Goal: Task Accomplishment & Management: Manage account settings

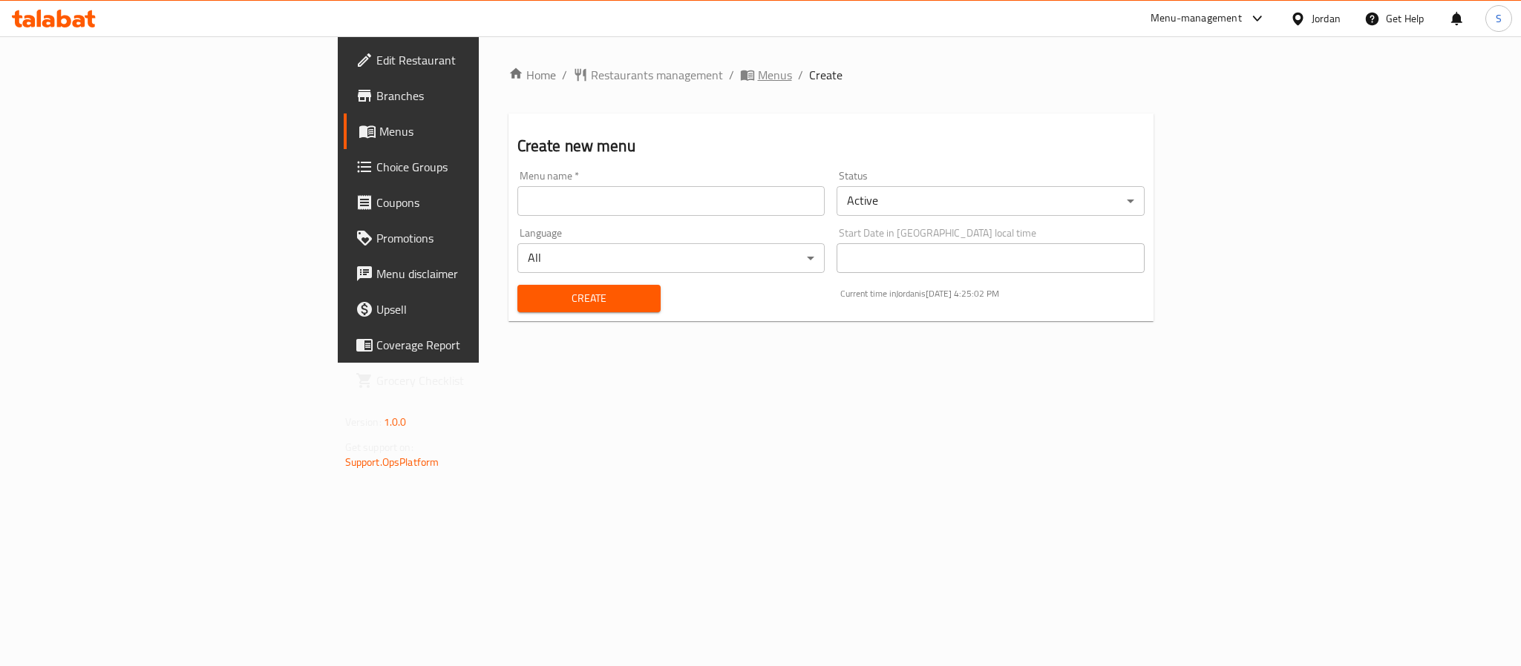
click at [758, 67] on span "Menus" at bounding box center [775, 75] width 34 height 18
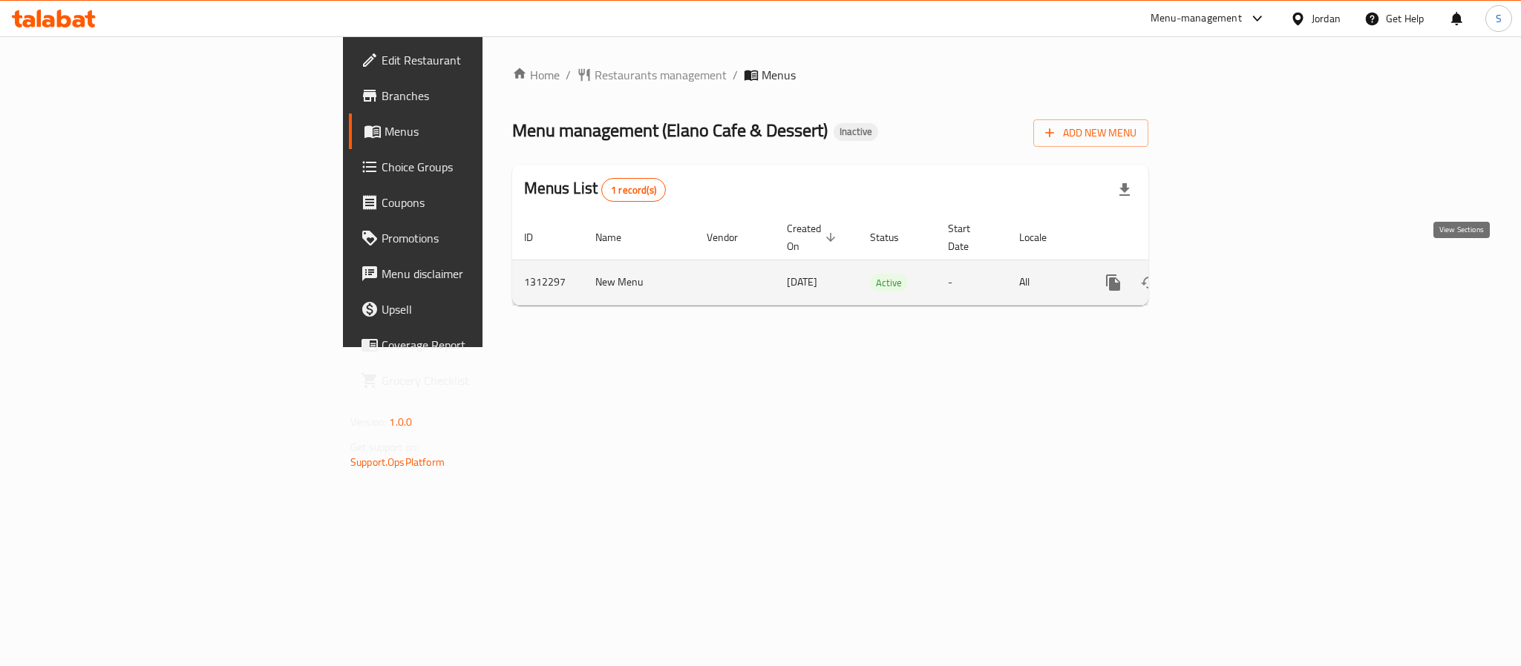
click at [1238, 265] on link "enhanced table" at bounding box center [1220, 283] width 36 height 36
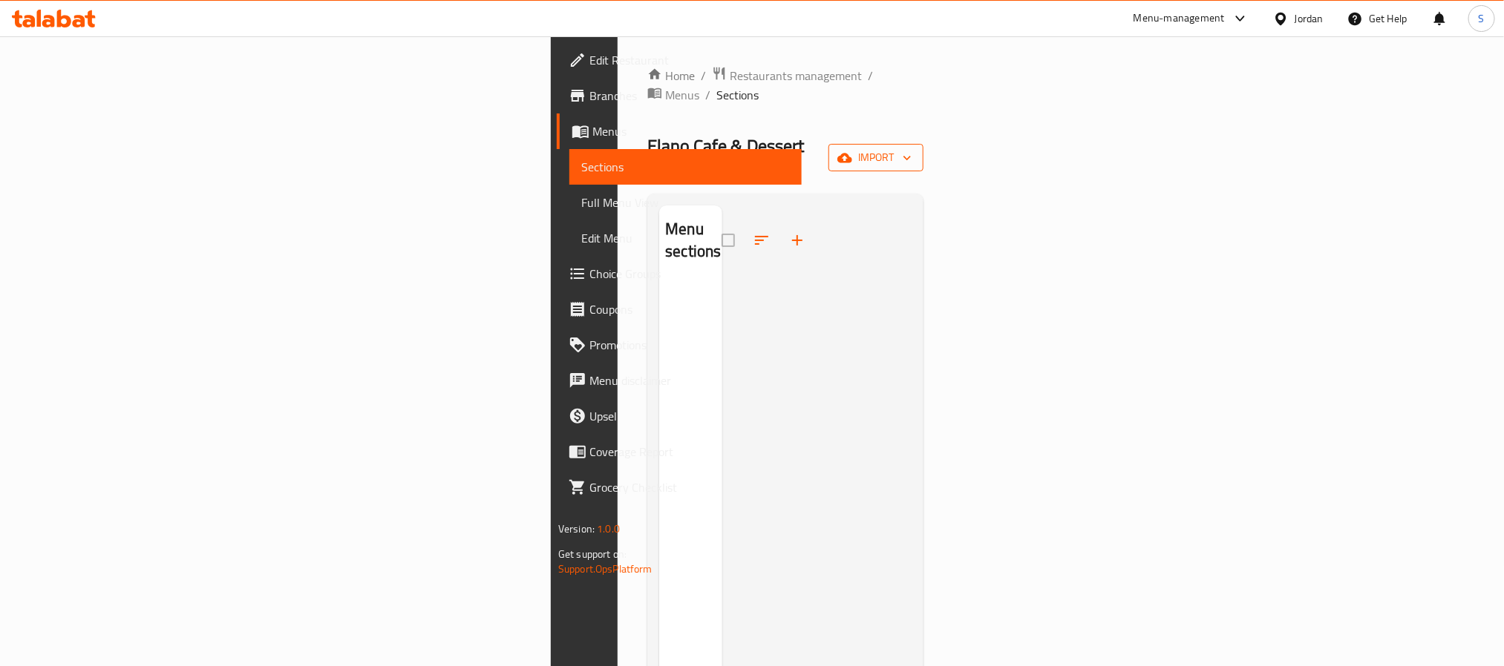
click at [923, 144] on button "import" at bounding box center [875, 157] width 95 height 27
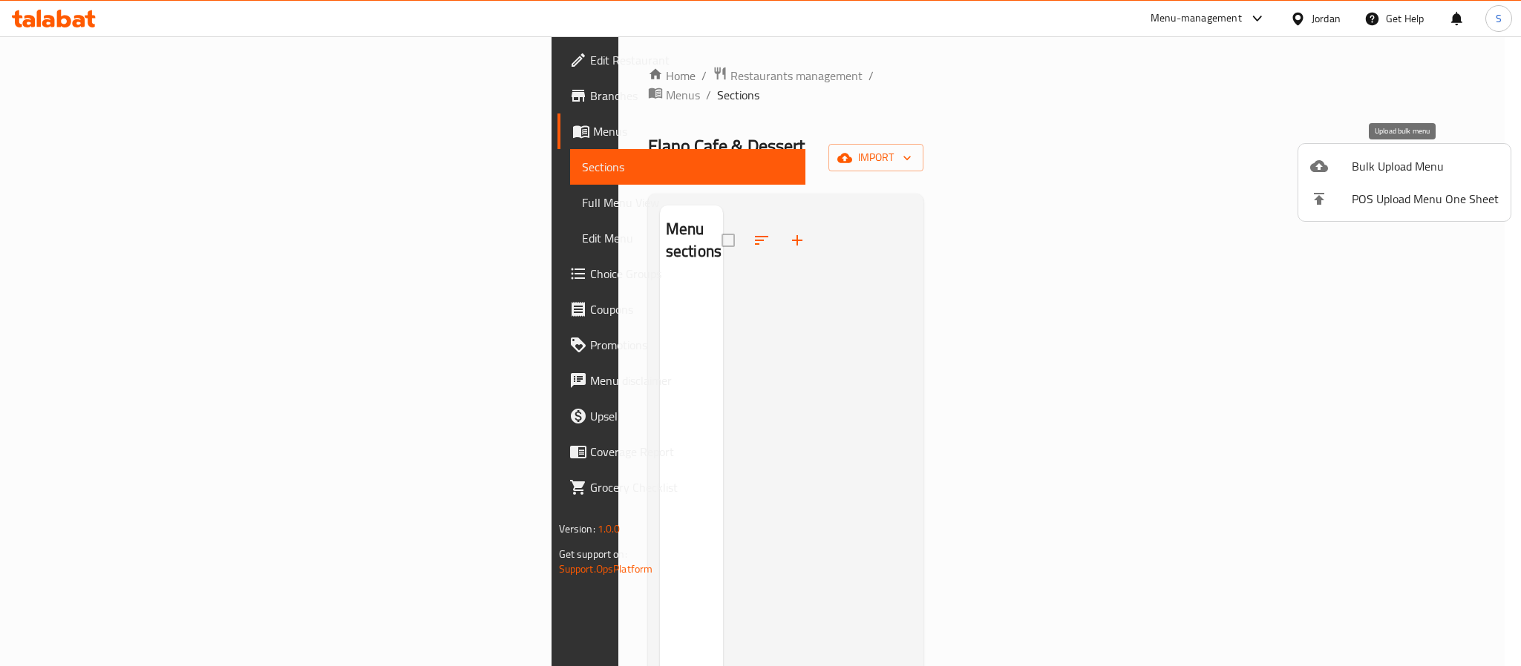
click at [1360, 157] on span "Bulk Upload Menu" at bounding box center [1425, 166] width 147 height 18
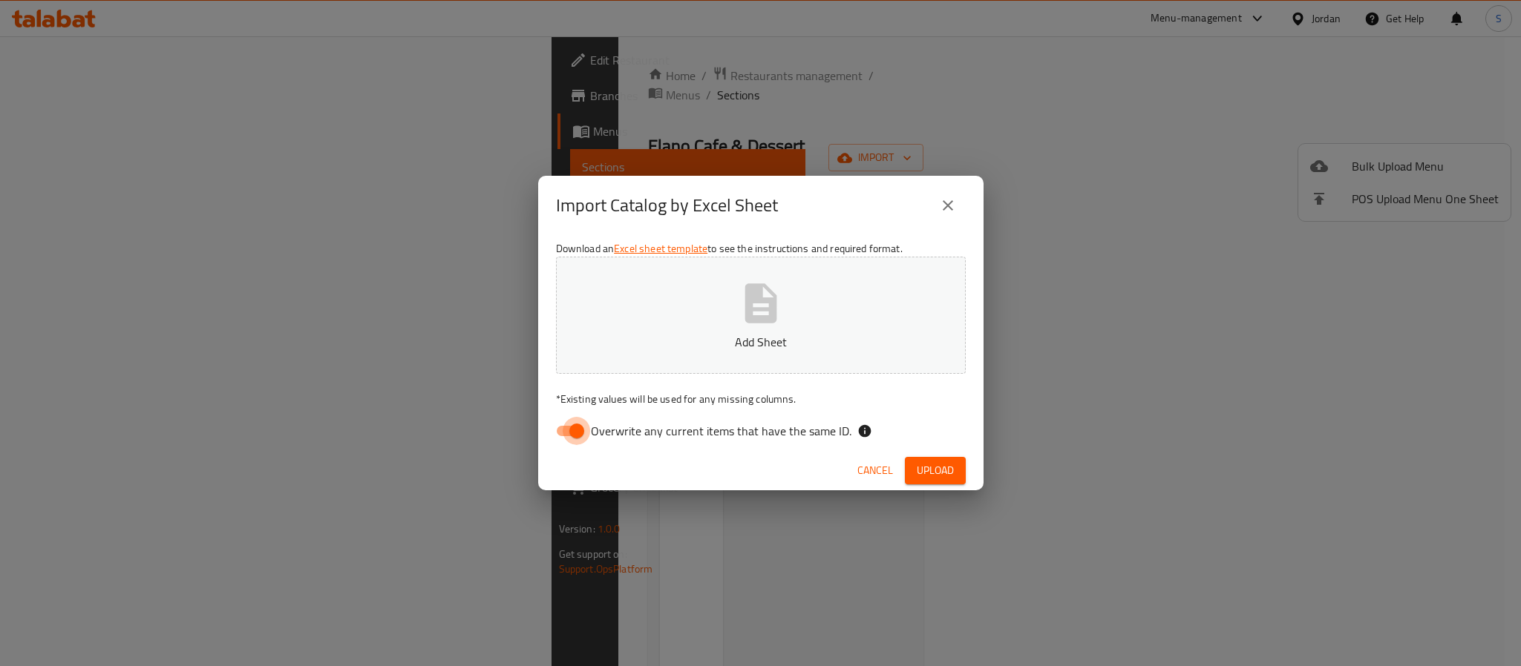
click at [566, 435] on input "Overwrite any current items that have the same ID." at bounding box center [576, 431] width 85 height 28
checkbox input "false"
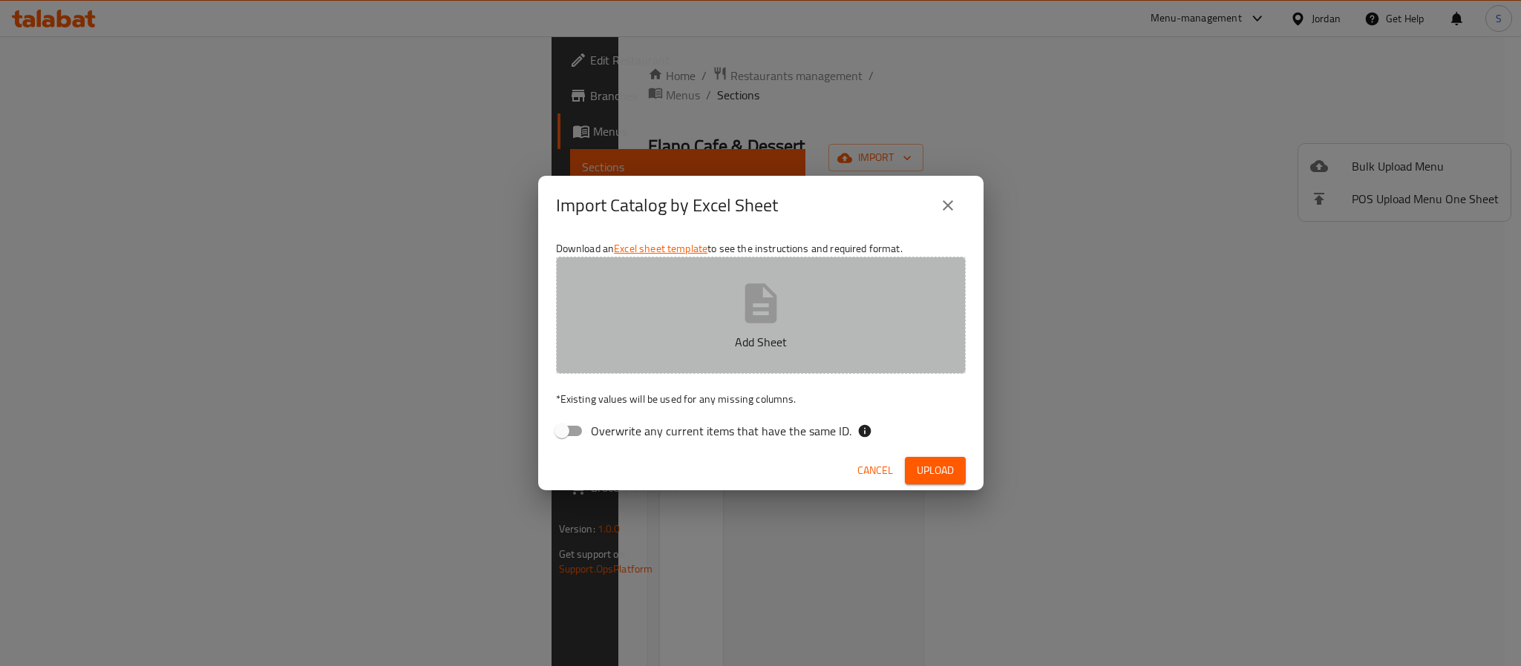
click at [753, 324] on icon "button" at bounding box center [760, 303] width 47 height 47
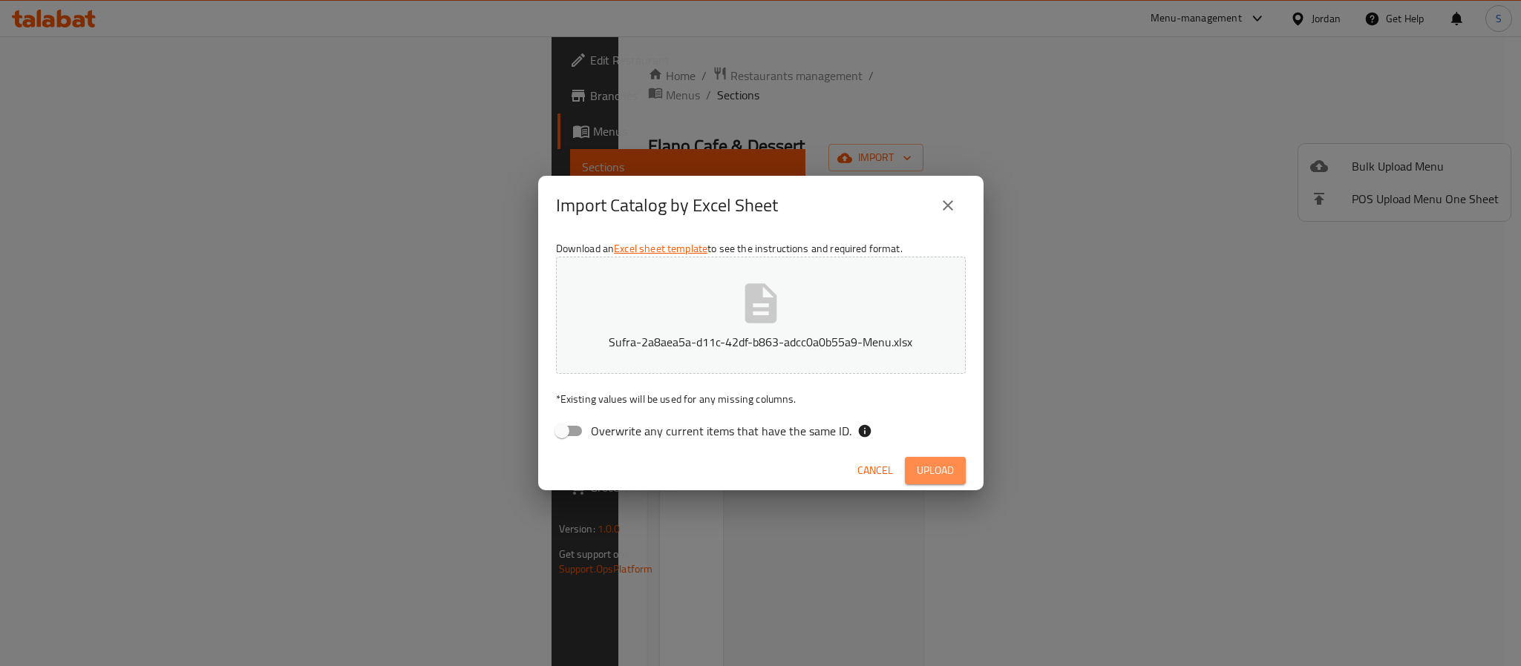
click at [911, 470] on button "Upload" at bounding box center [935, 470] width 61 height 27
click at [939, 199] on icon "close" at bounding box center [948, 206] width 18 height 18
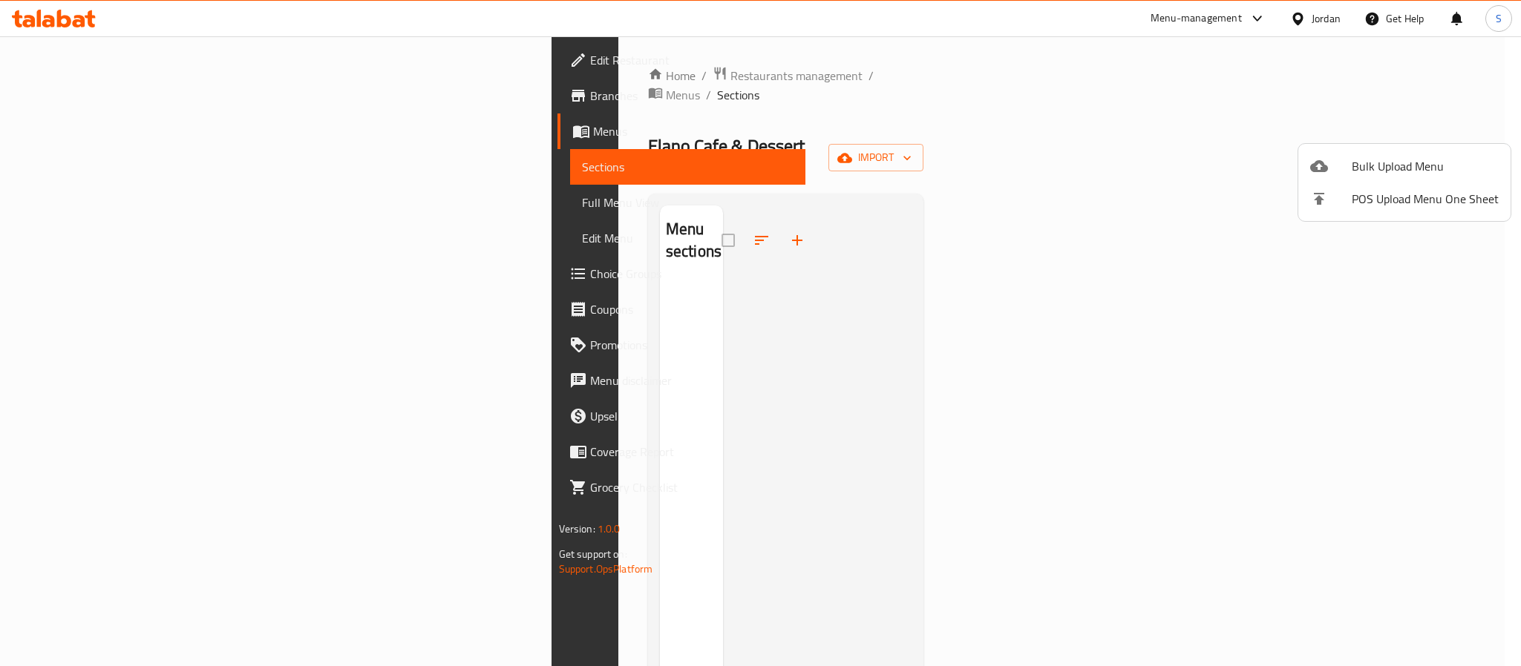
click at [729, 127] on div at bounding box center [760, 333] width 1521 height 666
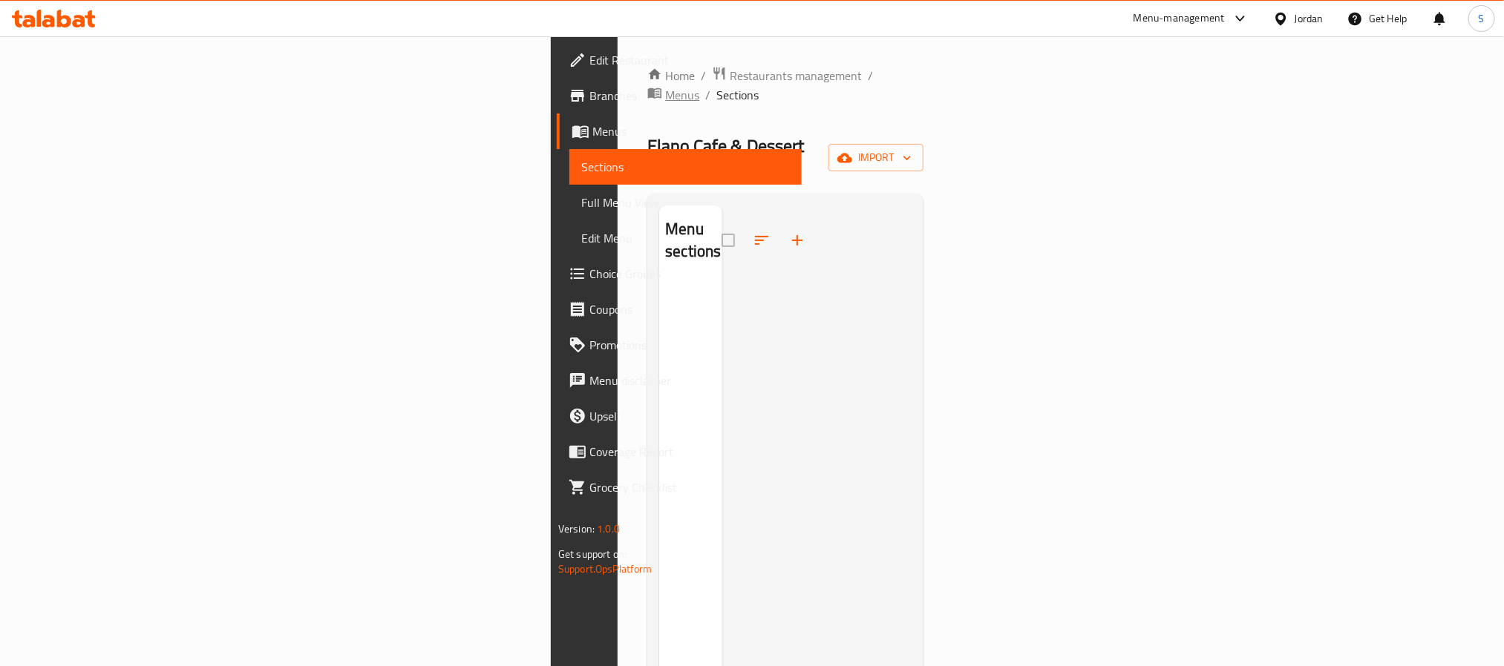
click at [665, 86] on span "Menus" at bounding box center [682, 95] width 34 height 18
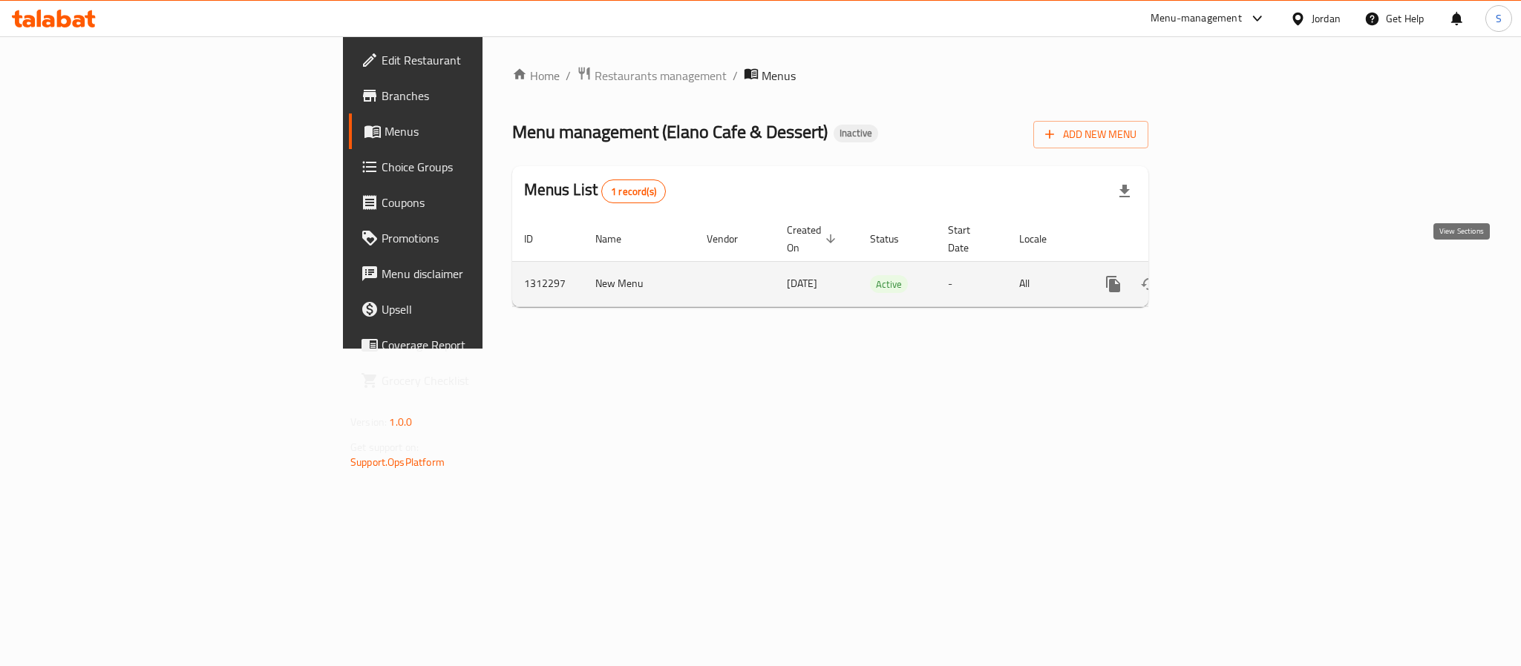
click at [1229, 275] on icon "enhanced table" at bounding box center [1220, 284] width 18 height 18
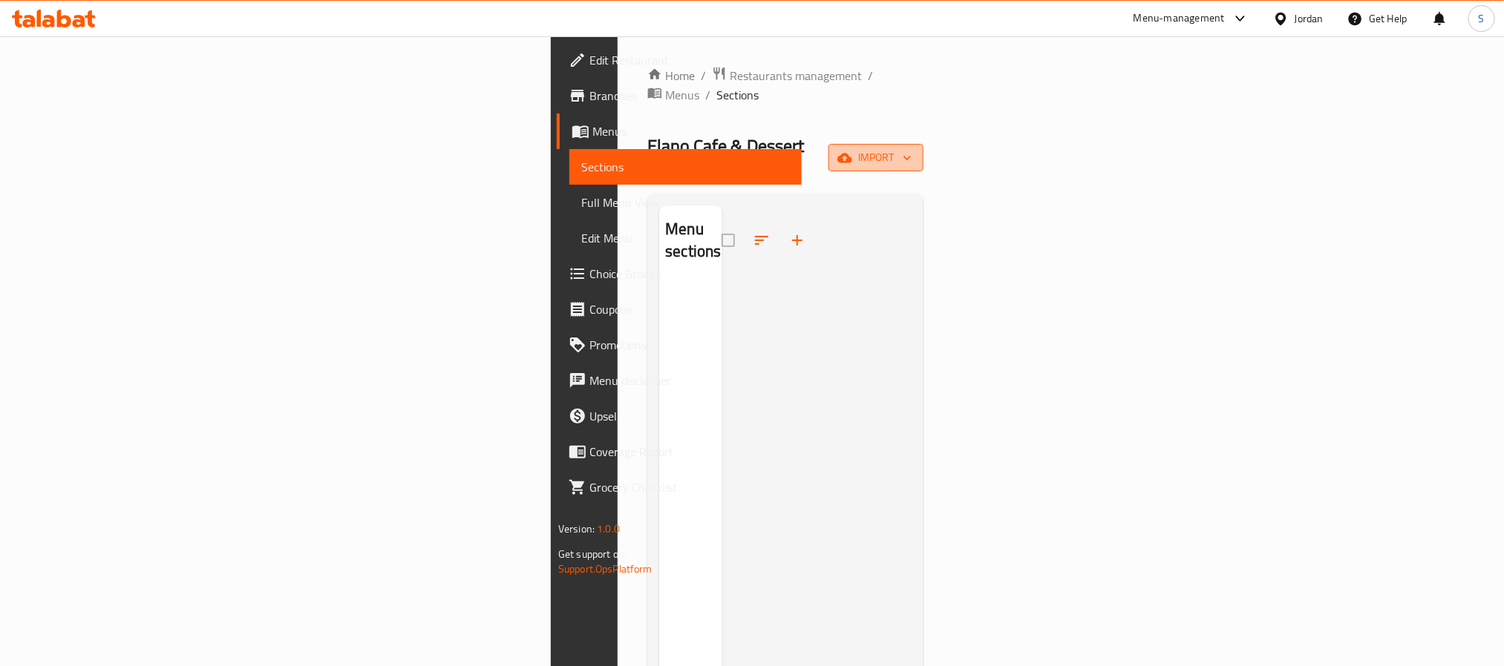
click at [911, 148] on span "import" at bounding box center [875, 157] width 71 height 19
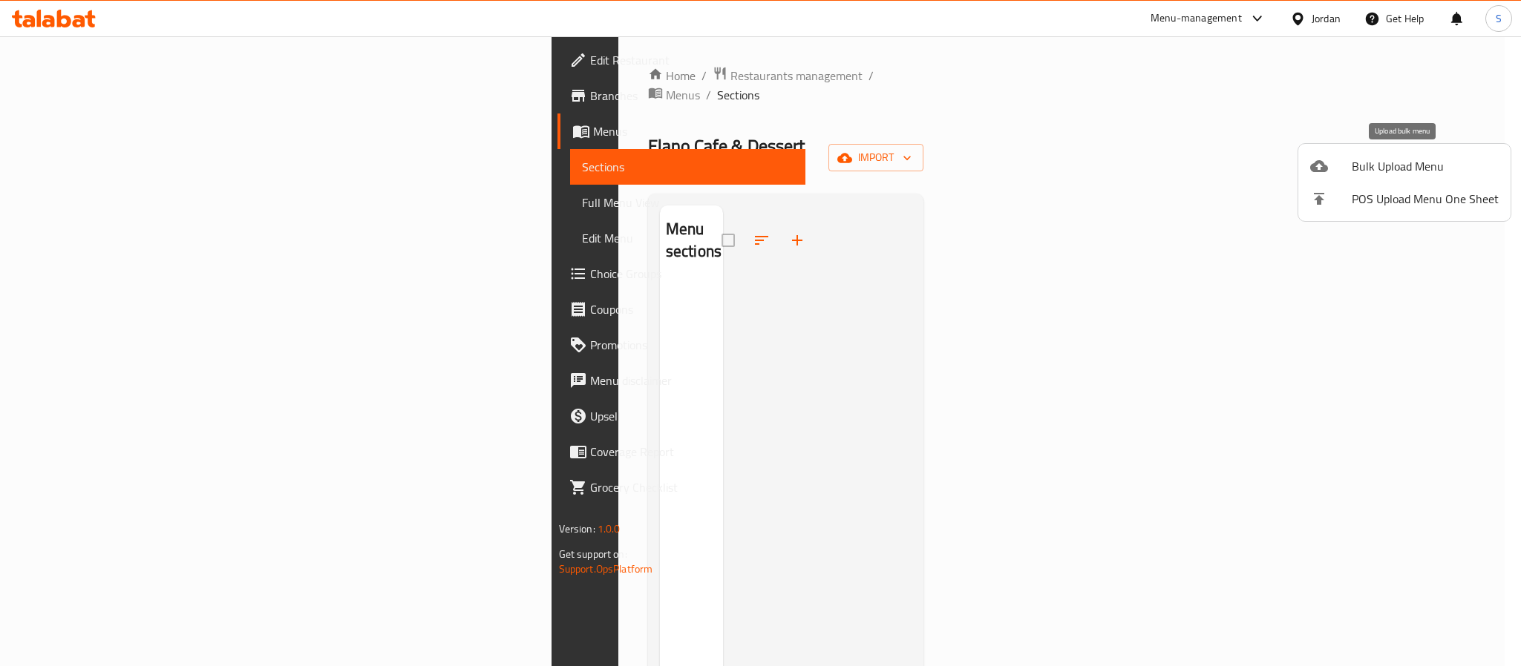
click at [1394, 170] on span "Bulk Upload Menu" at bounding box center [1425, 166] width 147 height 18
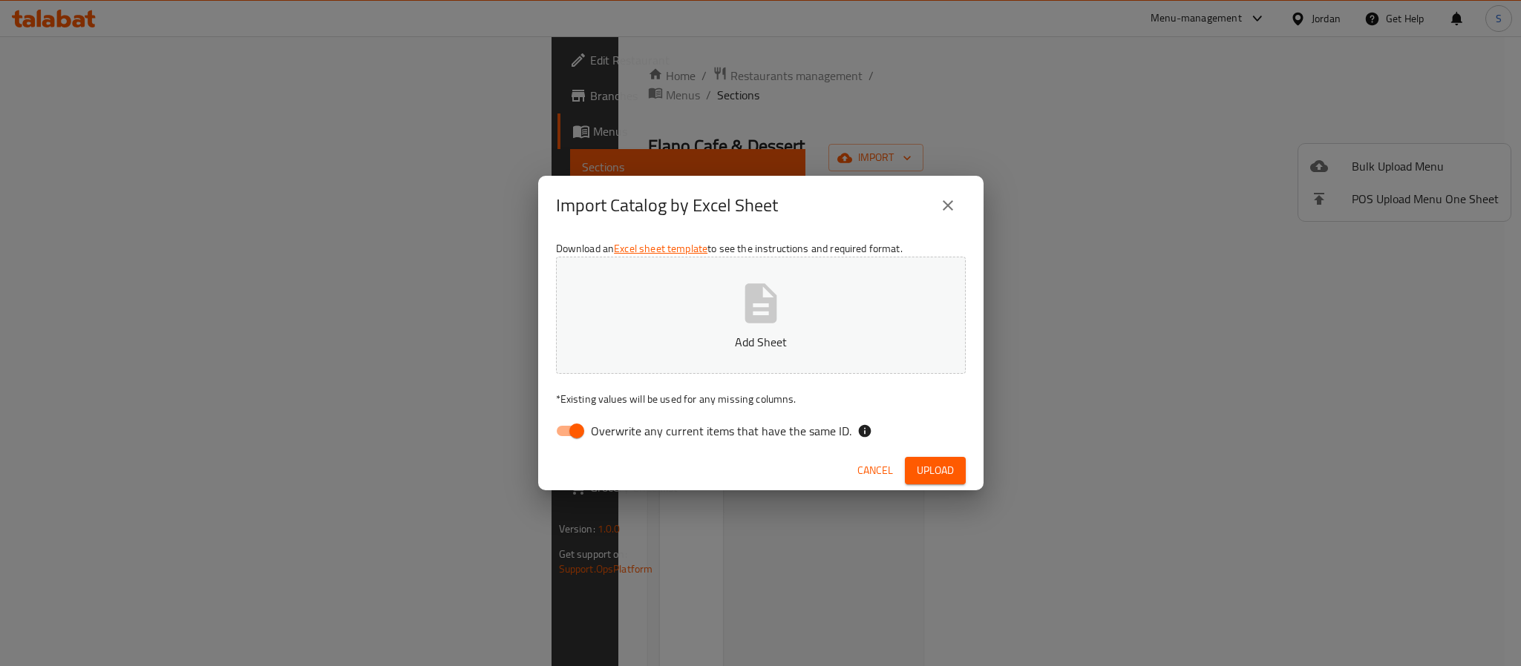
click at [561, 432] on input "Overwrite any current items that have the same ID." at bounding box center [576, 431] width 85 height 28
checkbox input "false"
click at [759, 312] on icon "button" at bounding box center [760, 303] width 47 height 47
click at [908, 484] on button "Upload" at bounding box center [935, 470] width 61 height 27
click at [766, 305] on icon "button" at bounding box center [760, 303] width 47 height 47
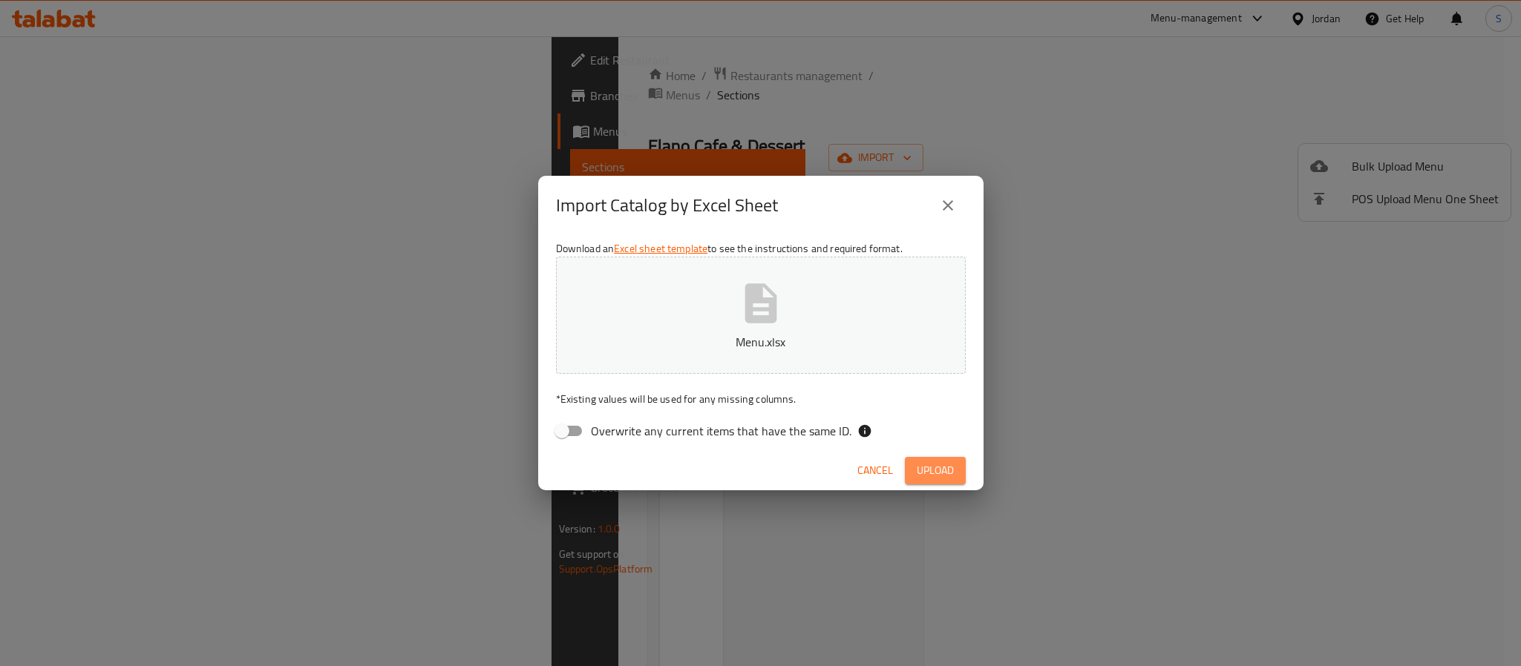
click at [920, 471] on span "Upload" at bounding box center [935, 471] width 37 height 19
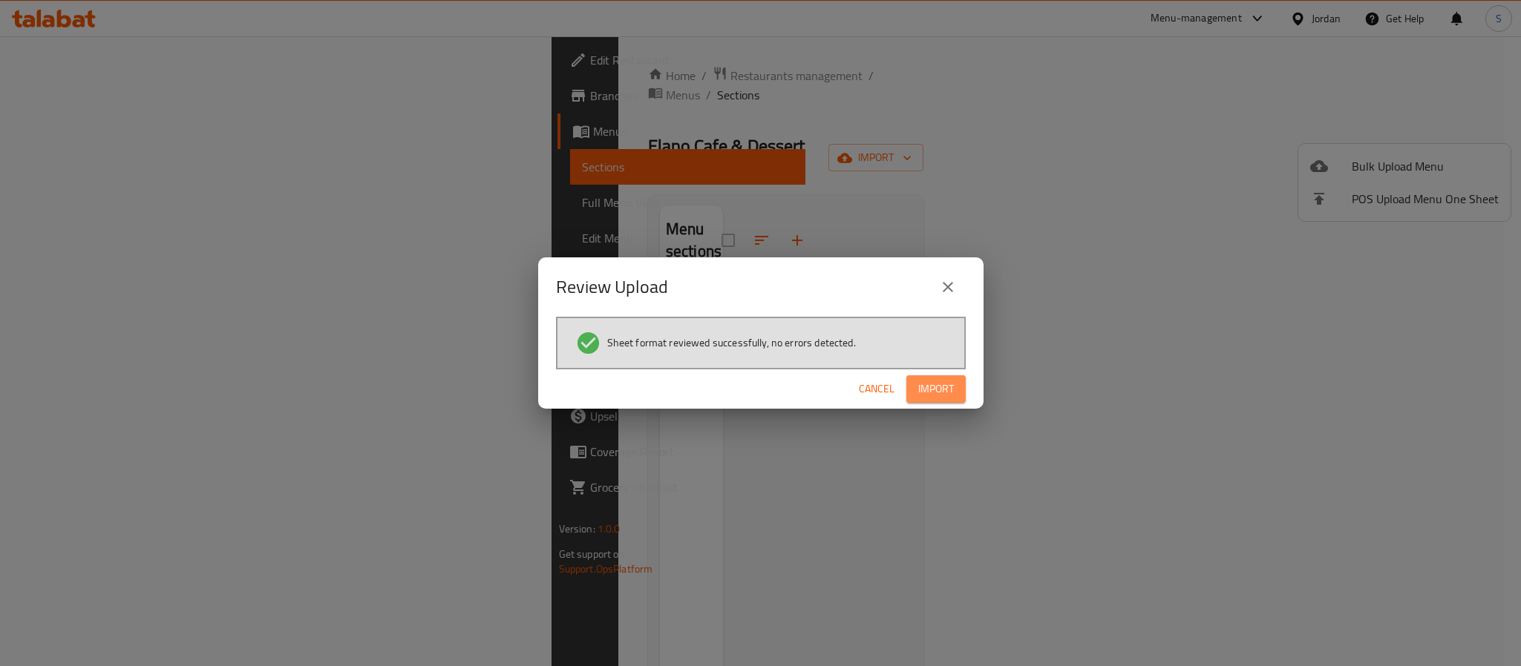
click at [918, 380] on span "Import" at bounding box center [936, 389] width 36 height 19
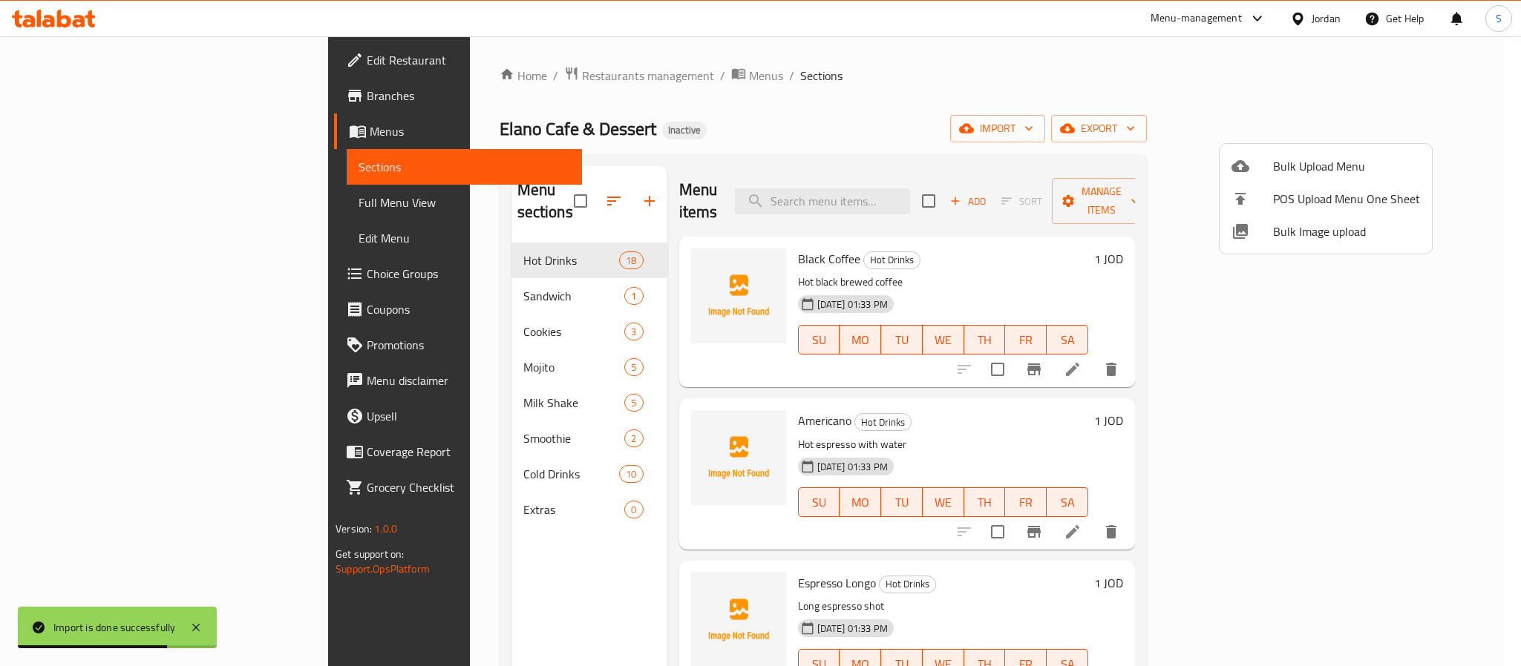
click at [612, 96] on div at bounding box center [760, 333] width 1521 height 666
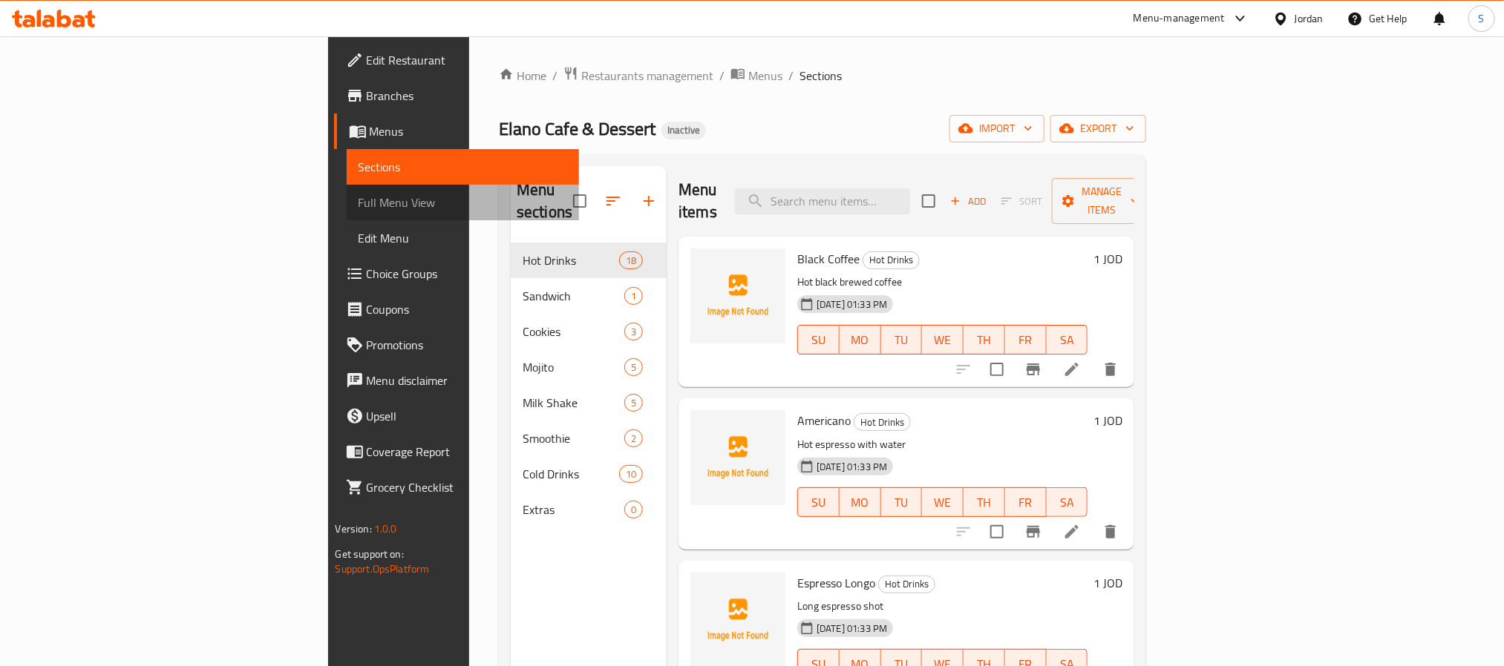
click at [358, 210] on span "Full Menu View" at bounding box center [462, 203] width 209 height 18
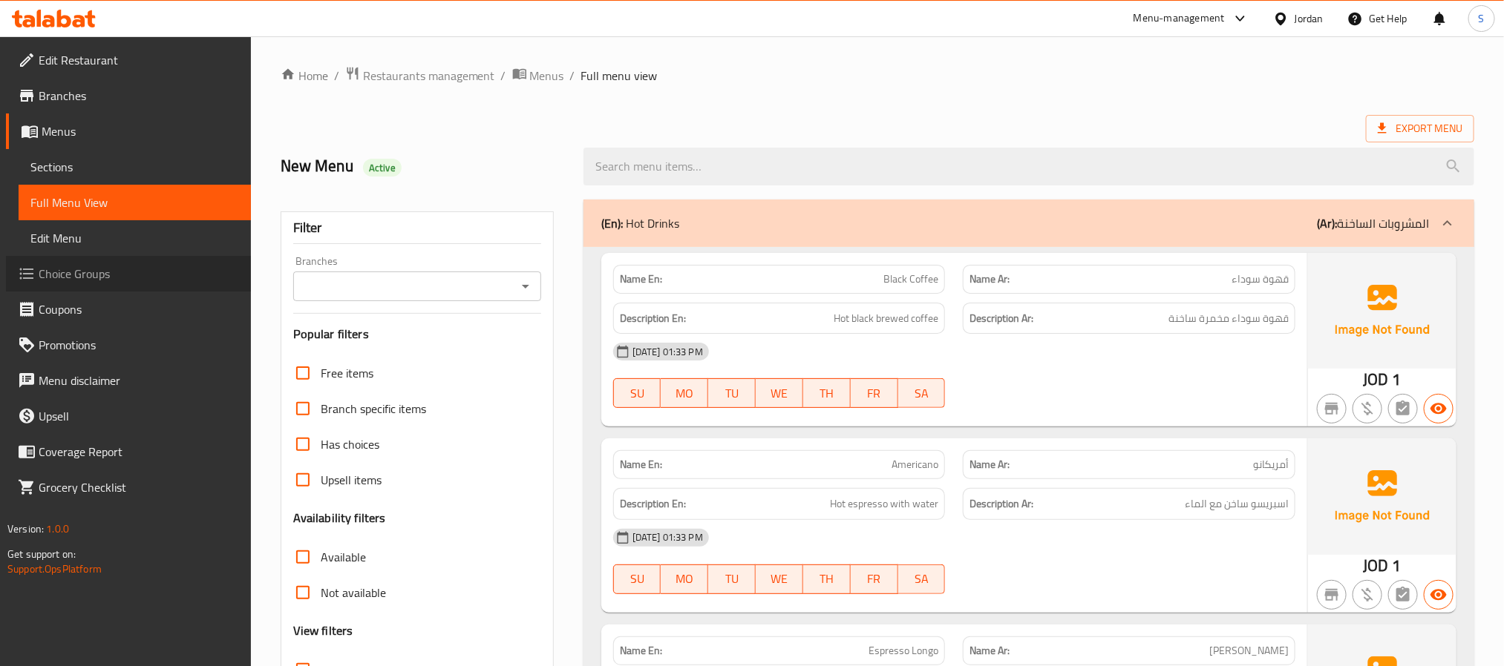
click at [102, 283] on span "Choice Groups" at bounding box center [139, 274] width 200 height 18
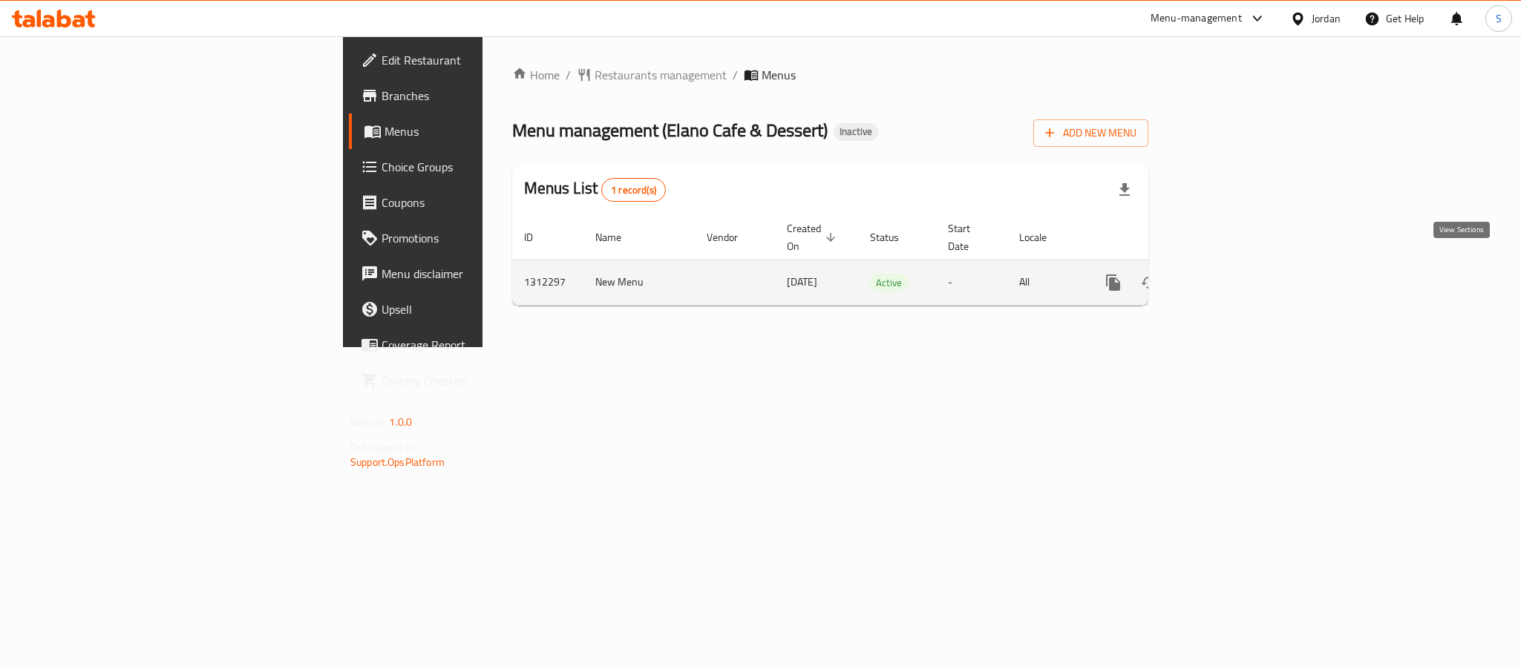
click at [1229, 274] on icon "enhanced table" at bounding box center [1220, 283] width 18 height 18
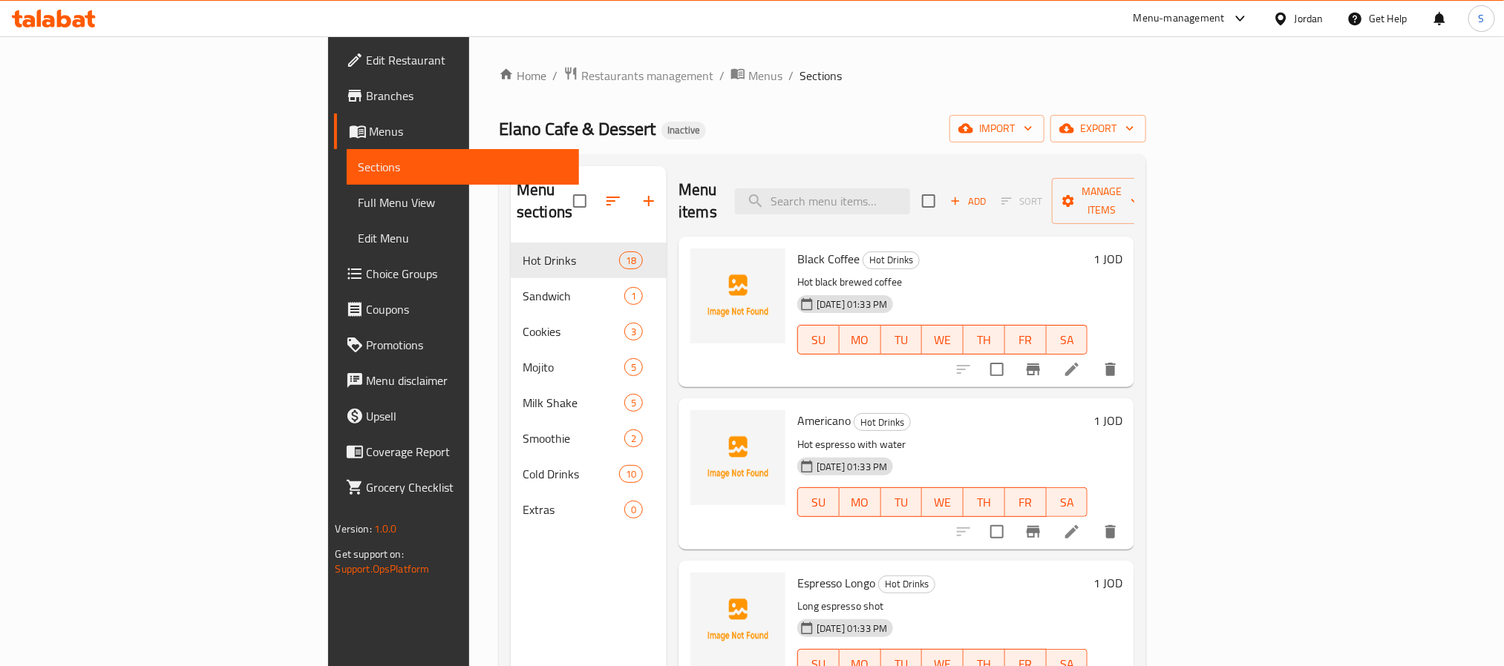
click at [367, 275] on span "Choice Groups" at bounding box center [467, 274] width 200 height 18
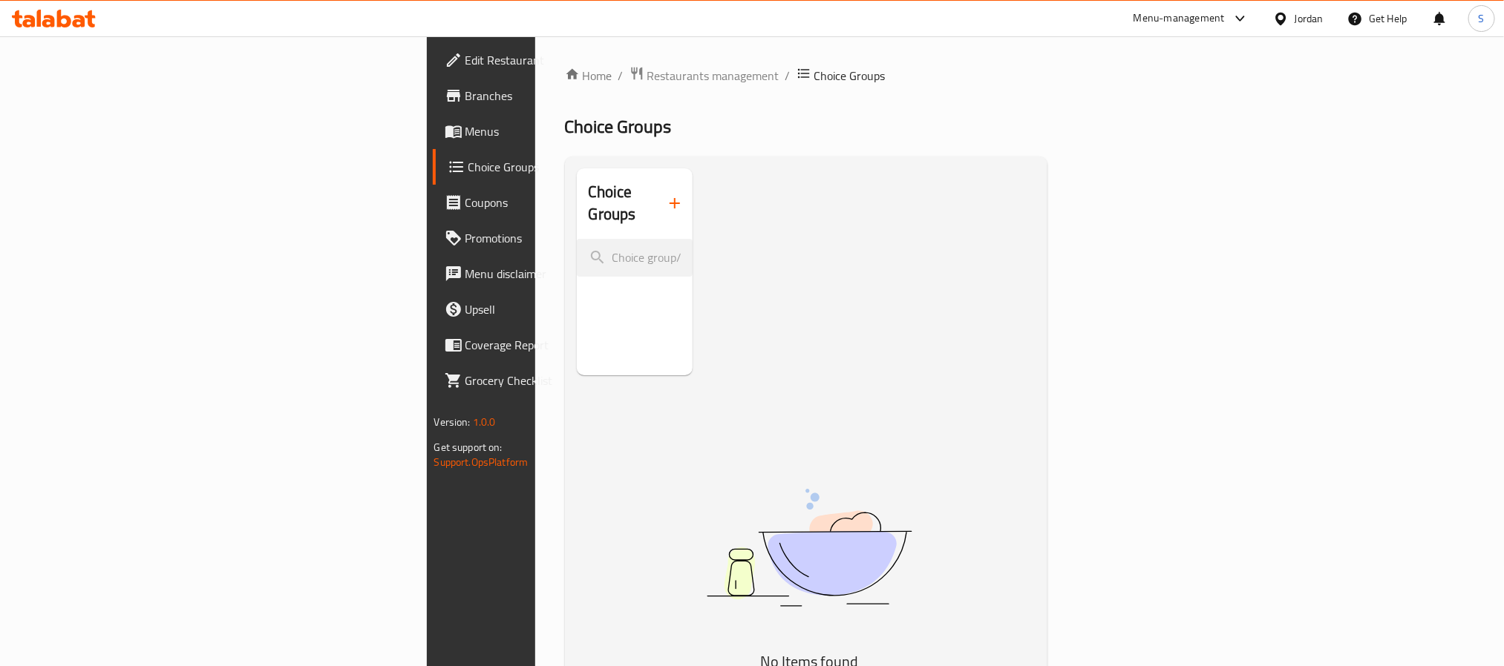
click at [657, 201] on button "button" at bounding box center [675, 204] width 36 height 36
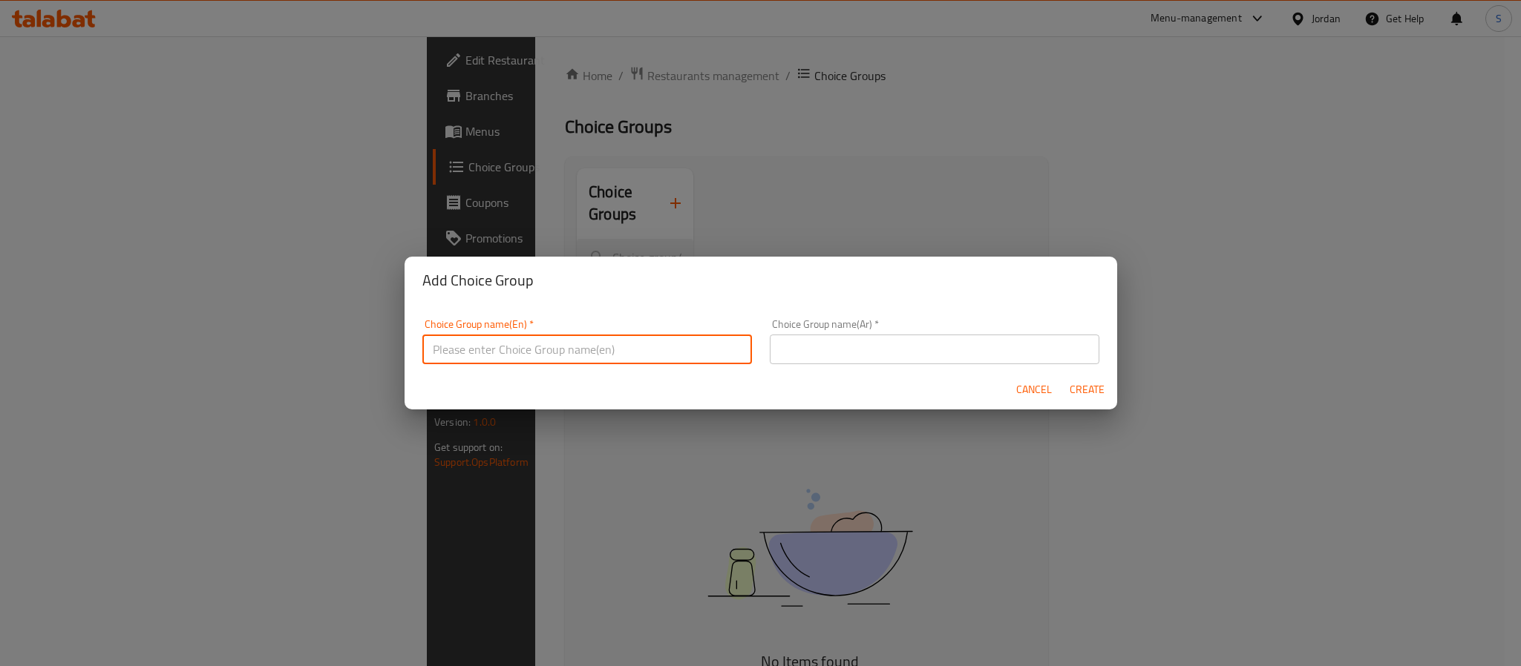
click at [519, 345] on input "text" at bounding box center [587, 350] width 330 height 30
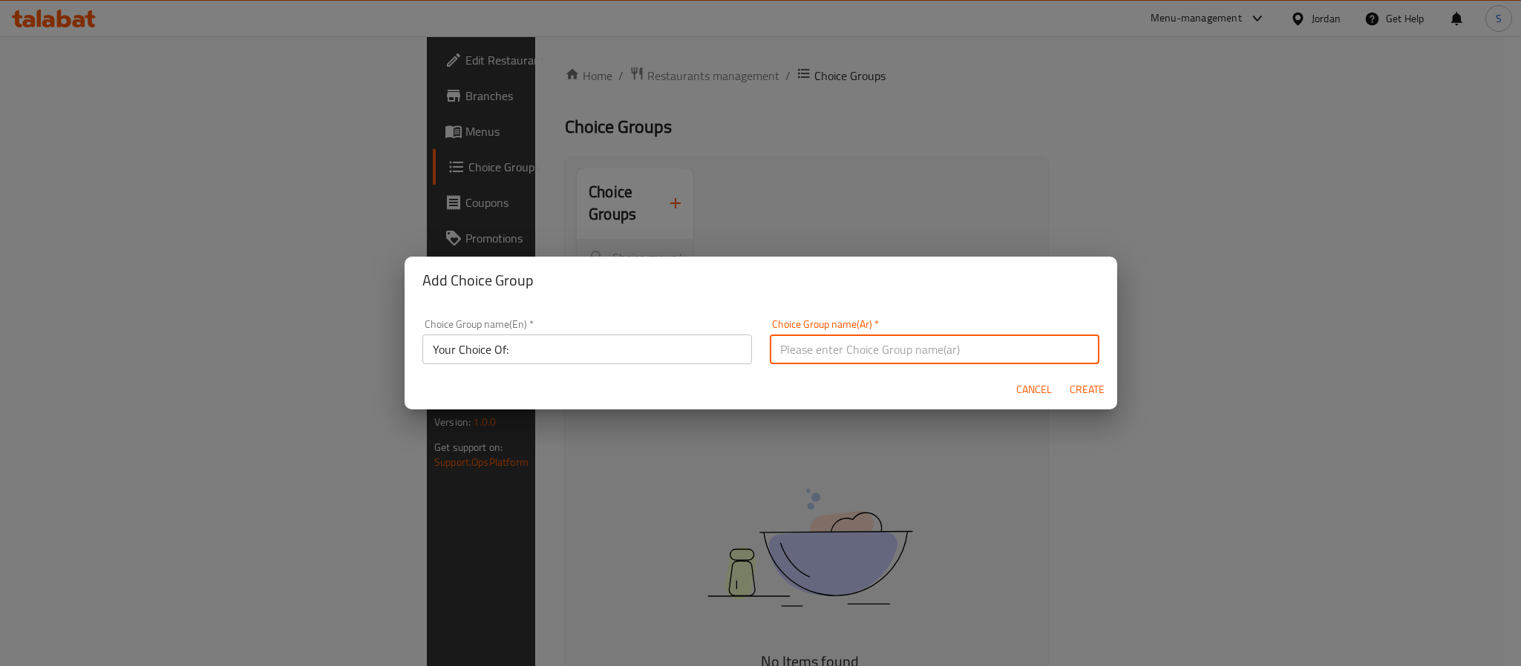
click at [775, 356] on input "text" at bounding box center [935, 350] width 330 height 30
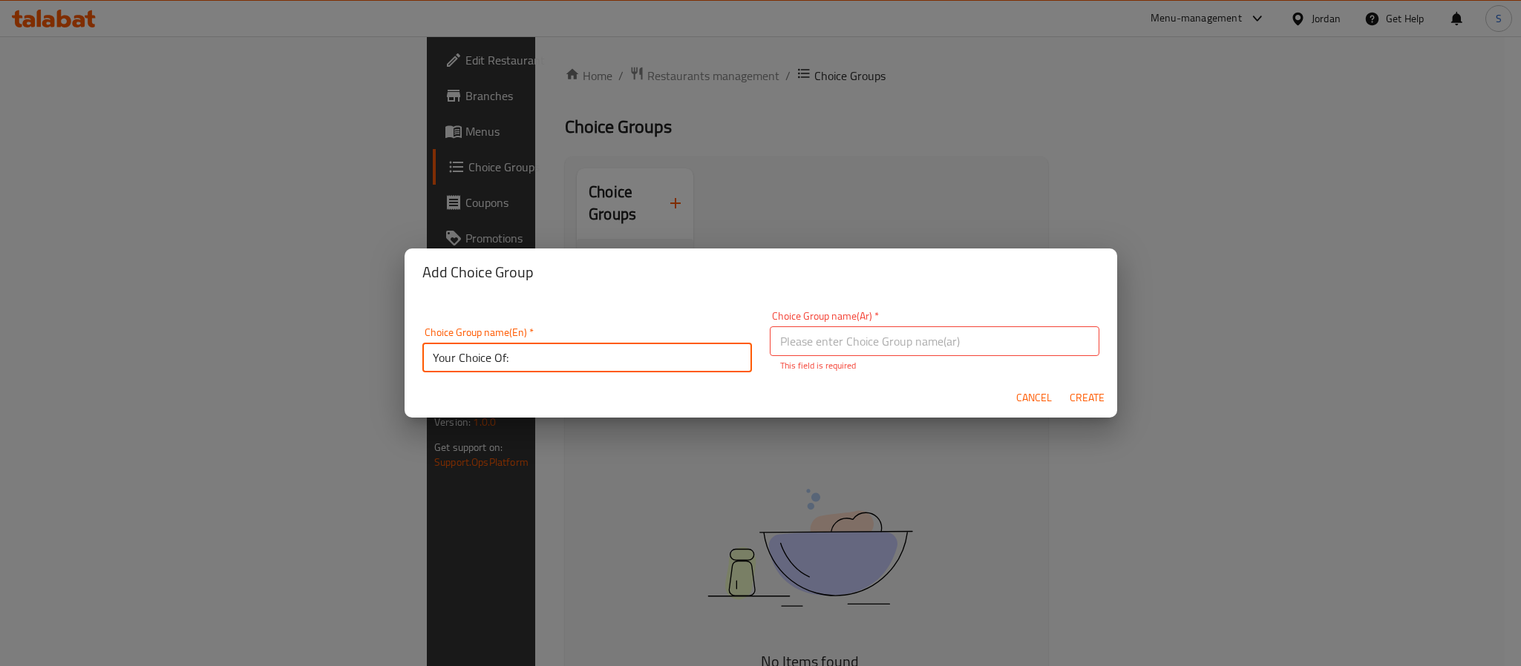
drag, startPoint x: 669, startPoint y: 350, endPoint x: 388, endPoint y: 339, distance: 280.7
click at [388, 339] on div "Add Choice Group Choice Group name(En)   * Your Choice Of: Choice Group name(En…" at bounding box center [760, 333] width 1521 height 666
type input "add'ons:"
click at [815, 347] on input "text" at bounding box center [935, 342] width 330 height 30
type input "T"
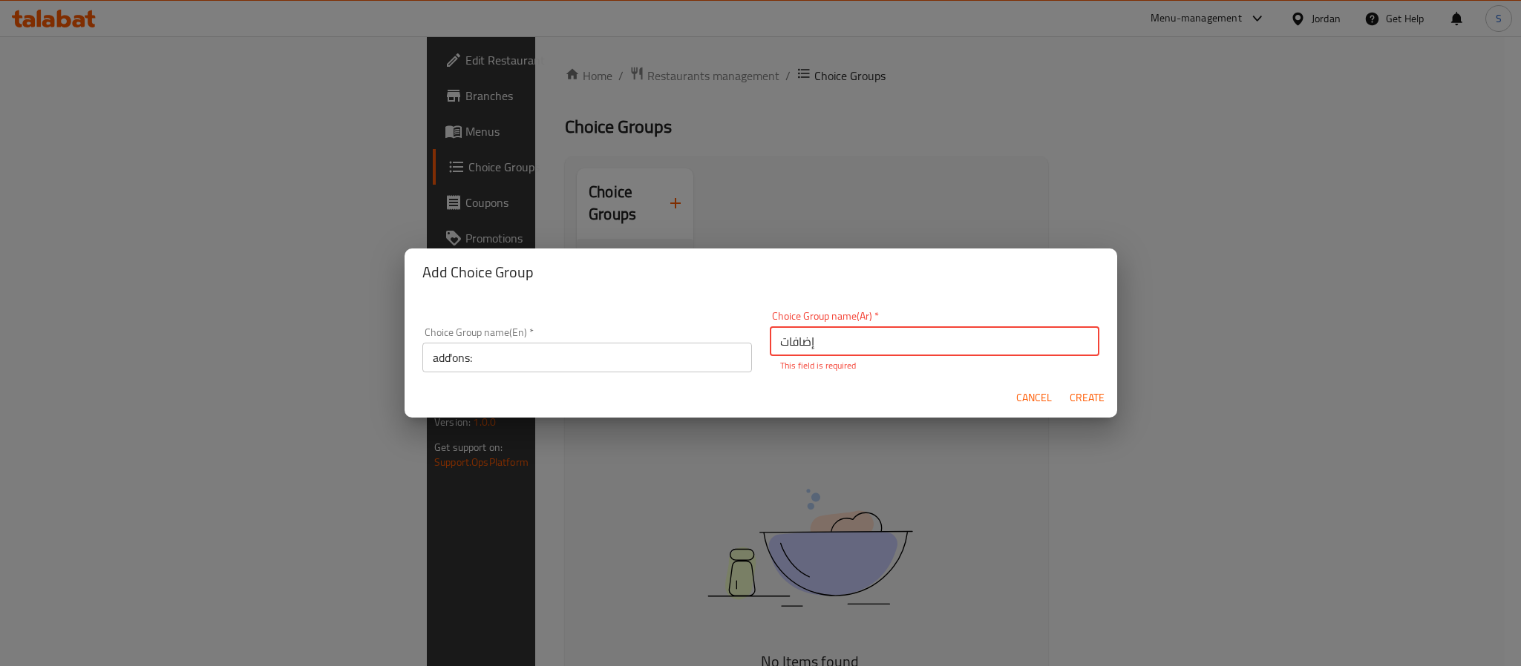
type input "إضافات"
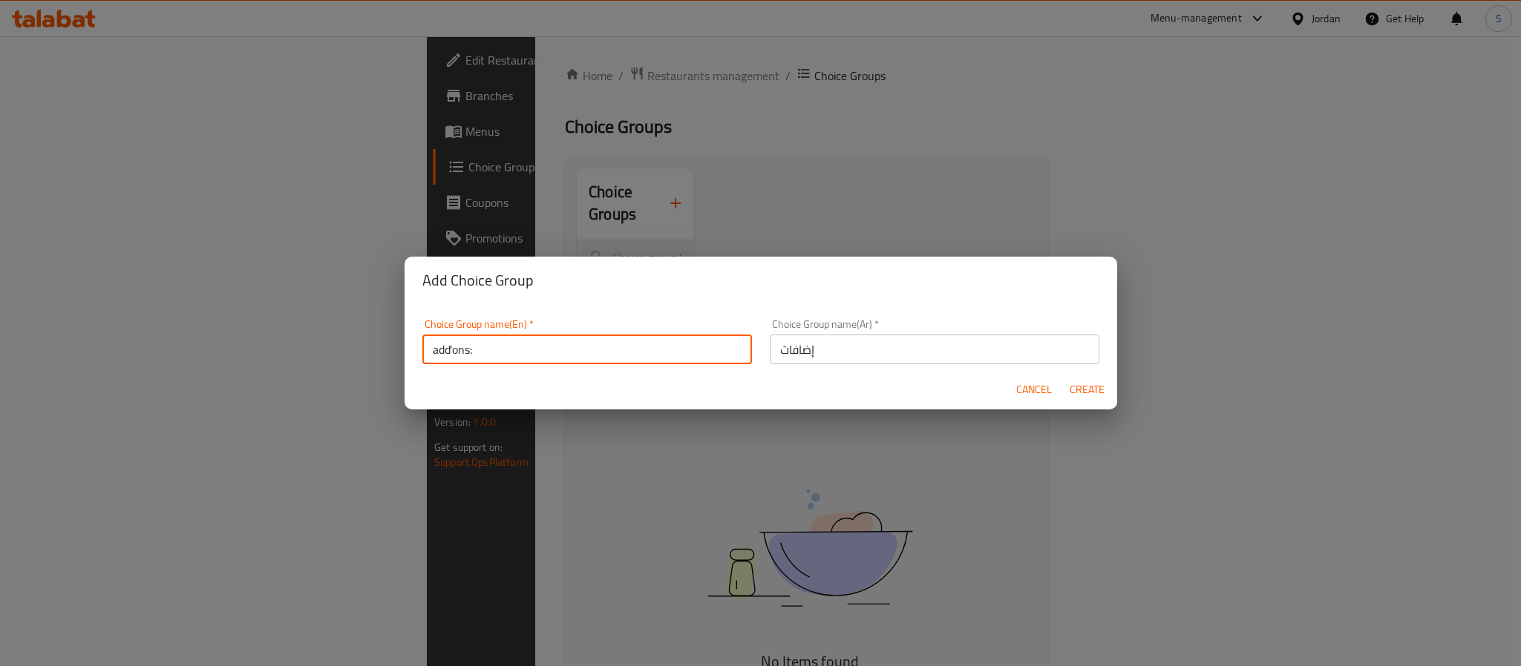
drag, startPoint x: 599, startPoint y: 352, endPoint x: 338, endPoint y: 319, distance: 262.5
click at [338, 319] on div "Add Choice Group Choice Group name(En)   * add'ons: Choice Group name(En) * Cho…" at bounding box center [760, 333] width 1521 height 666
paste input "Add On'"
type input "Add On's:"
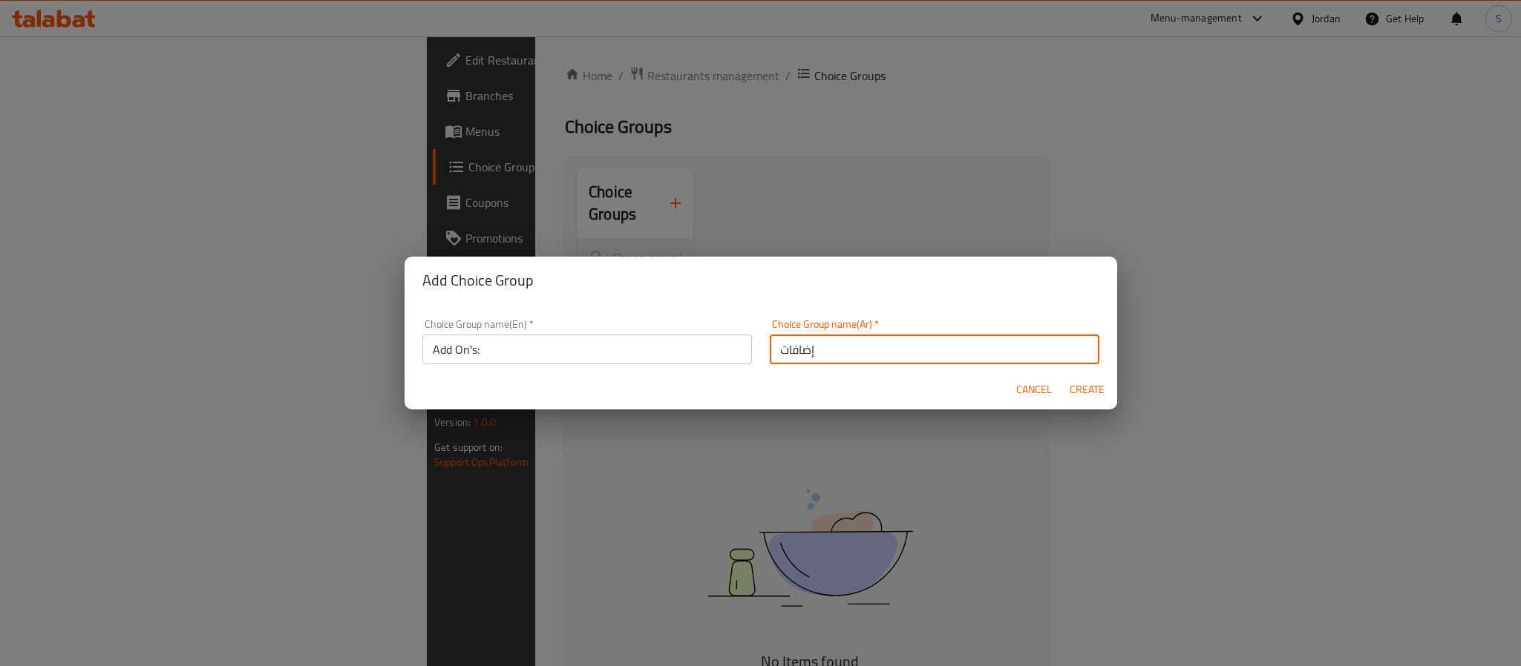
drag, startPoint x: 831, startPoint y: 350, endPoint x: 713, endPoint y: 344, distance: 118.2
click at [713, 344] on div "Choice Group name(En)   * Add On's: Choice Group name(En) * Choice Group name(A…" at bounding box center [760, 341] width 695 height 63
paste input "لإضافات:"
type input "الإضافات:"
click at [1018, 305] on div "Choice Group name(En)   * Add On's: Choice Group name(En) * Choice Group name(A…" at bounding box center [760, 337] width 712 height 66
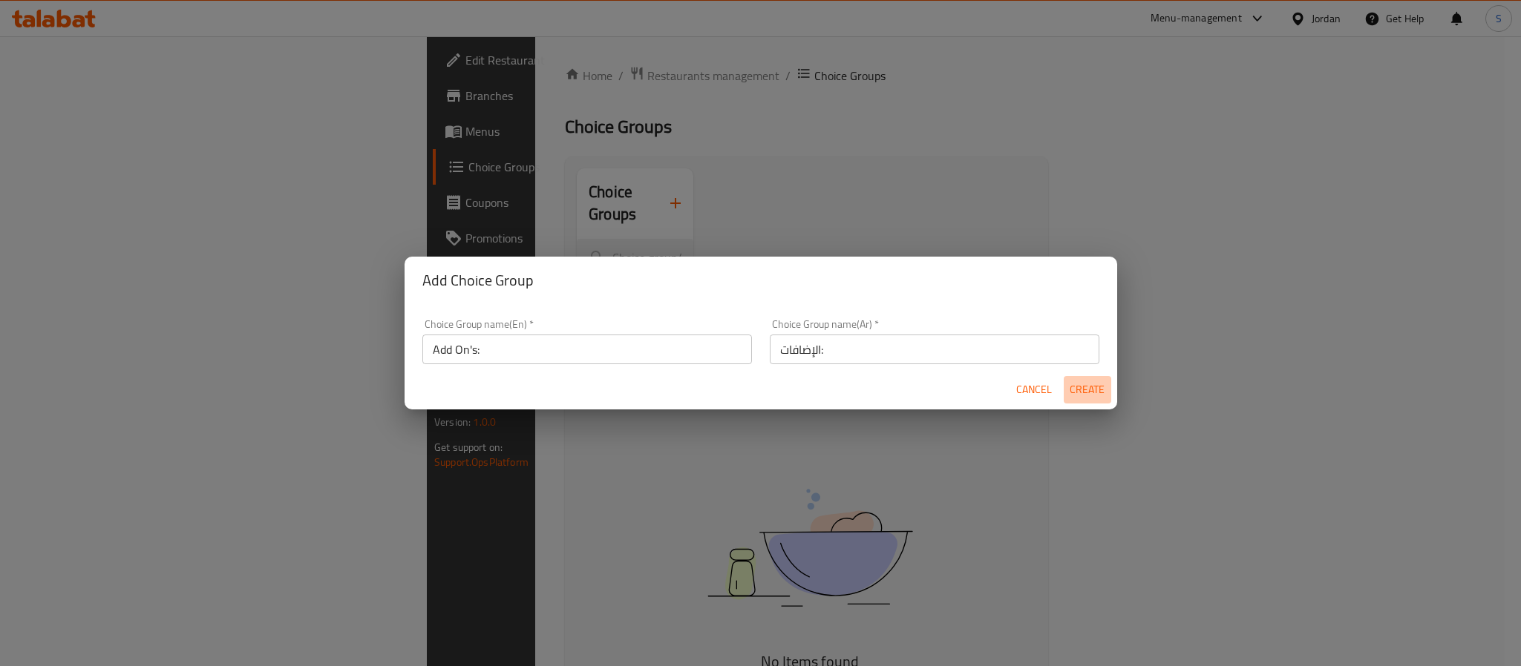
click at [1080, 392] on span "Create" at bounding box center [1087, 390] width 36 height 19
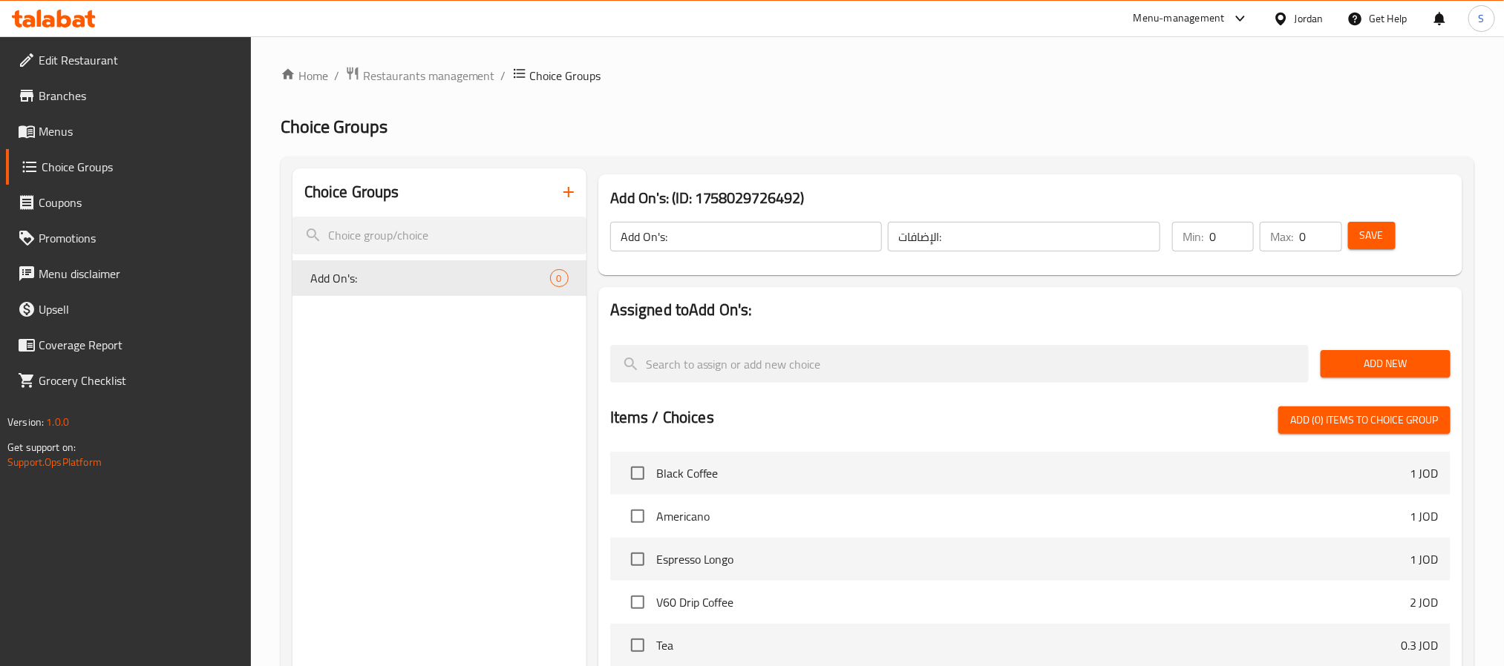
click at [908, 85] on ol "Home / Restaurants management / Choice Groups" at bounding box center [877, 75] width 1193 height 19
click at [1366, 363] on span "Add New" at bounding box center [1385, 364] width 106 height 19
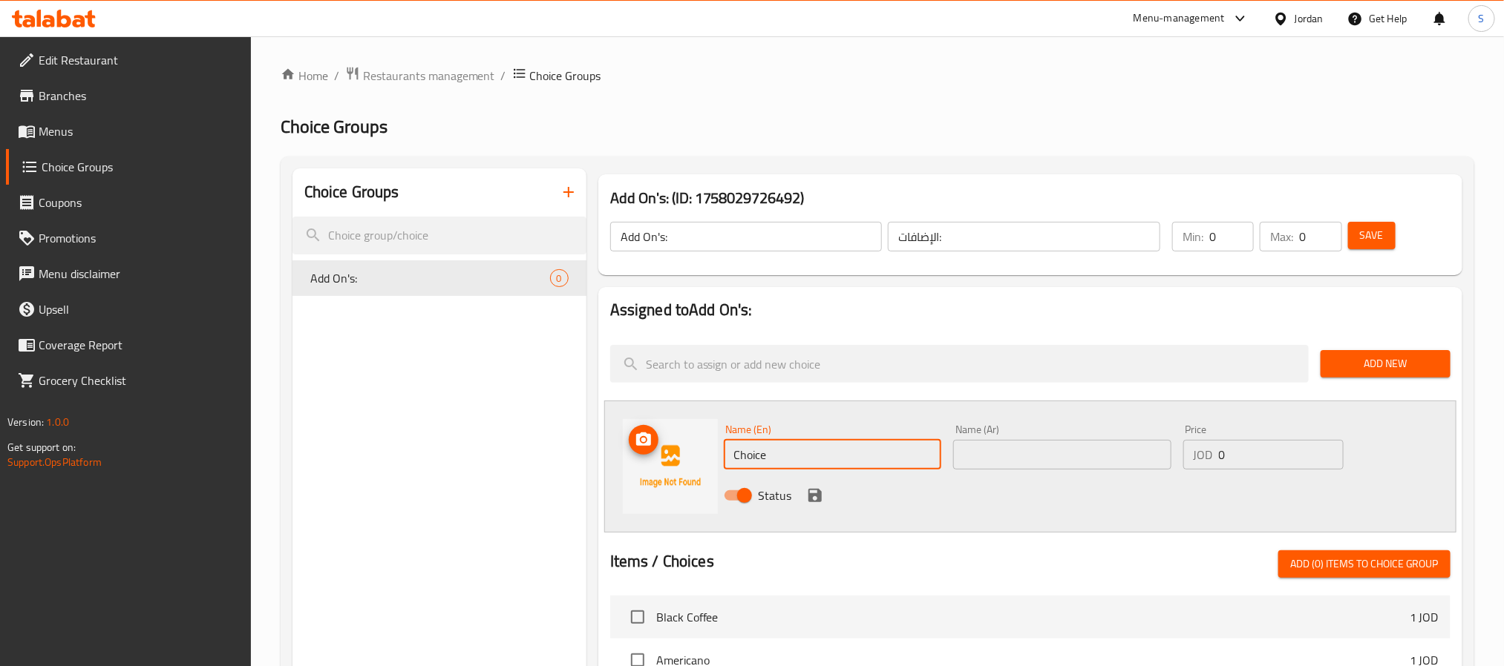
drag, startPoint x: 789, startPoint y: 451, endPoint x: 706, endPoint y: 443, distance: 83.5
click at [706, 443] on div "Name (En) Choice Name (En) Name (Ar) Name (Ar) Price JOD 0 Price Status" at bounding box center [1030, 467] width 852 height 132
paste input "Extra Shot"
type input "Extra Shot"
click at [976, 455] on input "text" at bounding box center [1062, 455] width 218 height 30
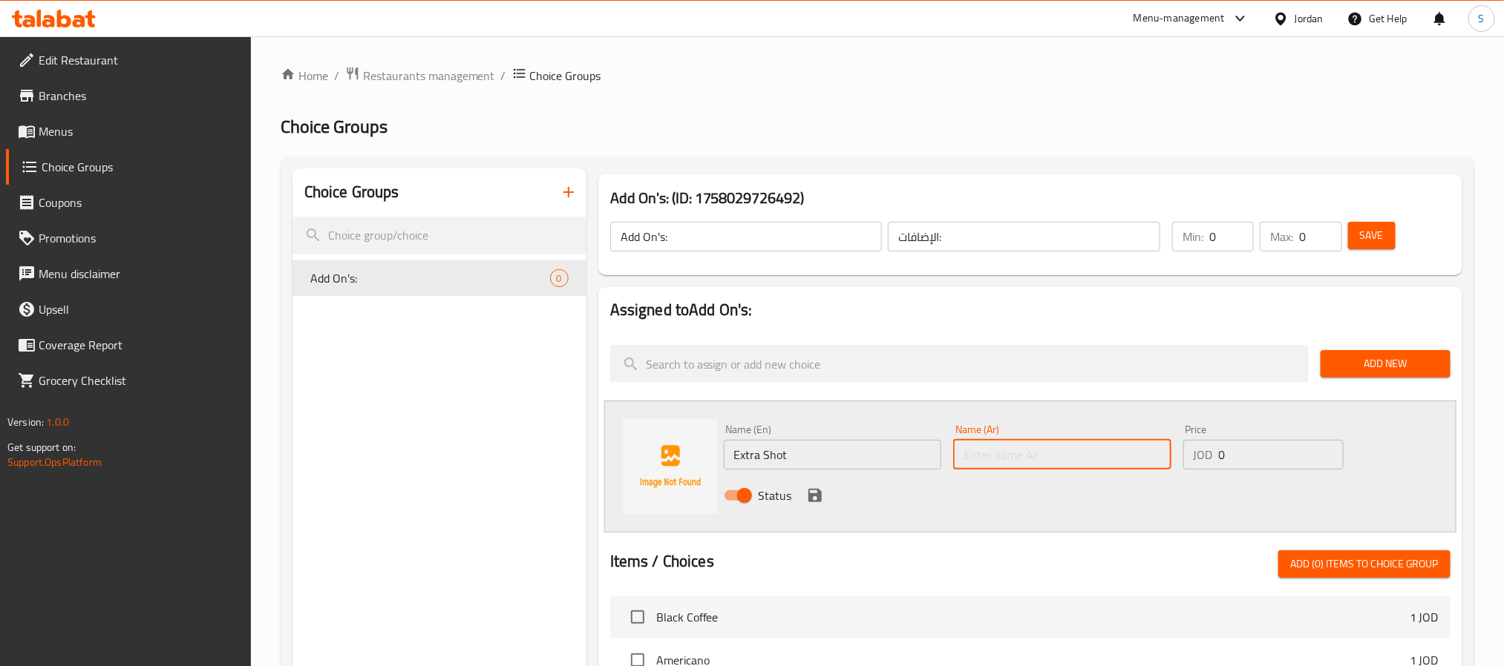
paste input "شوت اضافي"
type input "شوت اضافي"
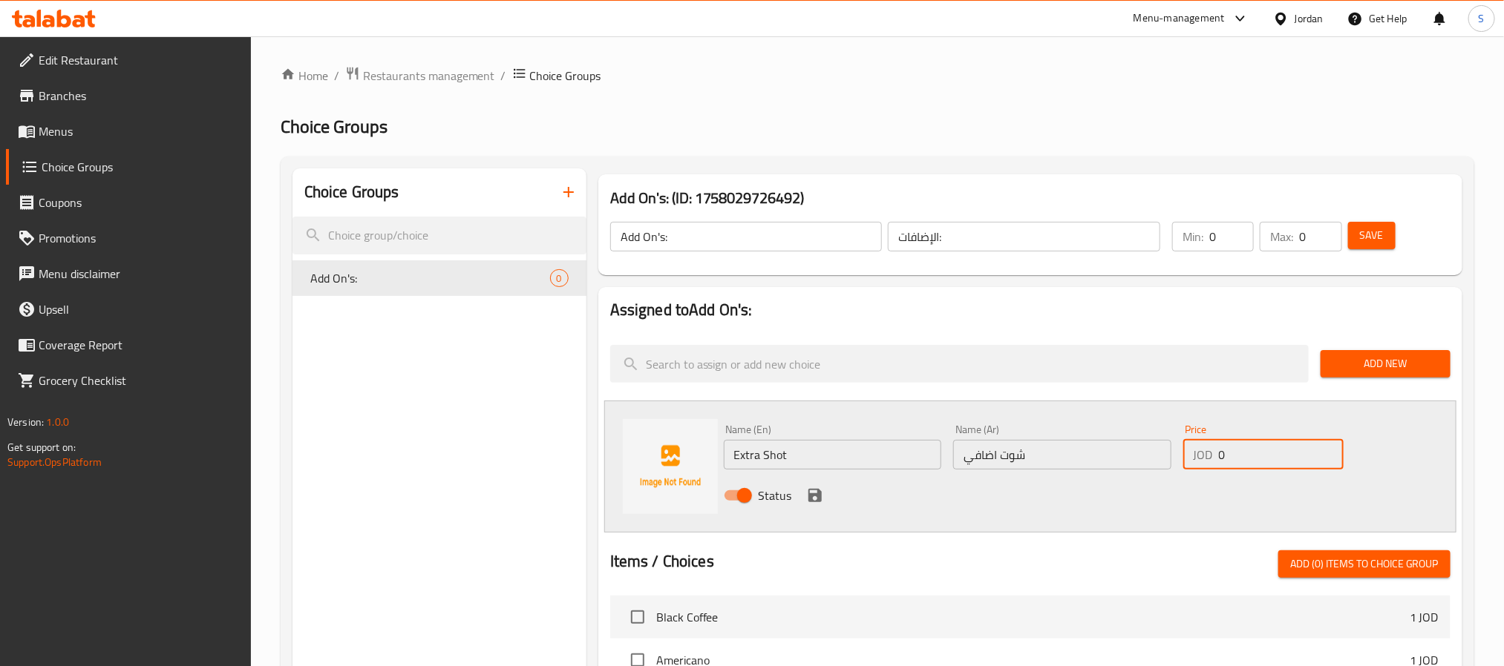
drag, startPoint x: 1249, startPoint y: 459, endPoint x: 1176, endPoint y: 436, distance: 77.0
click at [1176, 436] on div "Name (En) Extra Shot Name (En) Name (Ar) شوت اضافي Name (Ar) Price JOD 0 Price …" at bounding box center [1062, 467] width 689 height 97
paste input ".5"
type input "0.5"
click at [815, 493] on icon "save" at bounding box center [815, 496] width 18 height 18
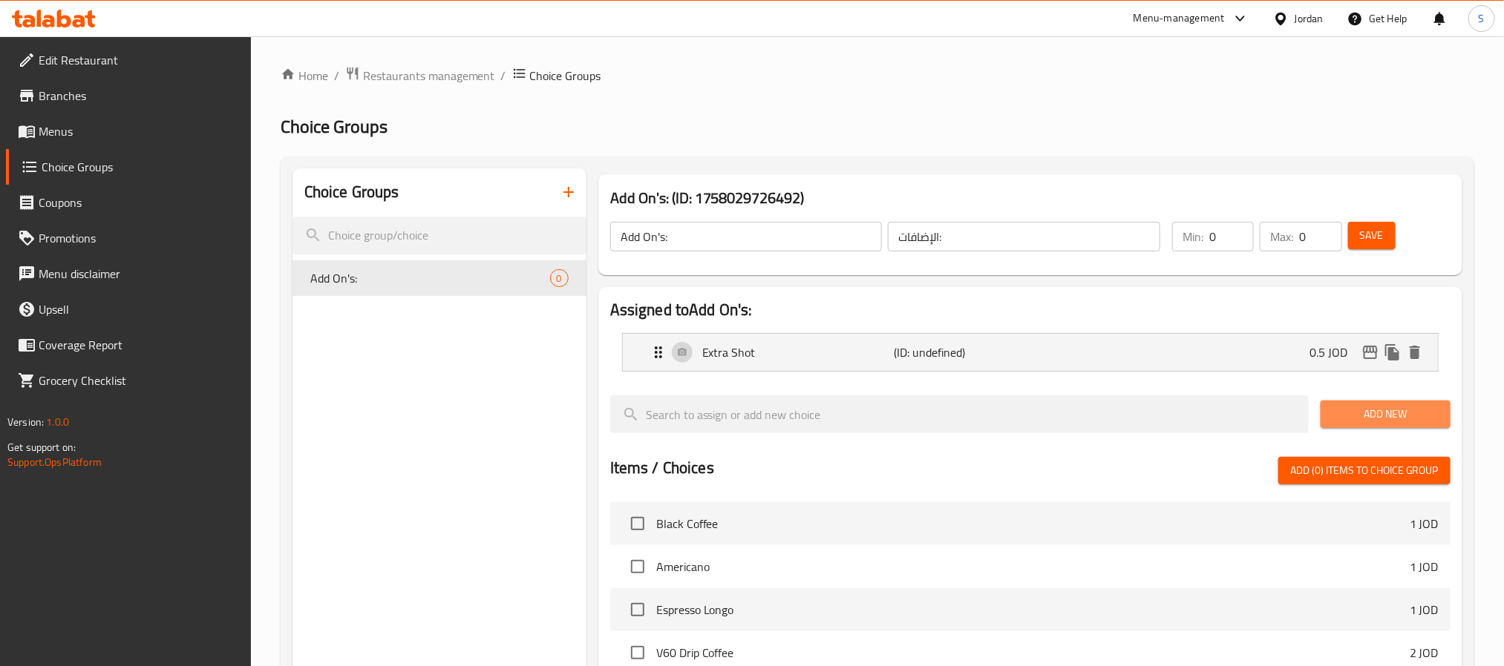
click at [1347, 419] on span "Add New" at bounding box center [1385, 414] width 106 height 19
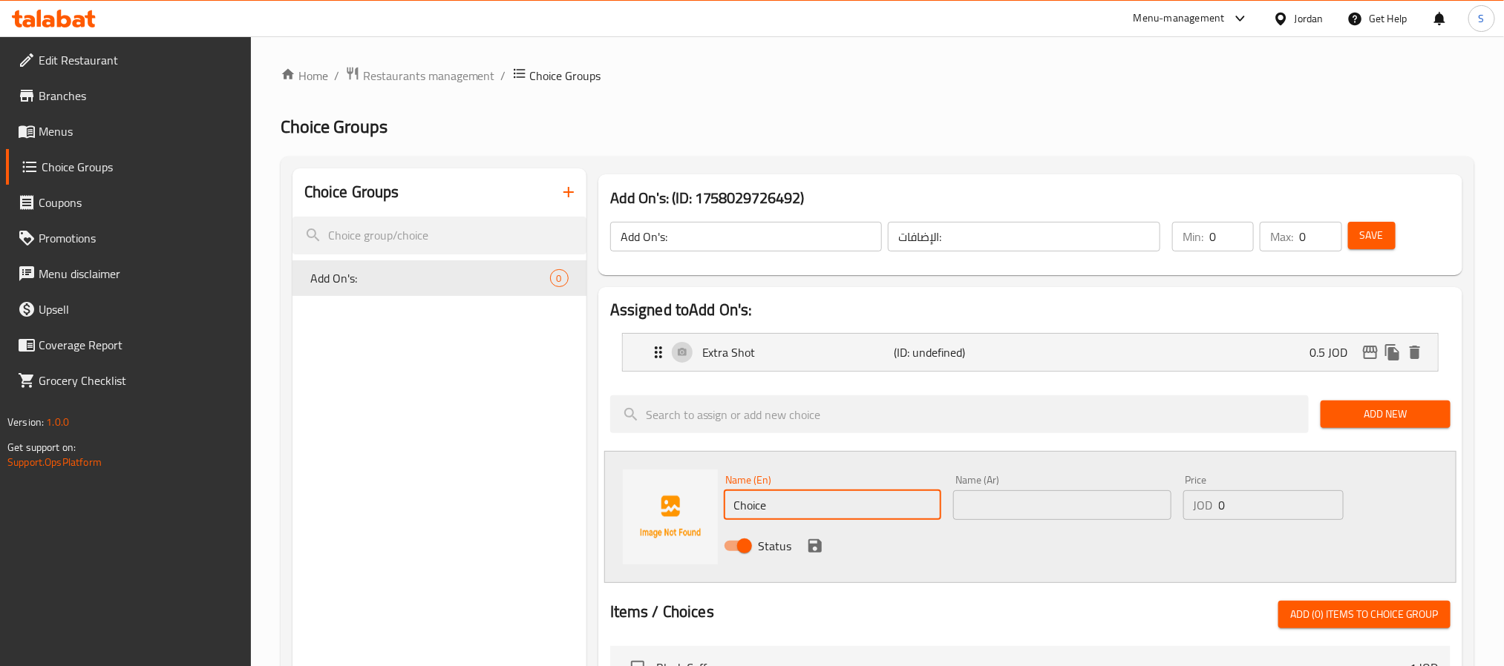
drag, startPoint x: 767, startPoint y: 505, endPoint x: 693, endPoint y: 491, distance: 75.0
click at [693, 491] on div "Name (En) Choice Name (En) Name (Ar) Name (Ar) Price JOD 0 Price Status" at bounding box center [1030, 517] width 852 height 132
paste input "Flavour"
type input "Flavour"
click at [1002, 524] on div "Name (Ar) Name (Ar)" at bounding box center [1062, 497] width 230 height 57
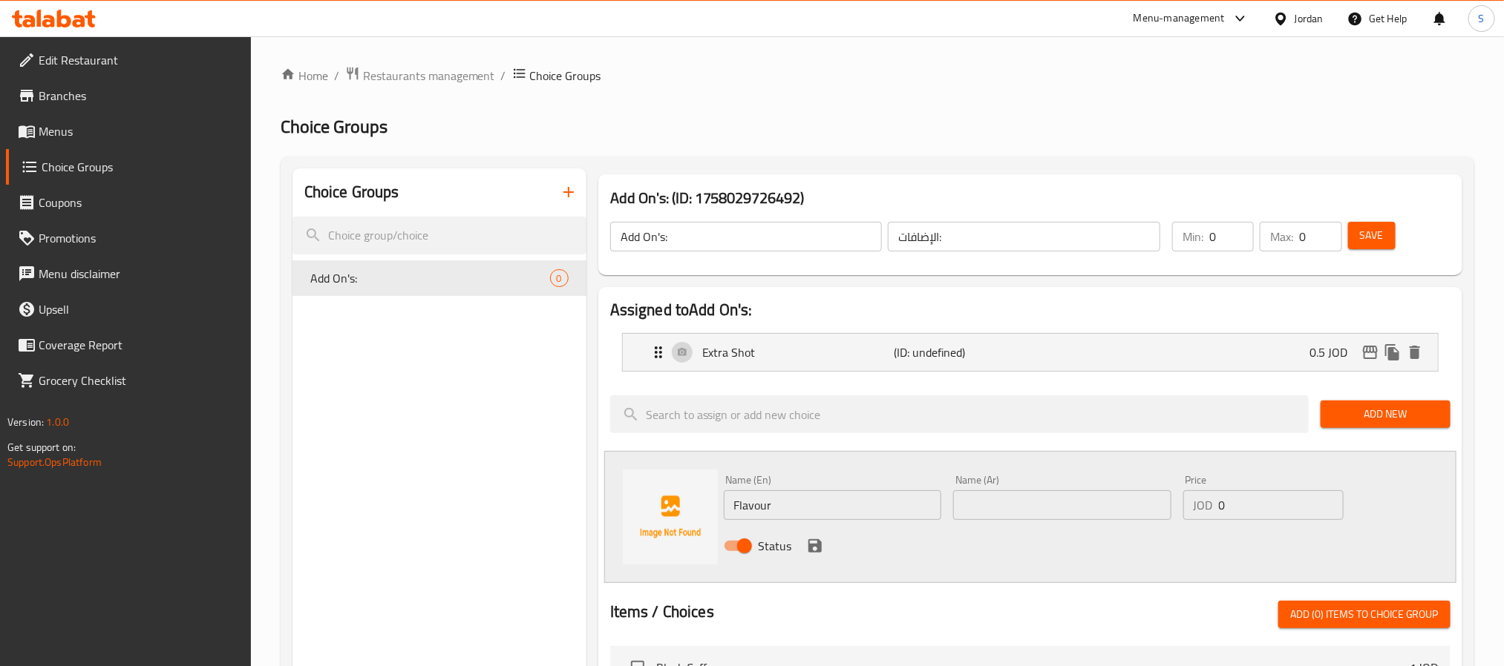
click at [1013, 502] on input "text" at bounding box center [1062, 506] width 218 height 30
paste input "نكهة"
type input "نكهة"
drag, startPoint x: 1247, startPoint y: 506, endPoint x: 1209, endPoint y: 499, distance: 38.4
click at [1209, 499] on div "JOD 0 Price" at bounding box center [1263, 506] width 160 height 30
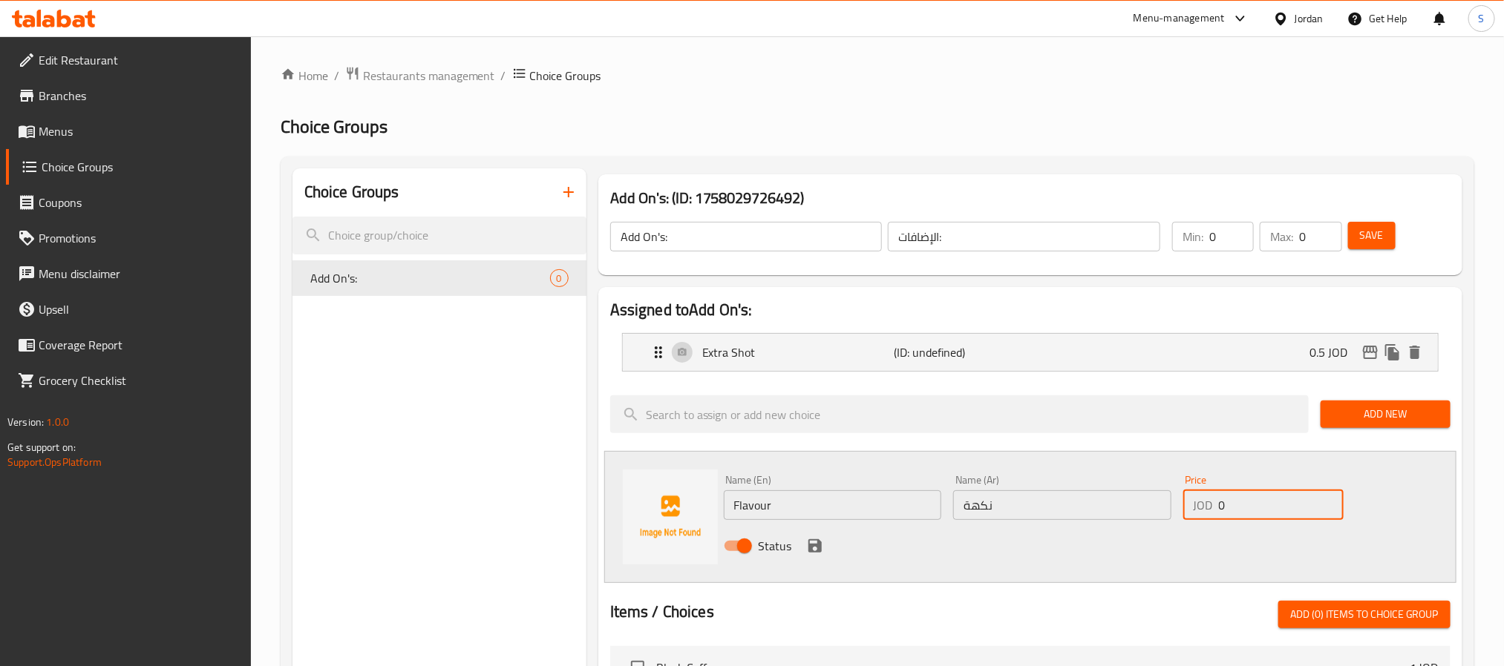
paste input ".5"
type input "0.5"
click at [810, 548] on icon "save" at bounding box center [814, 546] width 13 height 13
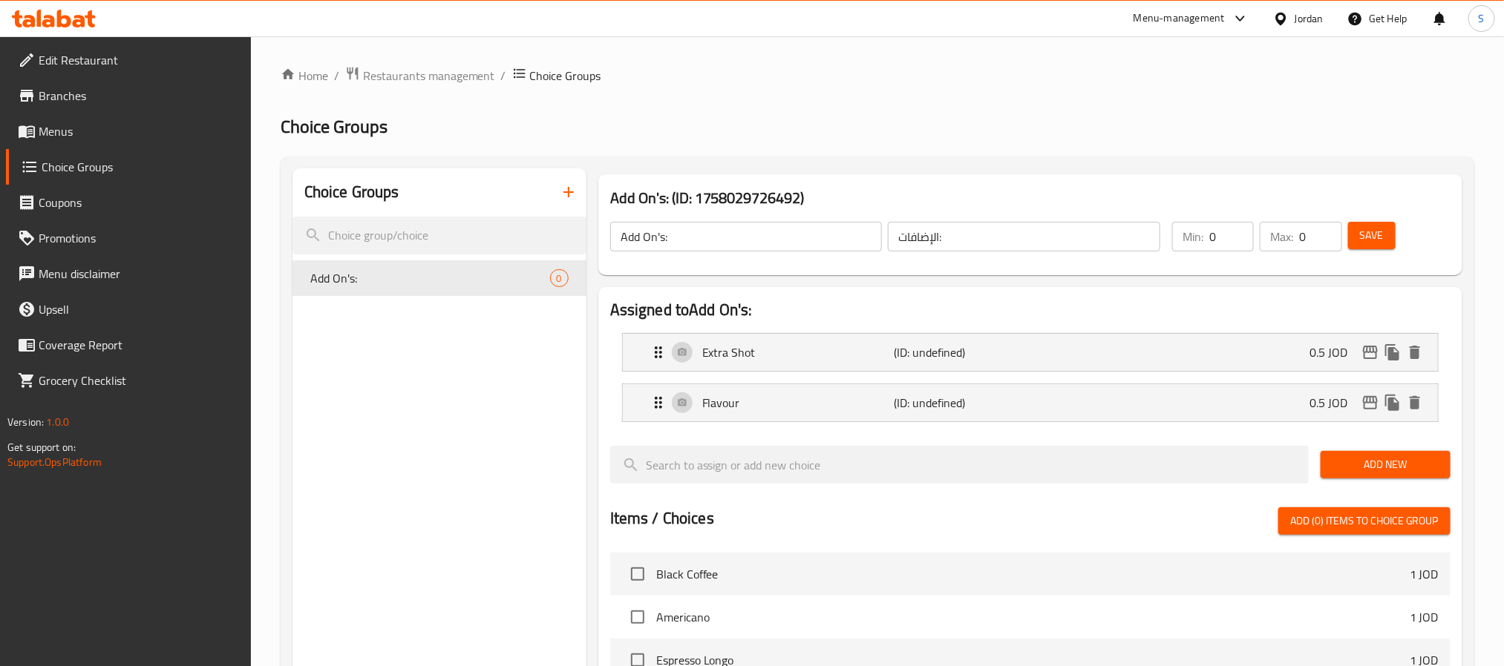
click at [1343, 468] on span "Add New" at bounding box center [1385, 465] width 106 height 19
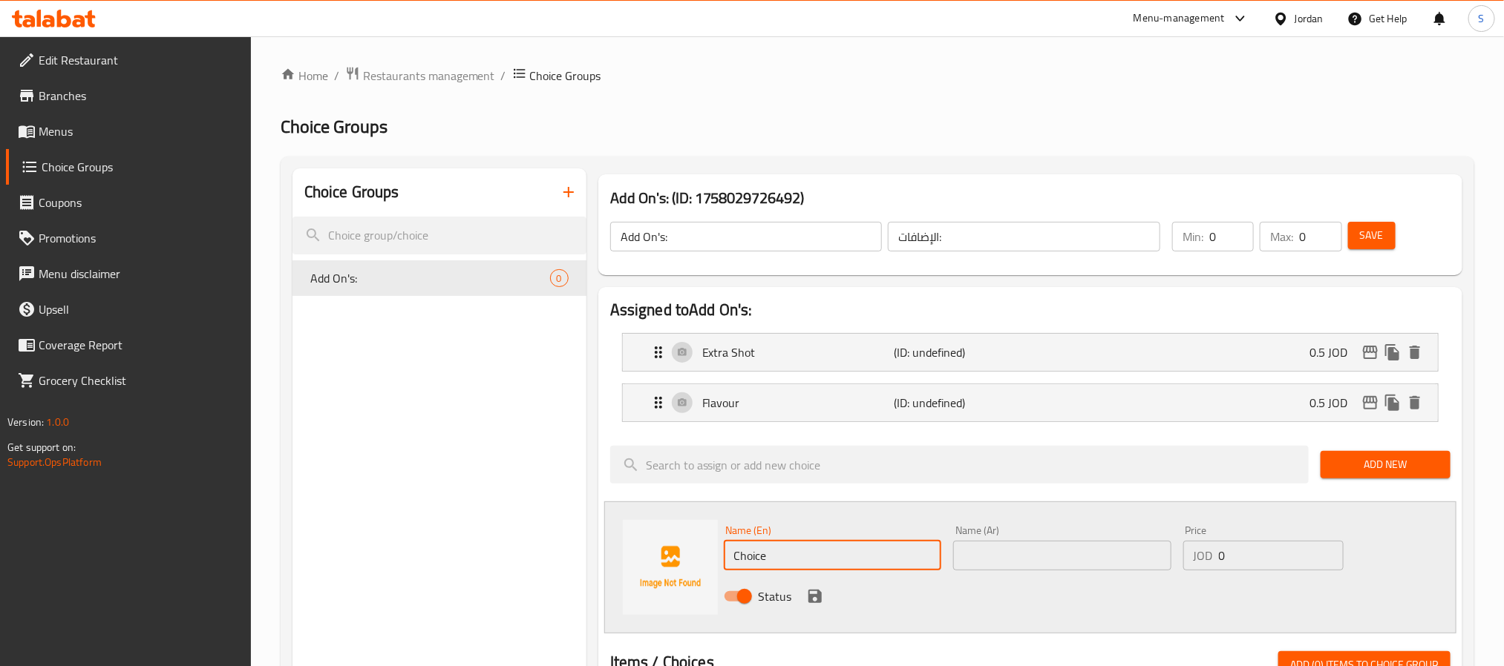
drag, startPoint x: 790, startPoint y: 552, endPoint x: 712, endPoint y: 552, distance: 77.9
click at [712, 552] on div "Name (En) Choice Name (En) Name (Ar) Name (Ar) Price JOD 0 Price Status" at bounding box center [1030, 568] width 852 height 132
paste input "Sau"
type input "Sauce"
click at [1061, 566] on input "text" at bounding box center [1062, 556] width 218 height 30
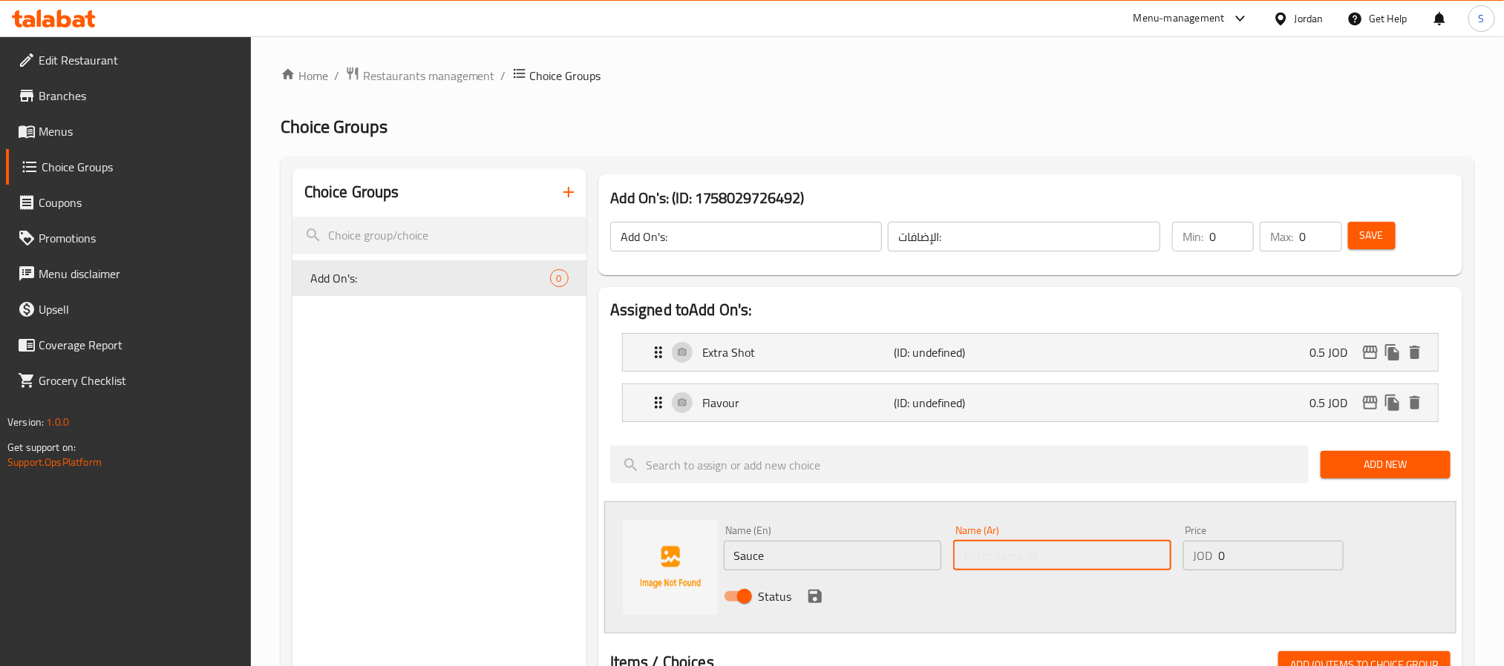
paste input "صوص"
type input "صوص"
drag, startPoint x: 1251, startPoint y: 566, endPoint x: 1218, endPoint y: 555, distance: 35.0
click at [1219, 555] on input "0" at bounding box center [1281, 556] width 125 height 30
paste input ".5"
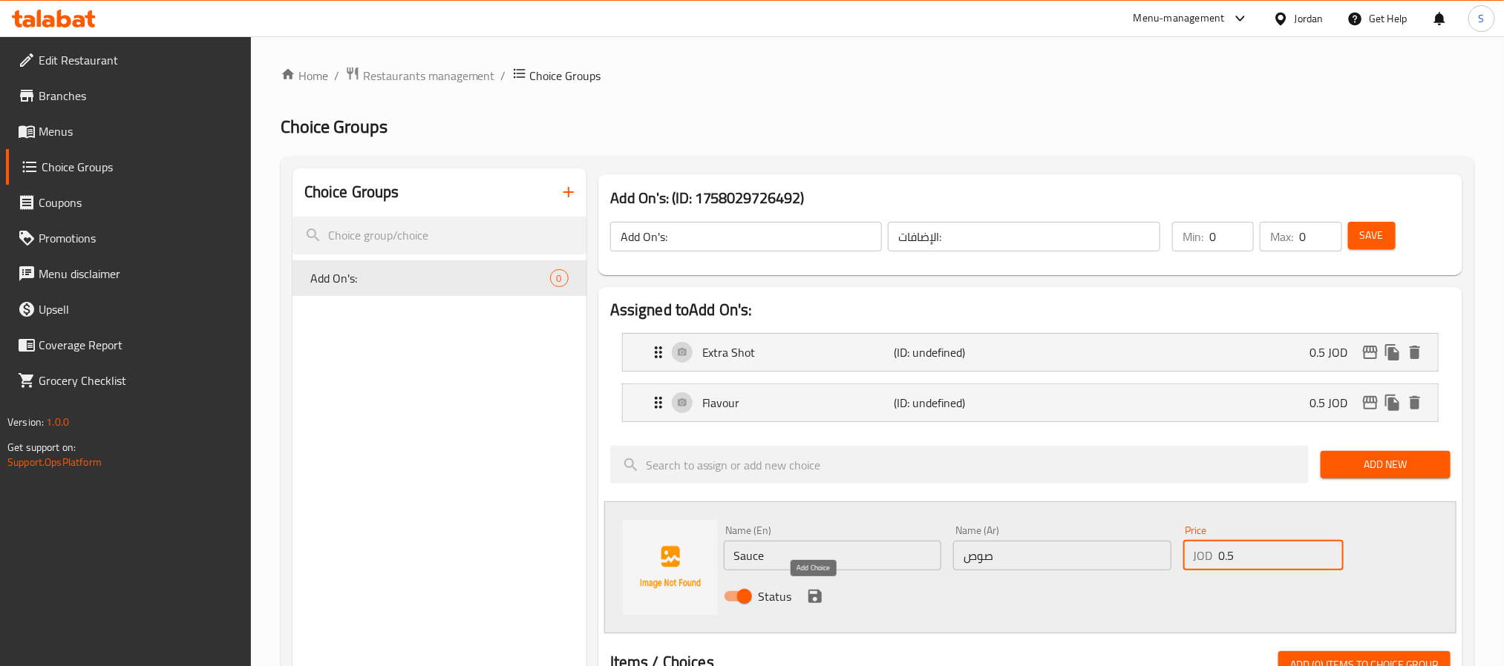
type input "0.5"
click at [817, 593] on icon "save" at bounding box center [814, 596] width 13 height 13
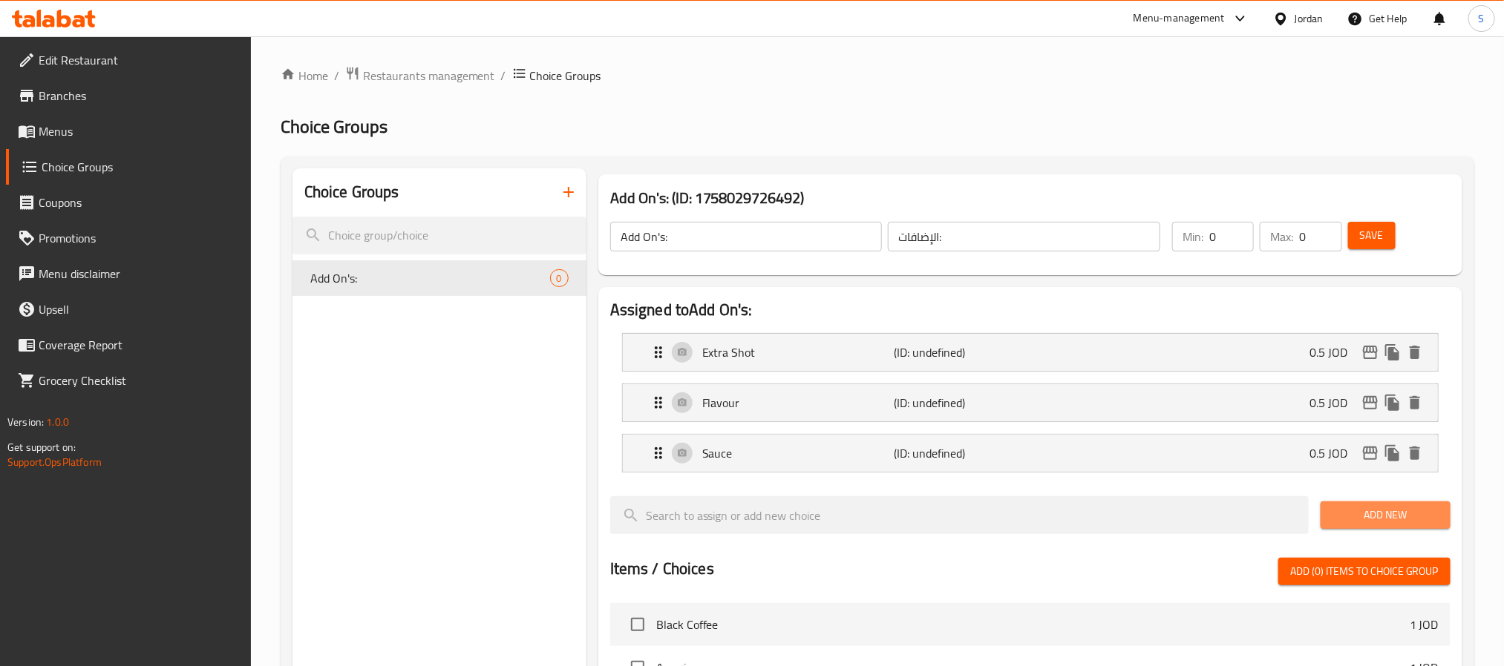
click at [1343, 508] on span "Add New" at bounding box center [1385, 515] width 106 height 19
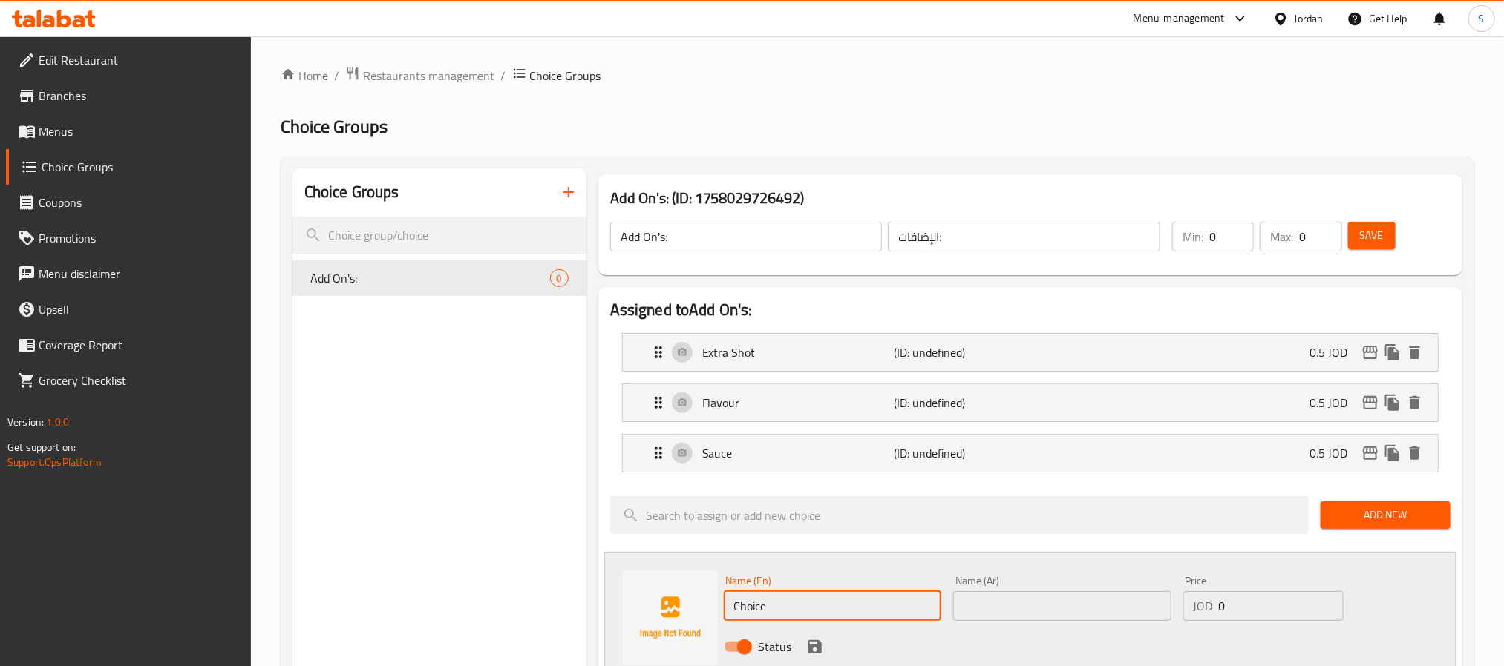
click at [798, 604] on input "Choice" at bounding box center [833, 607] width 218 height 30
paste input "Whipped Cream"
type input "Whipped Cream"
click at [1033, 619] on input "text" at bounding box center [1062, 607] width 218 height 30
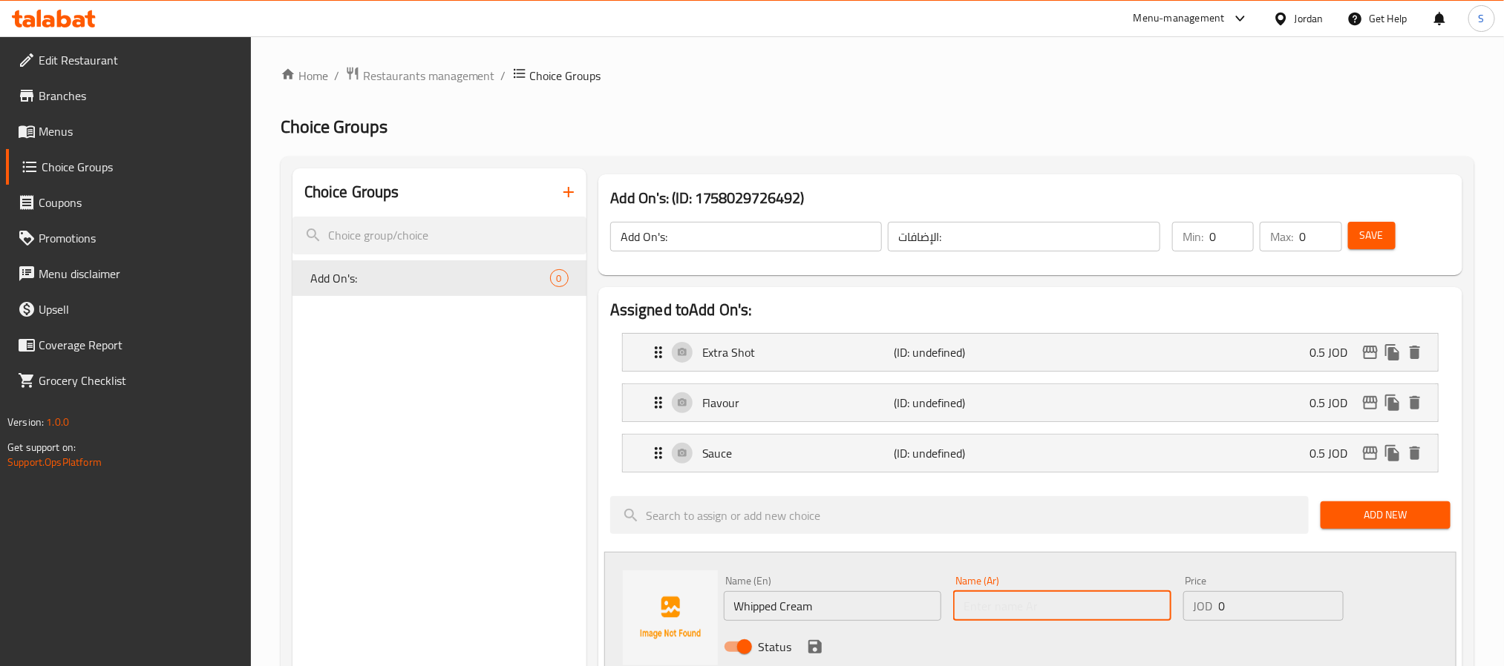
paste input "كريمة مخفوقة"
type input "كريمة مخفوقة"
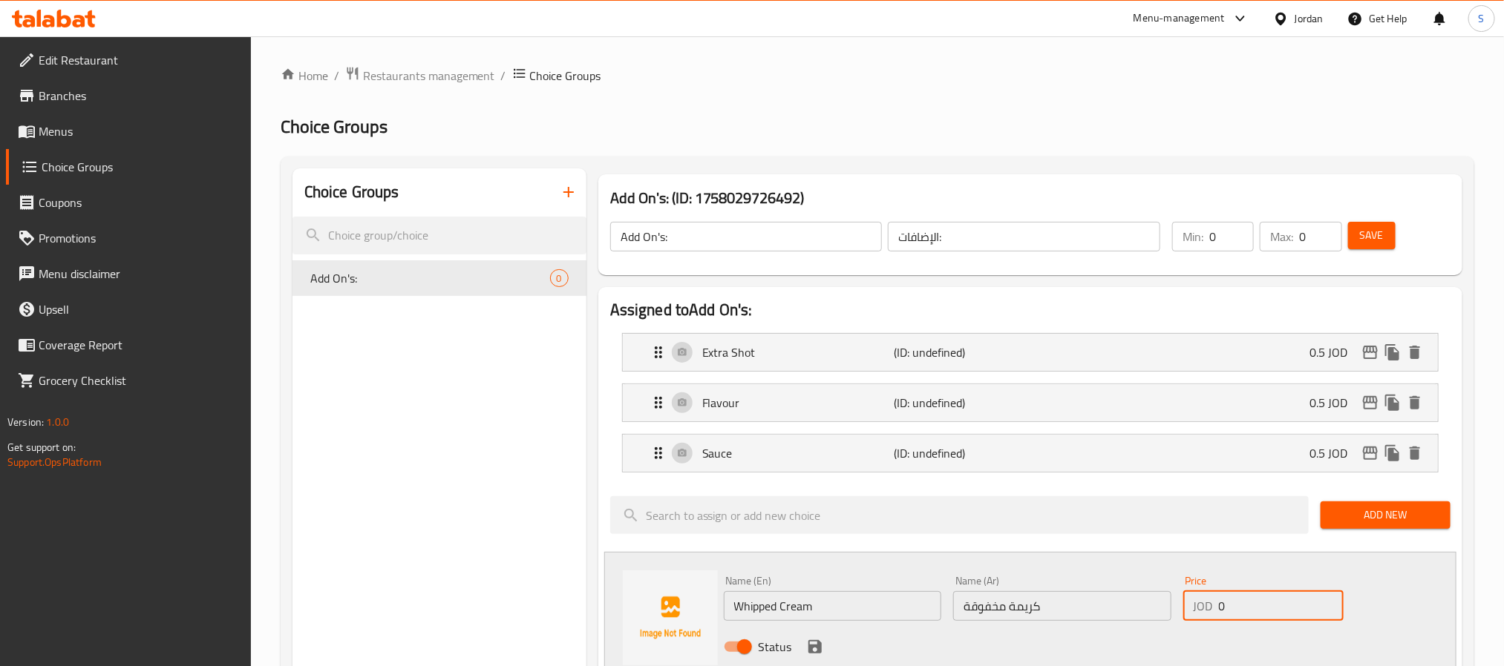
drag, startPoint x: 1236, startPoint y: 610, endPoint x: 1220, endPoint y: 601, distance: 18.6
click at [1220, 601] on input "0" at bounding box center [1281, 607] width 125 height 30
paste input ".5"
type input "0.5"
click at [815, 644] on icon "save" at bounding box center [815, 647] width 18 height 18
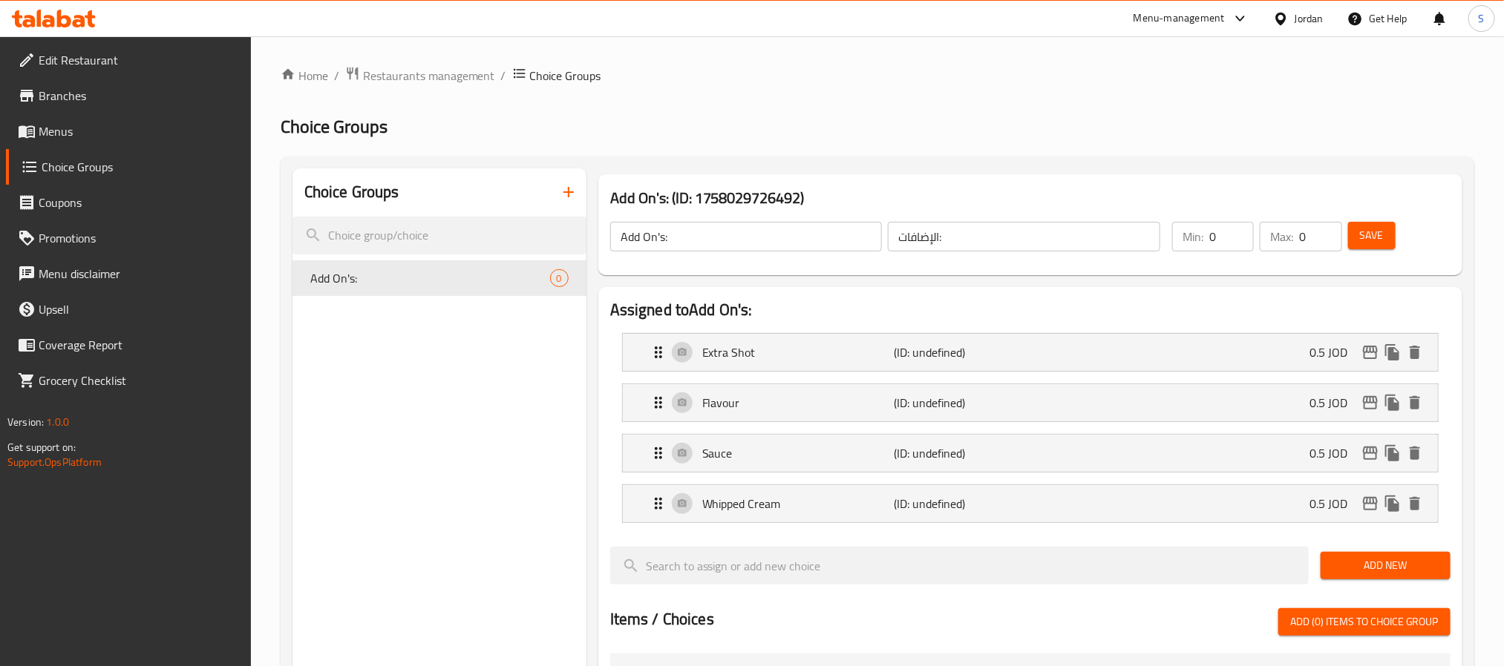
click at [1334, 568] on span "Add New" at bounding box center [1385, 566] width 106 height 19
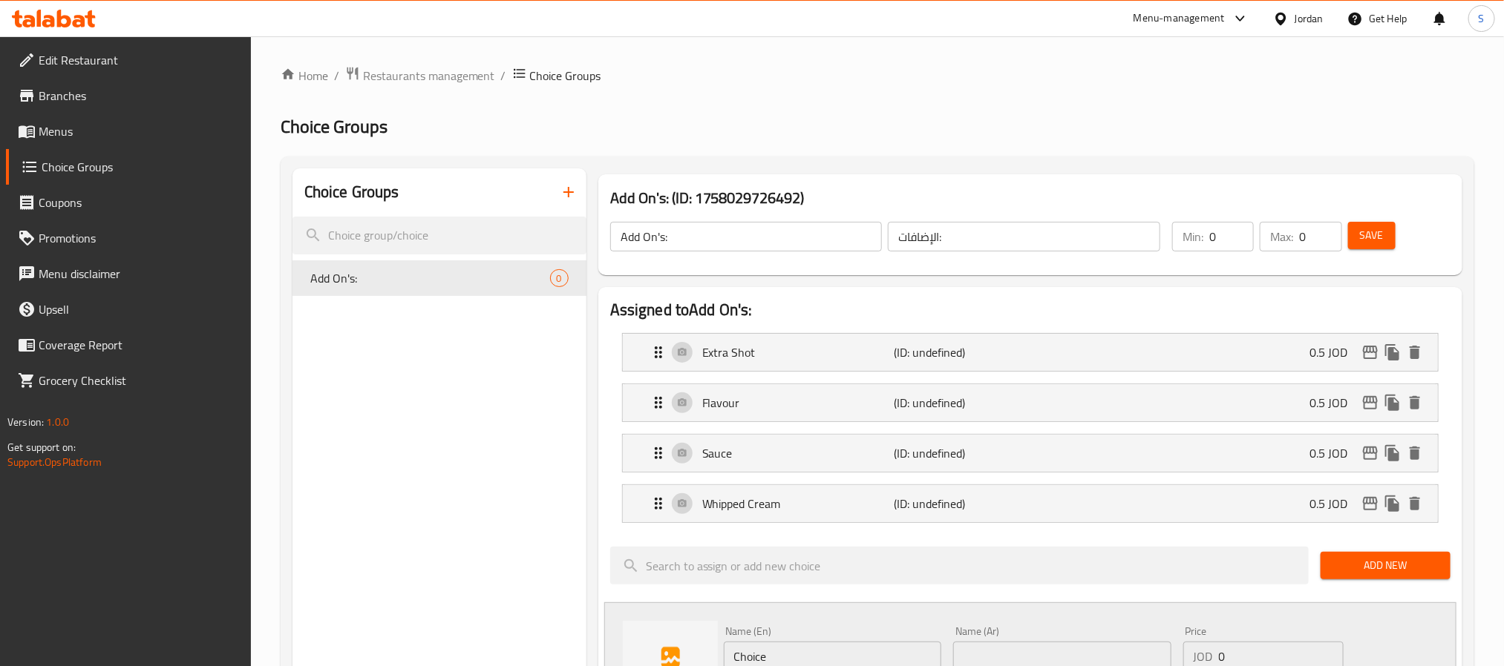
click at [793, 635] on div "Name (En) Choice Name (En)" at bounding box center [833, 648] width 218 height 45
click at [789, 649] on input "Choice" at bounding box center [833, 657] width 218 height 30
paste input "Milk"
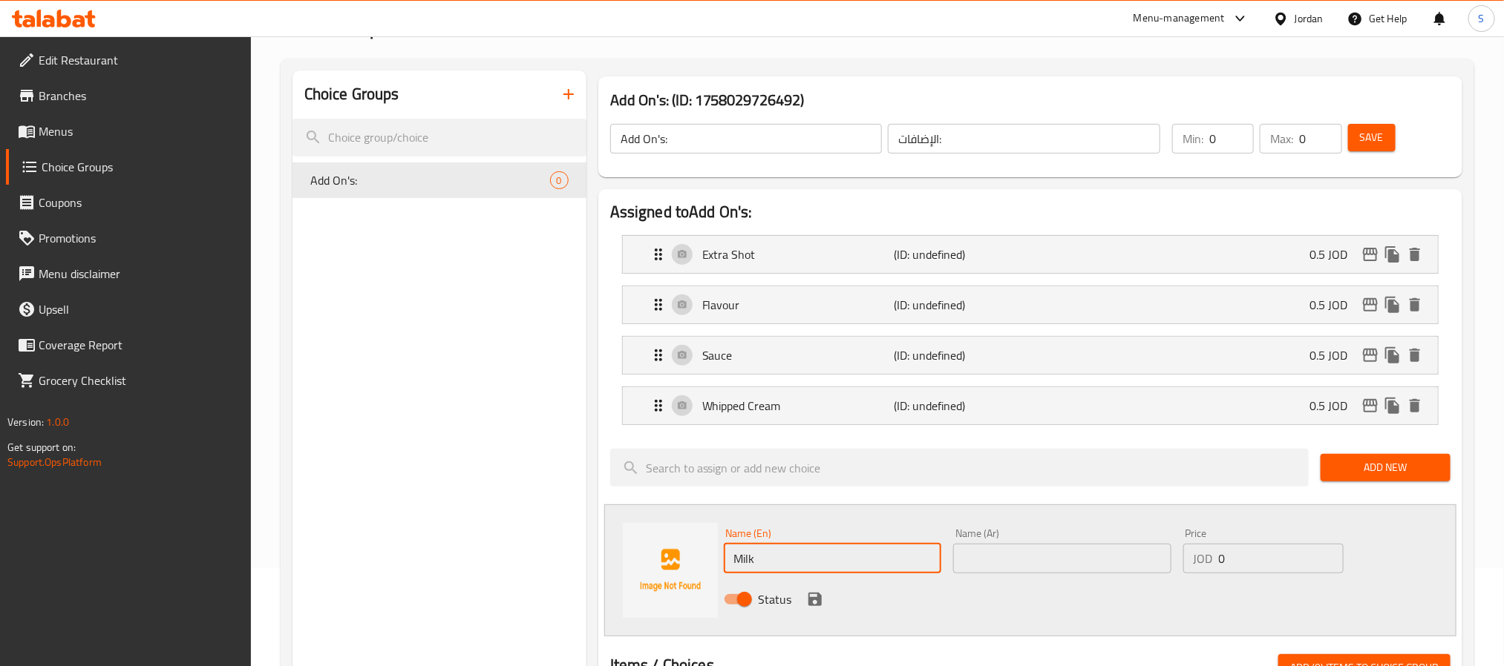
scroll to position [226, 0]
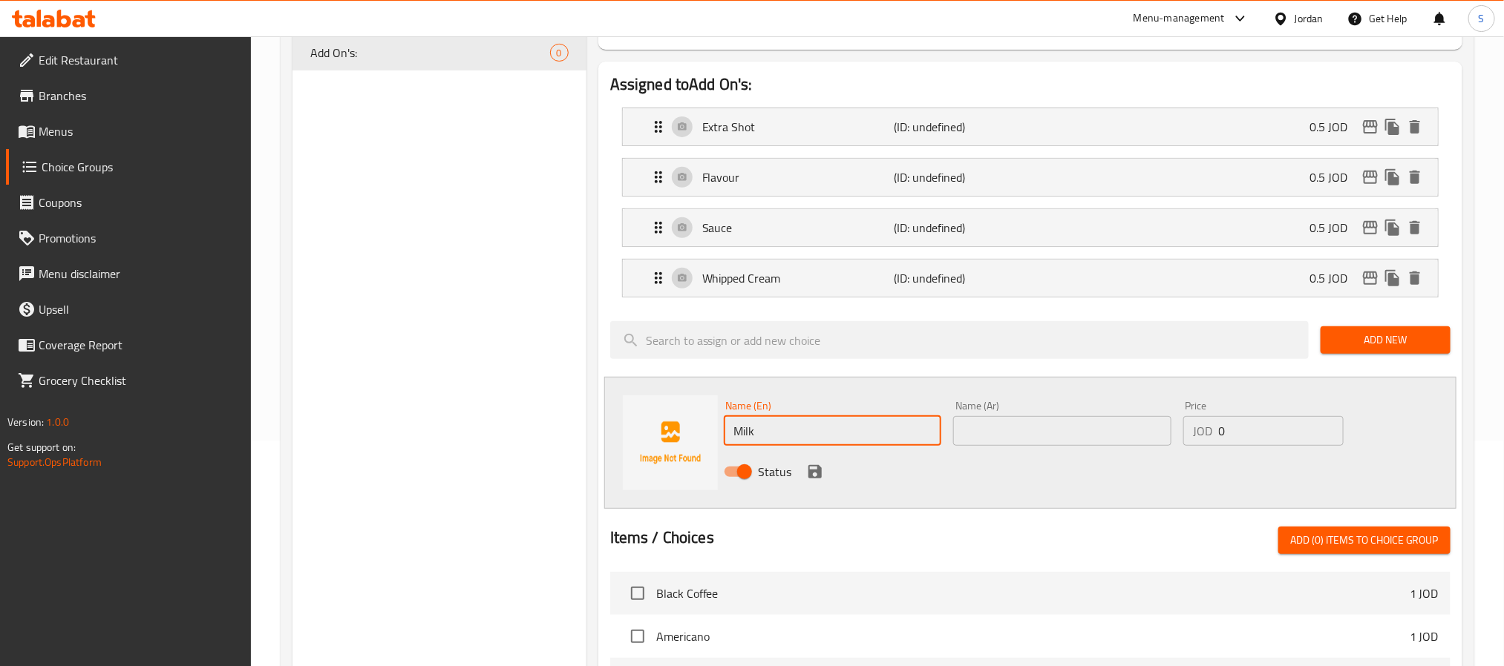
type input "Milk"
click at [1114, 435] on input "text" at bounding box center [1062, 431] width 218 height 30
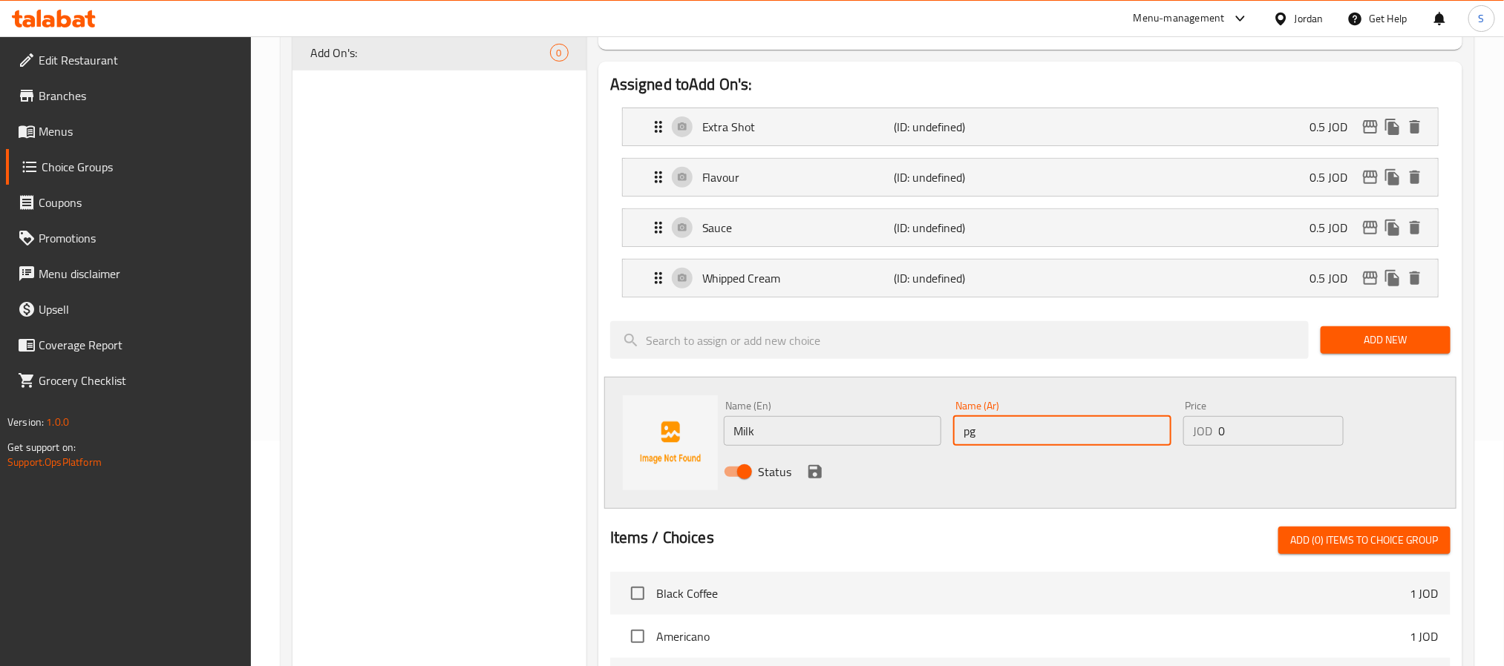
type input "p"
type input "حليب"
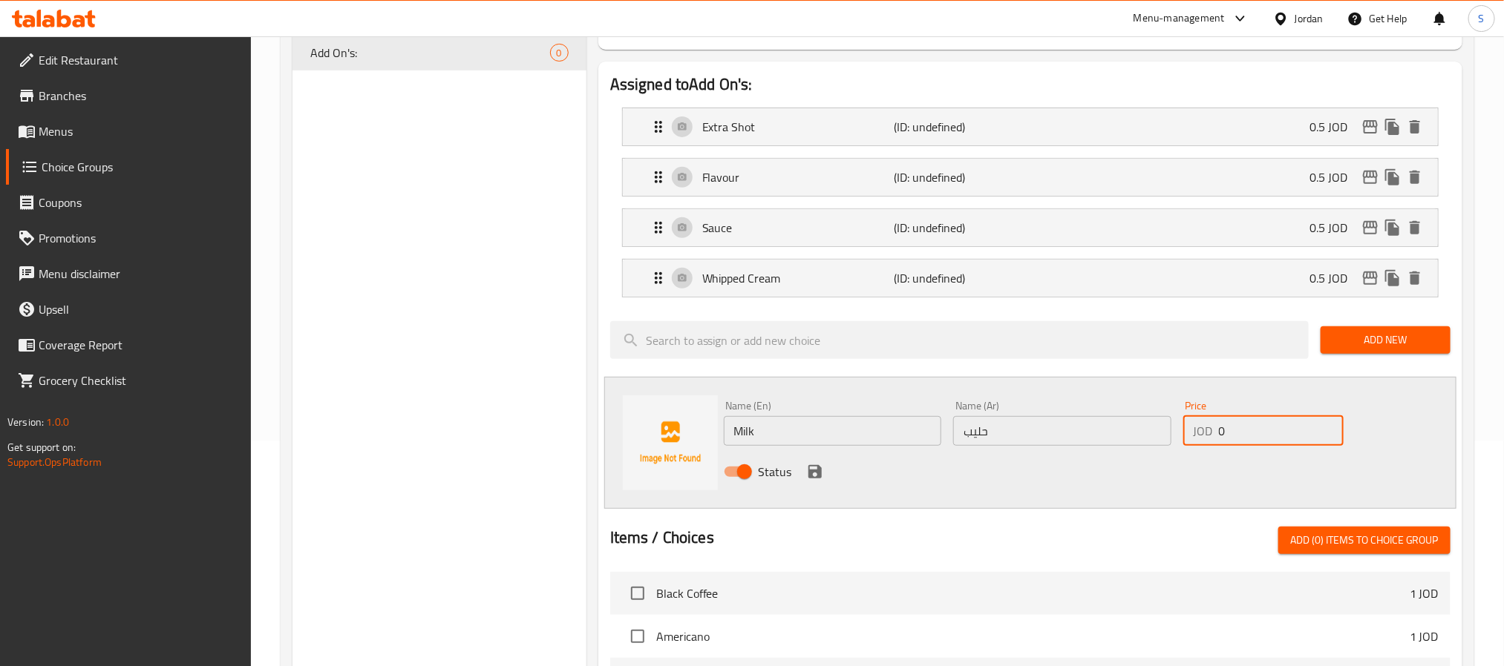
drag, startPoint x: 1230, startPoint y: 437, endPoint x: 1211, endPoint y: 436, distance: 18.6
click at [1211, 436] on div "JOD 0 Price" at bounding box center [1263, 431] width 160 height 30
paste input ".5"
type input "0.5"
click at [806, 479] on icon "save" at bounding box center [815, 472] width 18 height 18
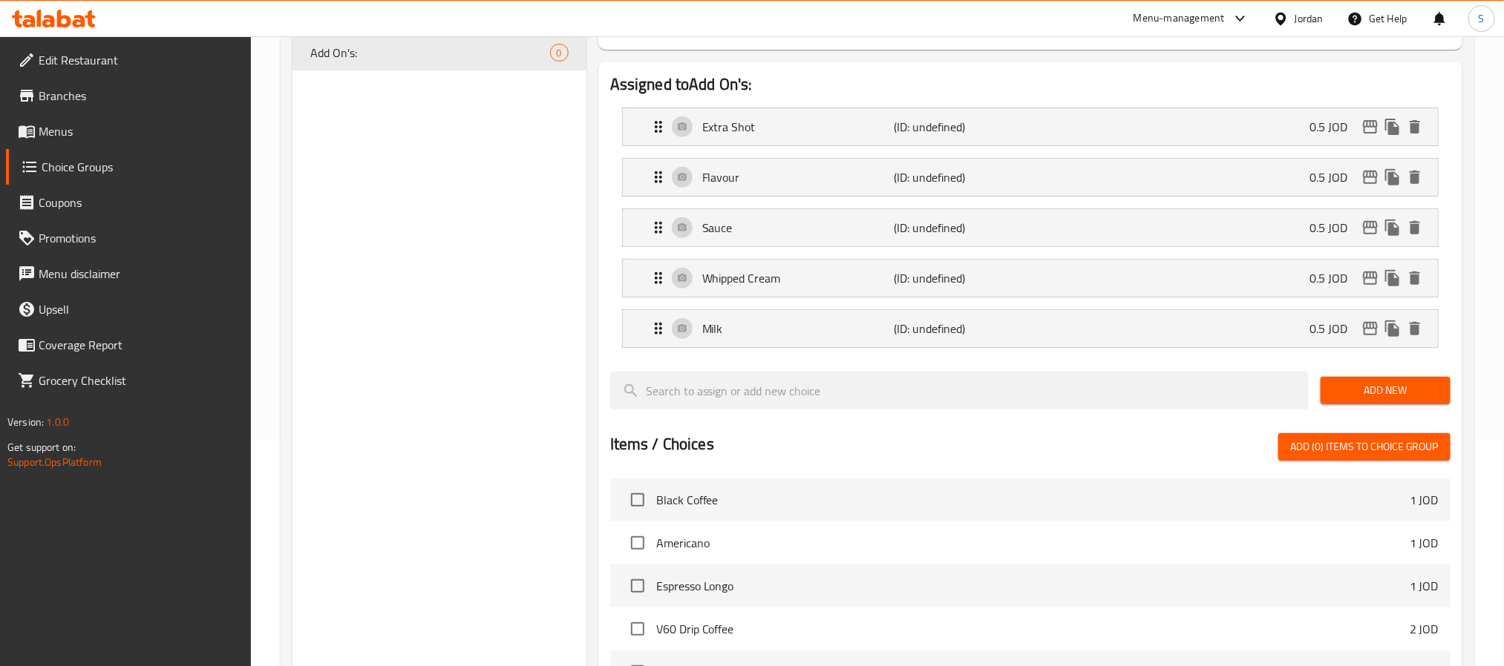
scroll to position [0, 0]
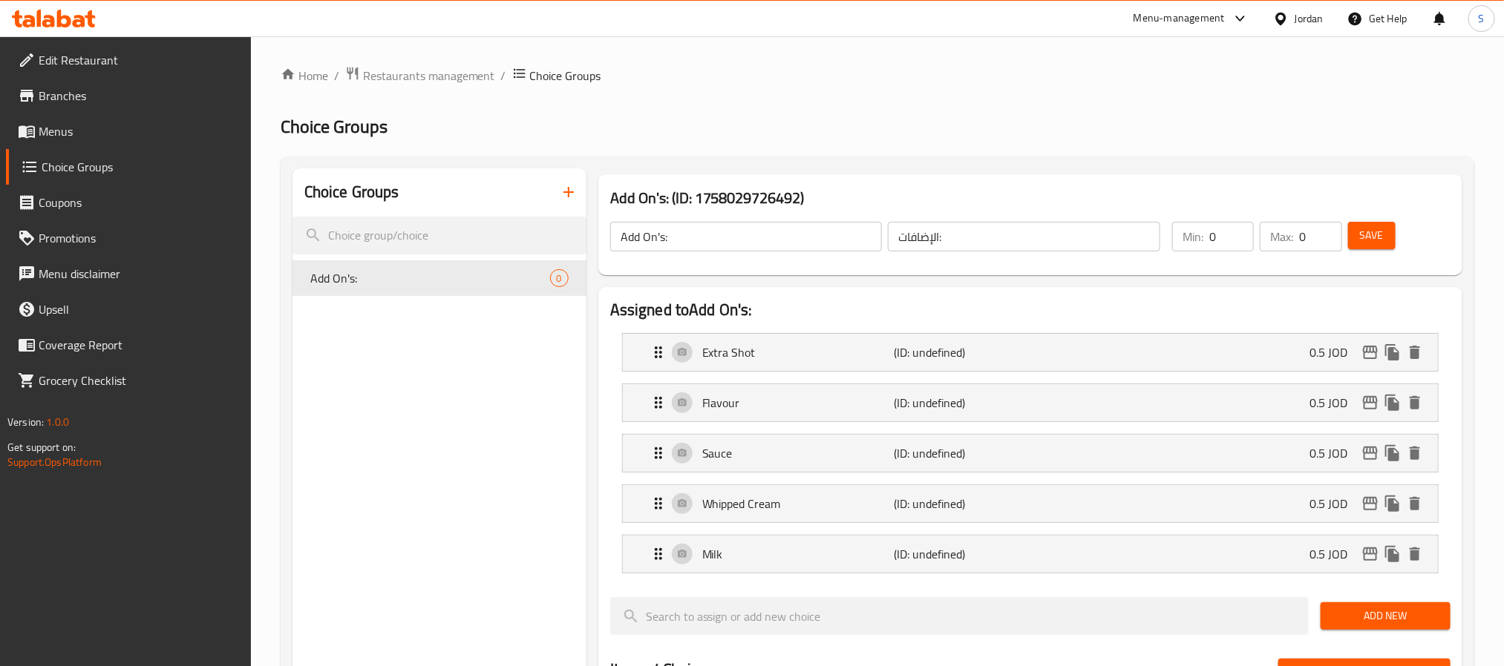
click at [1360, 229] on span "Save" at bounding box center [1372, 235] width 24 height 19
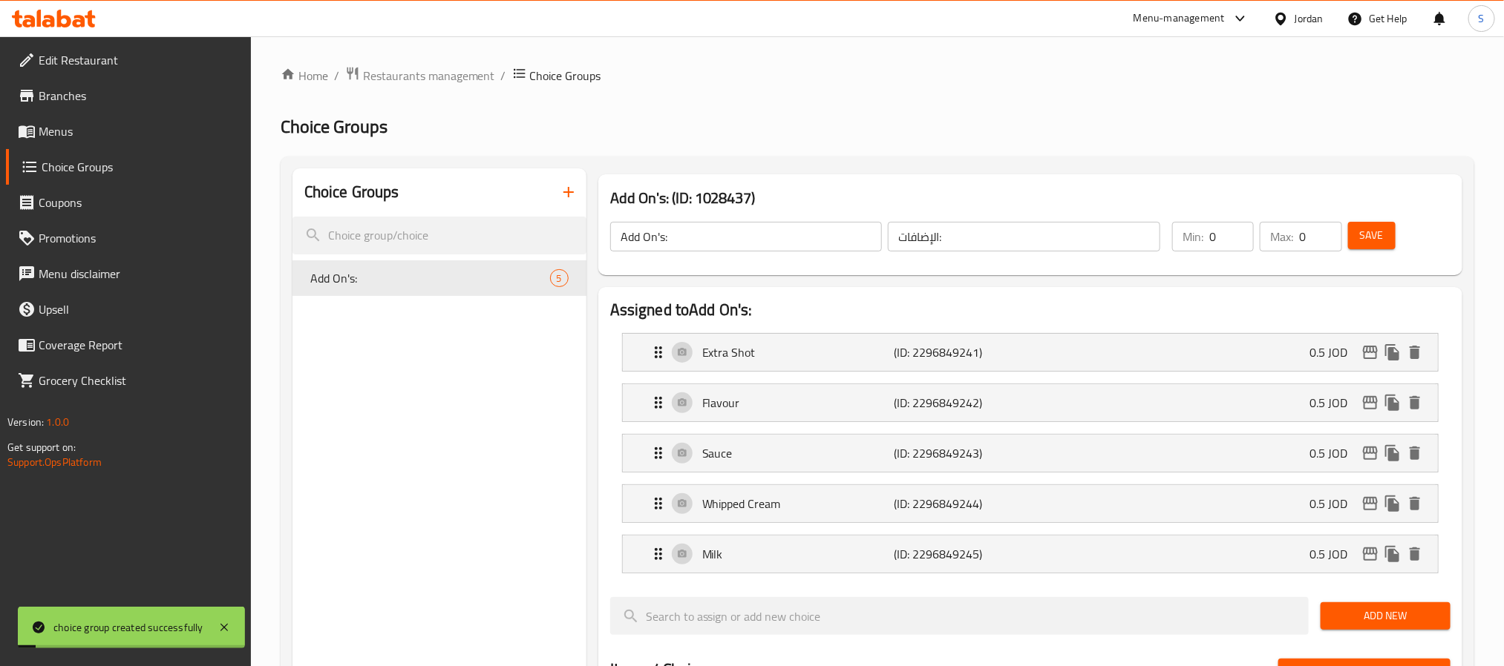
click at [1360, 229] on span "Save" at bounding box center [1372, 235] width 24 height 19
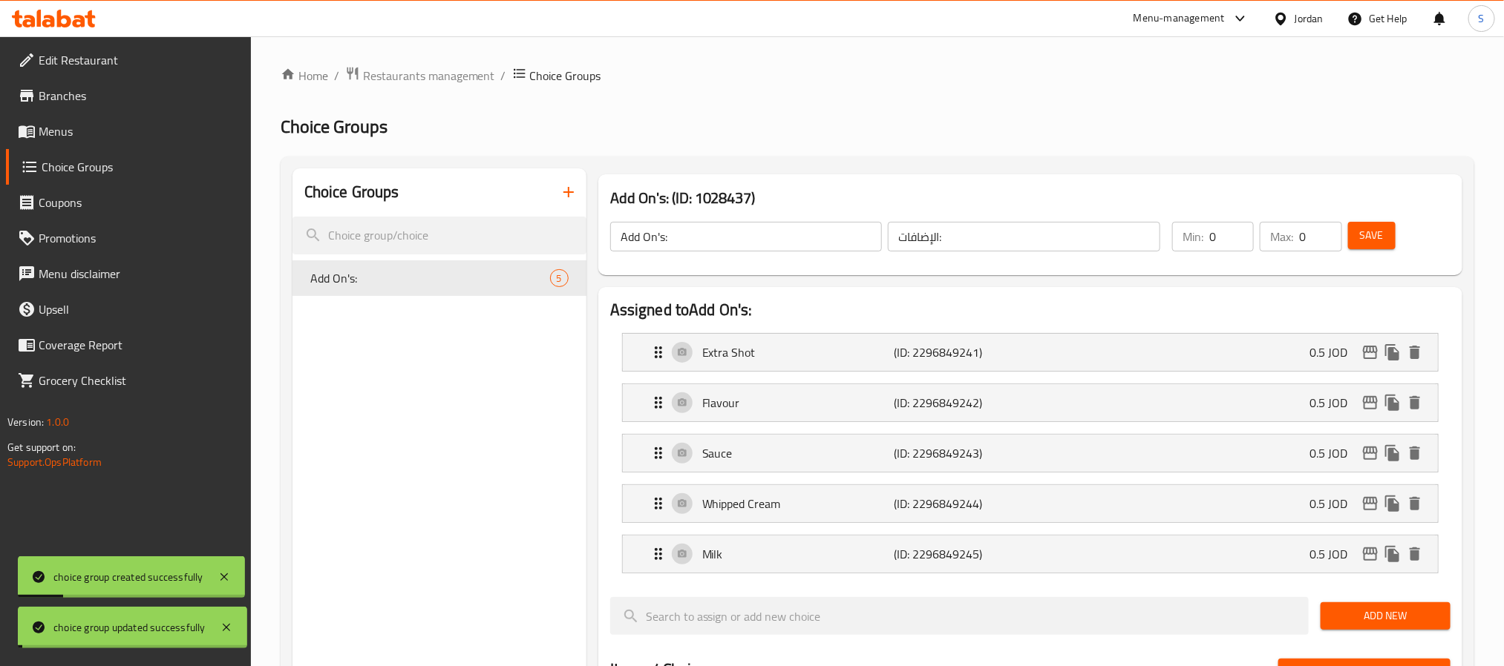
click at [523, 421] on div "Home / Restaurants management / Choice Groups Choice Groups Choice Groups Add O…" at bounding box center [877, 649] width 1193 height 1166
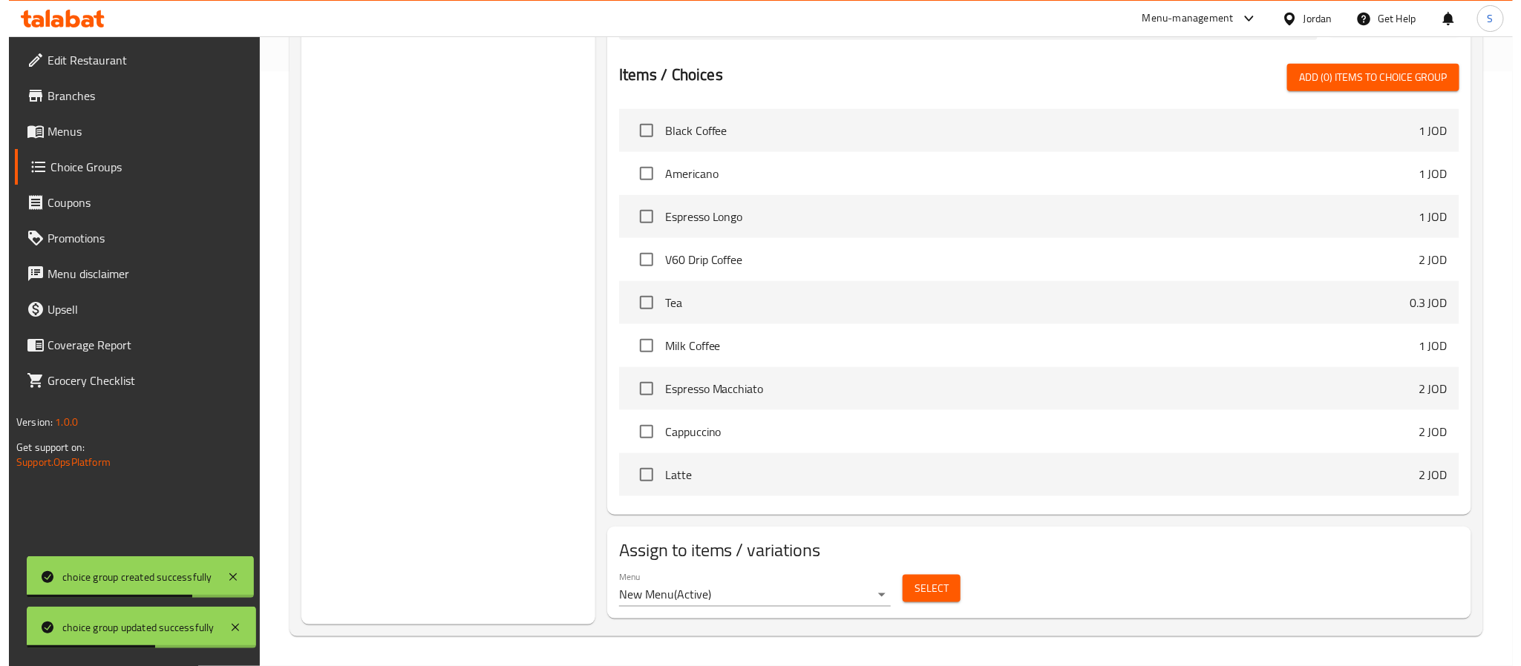
scroll to position [597, 0]
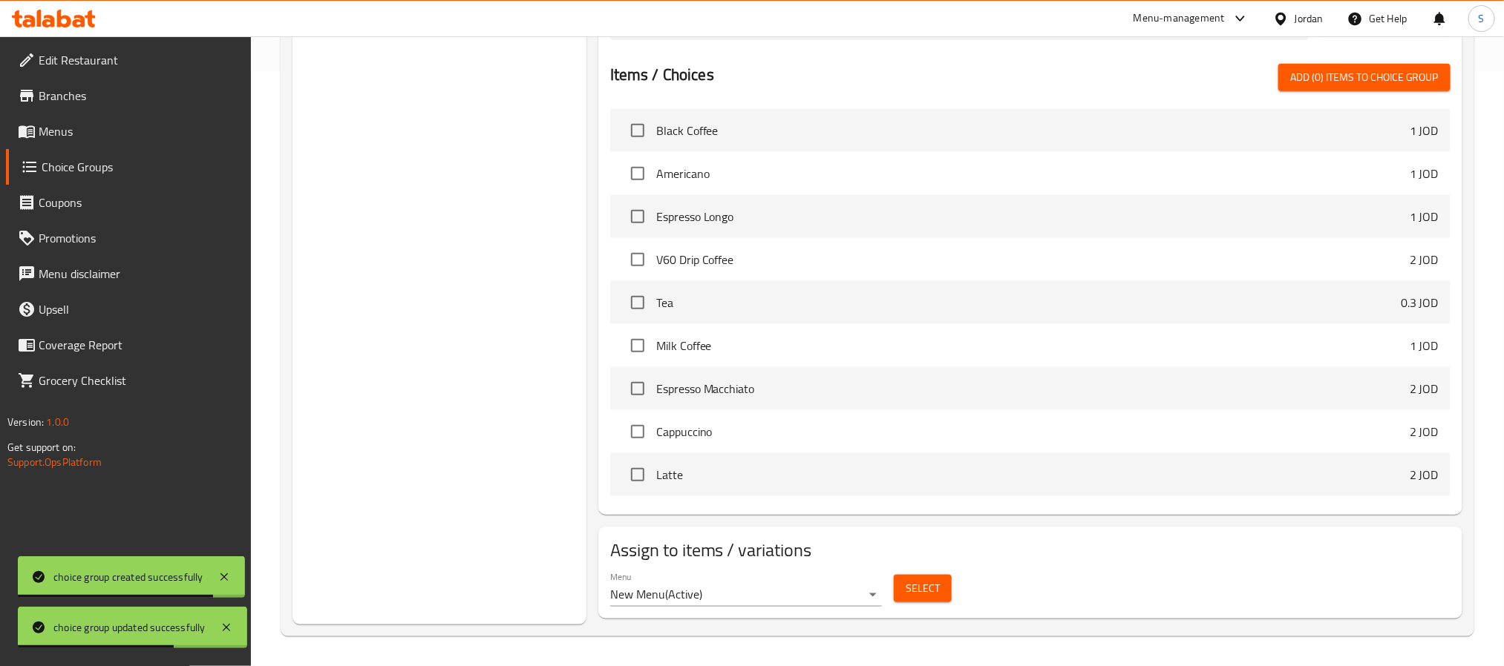
click at [928, 600] on button "Select" at bounding box center [923, 588] width 58 height 27
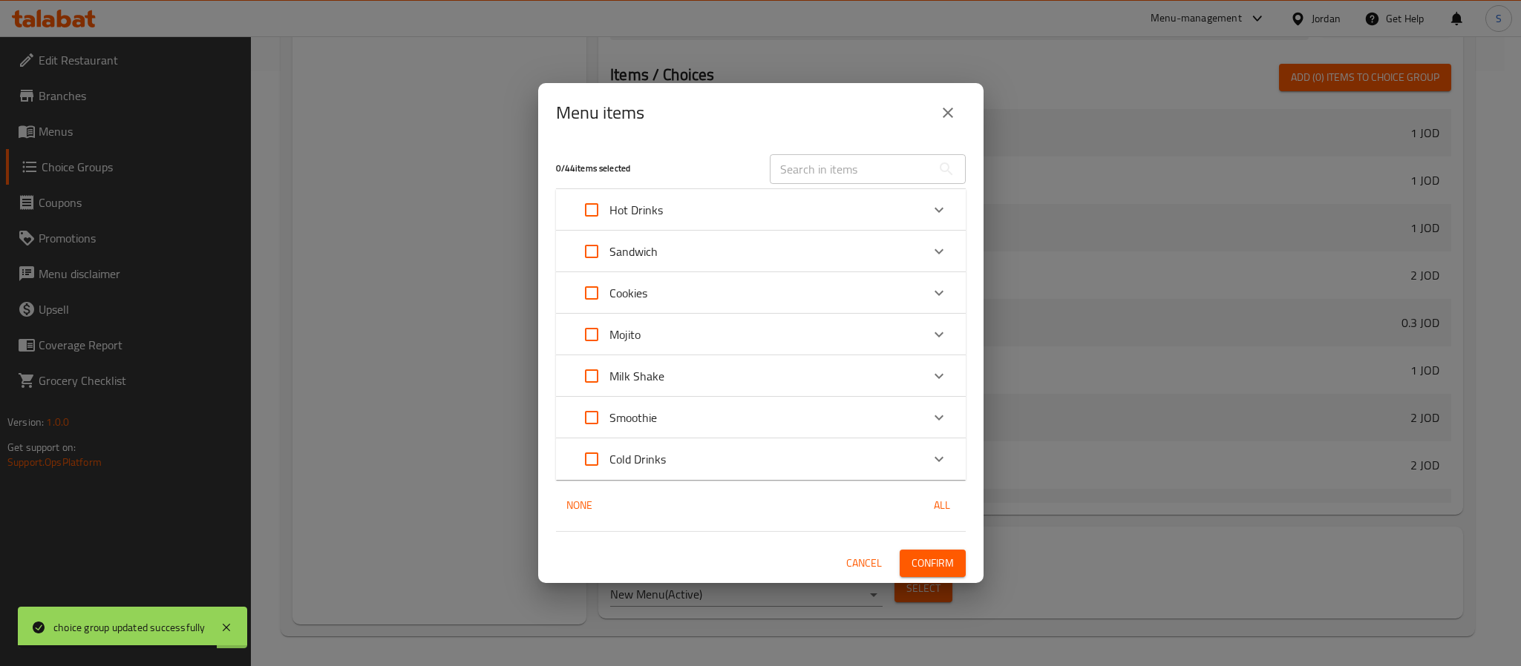
click at [719, 206] on div "Hot Drinks" at bounding box center [747, 210] width 347 height 36
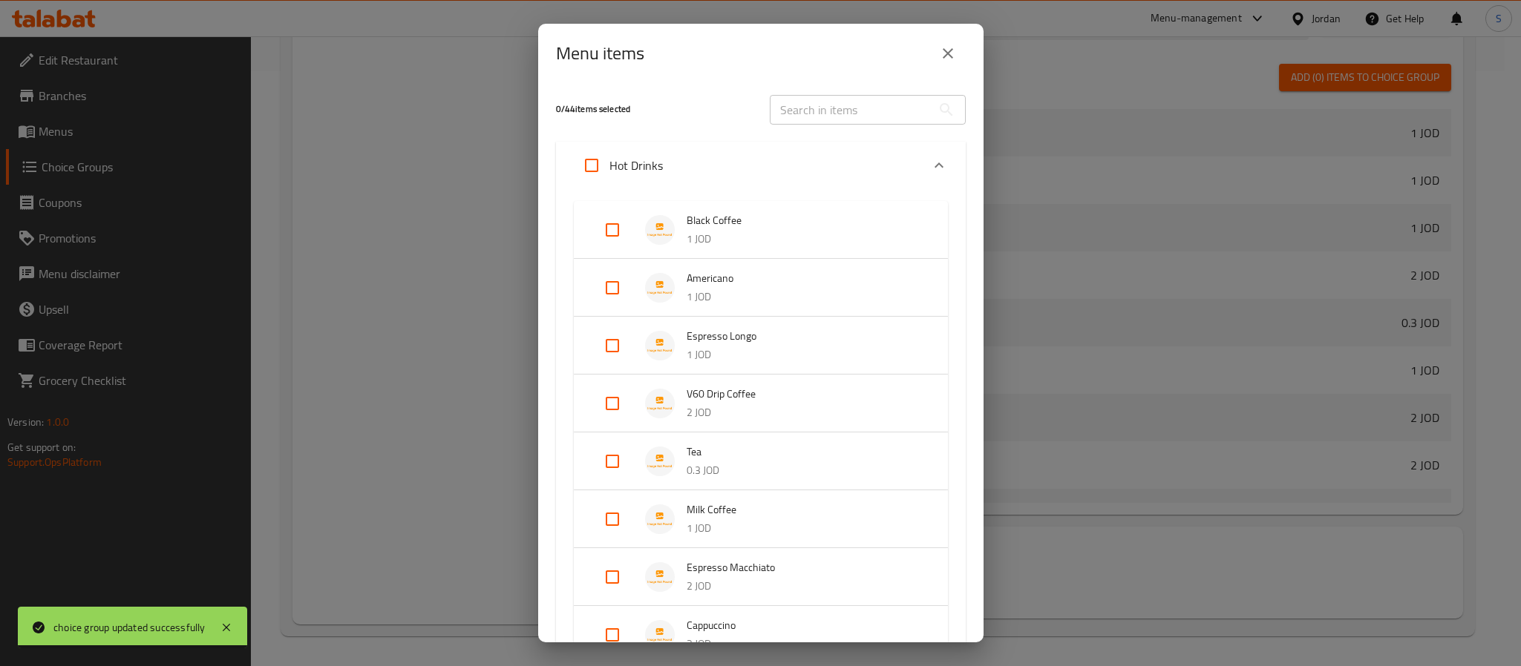
click at [595, 166] on input "Expand" at bounding box center [592, 166] width 36 height 36
checkbox input "true"
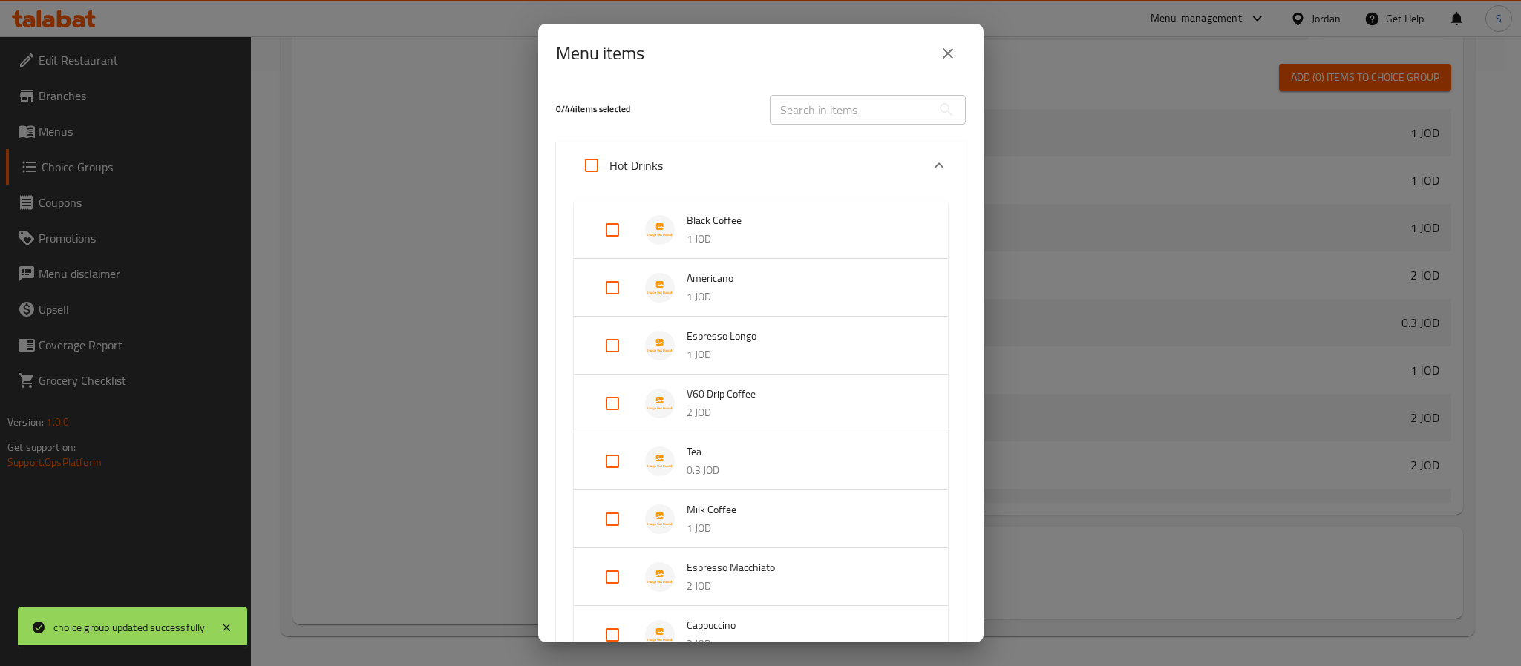
checkbox input "true"
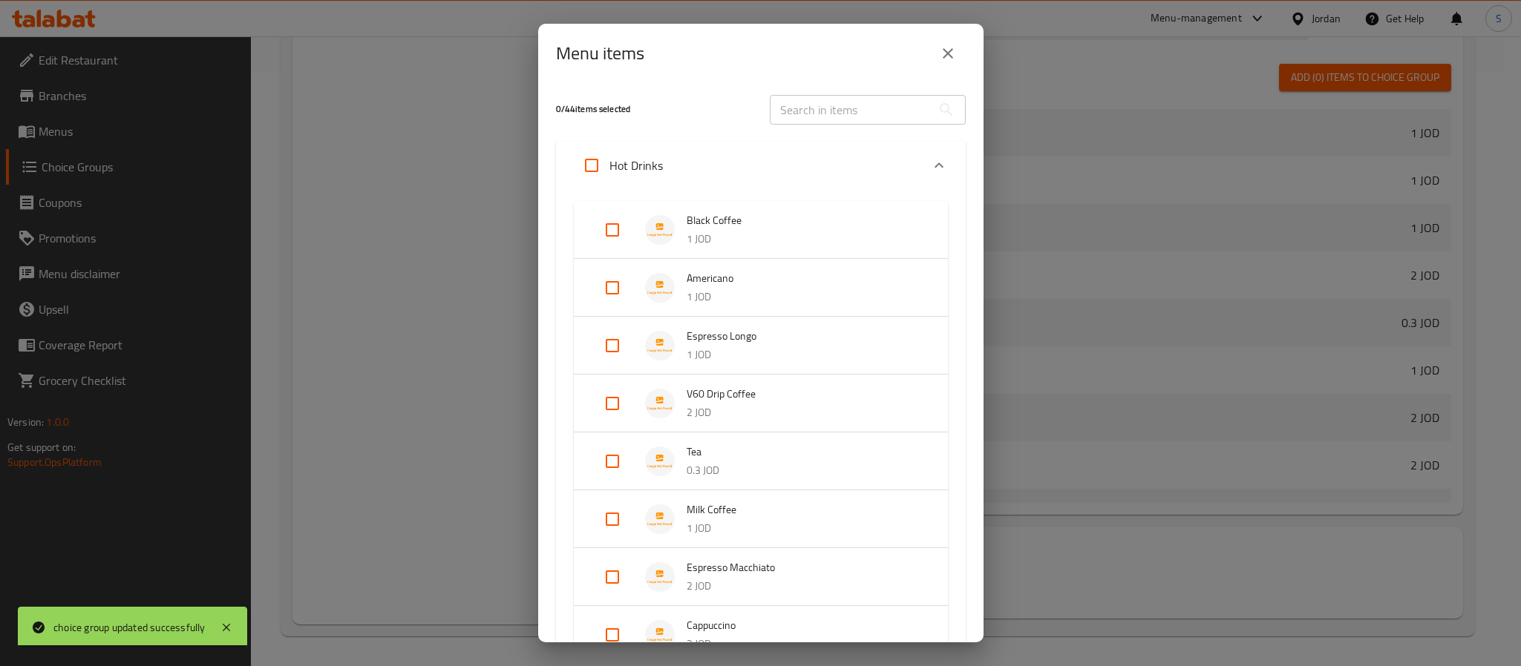
checkbox input "true"
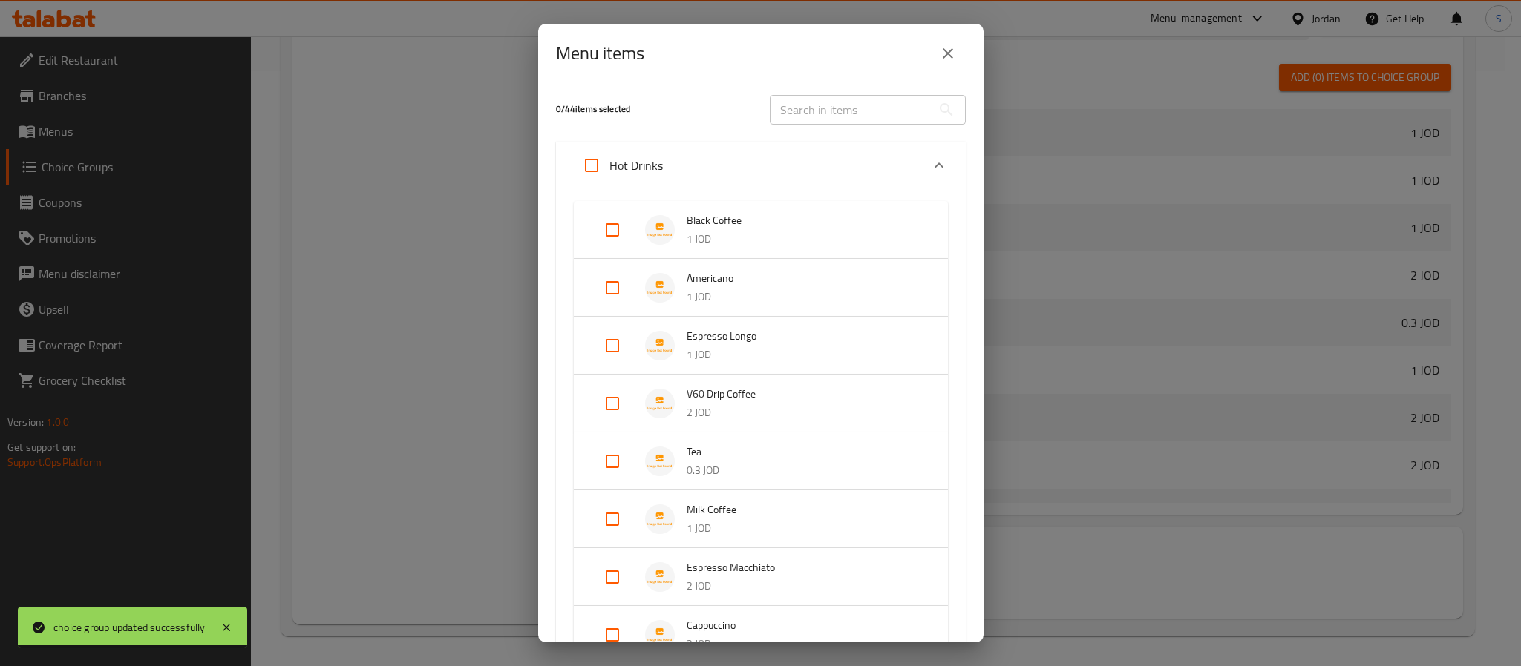
checkbox input "true"
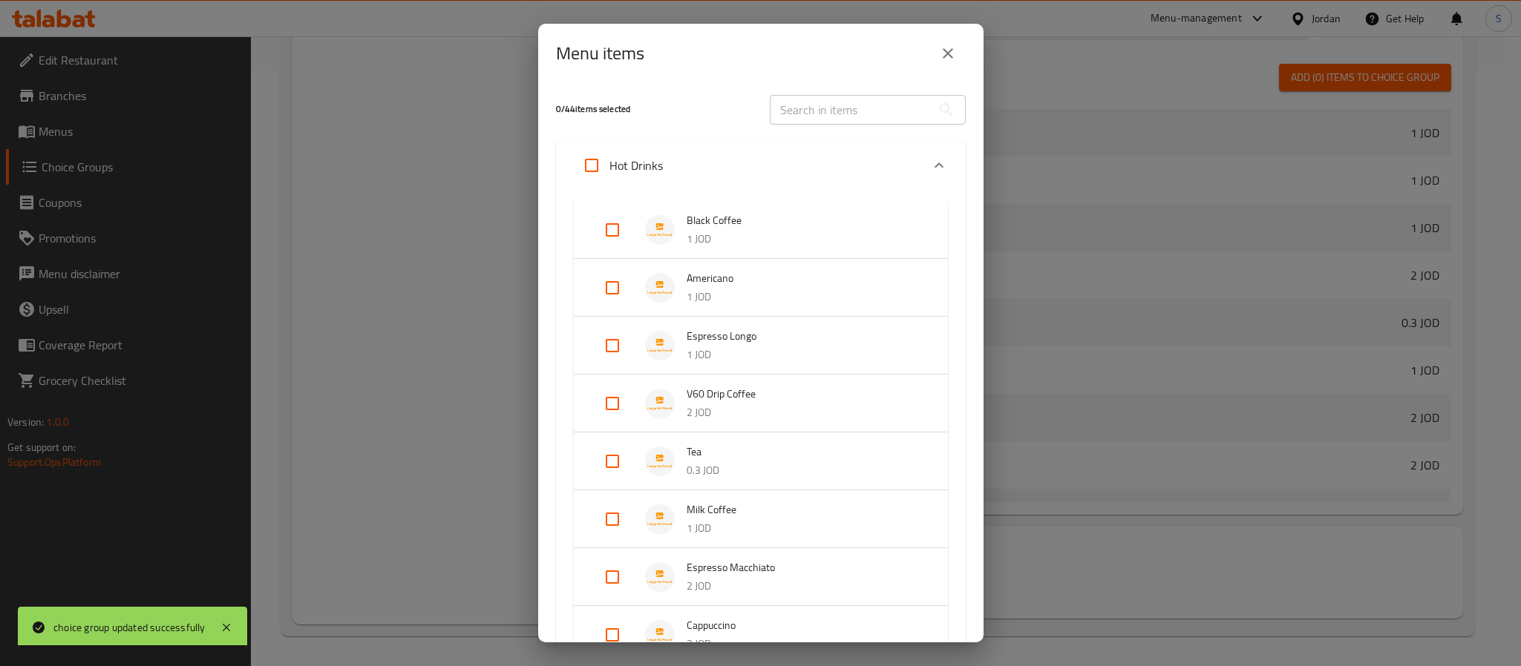
checkbox input "true"
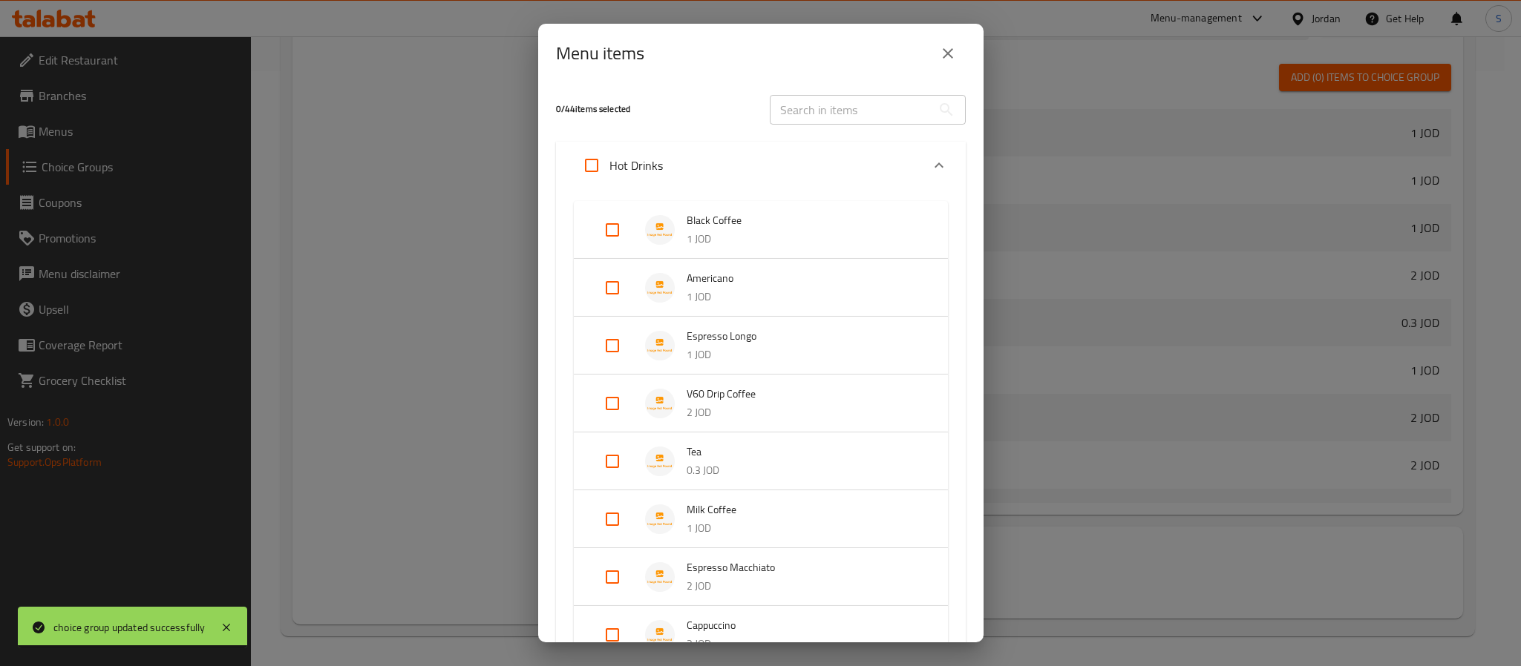
checkbox input "true"
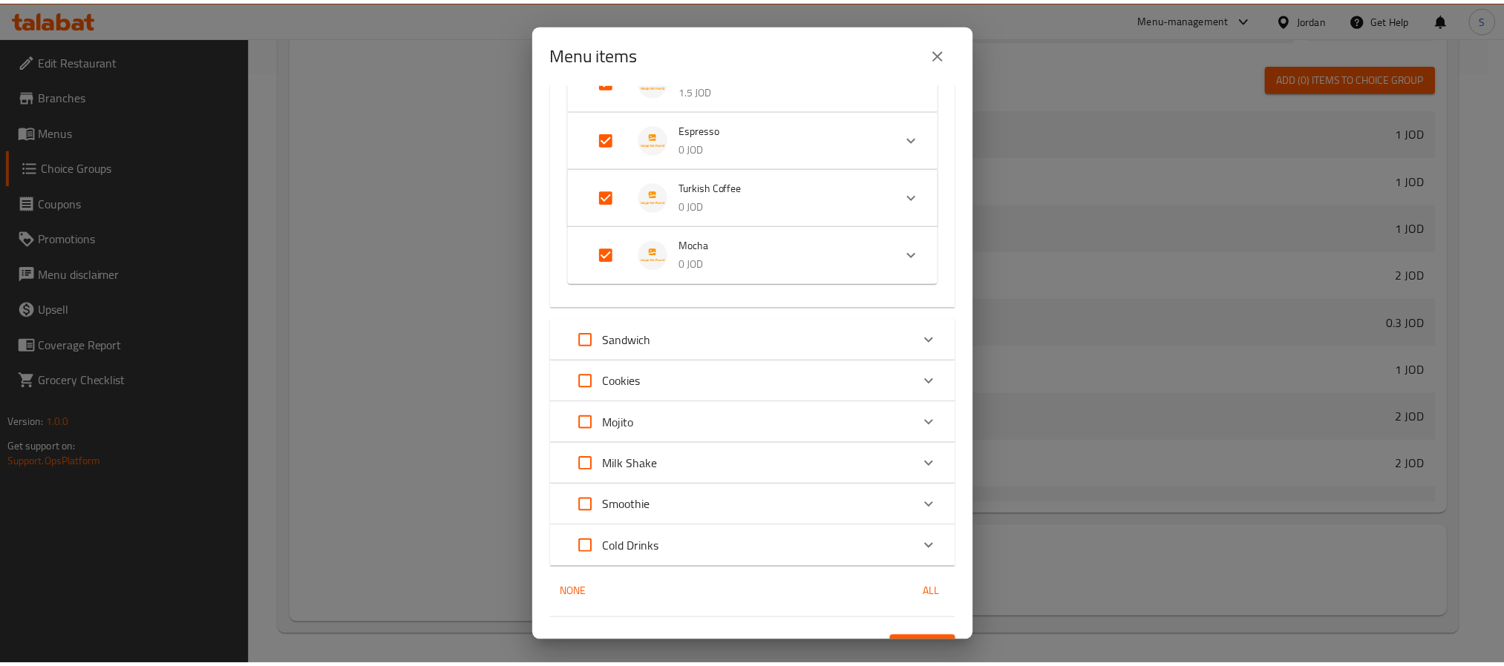
scroll to position [986, 0]
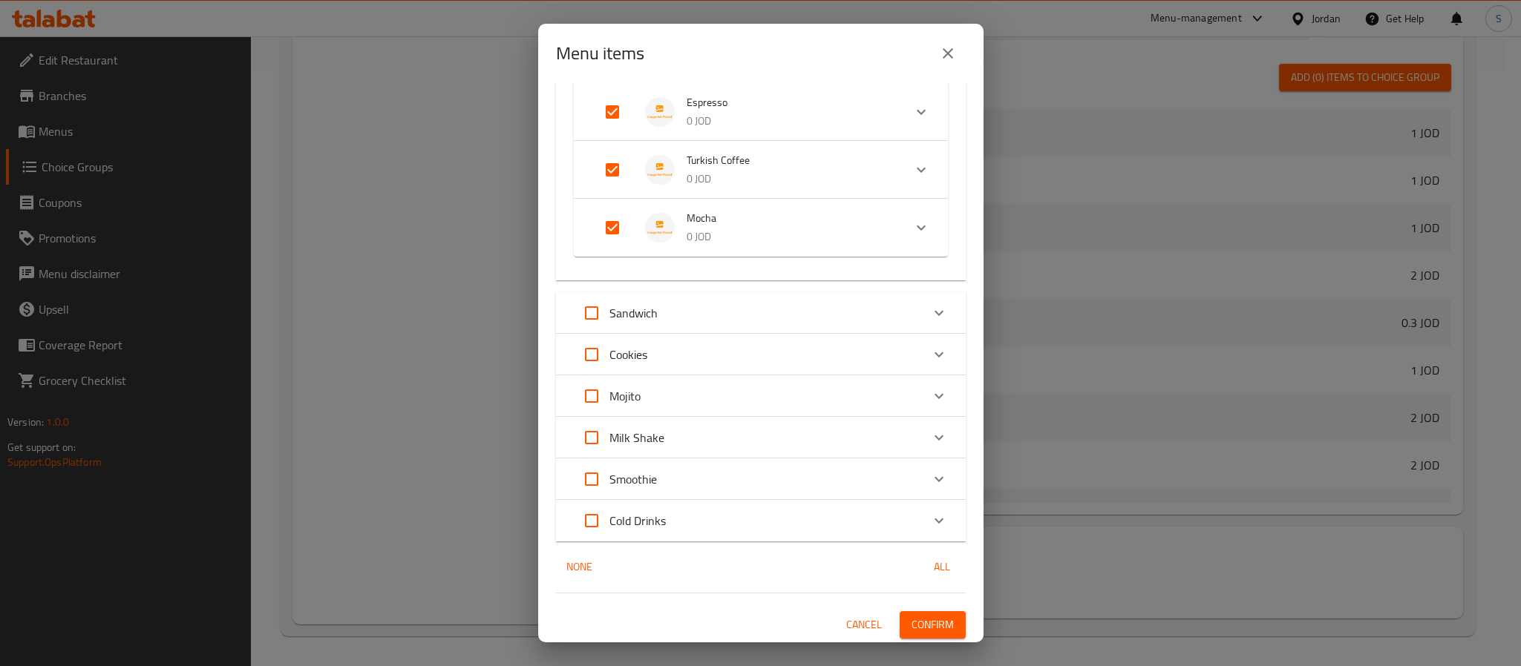
click at [911, 616] on span "Confirm" at bounding box center [932, 625] width 42 height 19
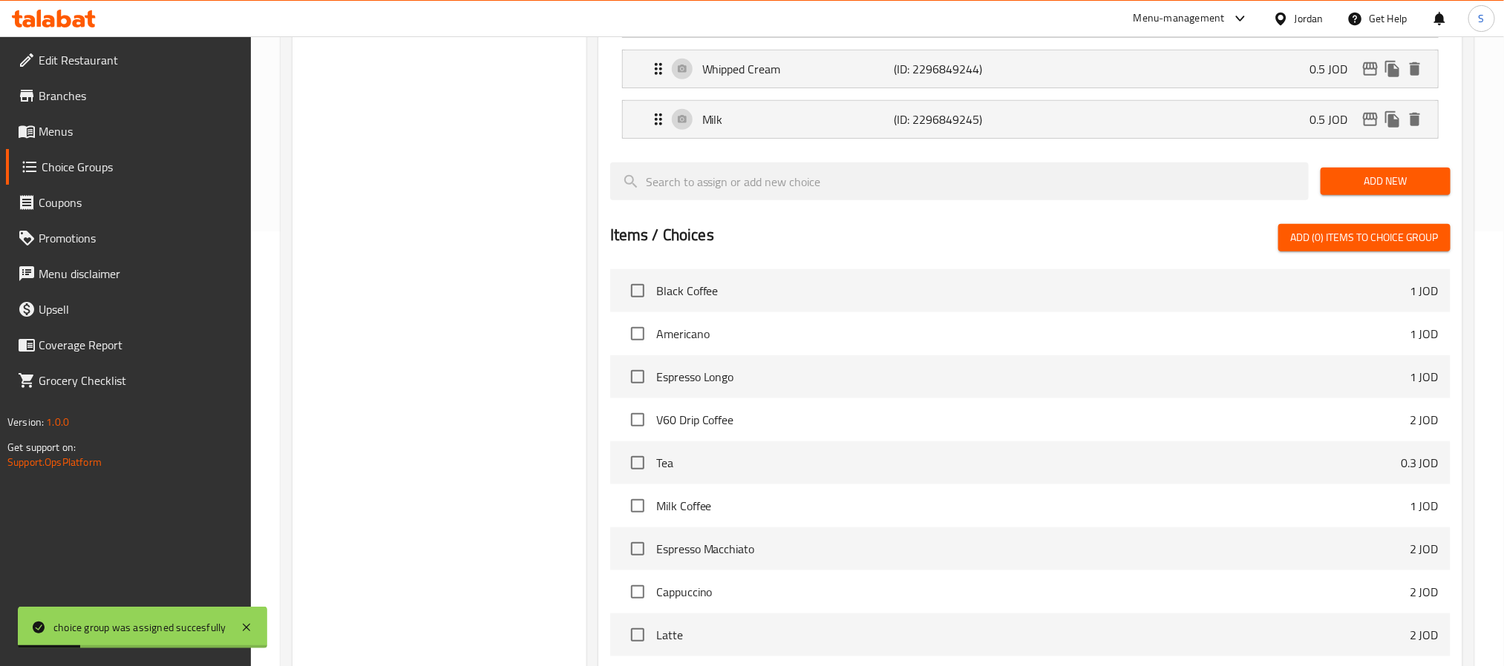
scroll to position [263, 0]
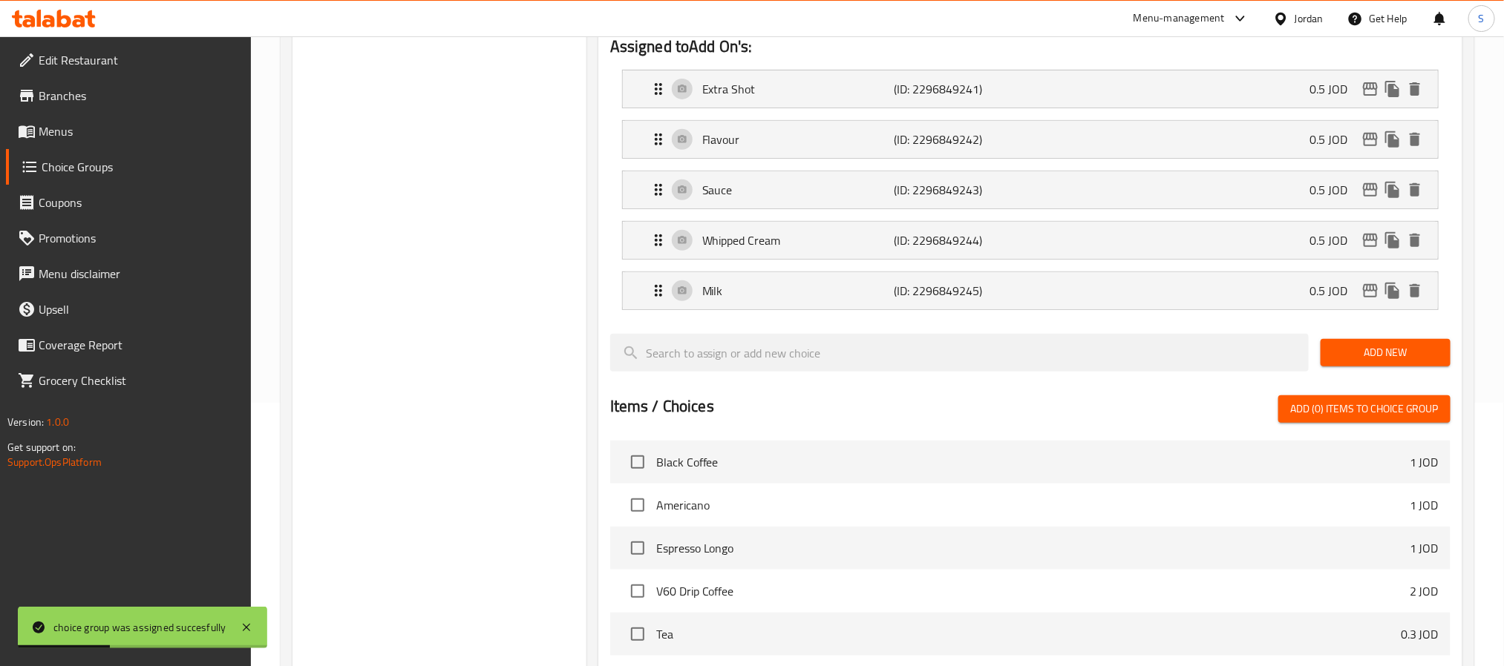
click at [70, 125] on span "Menus" at bounding box center [139, 131] width 200 height 18
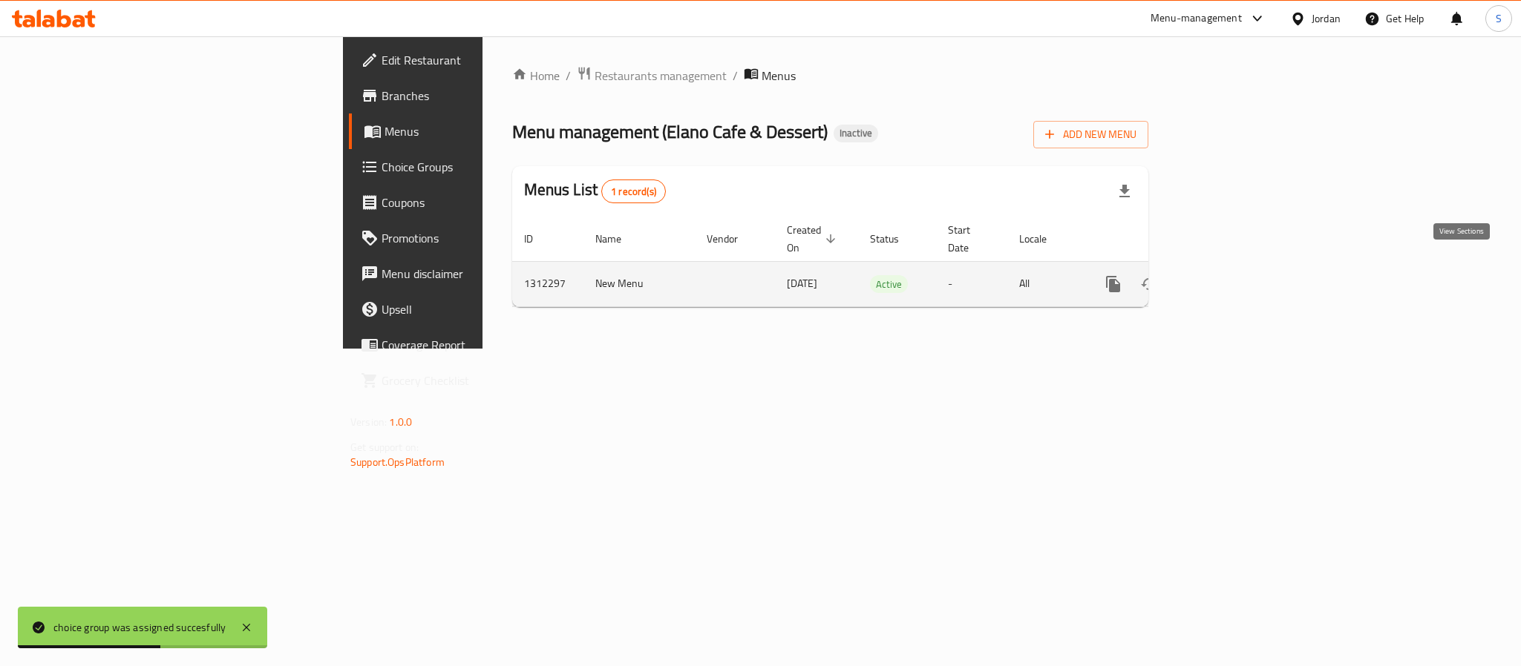
click at [1229, 275] on icon "enhanced table" at bounding box center [1220, 284] width 18 height 18
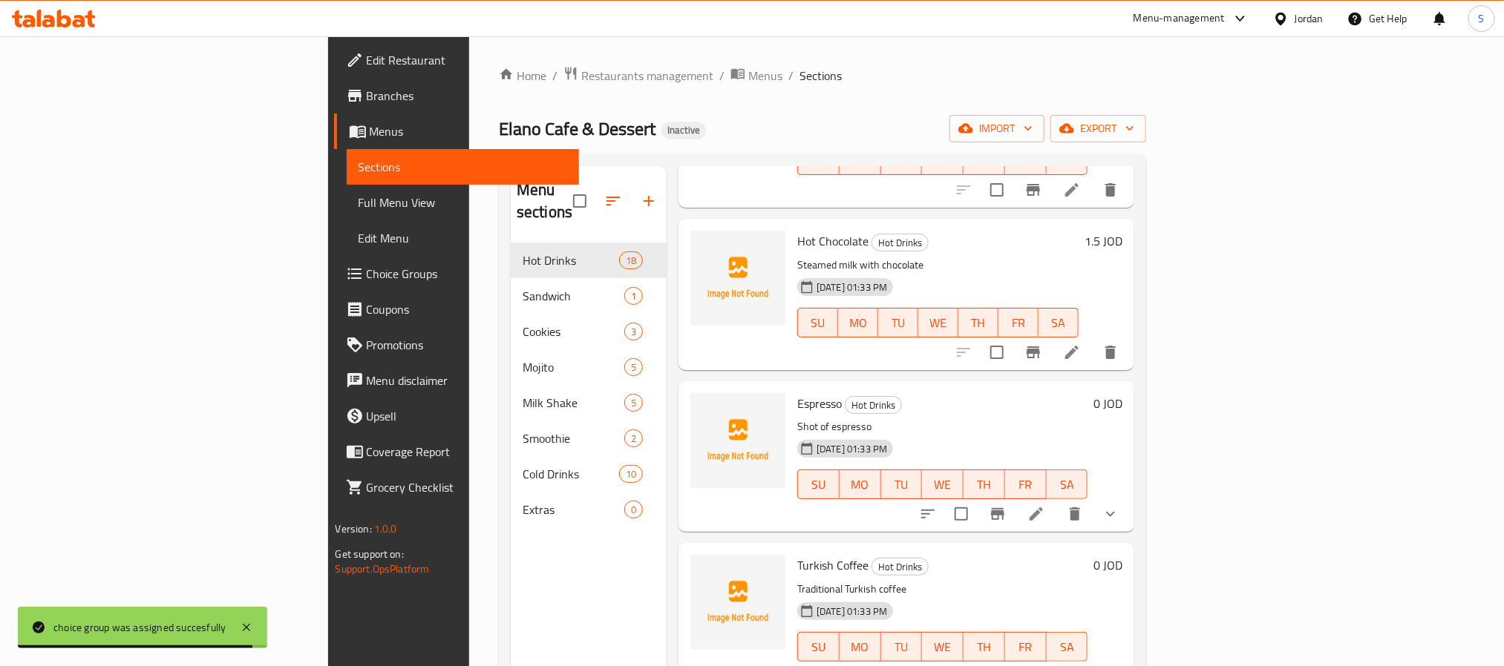
scroll to position [208, 0]
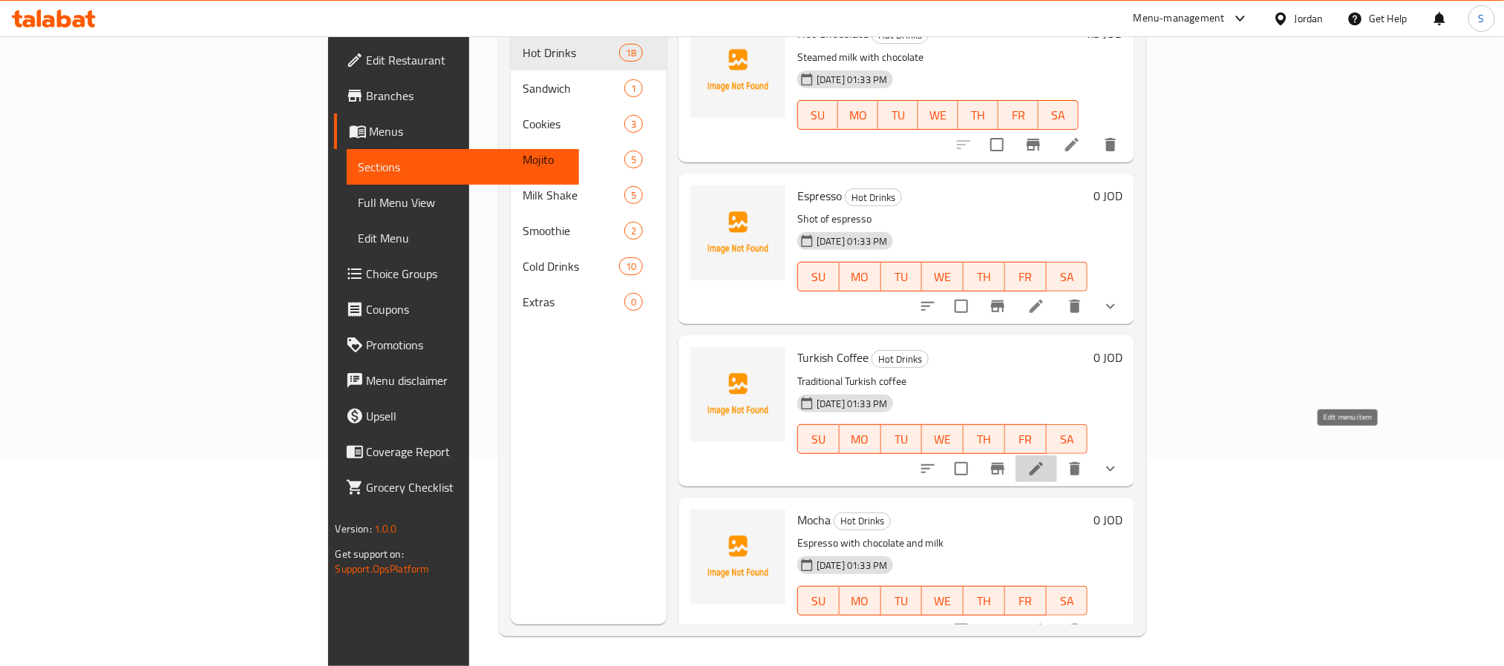
click at [1045, 460] on icon at bounding box center [1036, 469] width 18 height 18
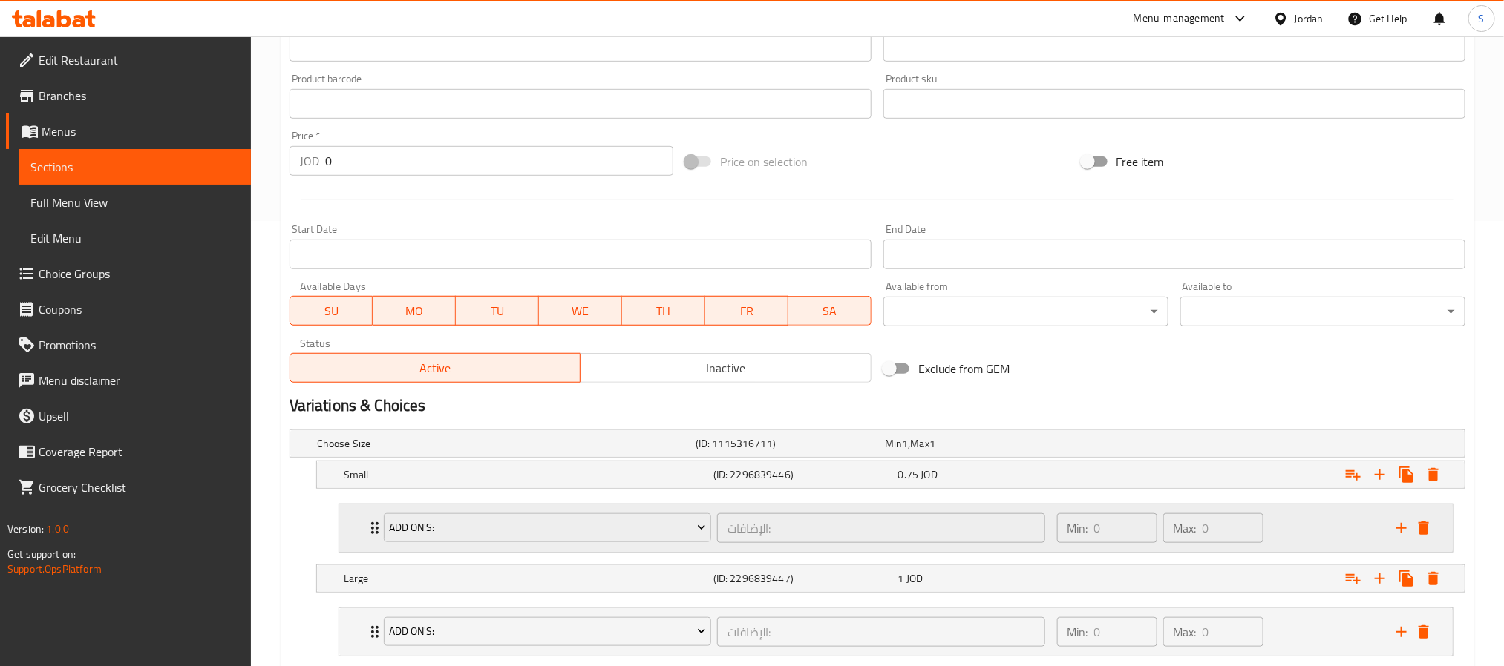
scroll to position [541, 0]
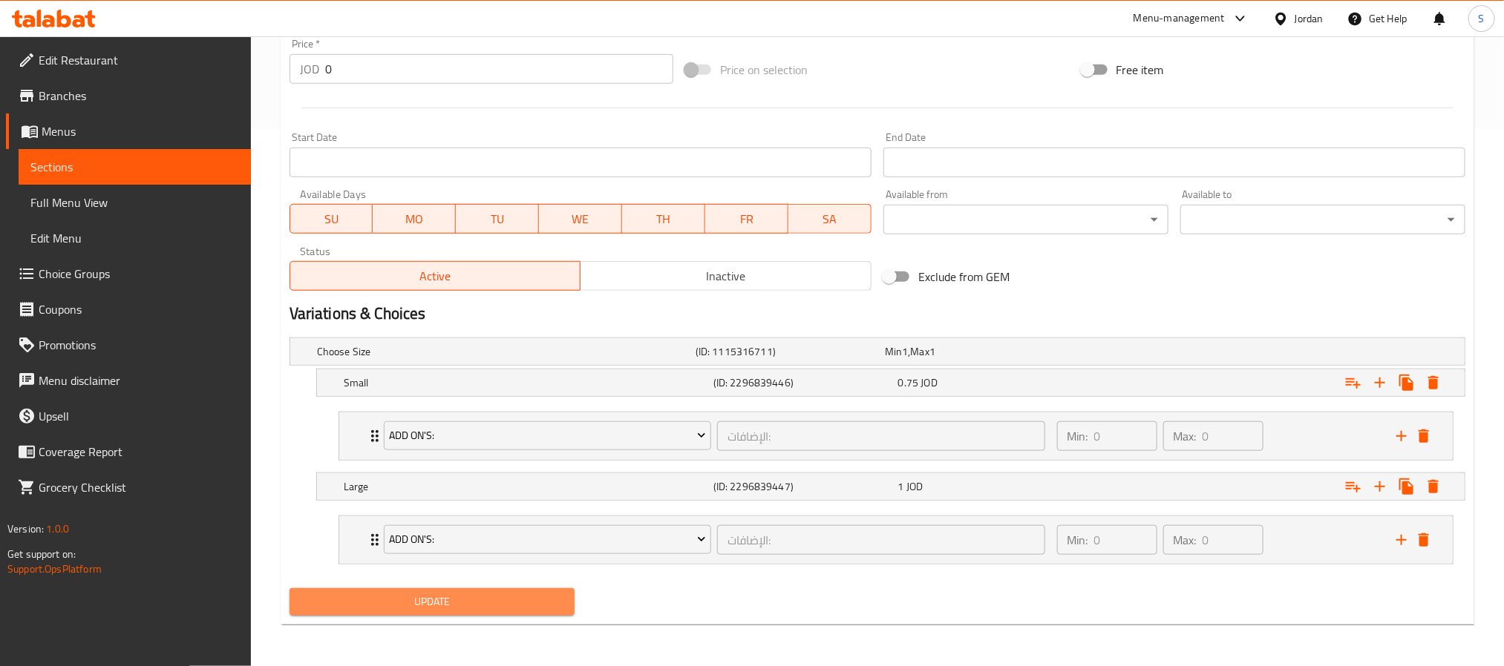
click at [491, 599] on span "Update" at bounding box center [431, 602] width 261 height 19
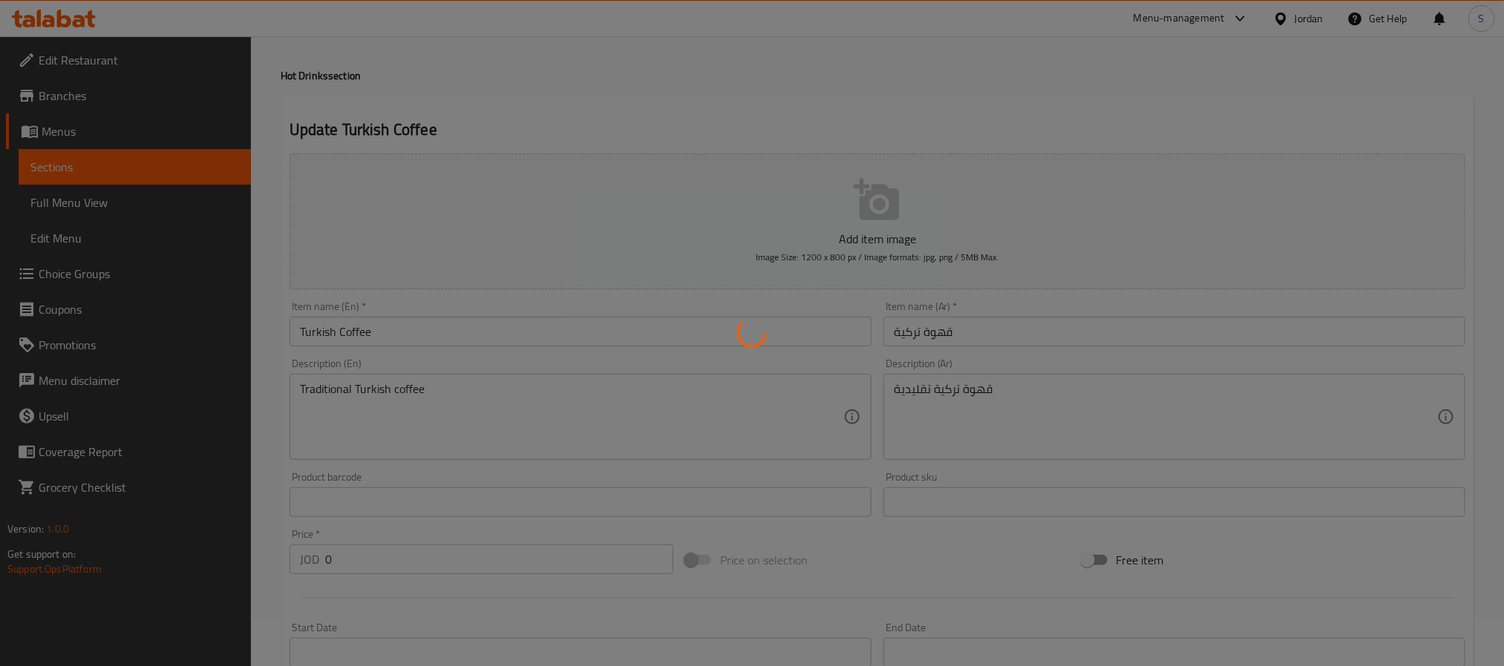
scroll to position [0, 0]
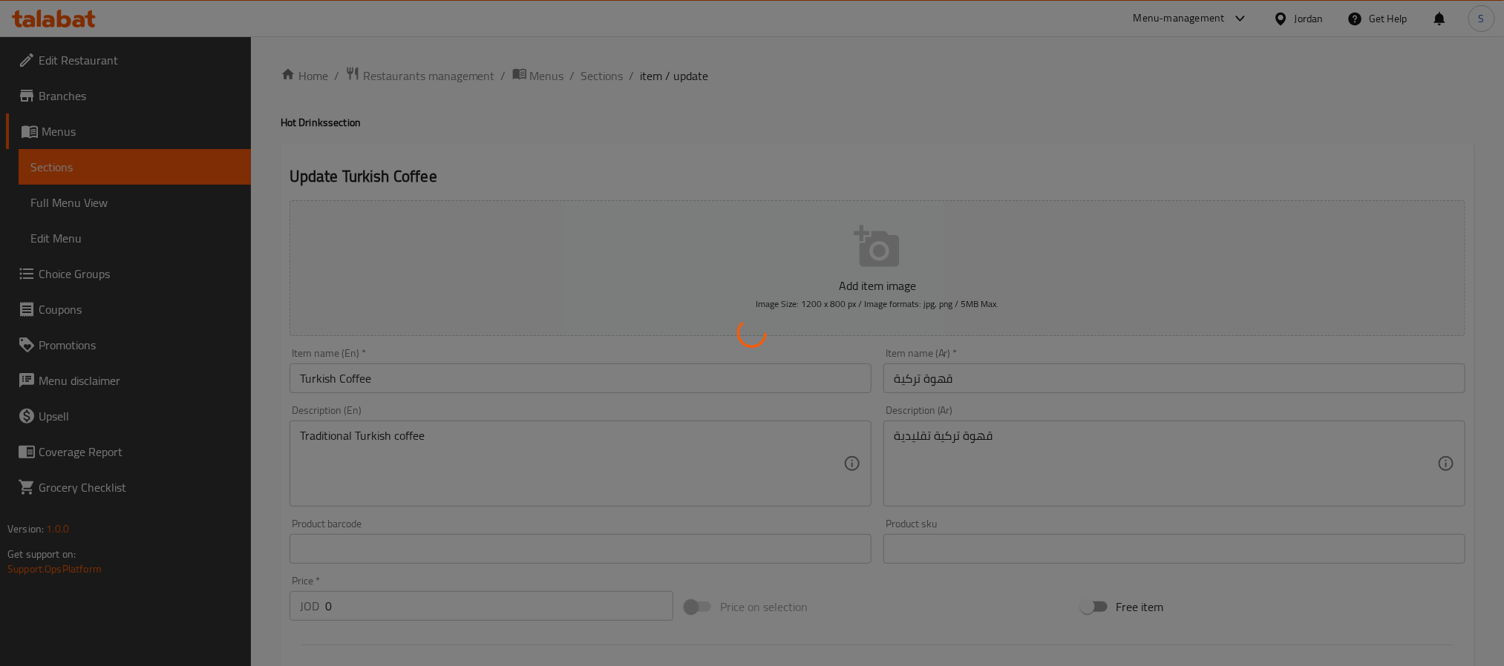
click at [606, 76] on div at bounding box center [752, 333] width 1504 height 666
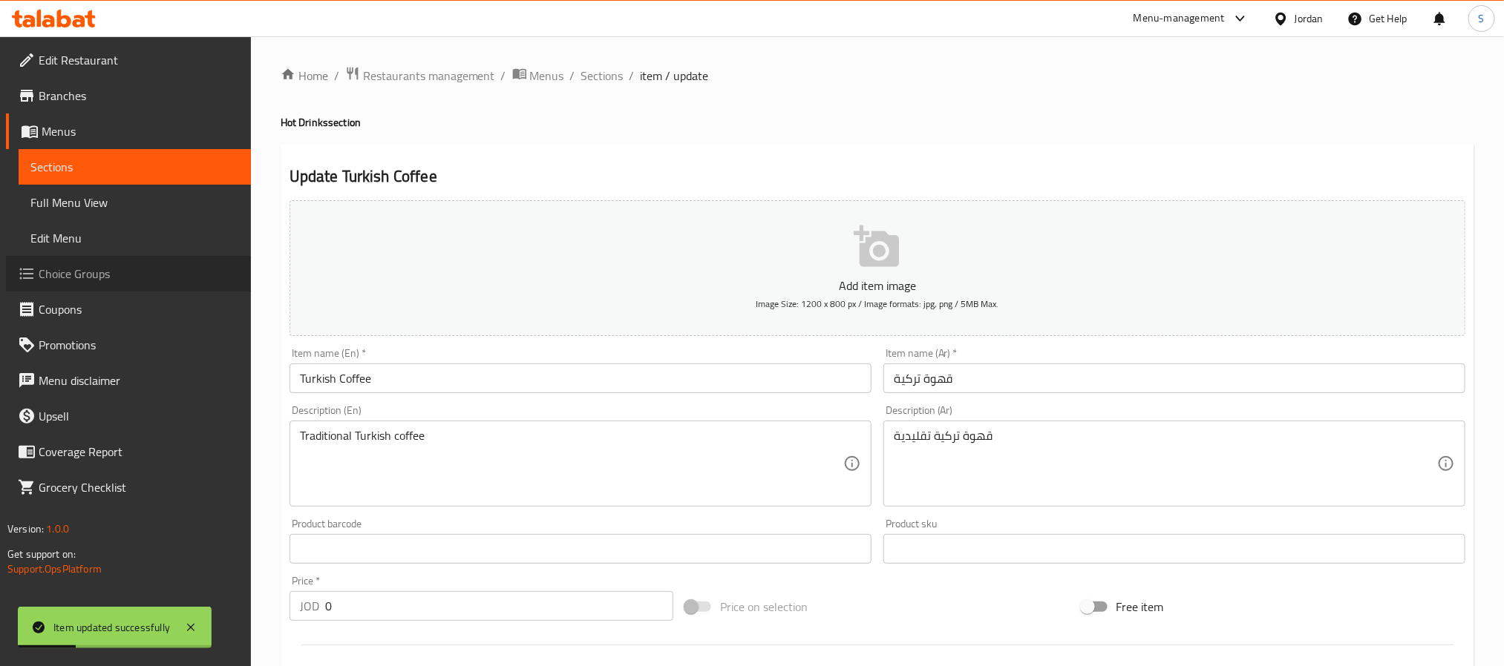
click at [89, 272] on span "Choice Groups" at bounding box center [139, 274] width 200 height 18
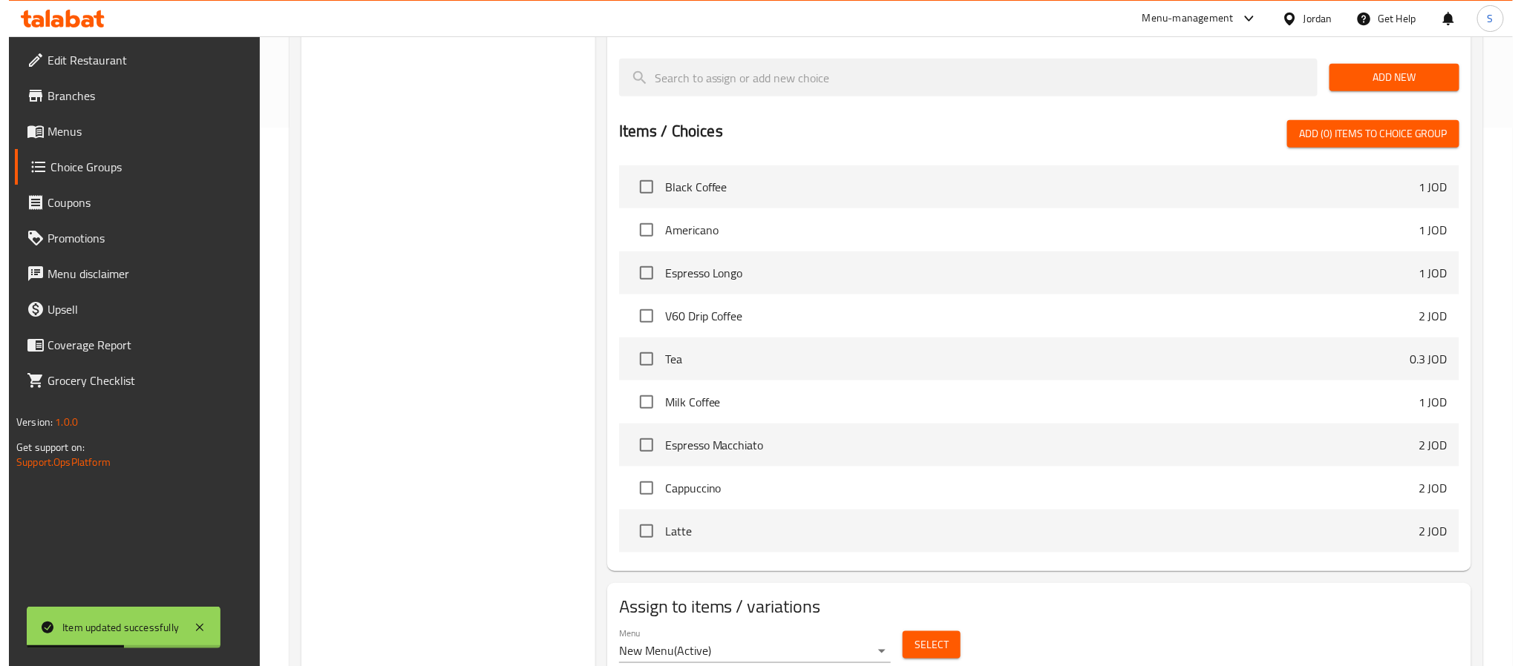
scroll to position [597, 0]
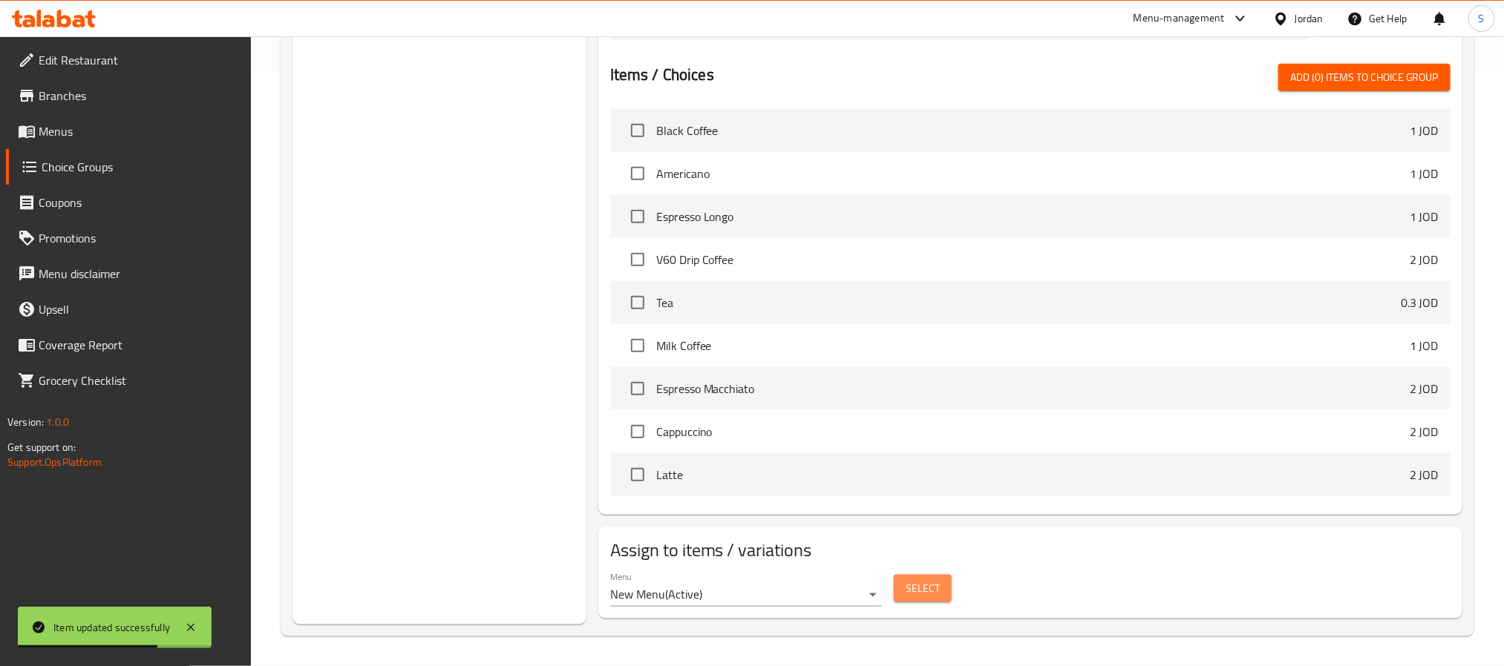
click at [940, 590] on button "Select" at bounding box center [923, 588] width 58 height 27
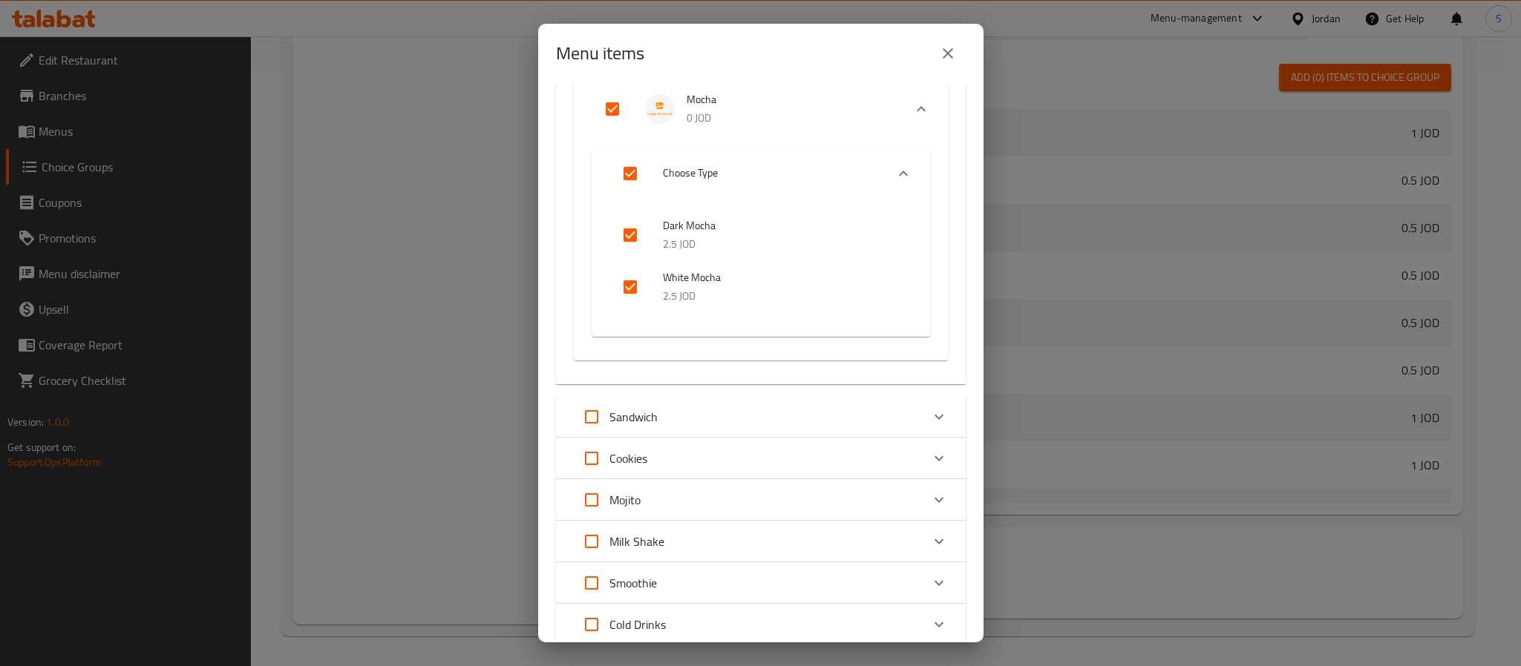
scroll to position [1855, 0]
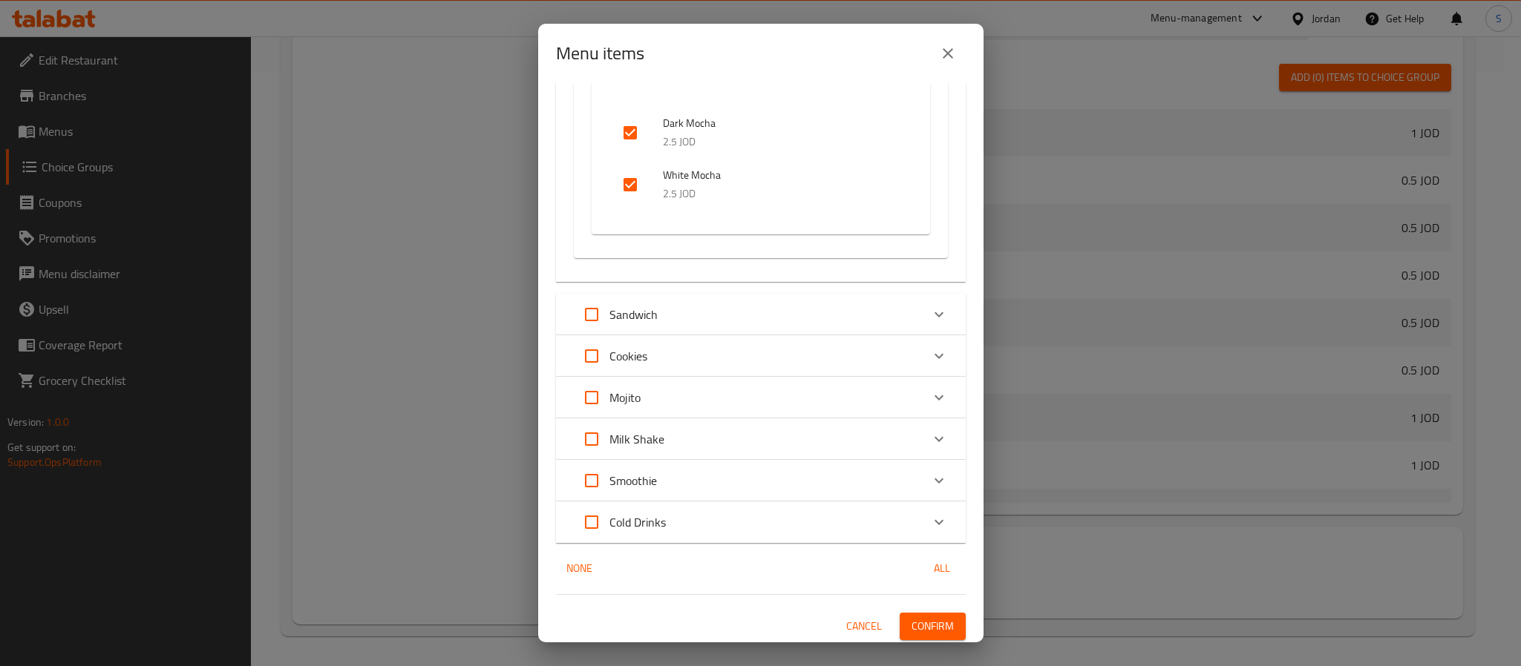
click at [690, 521] on div "Cold Drinks" at bounding box center [747, 523] width 347 height 36
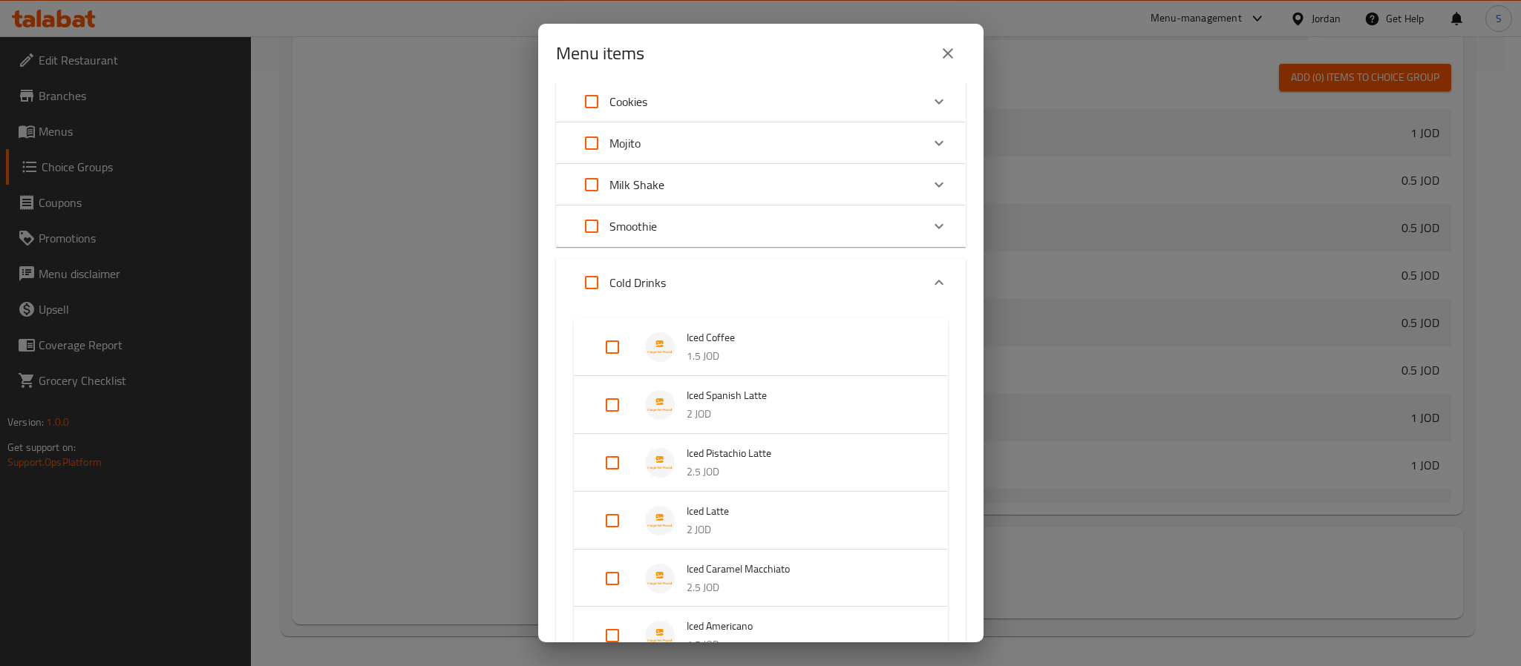
scroll to position [2189, 0]
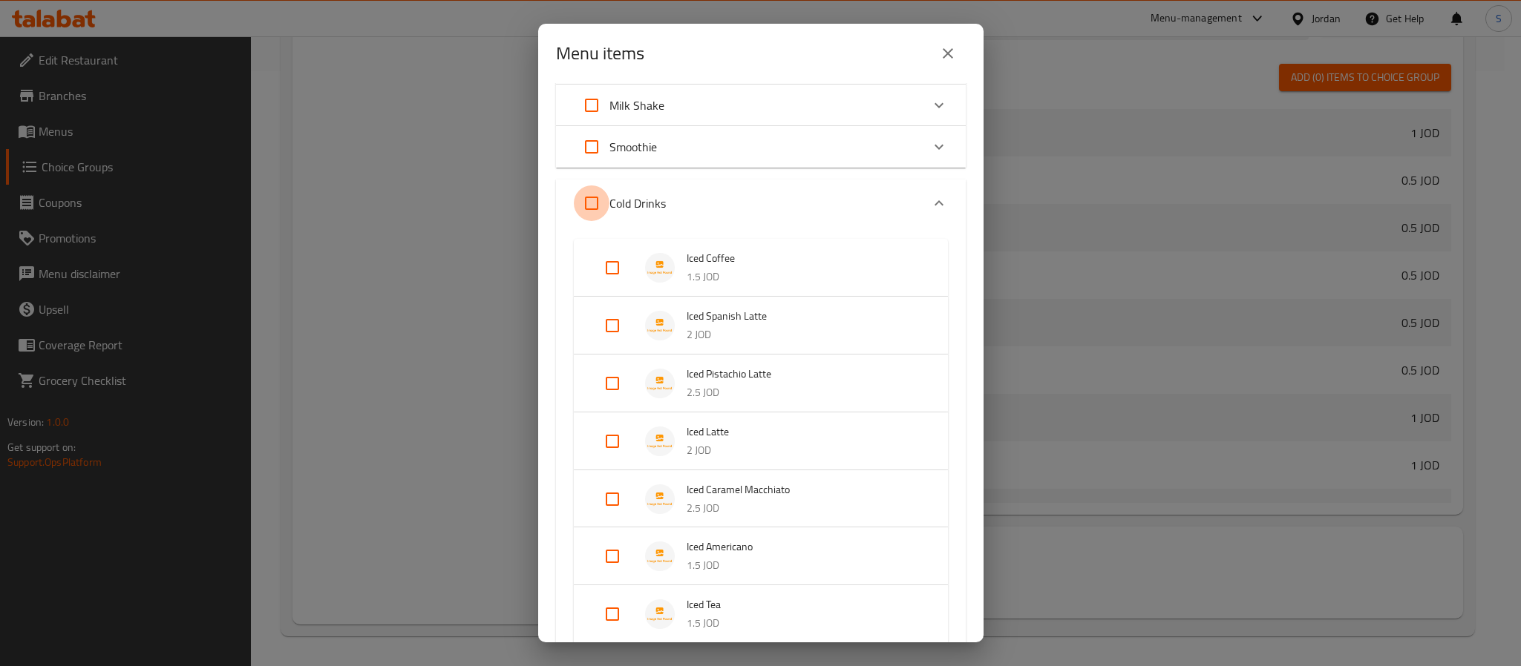
click at [592, 206] on input "Expand" at bounding box center [592, 204] width 36 height 36
checkbox input "true"
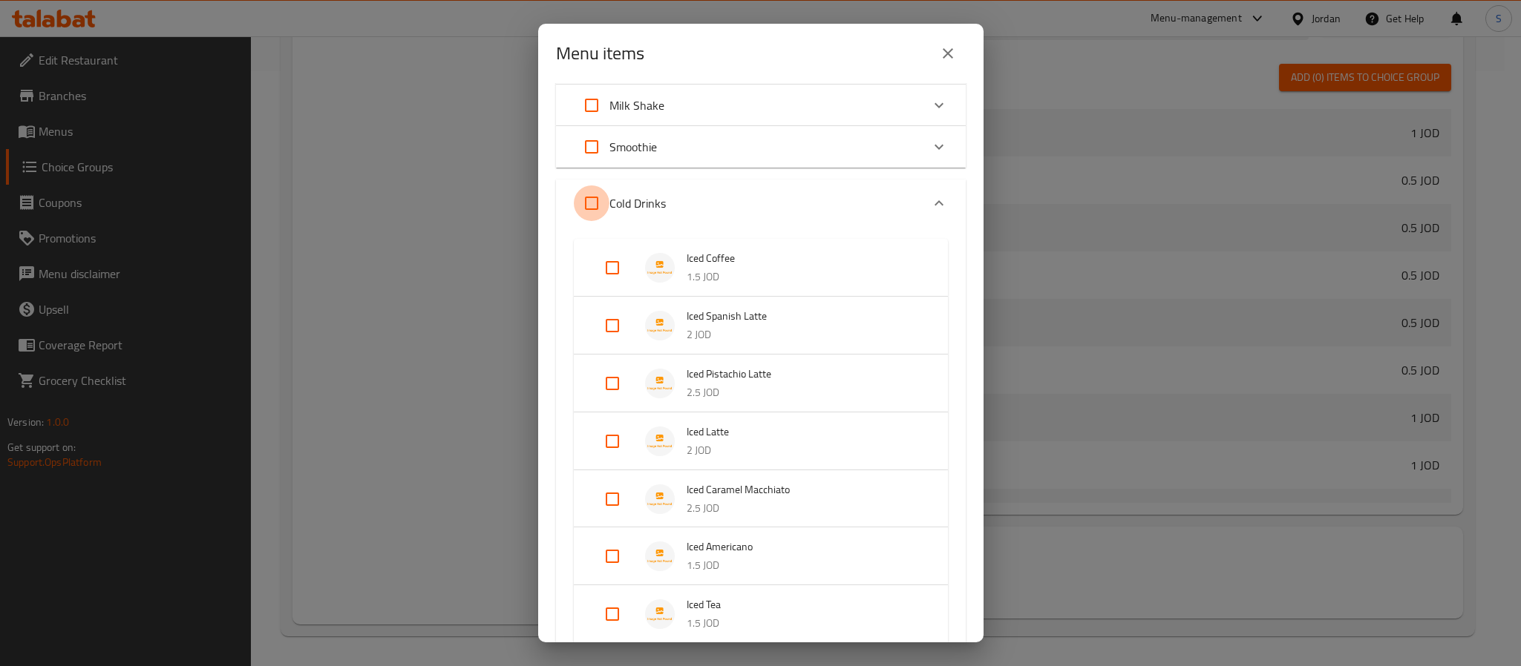
checkbox input "true"
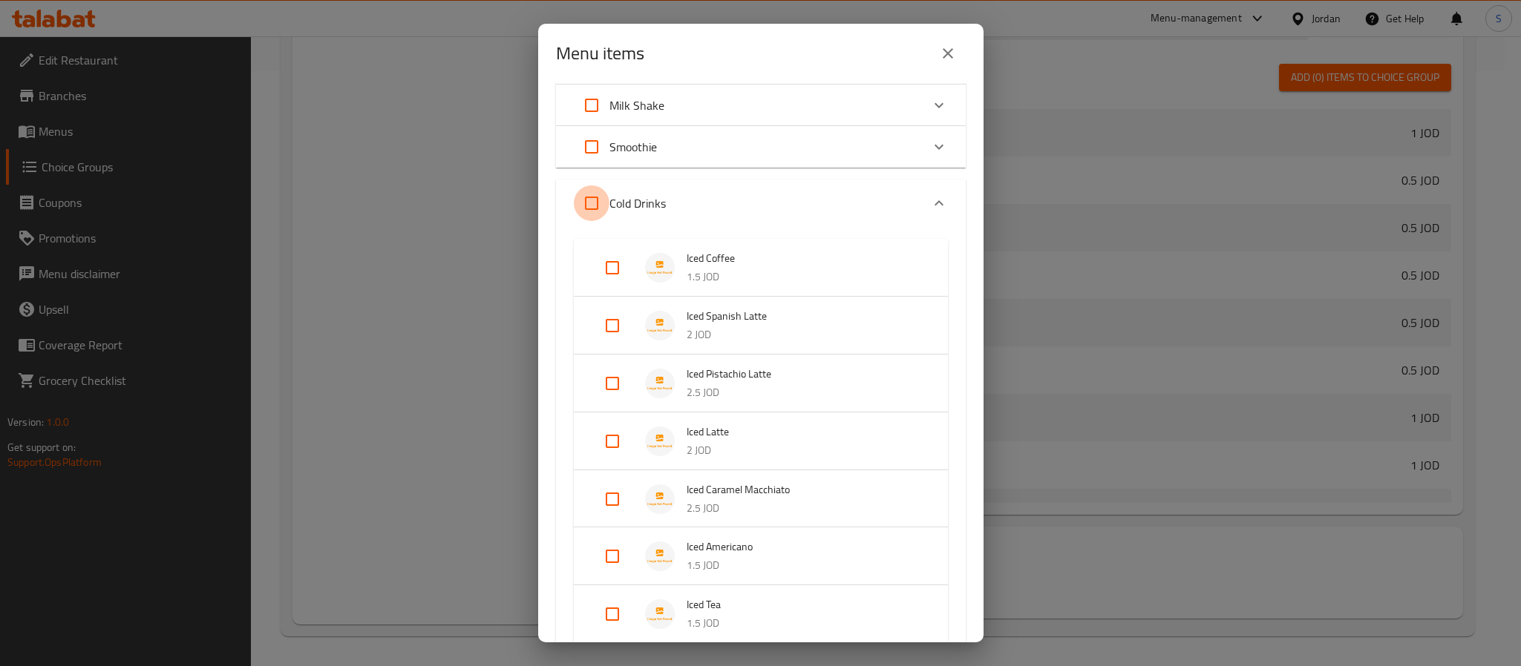
checkbox input "true"
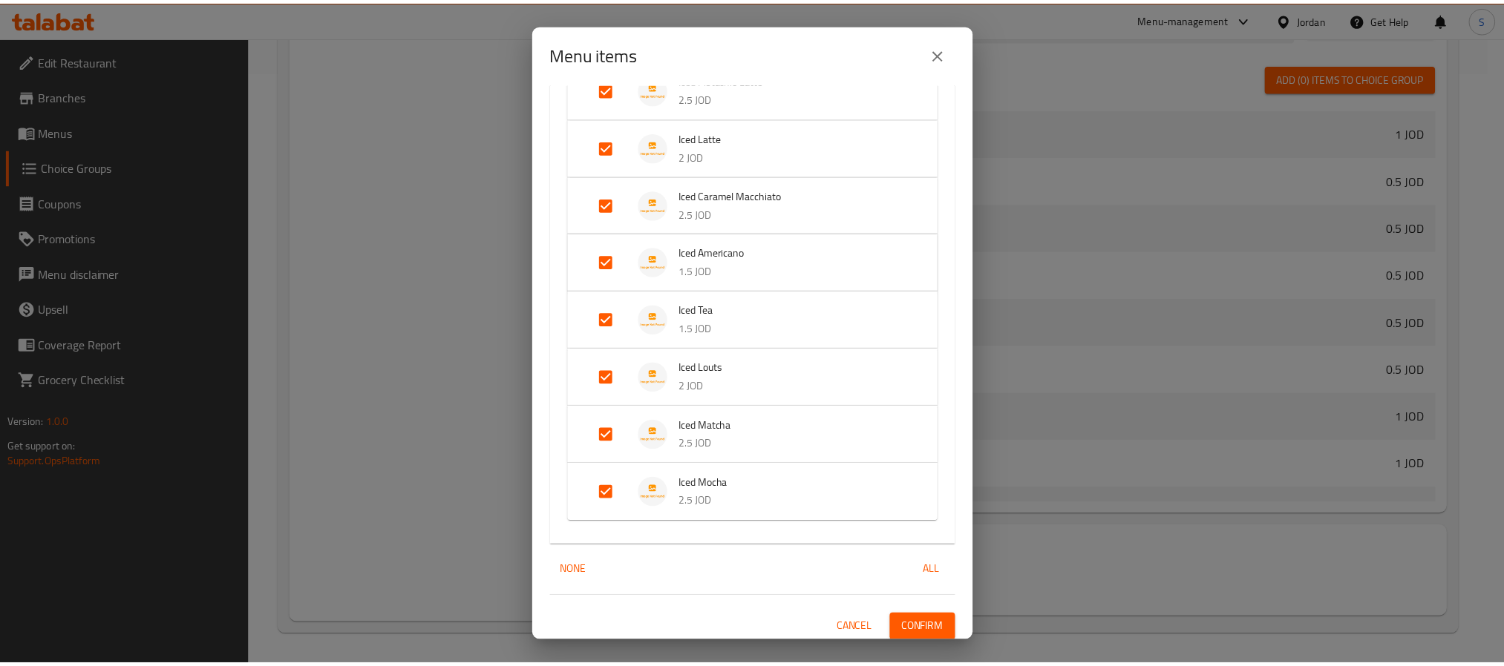
scroll to position [2486, 0]
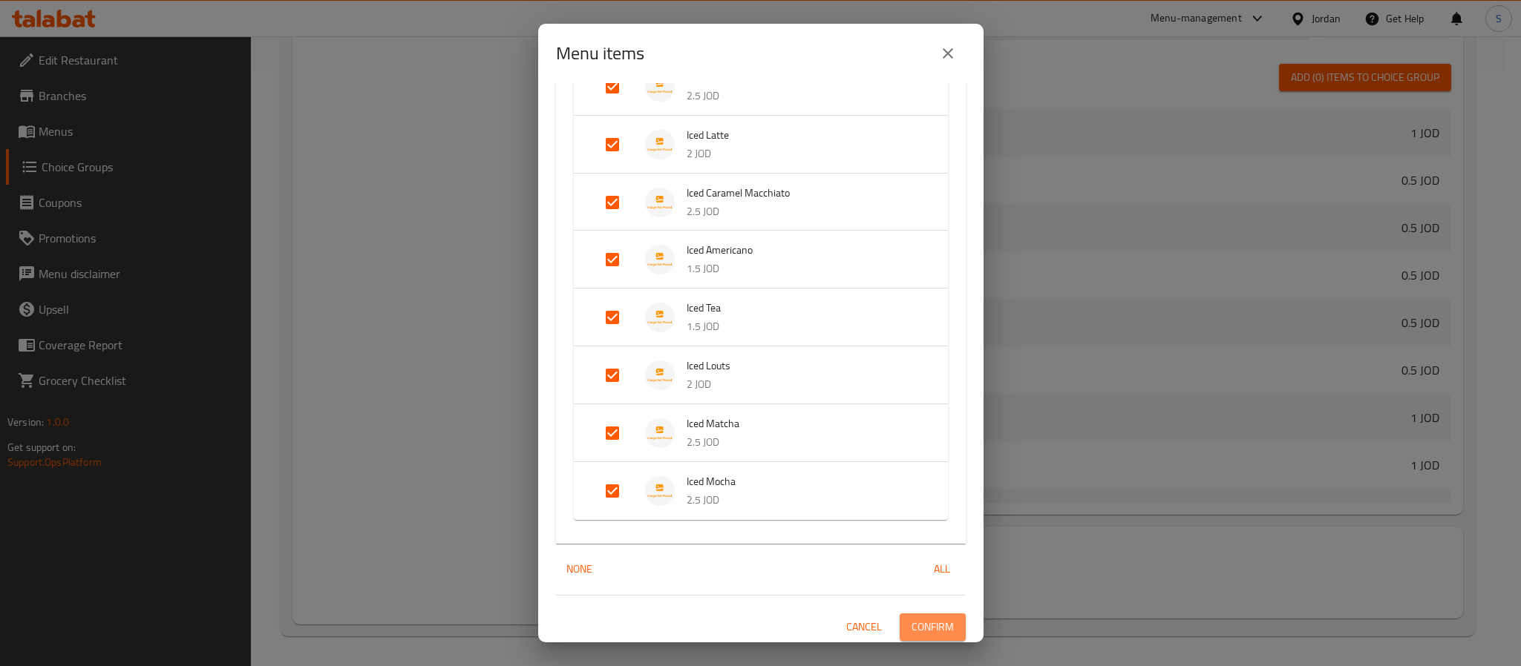
click at [911, 622] on span "Confirm" at bounding box center [932, 627] width 42 height 19
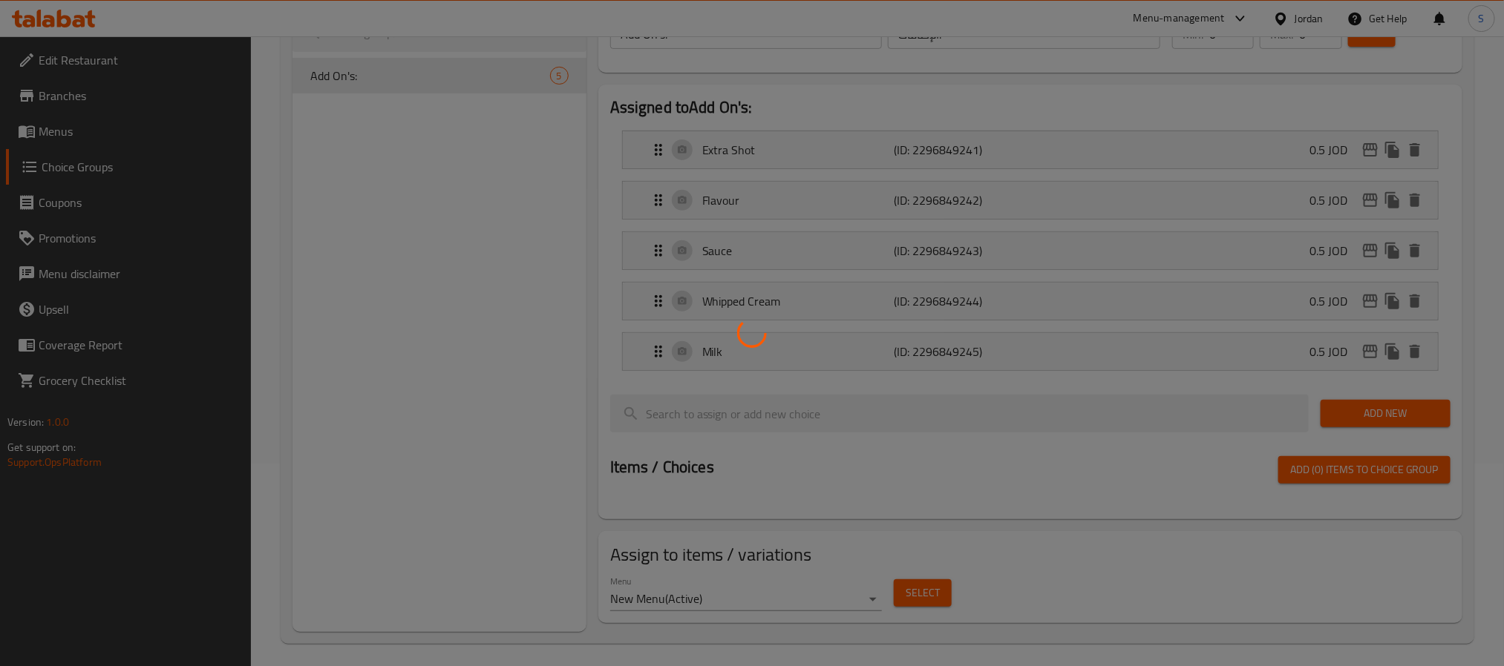
scroll to position [210, 0]
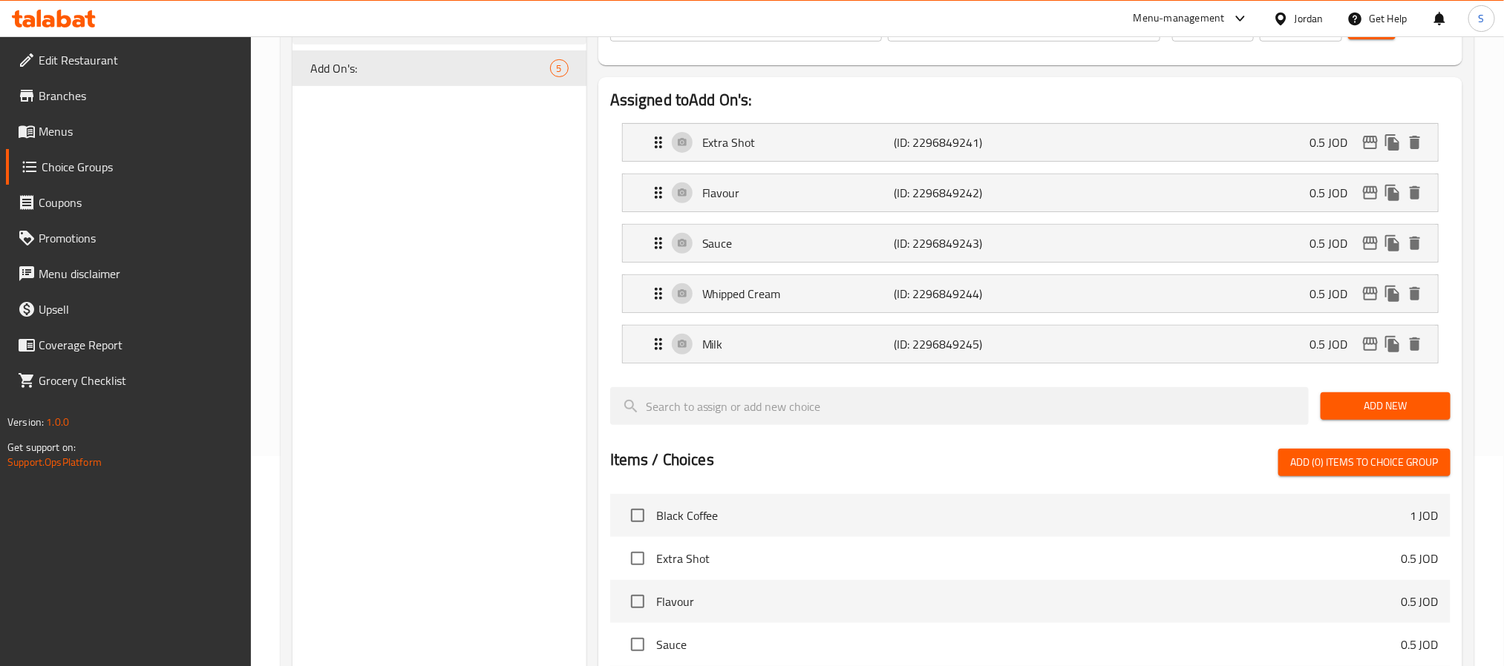
click at [73, 134] on span "Menus" at bounding box center [139, 131] width 200 height 18
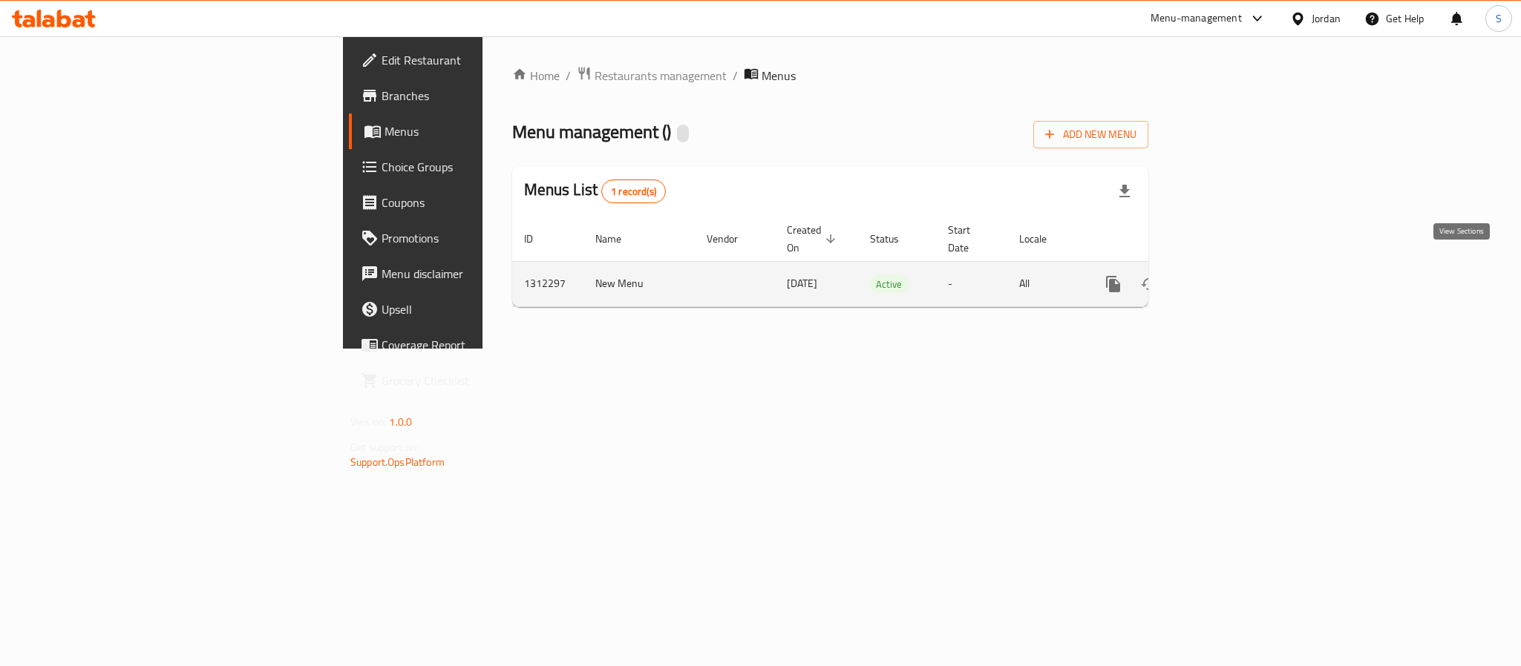
click at [1229, 275] on icon "enhanced table" at bounding box center [1220, 284] width 18 height 18
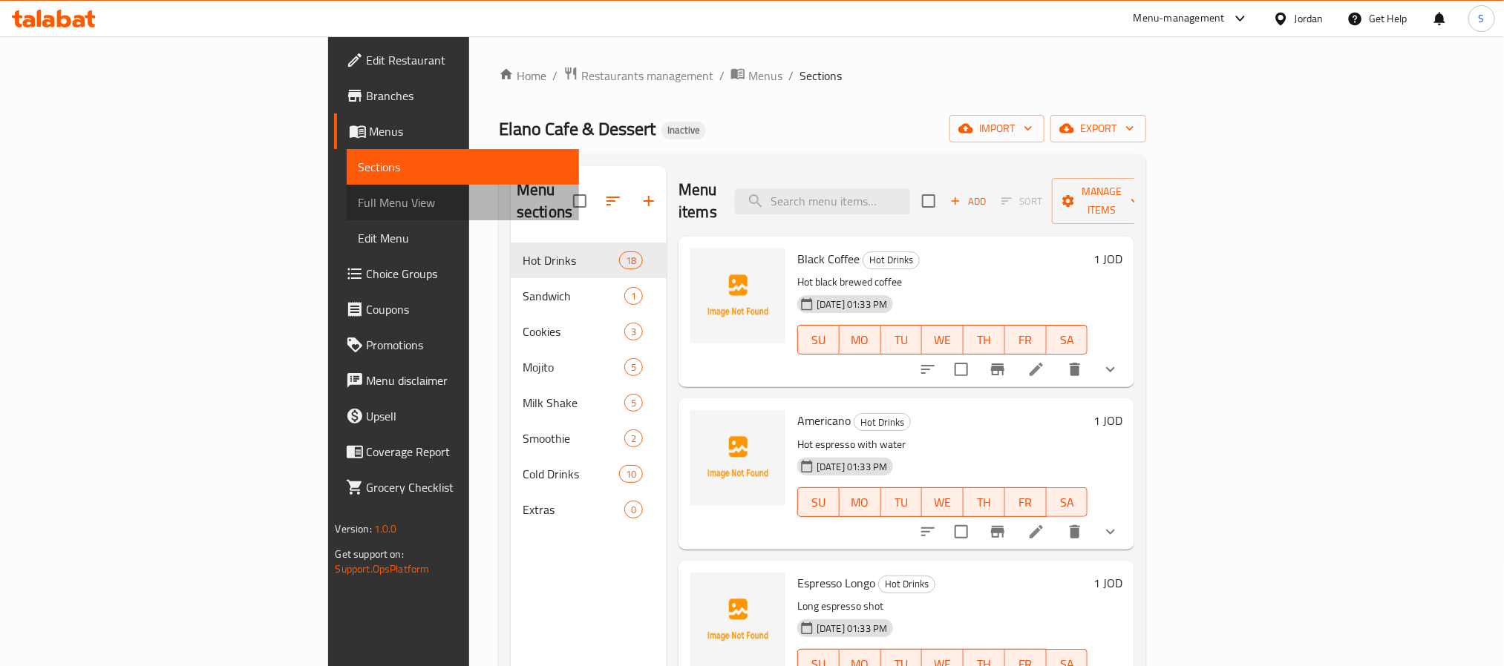
click at [347, 189] on link "Full Menu View" at bounding box center [463, 203] width 232 height 36
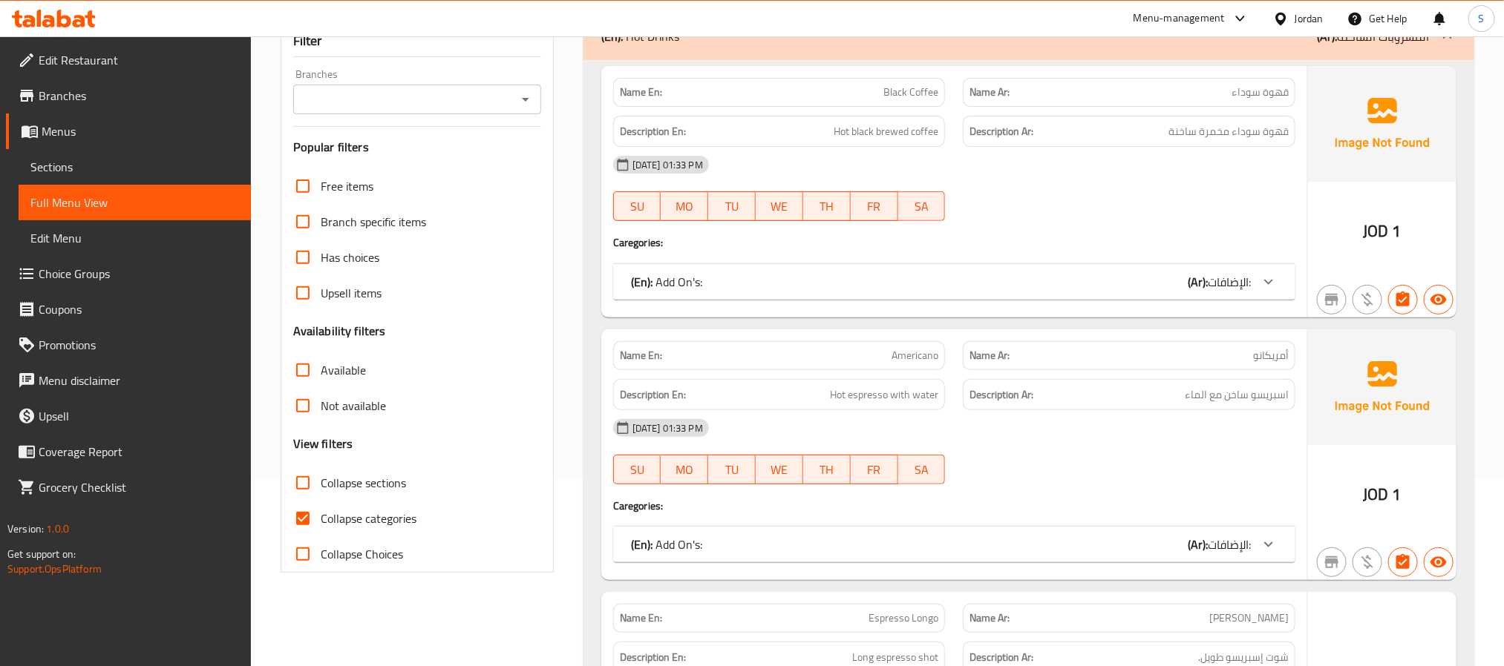
scroll to position [334, 0]
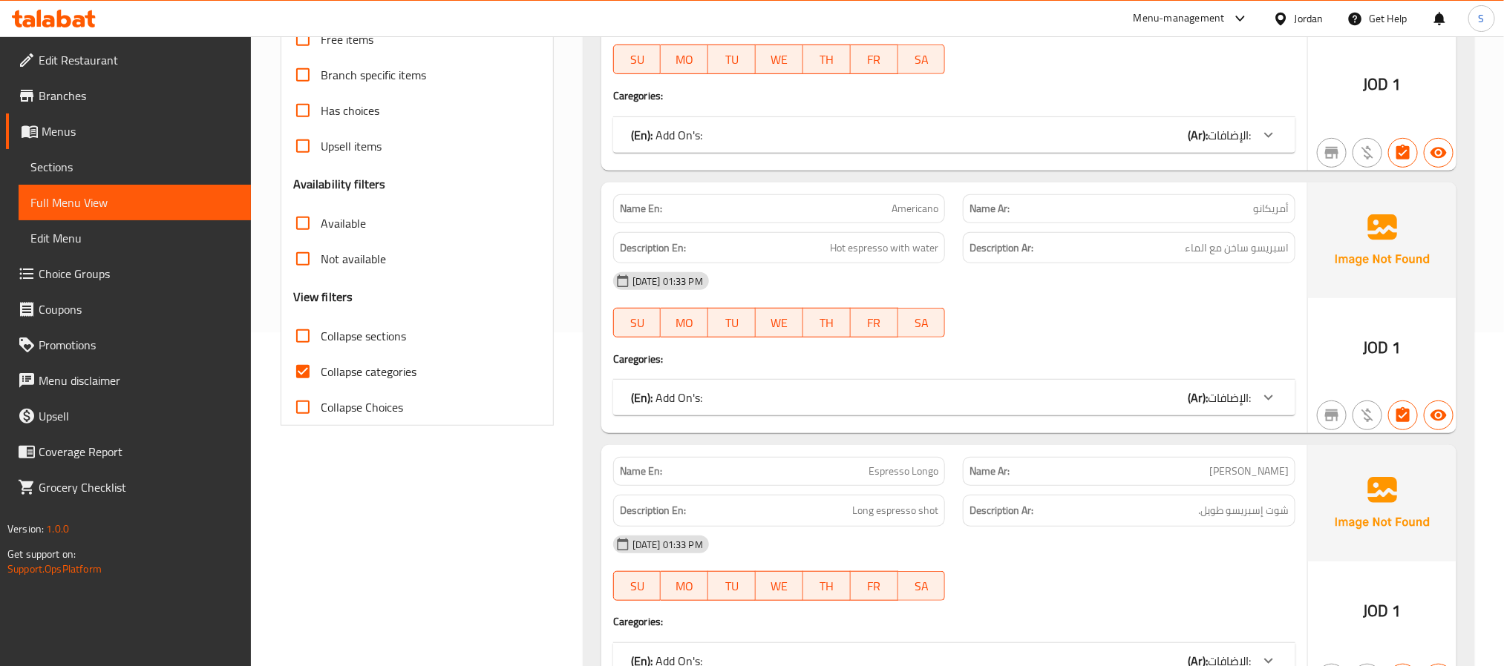
click at [325, 365] on span "Collapse categories" at bounding box center [369, 372] width 96 height 18
click at [321, 365] on input "Collapse categories" at bounding box center [303, 372] width 36 height 36
checkbox input "false"
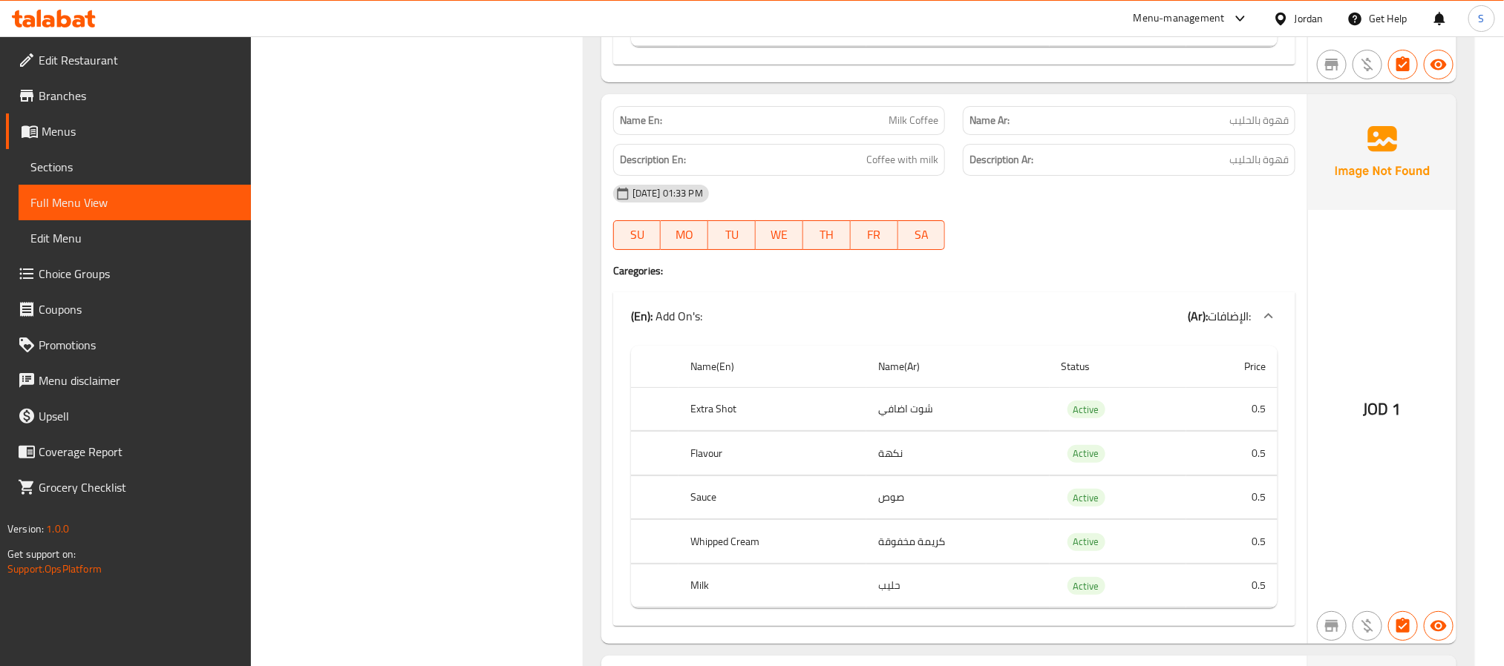
scroll to position [3006, 0]
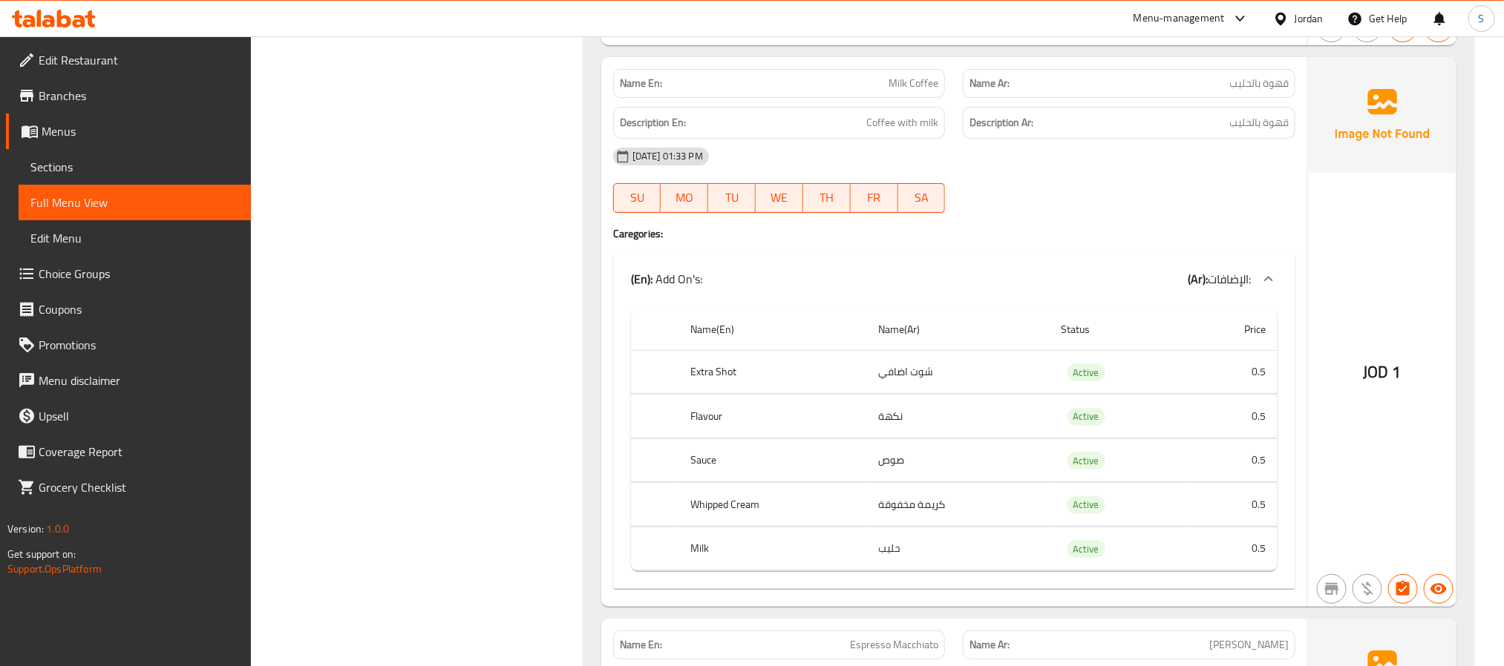
click at [132, 594] on div "Edit Restaurant Branches Menus Sections Full Menu View Edit Menu Choice Groups …" at bounding box center [125, 369] width 251 height 666
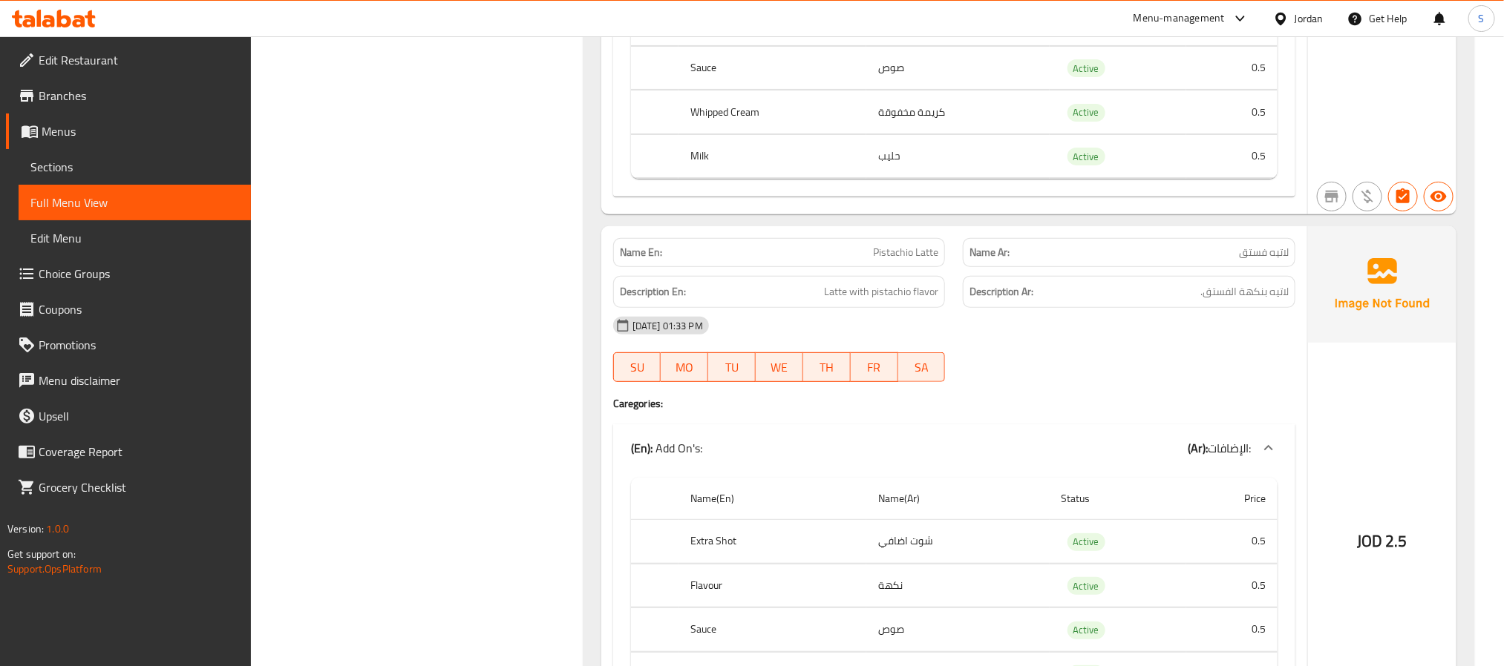
scroll to position [6234, 0]
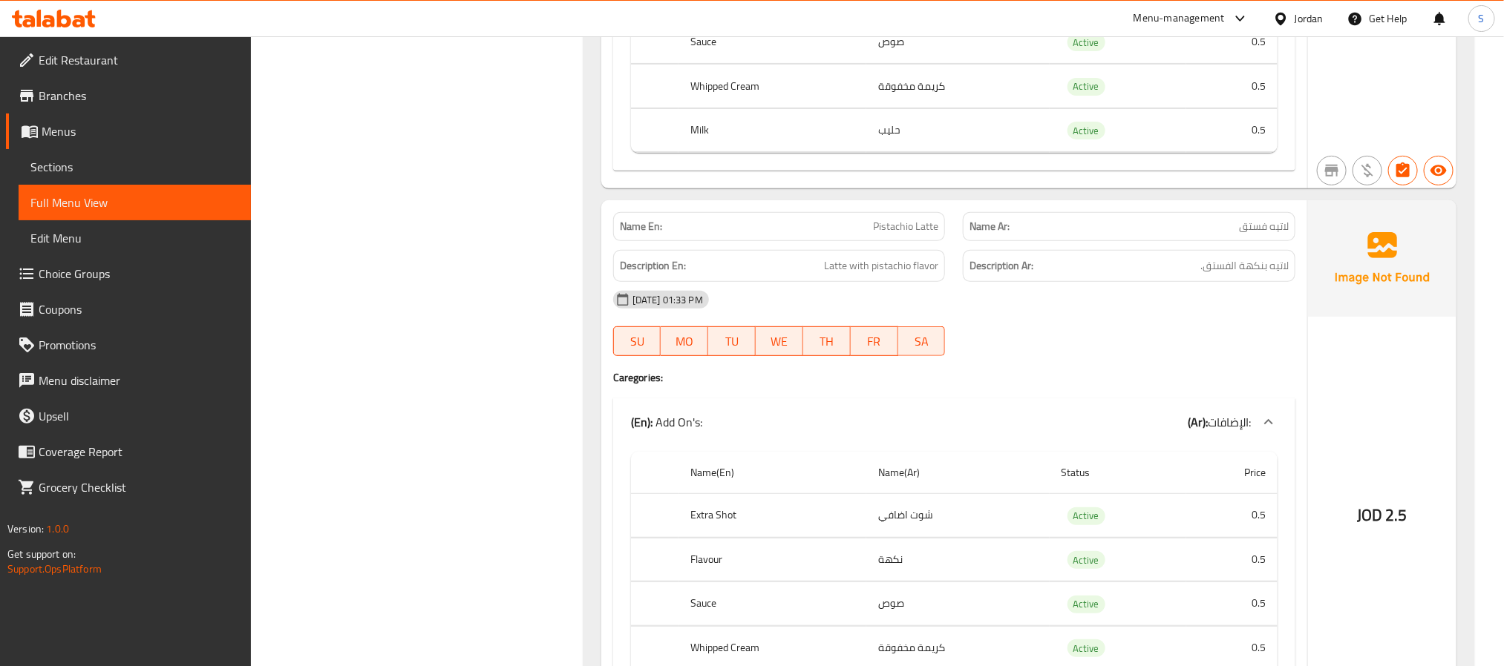
click at [900, 235] on span "Pistachio Latte" at bounding box center [905, 227] width 65 height 16
copy span "Pistachio Latte"
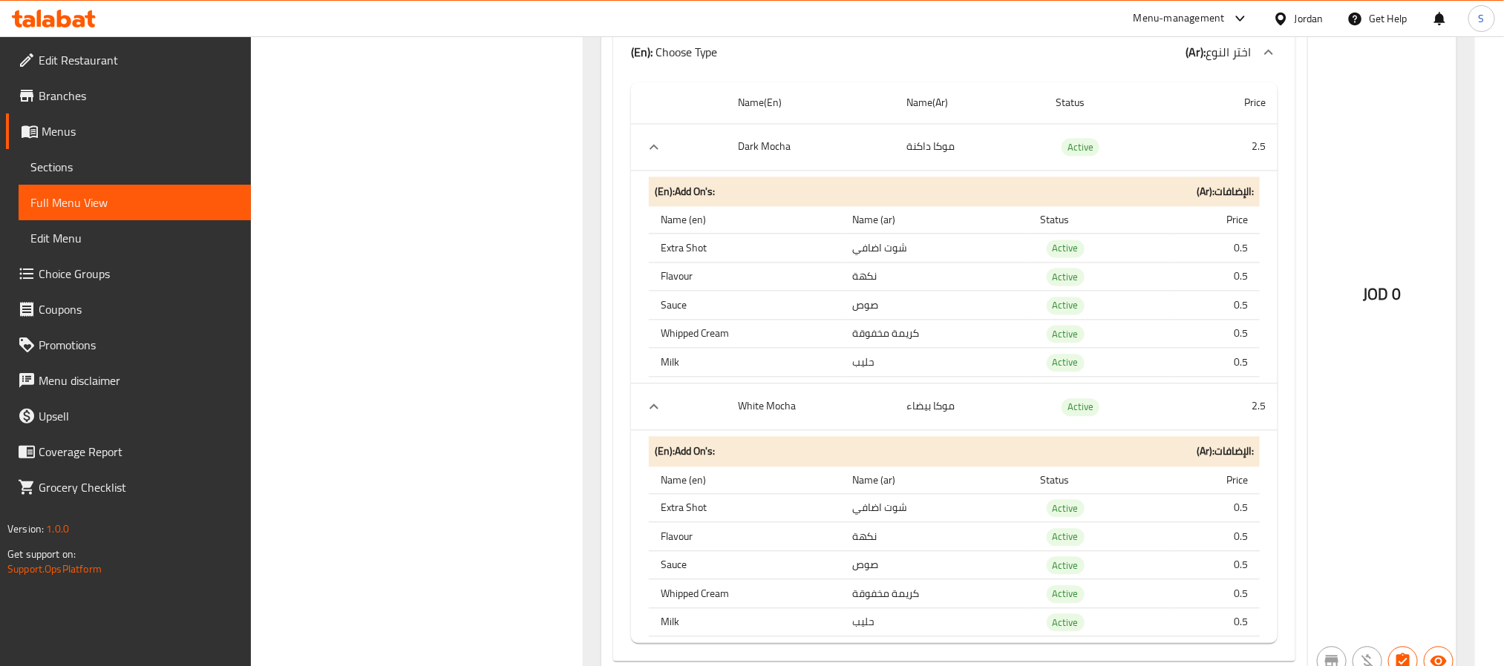
scroll to position [10687, 0]
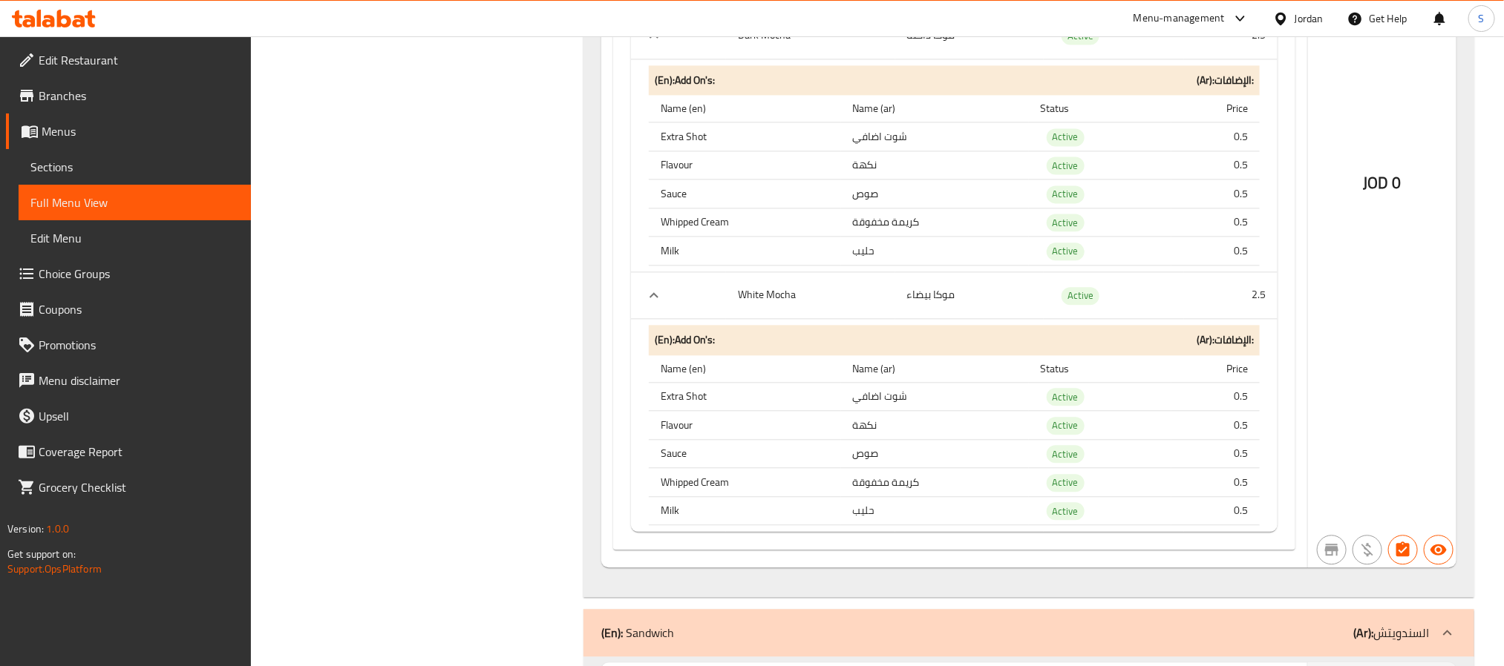
click at [764, 59] on th "Dark Mocha" at bounding box center [810, 35] width 169 height 47
copy th "Dark Mocha"
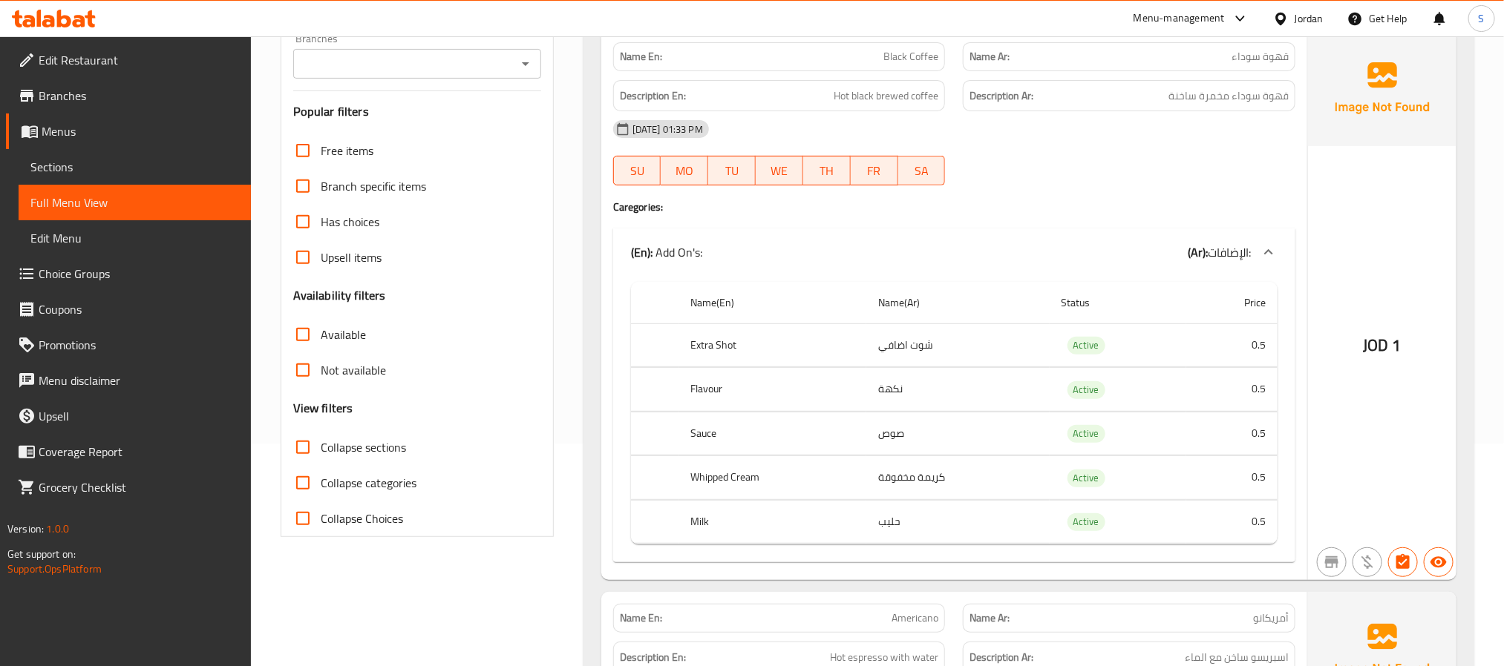
scroll to position [0, 0]
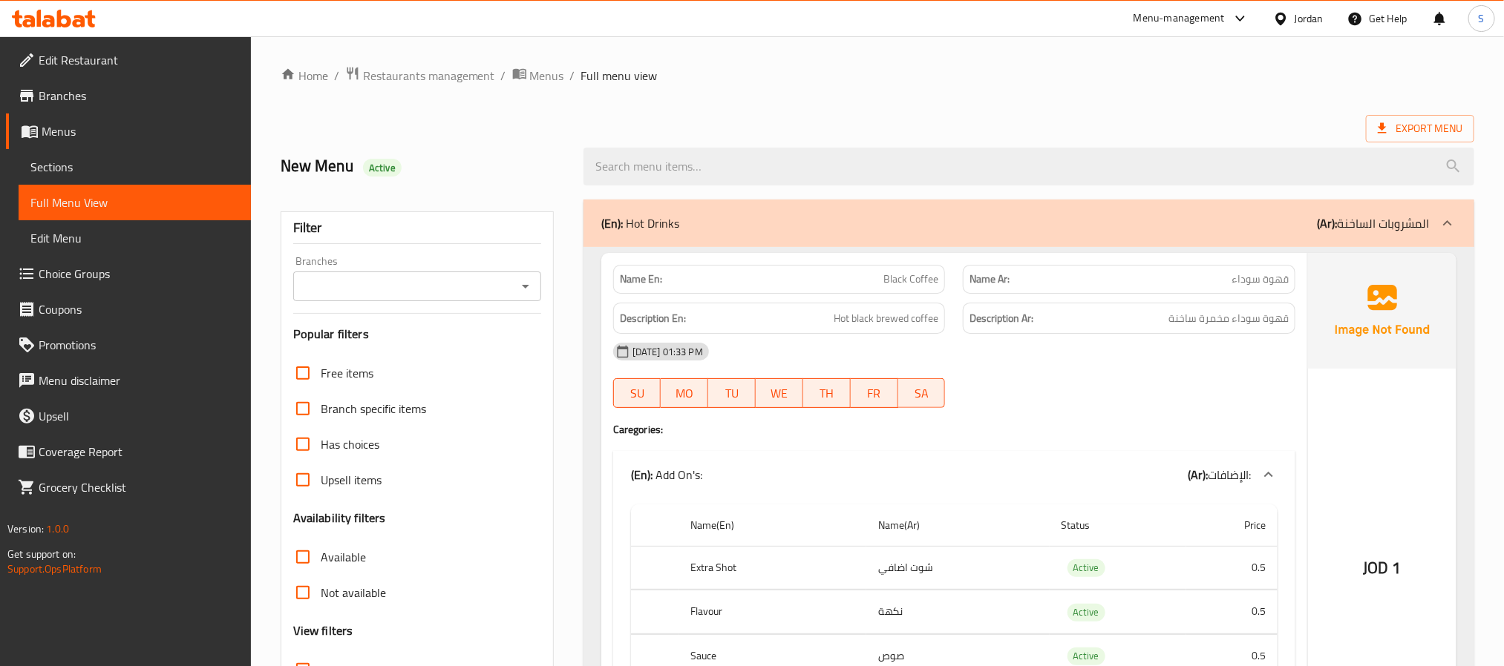
click at [887, 235] on div "(En): Hot Drinks (Ar): المشروبات الساخنة" at bounding box center [1028, 223] width 891 height 47
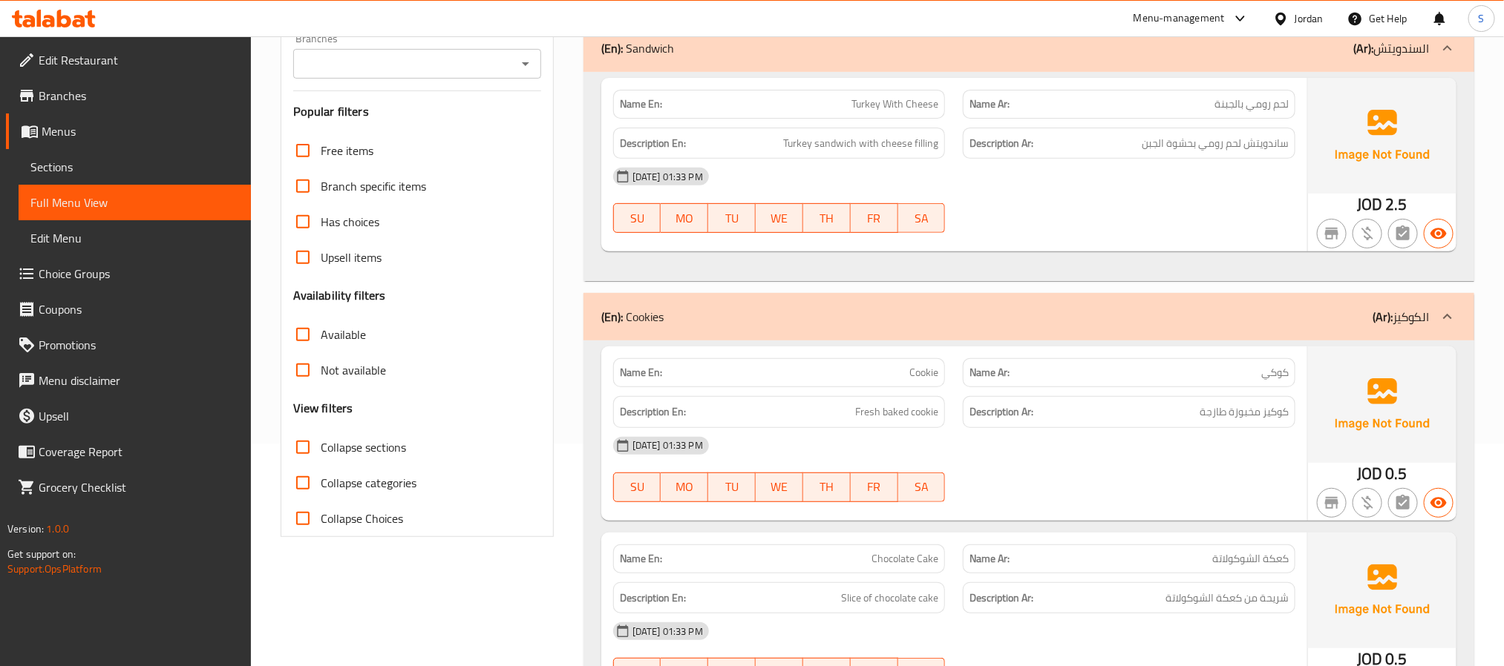
scroll to position [111, 0]
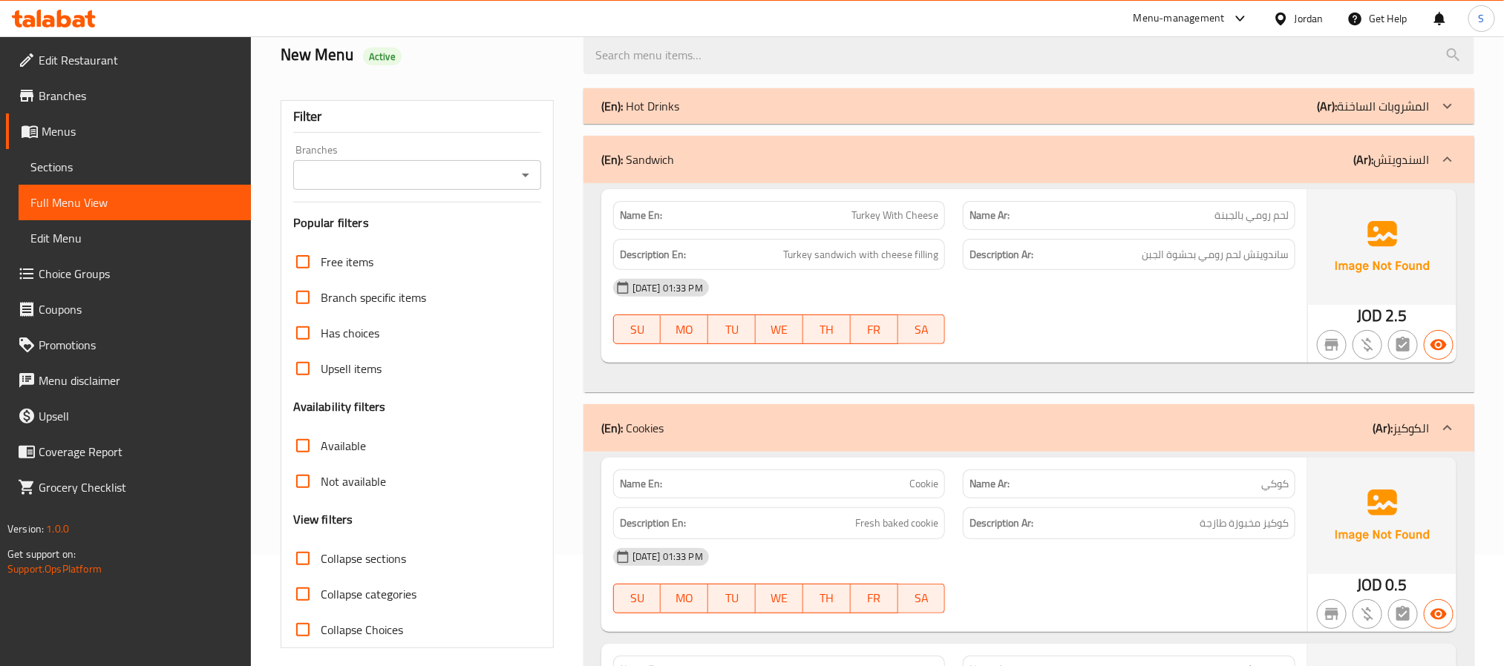
click at [898, 149] on div "(En): Sandwich (Ar): السندويتش" at bounding box center [1028, 159] width 891 height 47
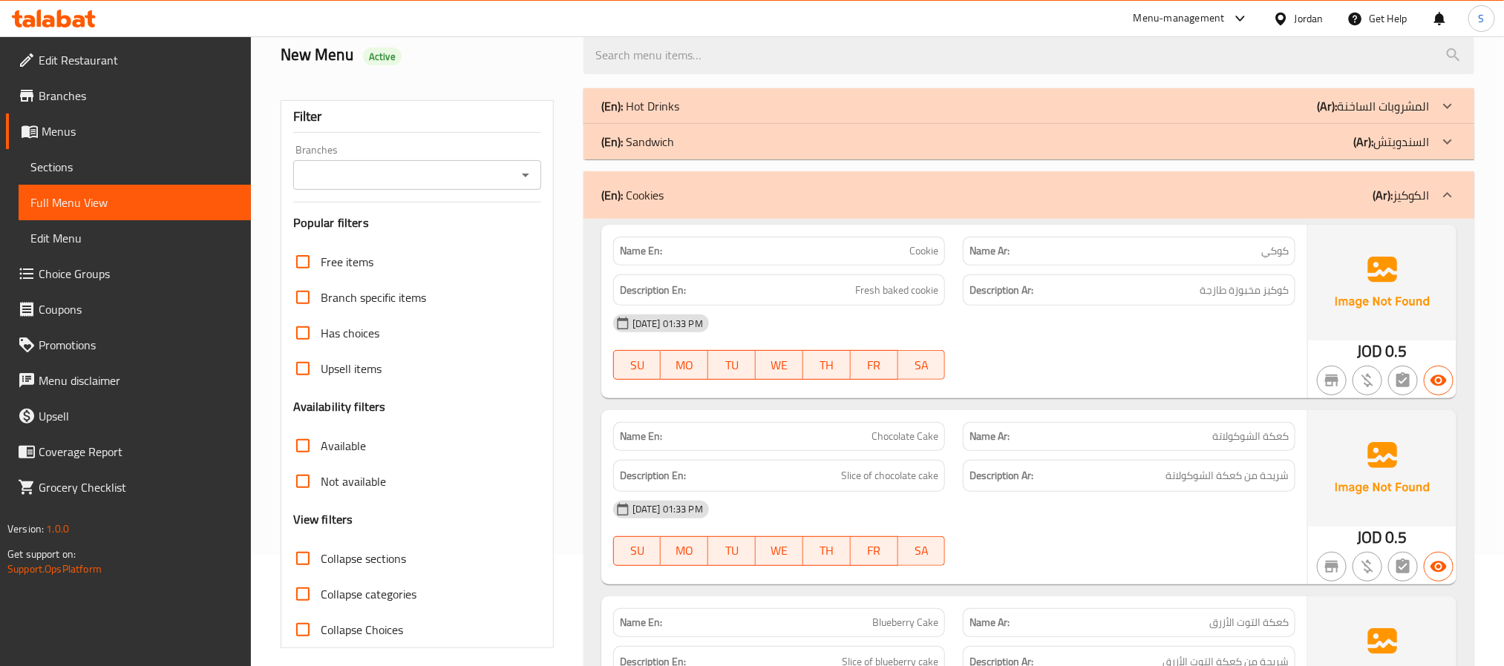
click at [922, 177] on div "(En): Cookies (Ar): الكوكيز" at bounding box center [1028, 194] width 891 height 47
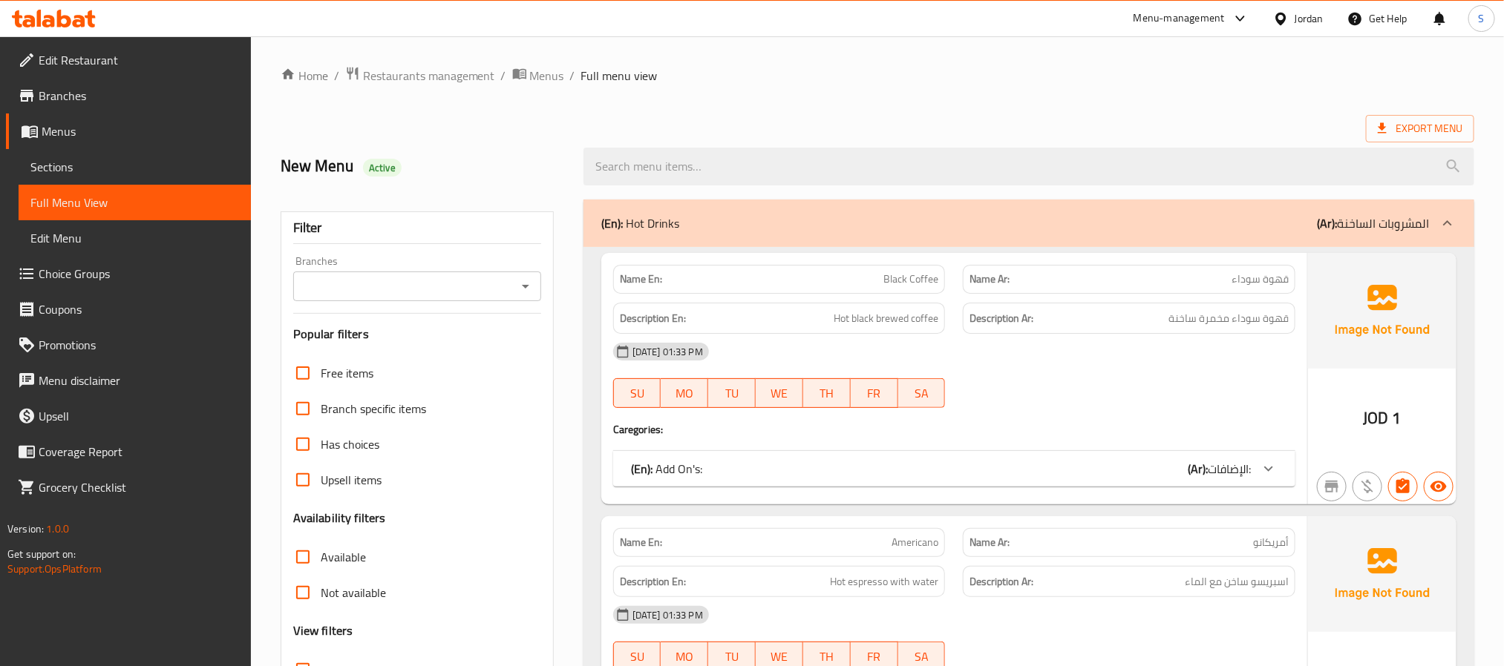
click at [45, 158] on span "Sections" at bounding box center [134, 167] width 209 height 18
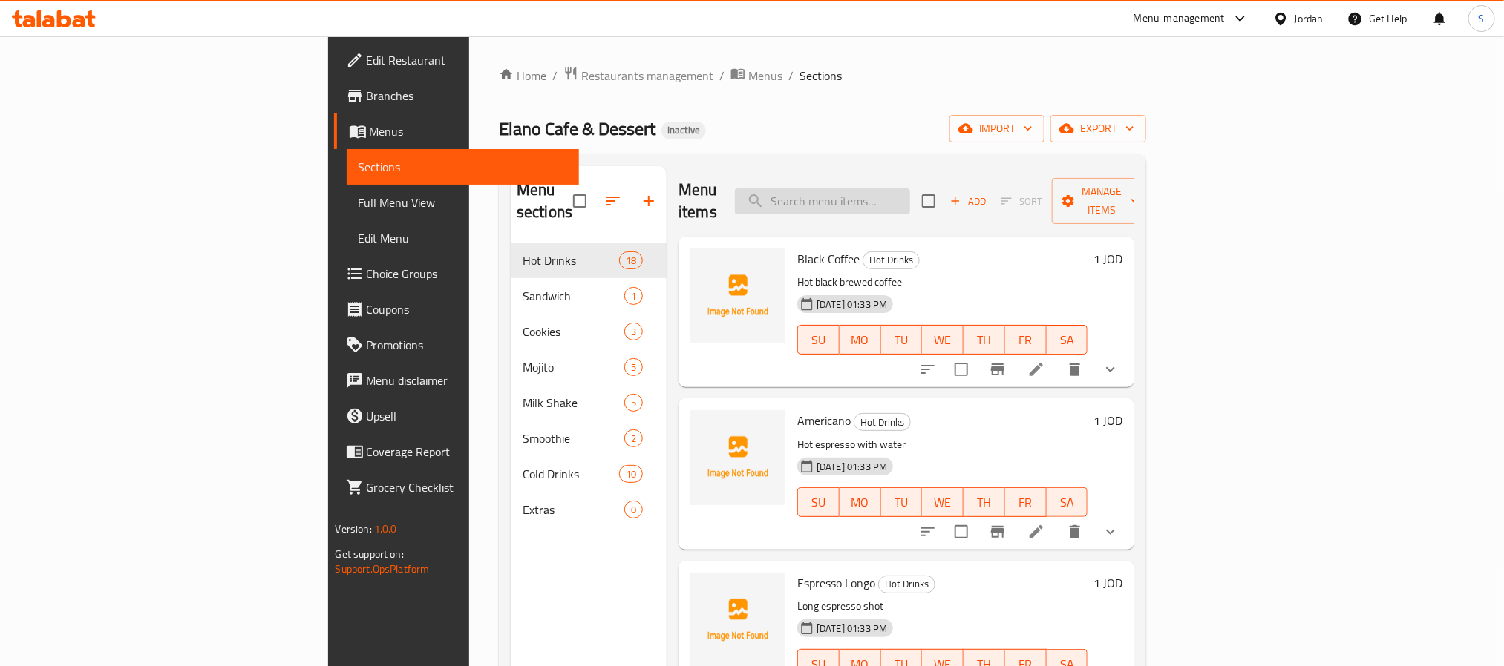
click at [910, 200] on input "search" at bounding box center [822, 202] width 175 height 26
paste input "Pistachio Latte"
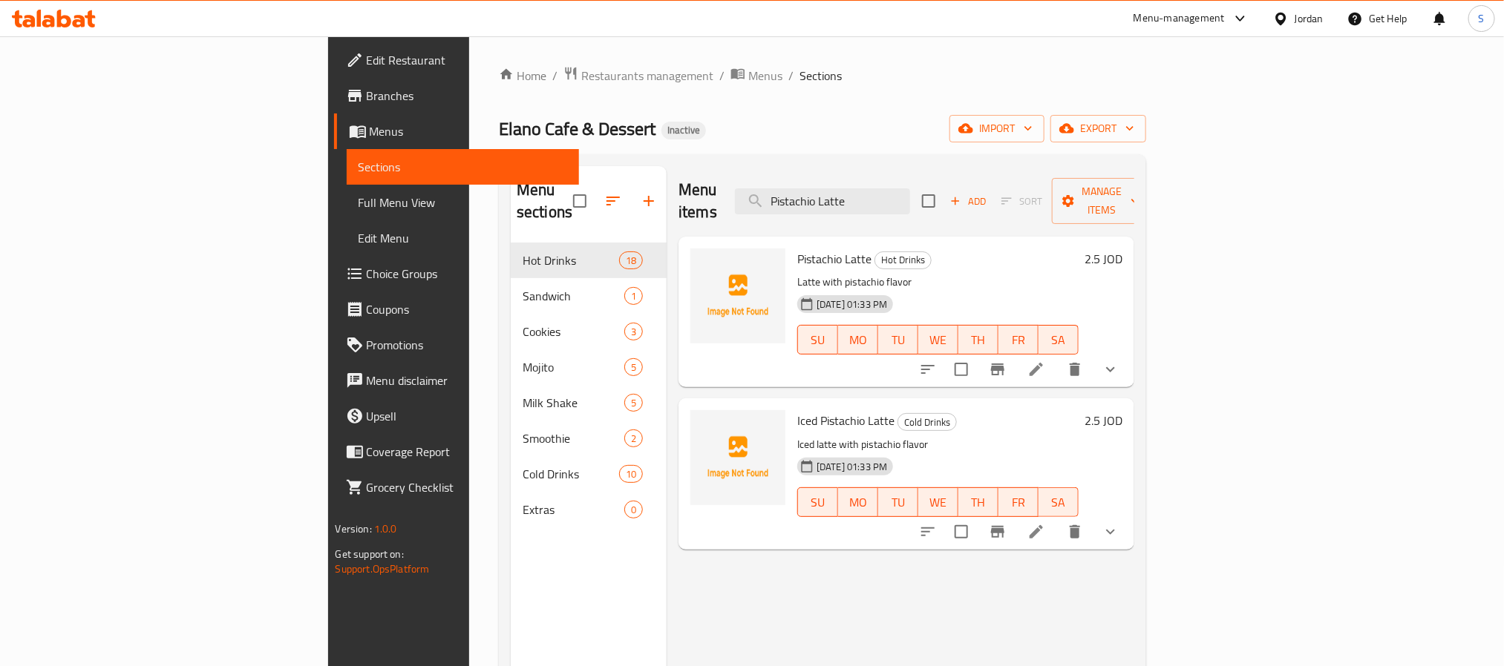
type input "Pistachio Latte"
click at [1045, 361] on icon at bounding box center [1036, 370] width 18 height 18
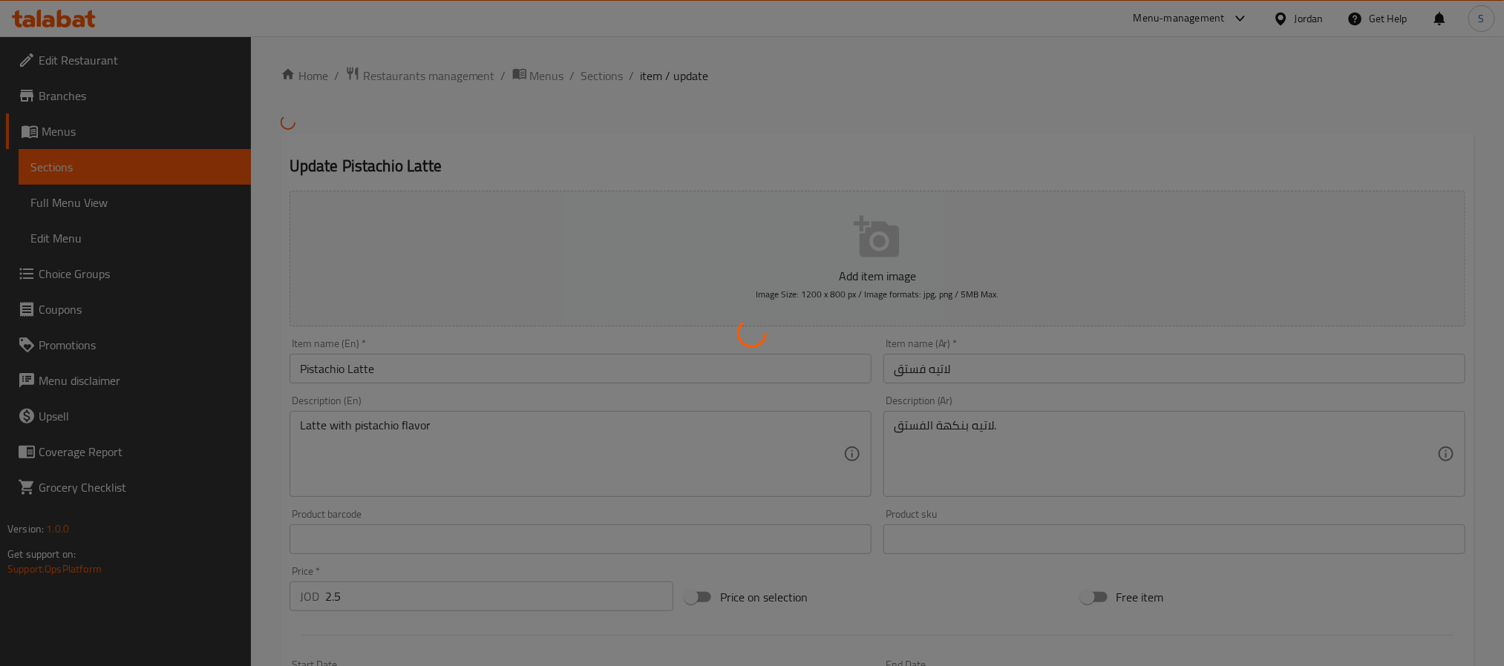
type input "الإضافات:"
type input "0"
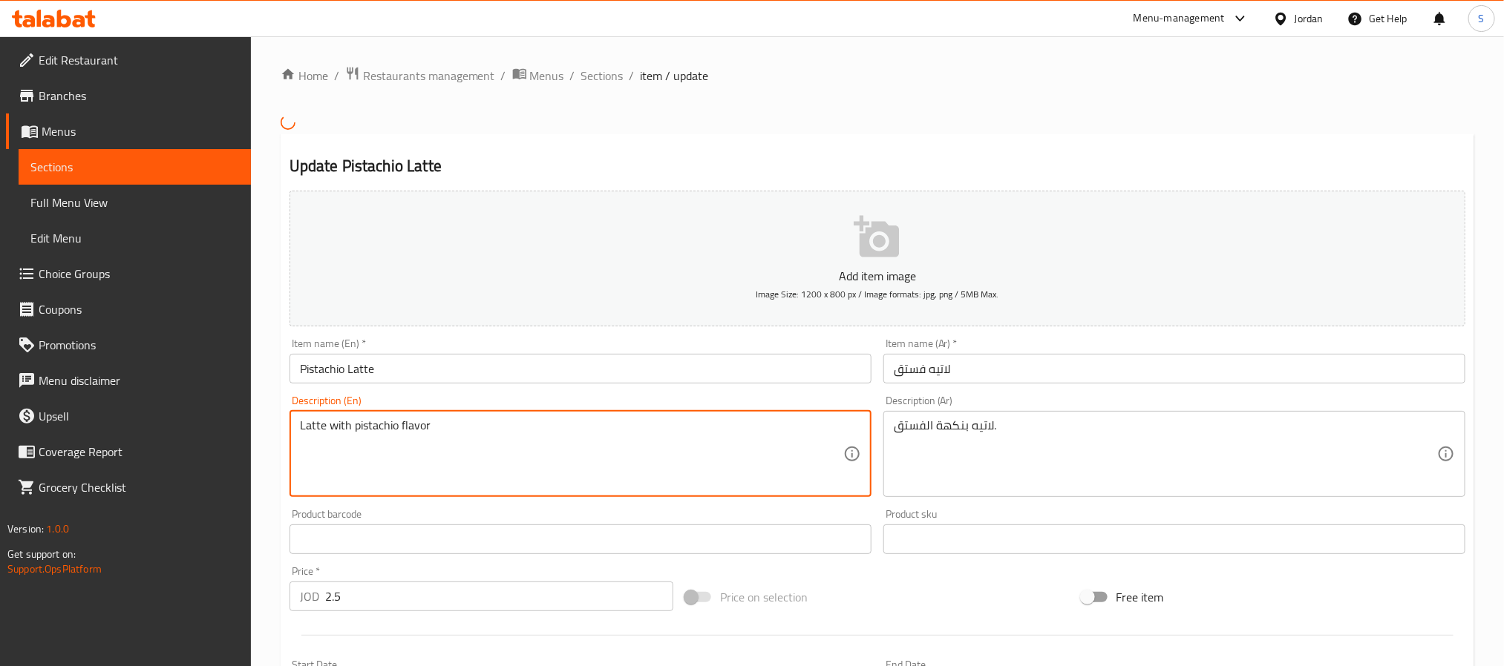
paste textarea "flavored with pistachio"
type textarea "Latte flavored with pistachio"
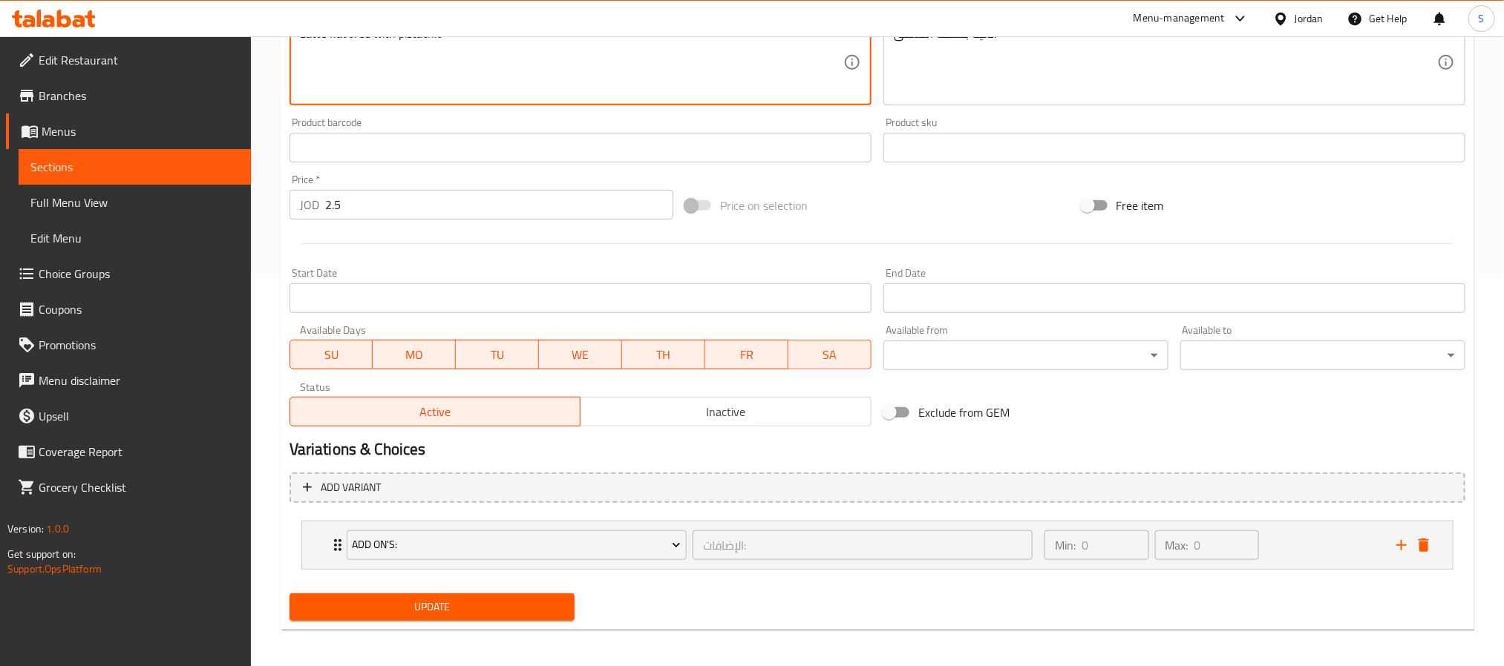
scroll to position [397, 0]
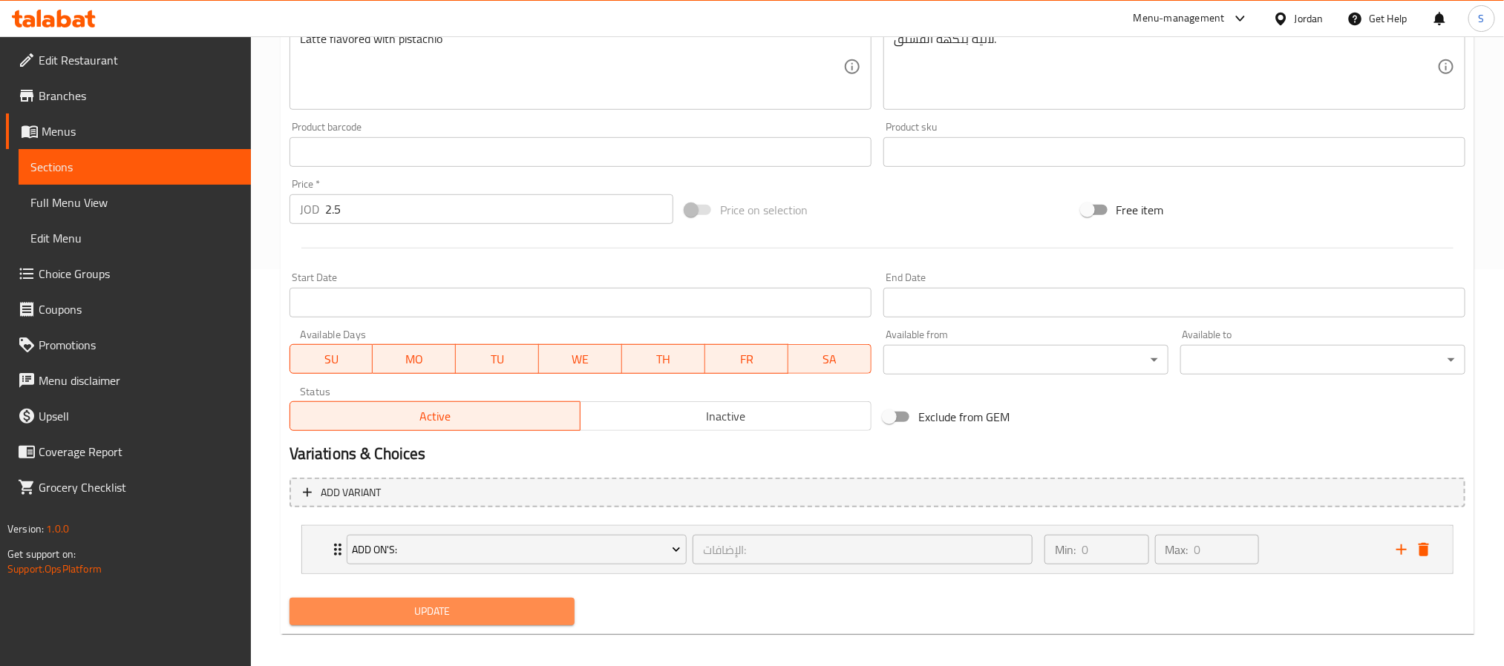
click at [448, 600] on button "Update" at bounding box center [431, 611] width 285 height 27
click at [495, 608] on span "Update" at bounding box center [431, 612] width 261 height 19
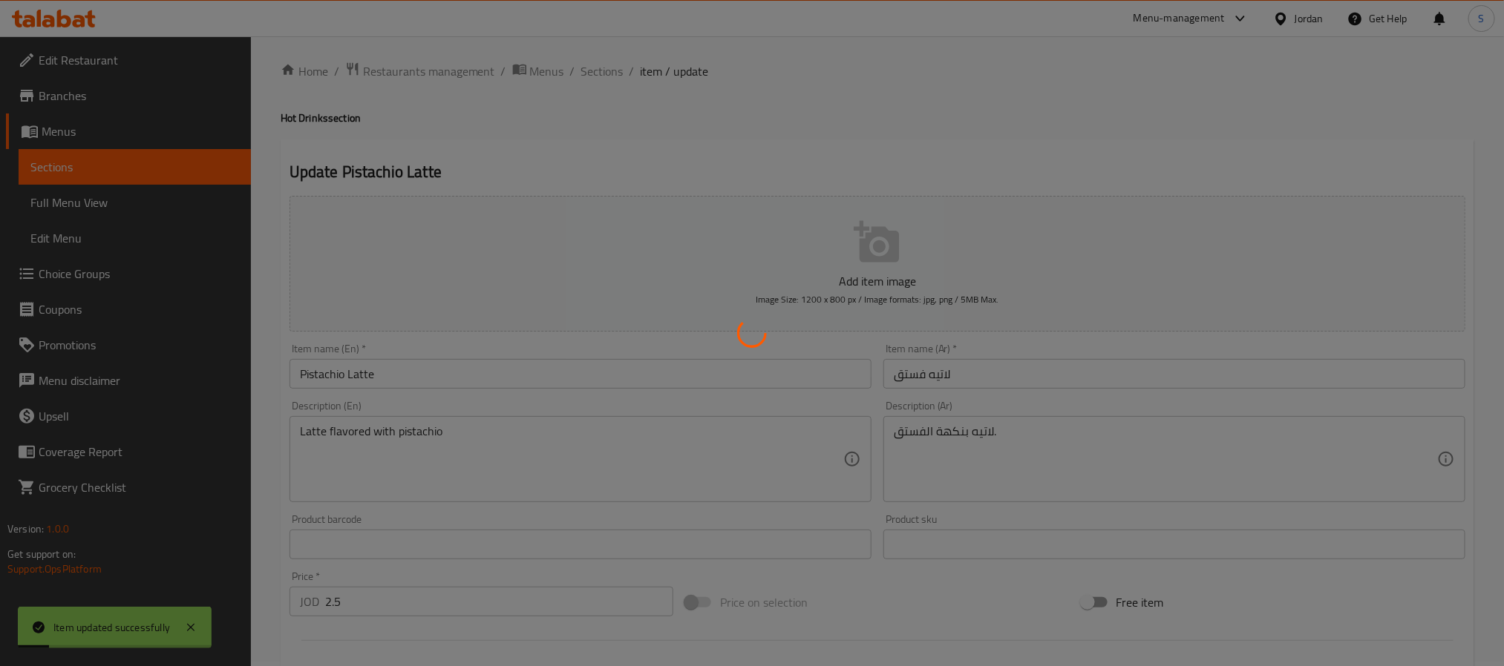
scroll to position [0, 0]
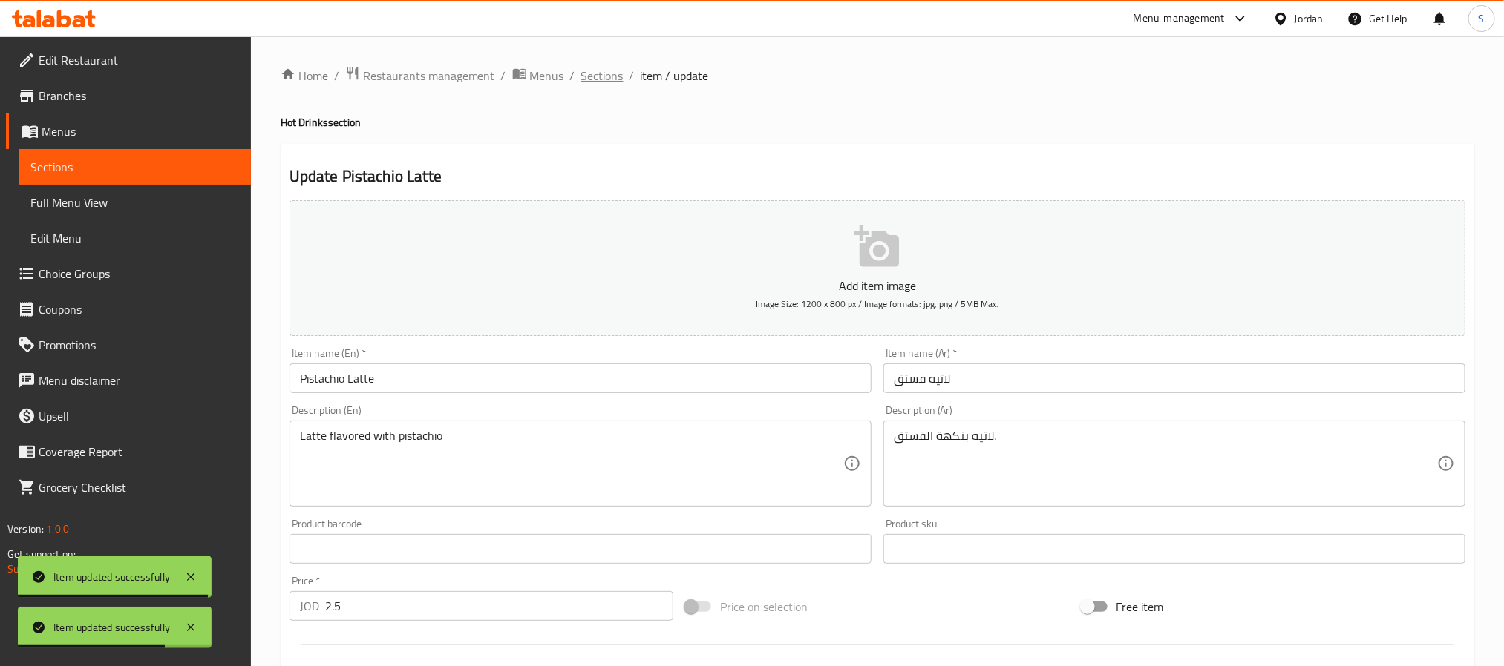
click at [620, 76] on span "Sections" at bounding box center [602, 76] width 42 height 18
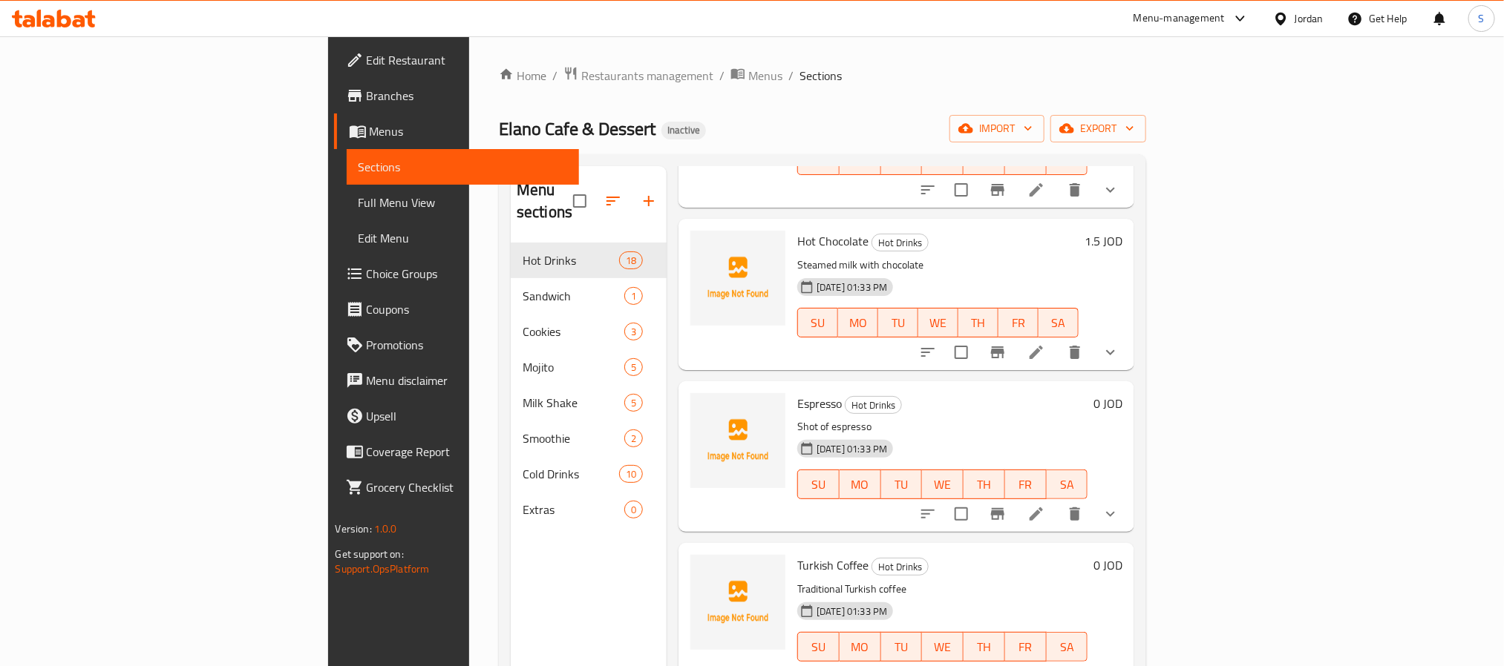
scroll to position [208, 0]
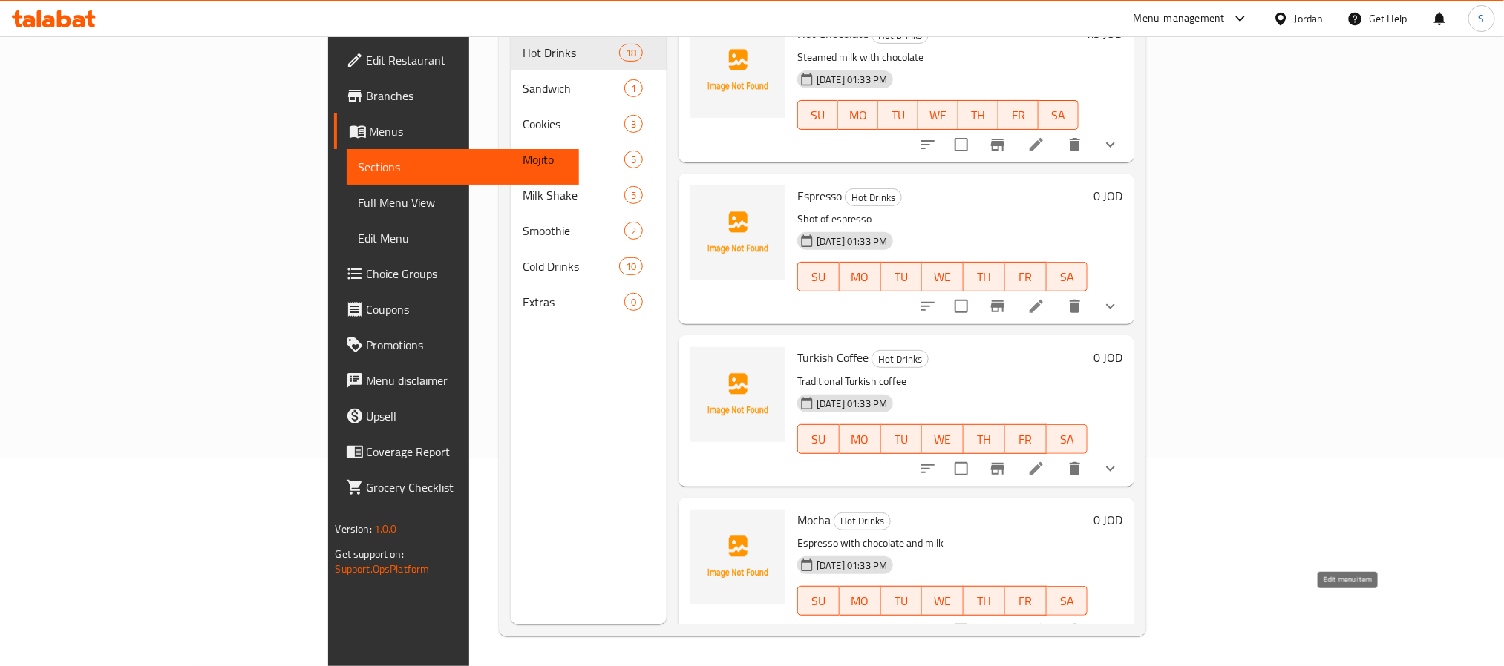
click at [1043, 624] on icon at bounding box center [1035, 630] width 13 height 13
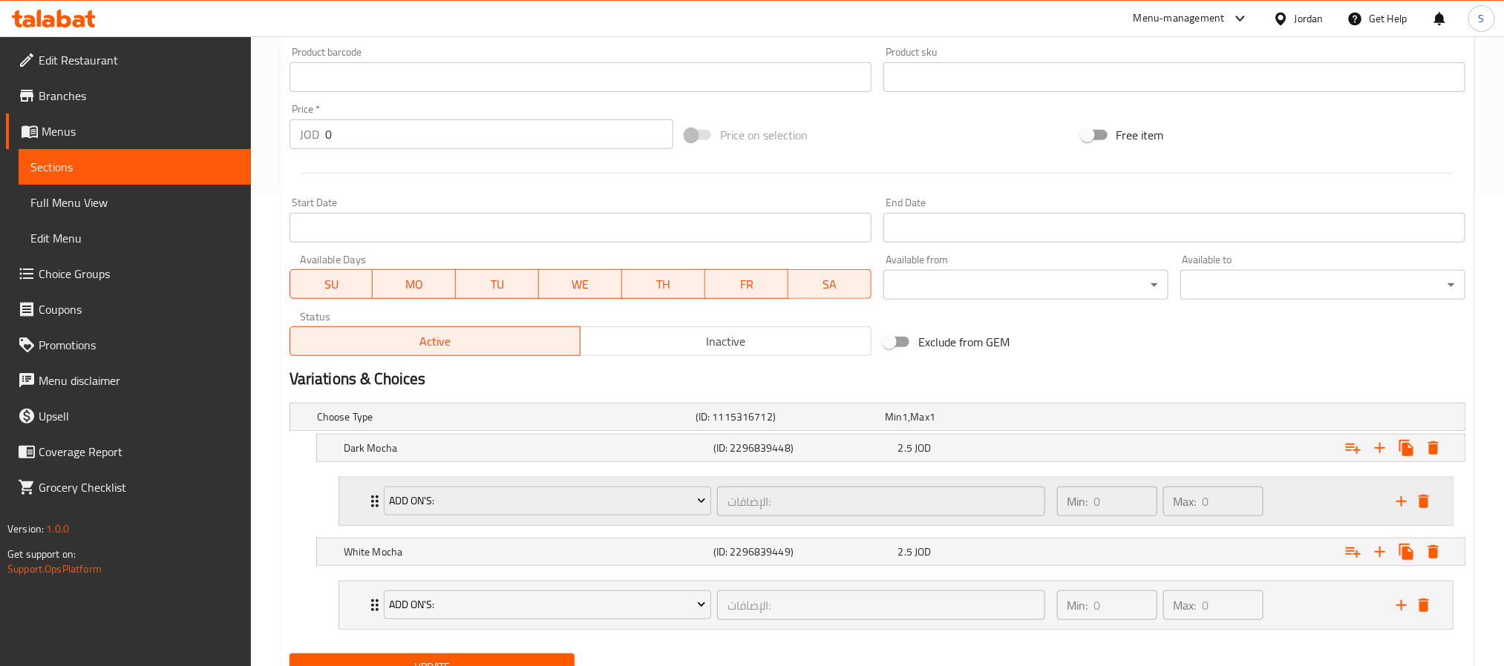
scroll to position [541, 0]
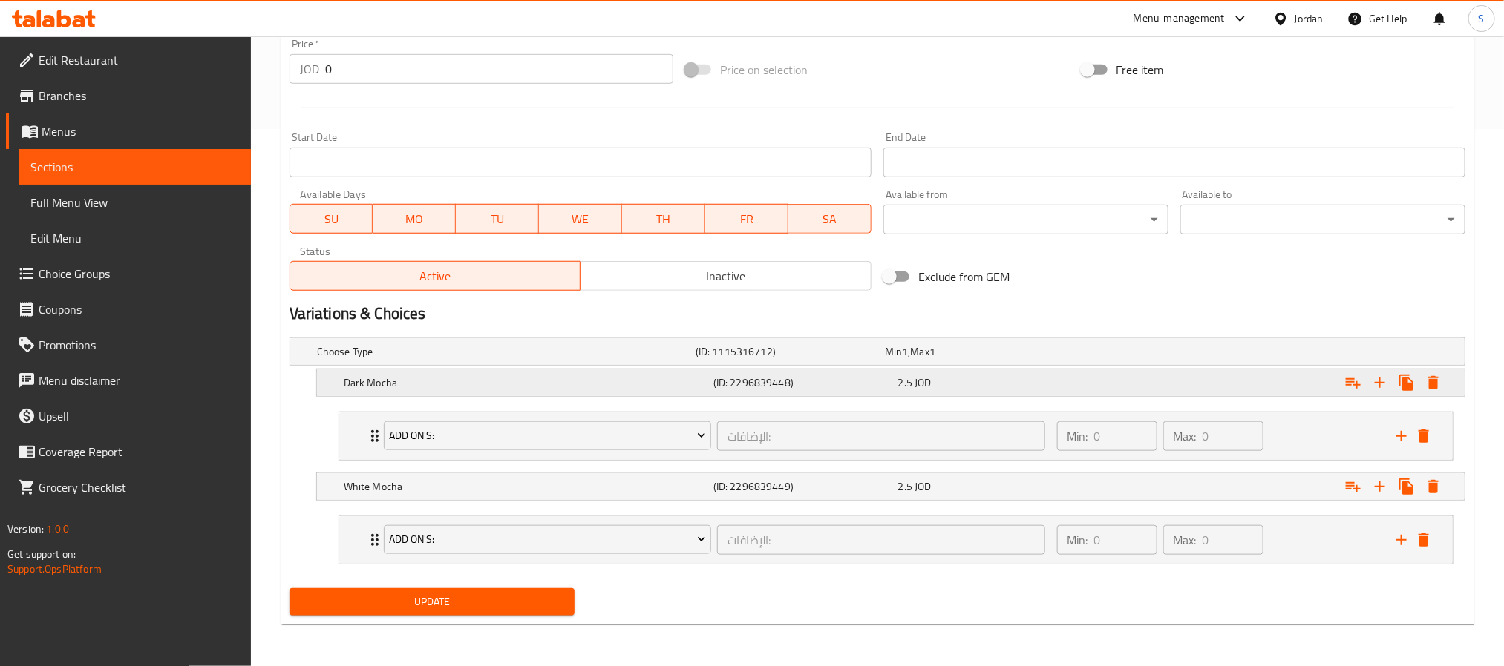
click at [1026, 385] on div "2.5 JOD" at bounding box center [987, 383] width 179 height 15
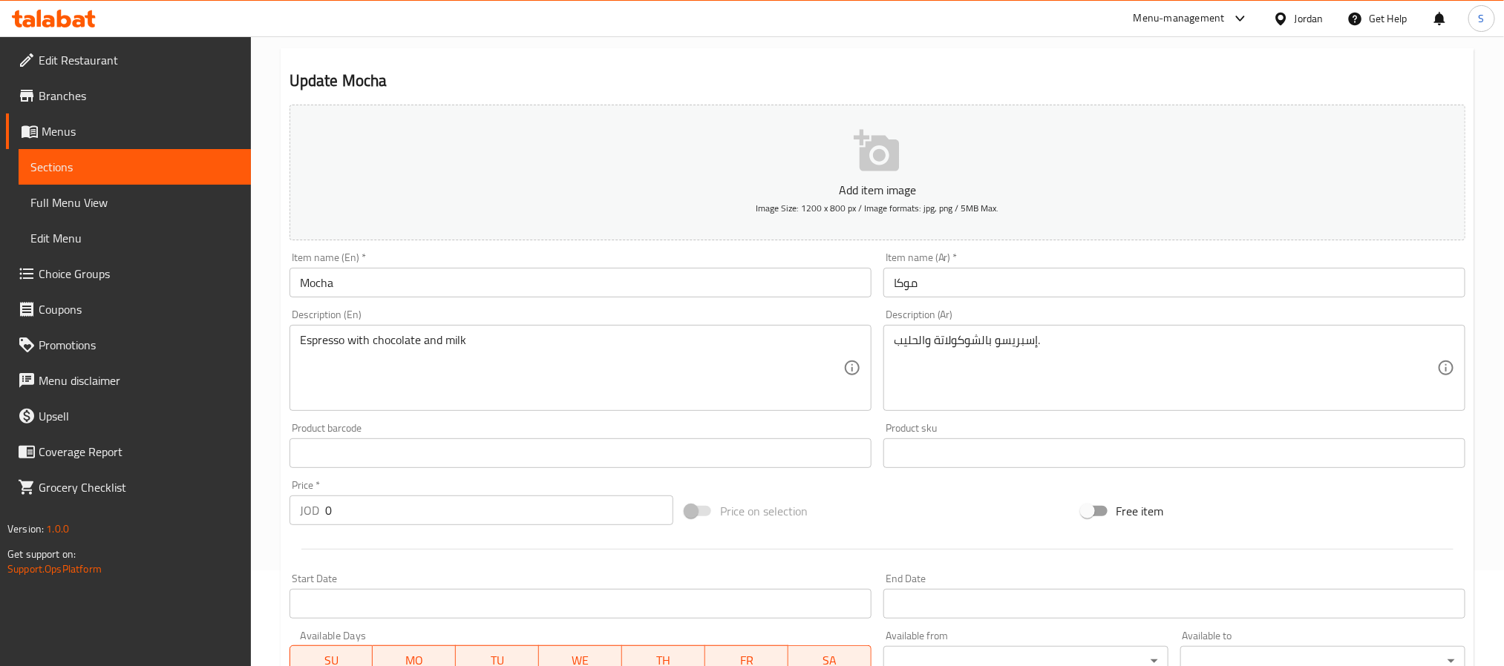
scroll to position [0, 0]
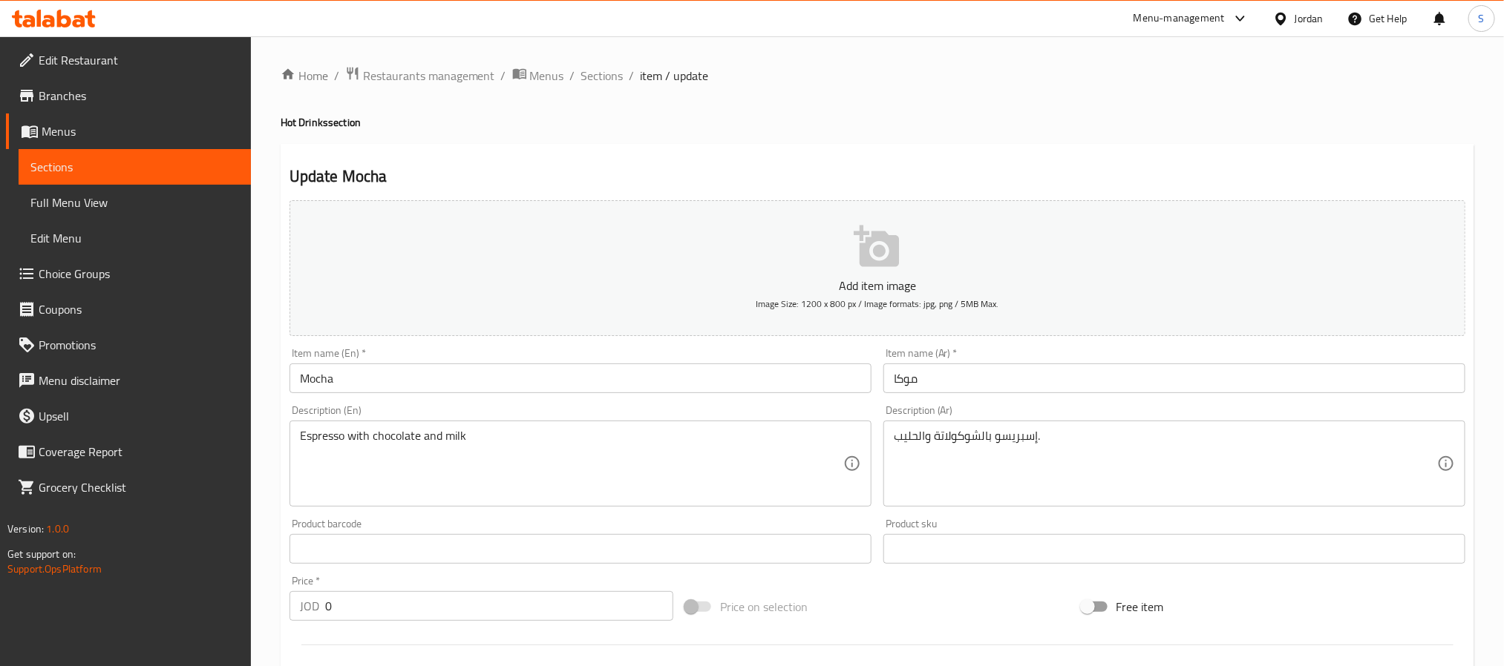
drag, startPoint x: 602, startPoint y: 65, endPoint x: 1156, endPoint y: 4, distance: 557.0
click at [602, 67] on span "Sections" at bounding box center [602, 76] width 42 height 18
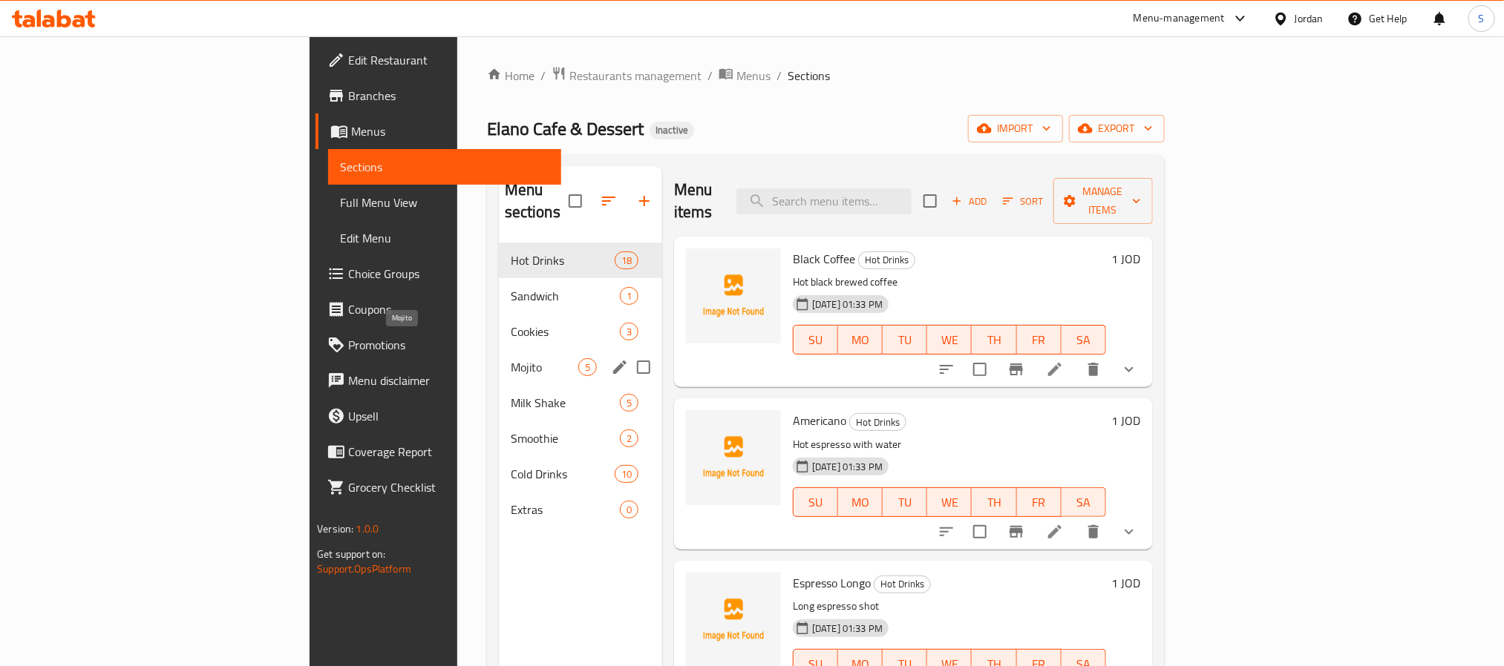
click at [511, 358] on span "Mojito" at bounding box center [545, 367] width 68 height 18
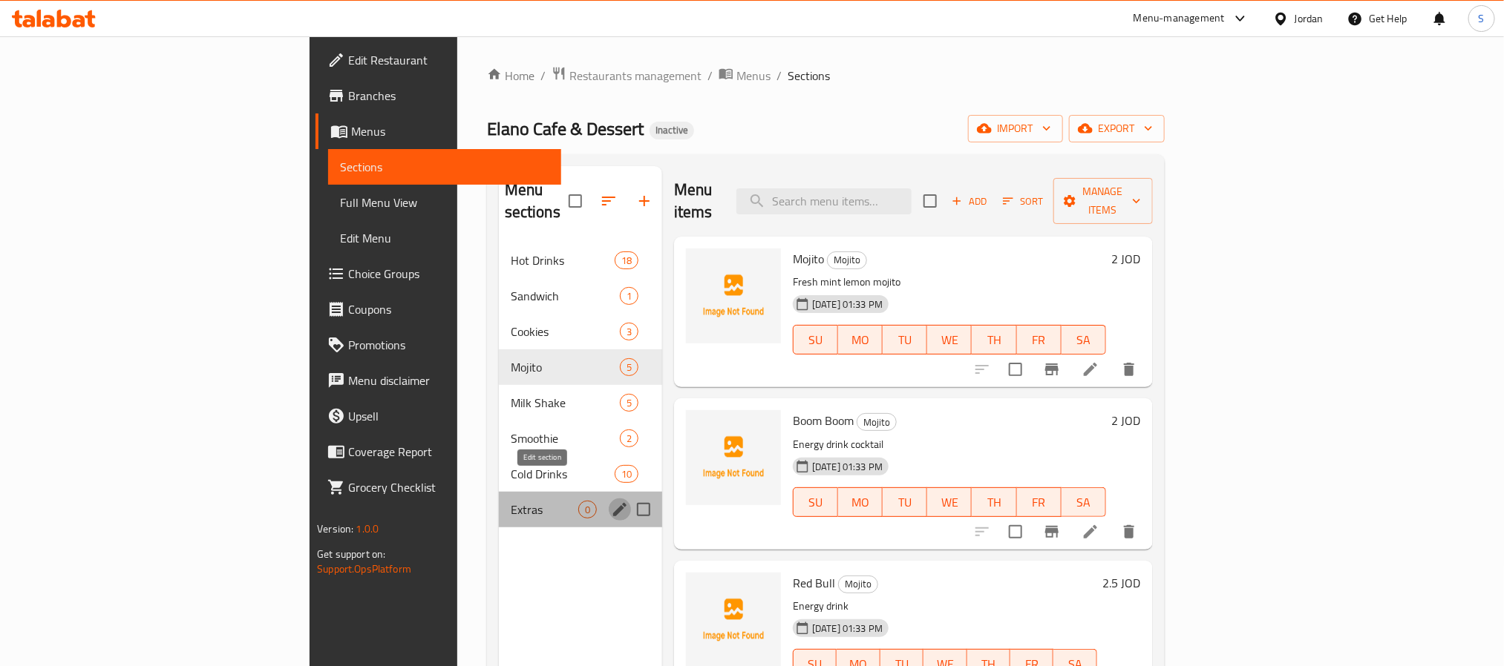
click at [613, 503] on icon "edit" at bounding box center [619, 509] width 13 height 13
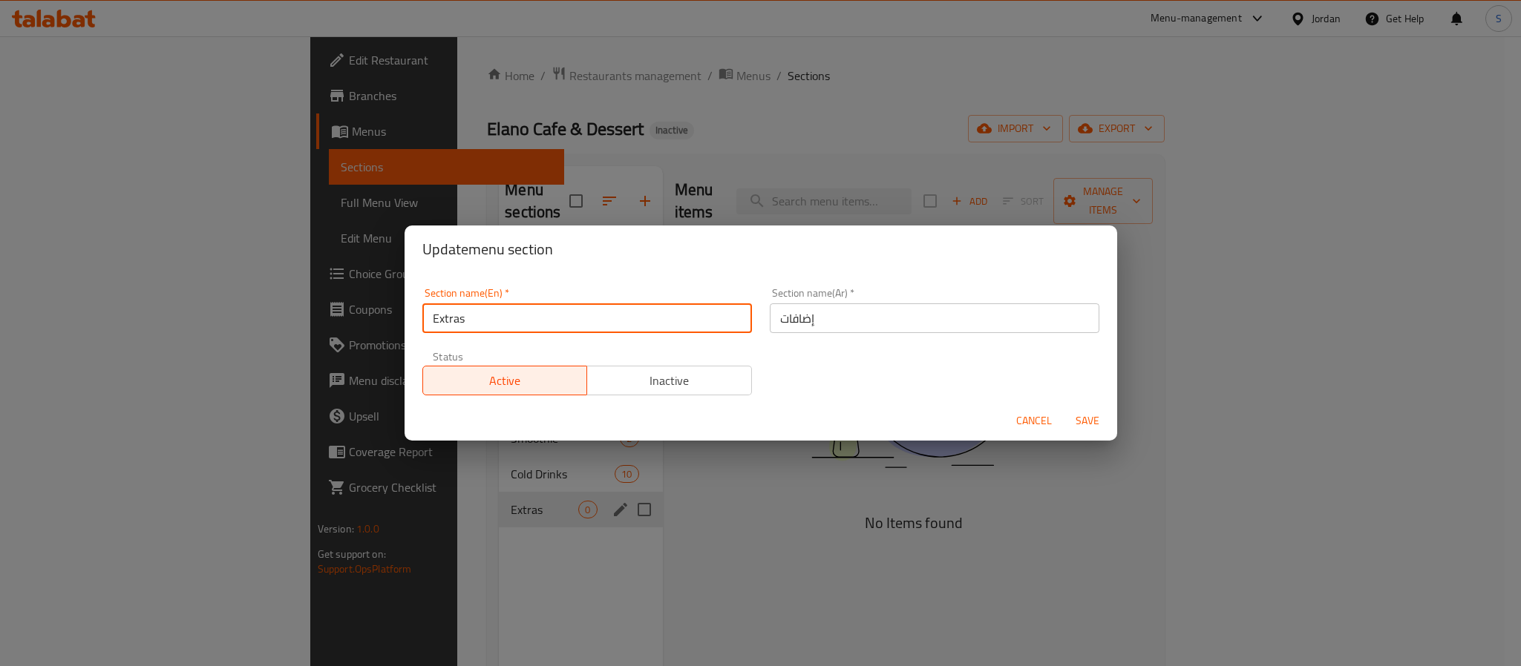
drag, startPoint x: 502, startPoint y: 318, endPoint x: 413, endPoint y: 309, distance: 89.5
click at [413, 309] on div "Section name(En)   * Extras Section name(En) *" at bounding box center [586, 310] width 347 height 63
type input "D"
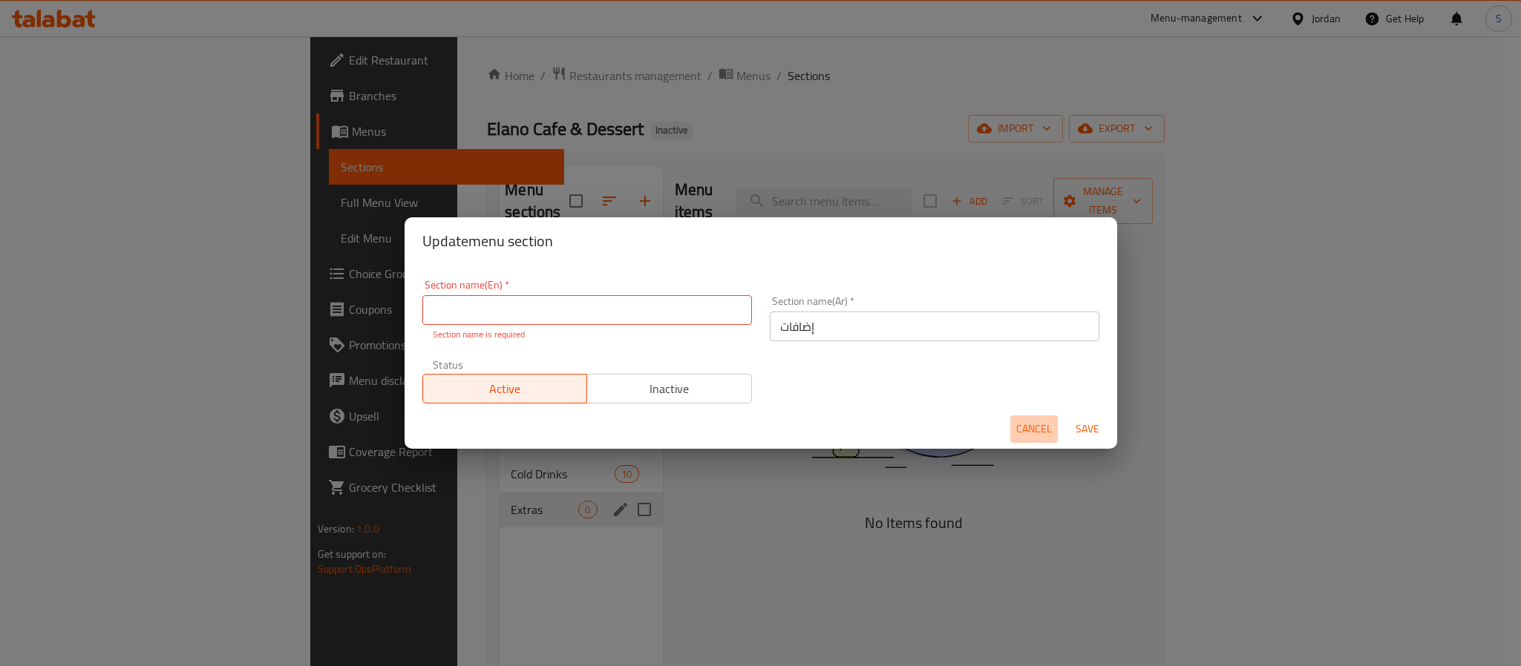
click at [1018, 416] on button "Cancel" at bounding box center [1033, 429] width 47 height 27
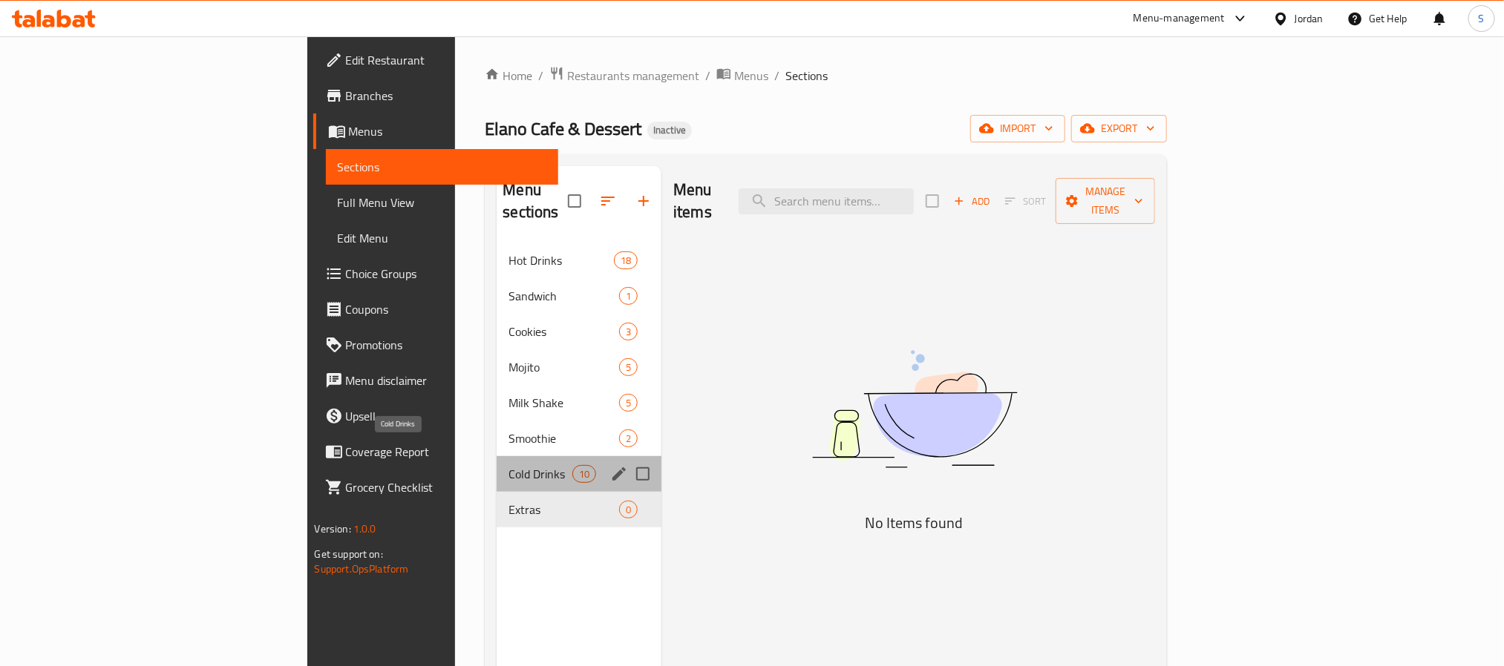
click at [508, 465] on span "Cold Drinks" at bounding box center [539, 474] width 63 height 18
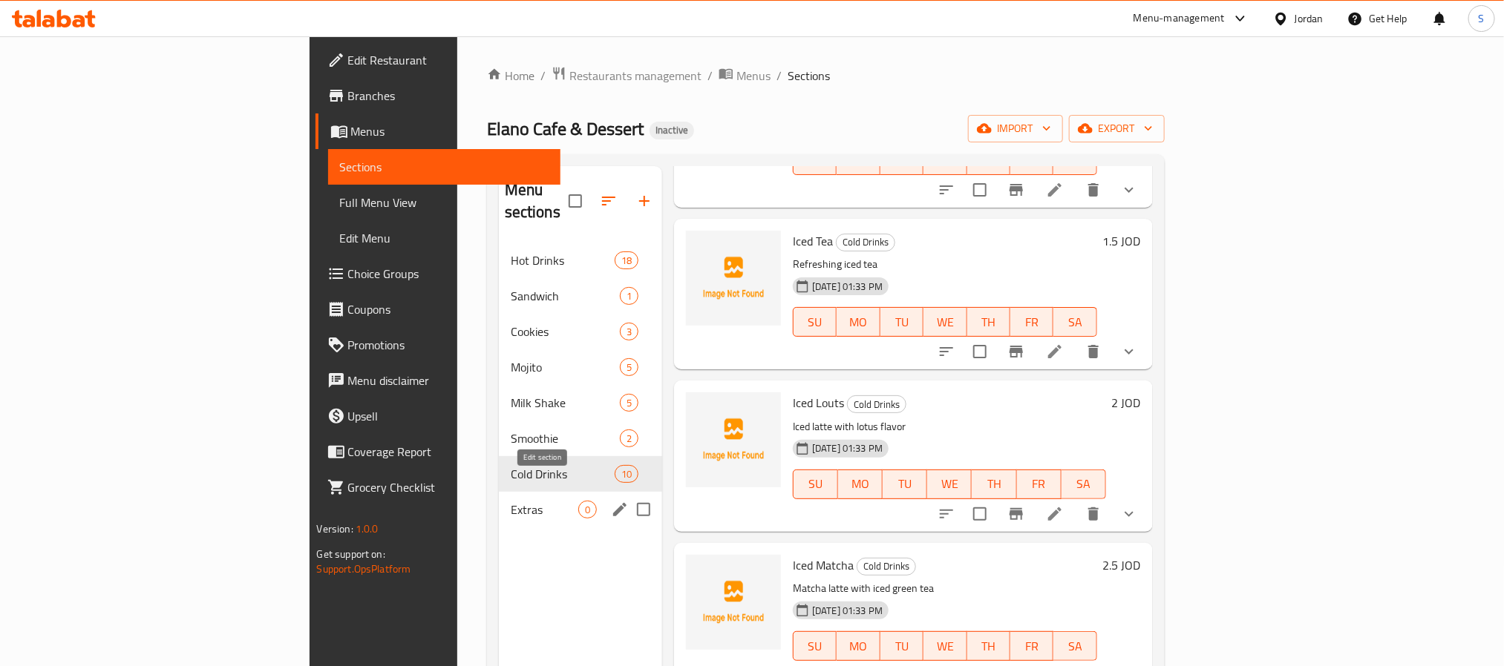
click at [611, 501] on icon "edit" at bounding box center [620, 510] width 18 height 18
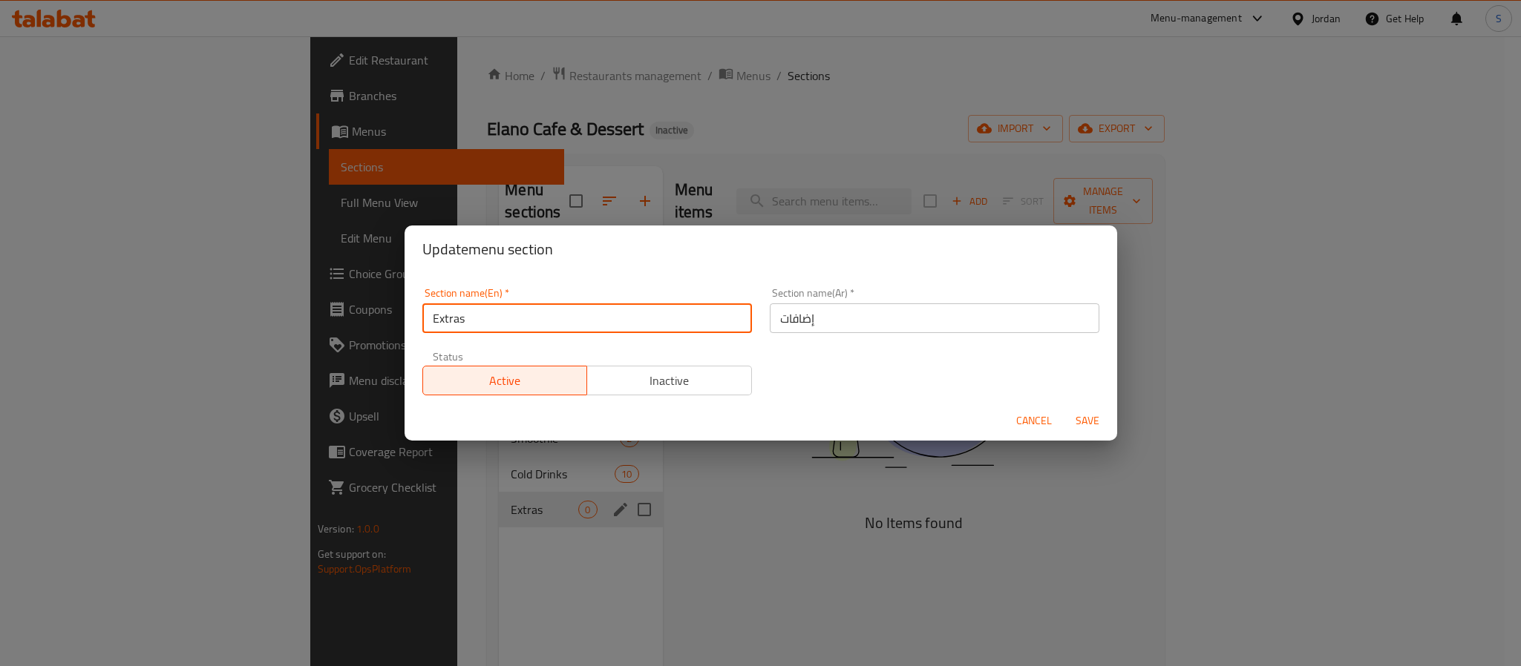
drag, startPoint x: 479, startPoint y: 326, endPoint x: 394, endPoint y: 317, distance: 85.8
click at [394, 317] on div "Update menu section Section name(En)   * Extras Section name(En) * Section name…" at bounding box center [760, 333] width 1521 height 666
type input "Beverage"
click at [569, 261] on h2 "Update menu section" at bounding box center [760, 249] width 677 height 24
click at [839, 308] on input "إضافات" at bounding box center [935, 319] width 330 height 30
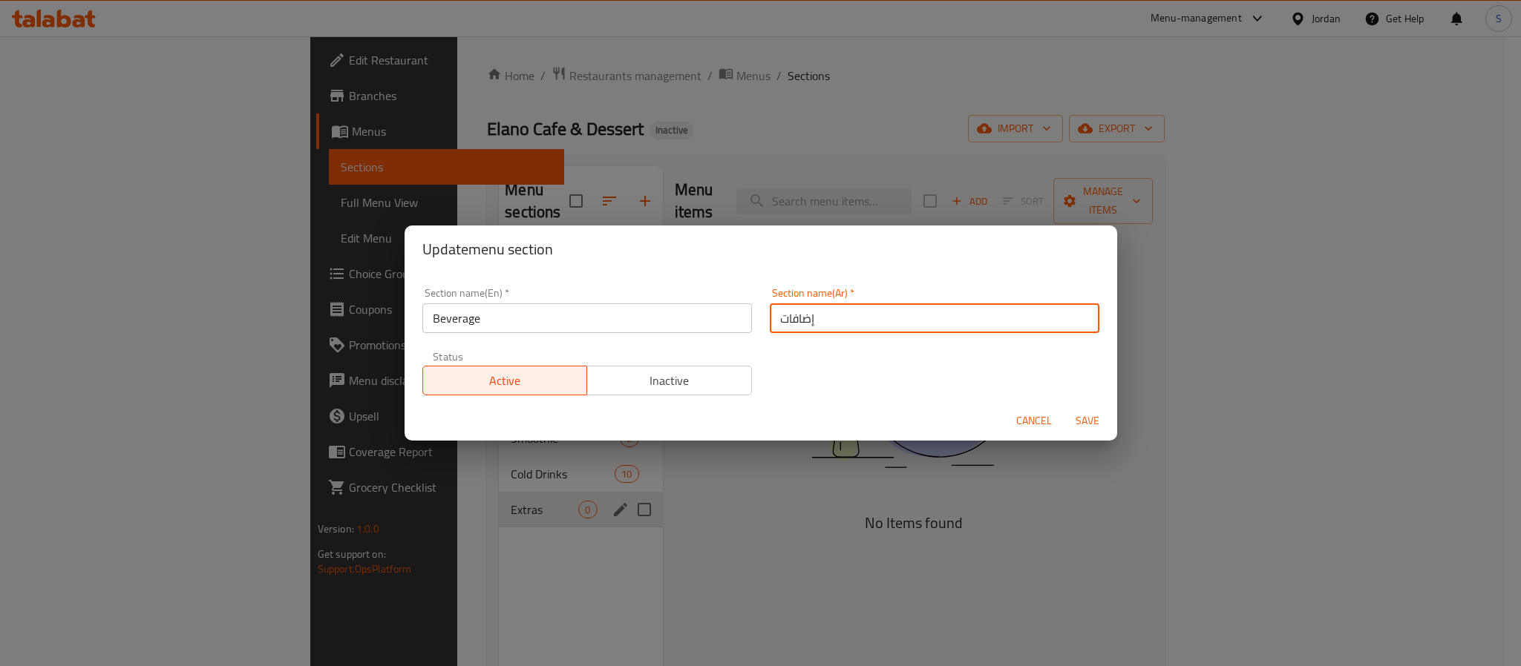
click at [839, 308] on input "إضافات" at bounding box center [935, 319] width 330 height 30
type input "مشروبات"
click at [1064, 407] on button "Save" at bounding box center [1087, 420] width 47 height 27
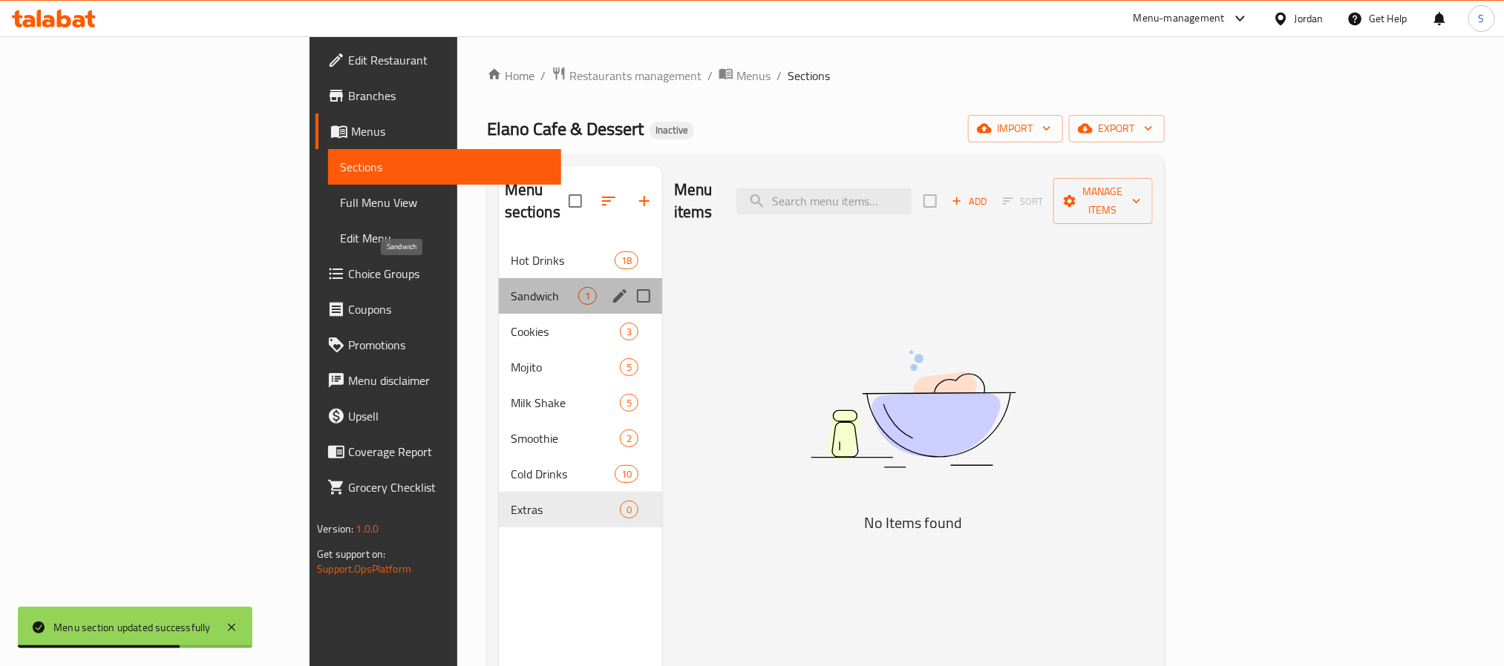
click at [511, 287] on span "Sandwich" at bounding box center [545, 296] width 68 height 18
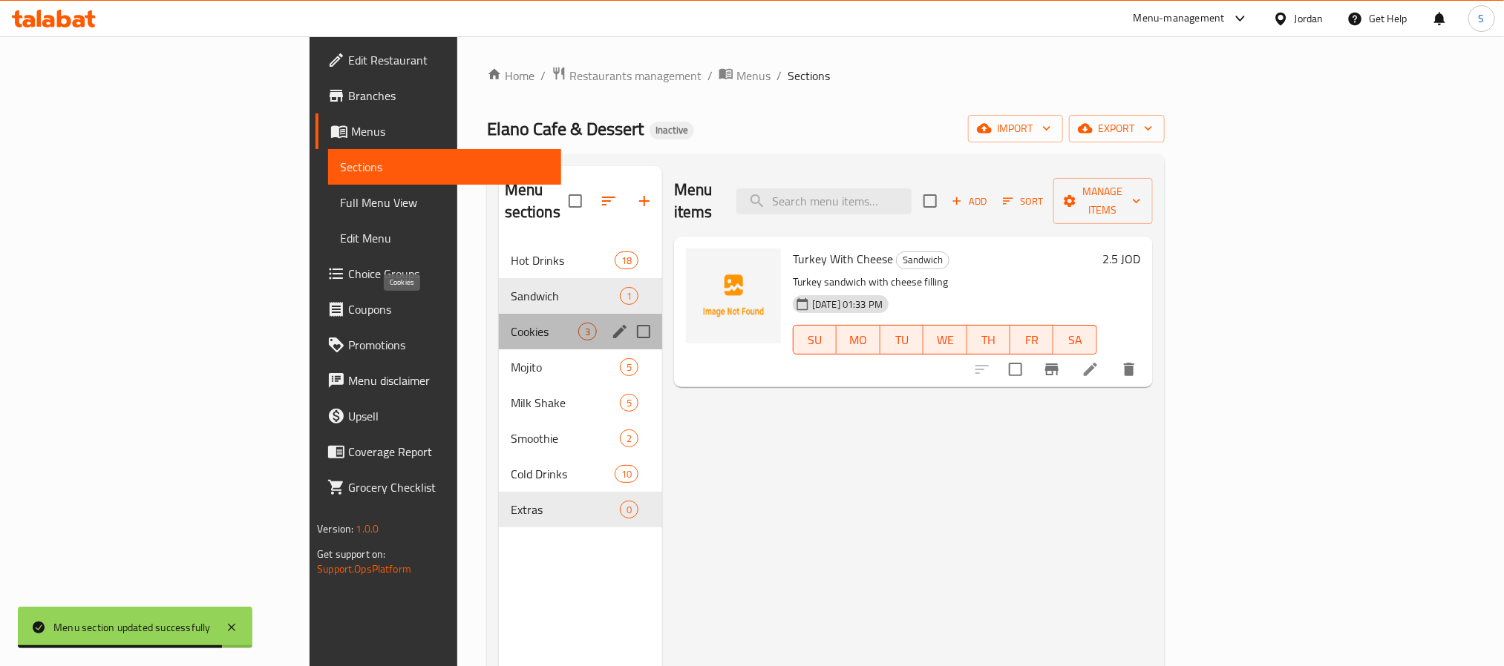
click at [511, 323] on span "Cookies" at bounding box center [545, 332] width 68 height 18
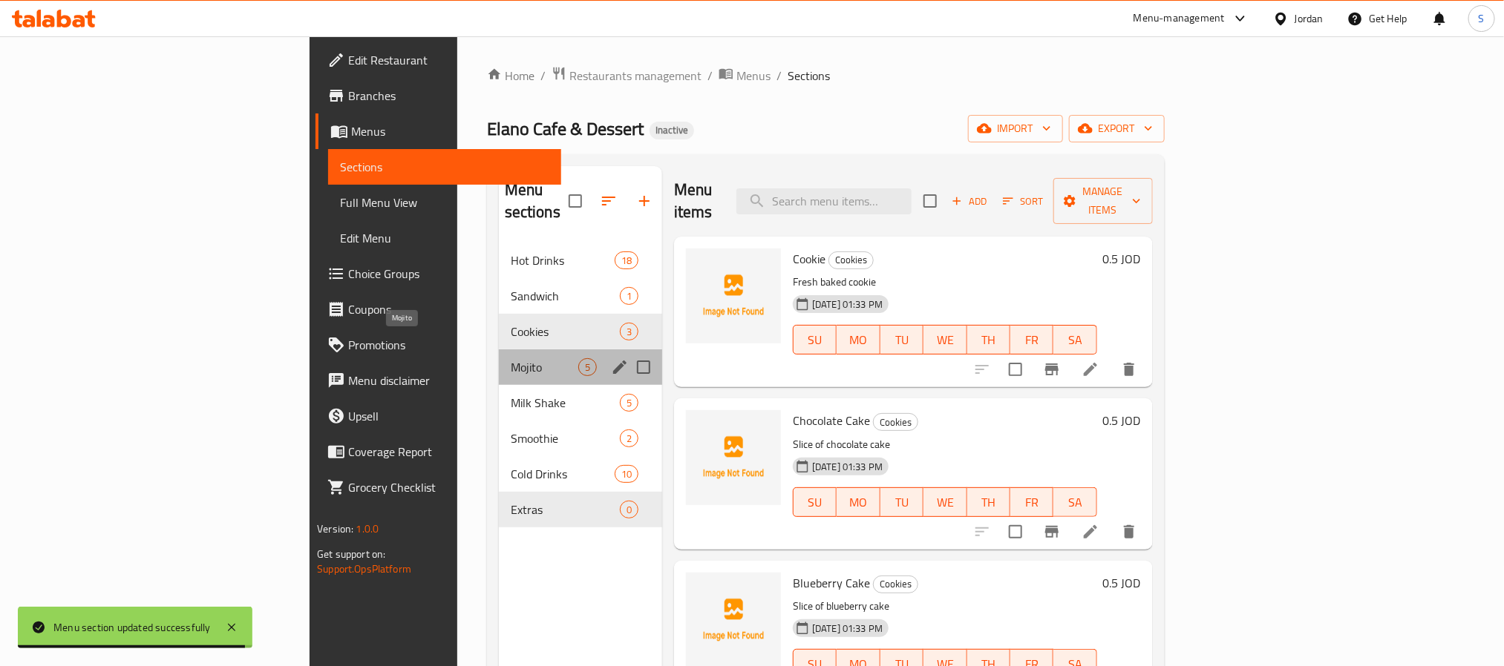
click at [511, 358] on span "Mojito" at bounding box center [545, 367] width 68 height 18
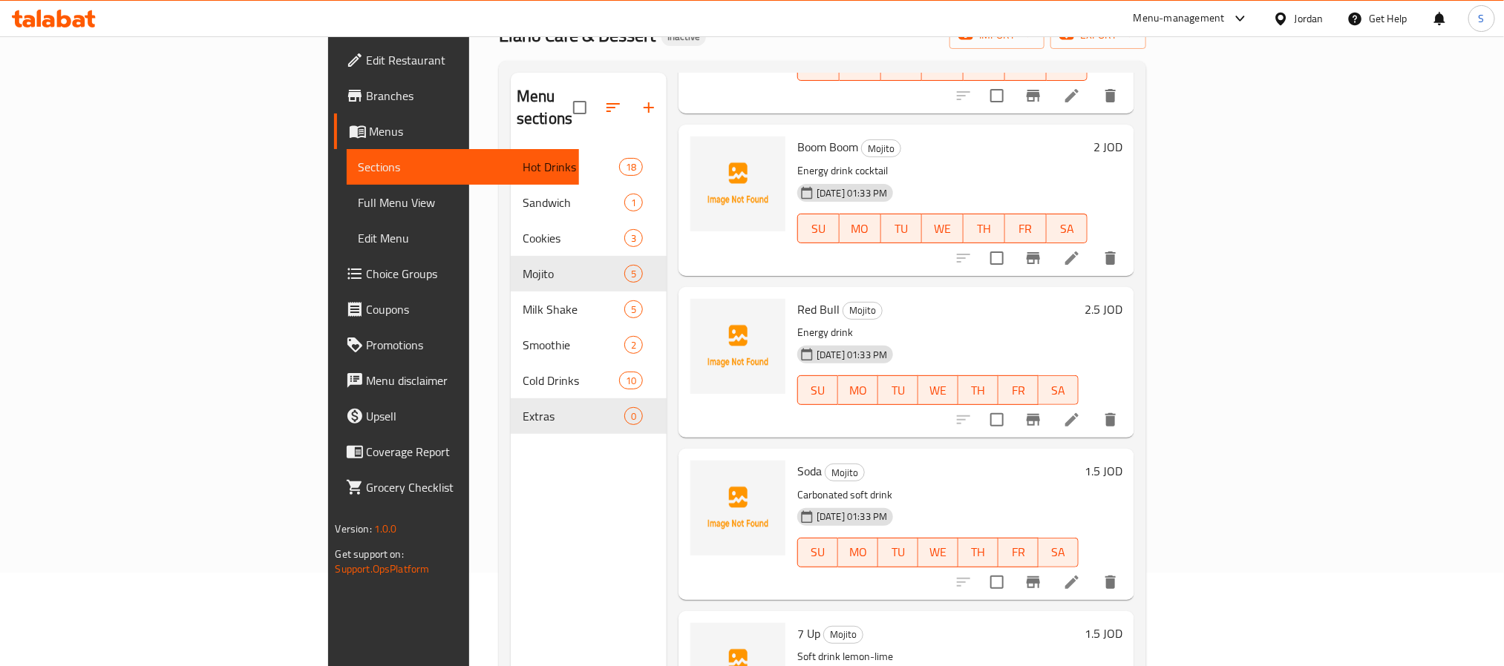
scroll to position [208, 0]
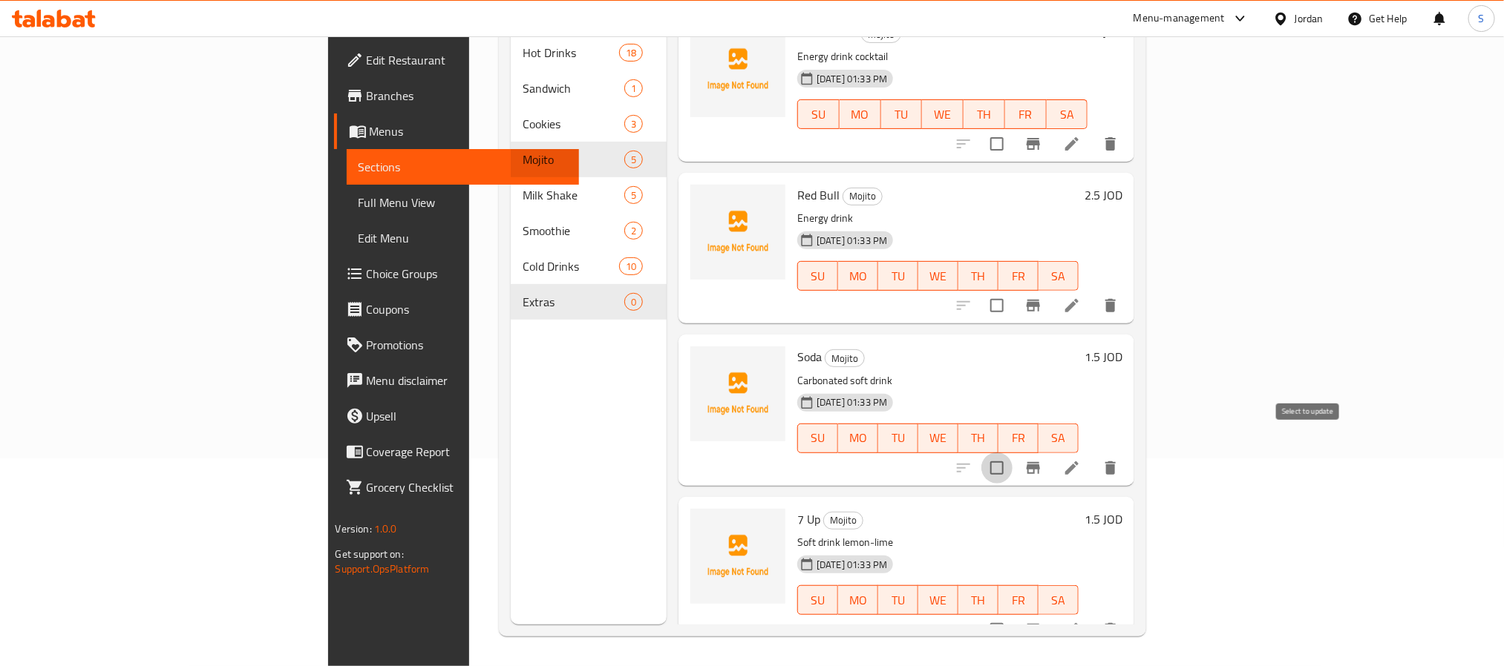
click at [1012, 453] on input "checkbox" at bounding box center [996, 468] width 31 height 31
checkbox input "true"
click at [1012, 290] on input "checkbox" at bounding box center [996, 305] width 31 height 31
checkbox input "true"
click at [1012, 615] on input "checkbox" at bounding box center [996, 630] width 31 height 31
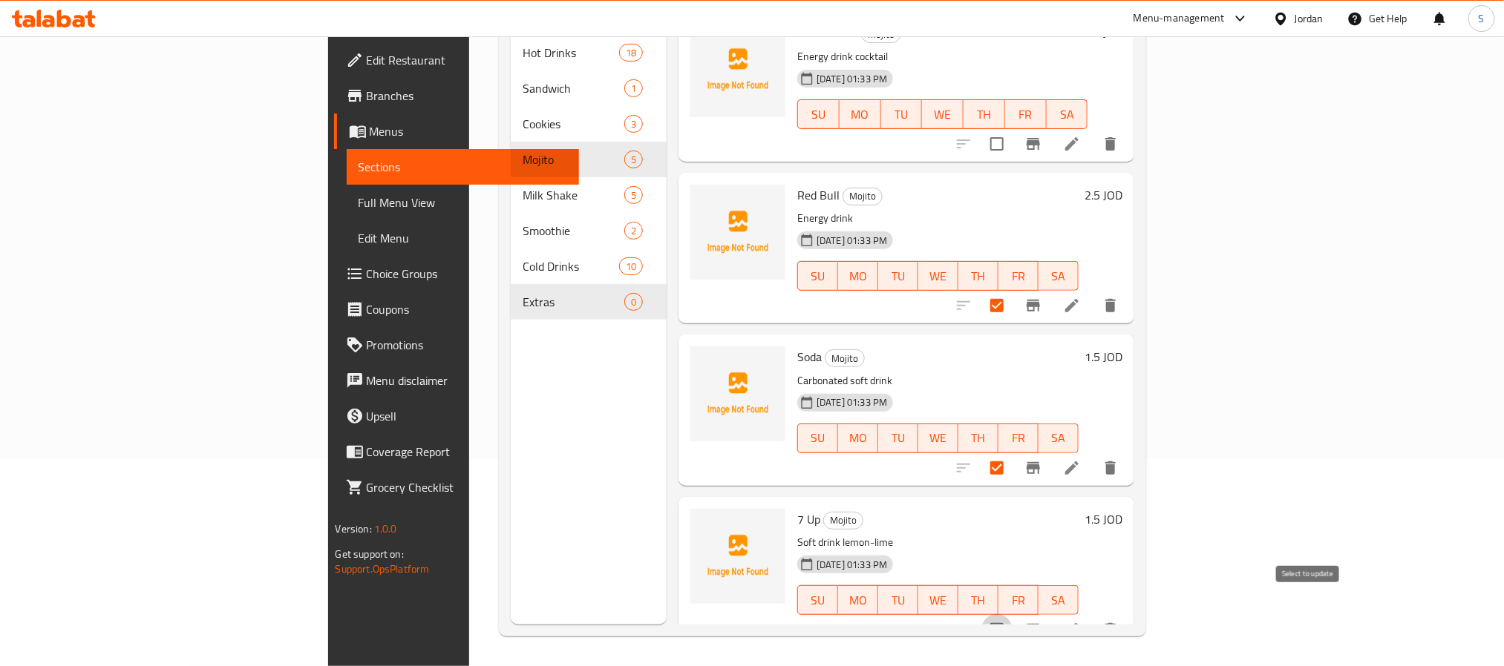
checkbox input "true"
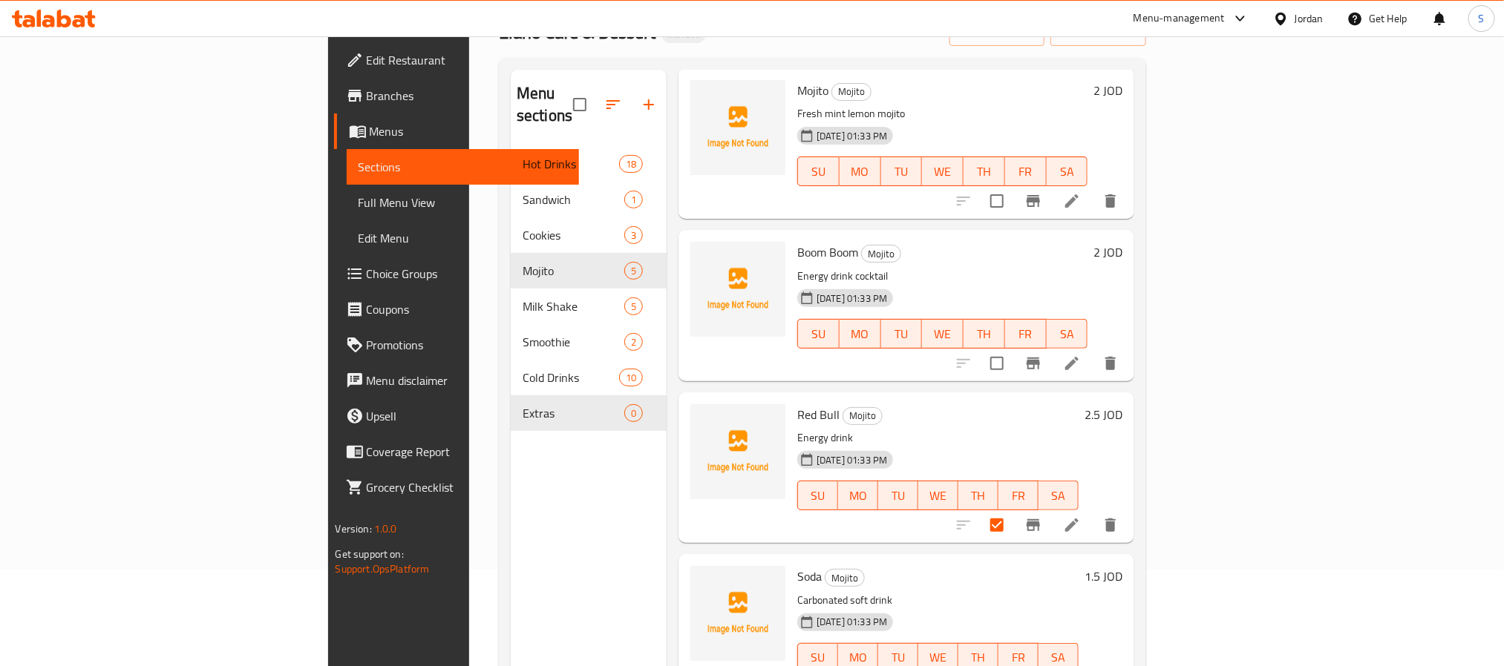
scroll to position [111, 0]
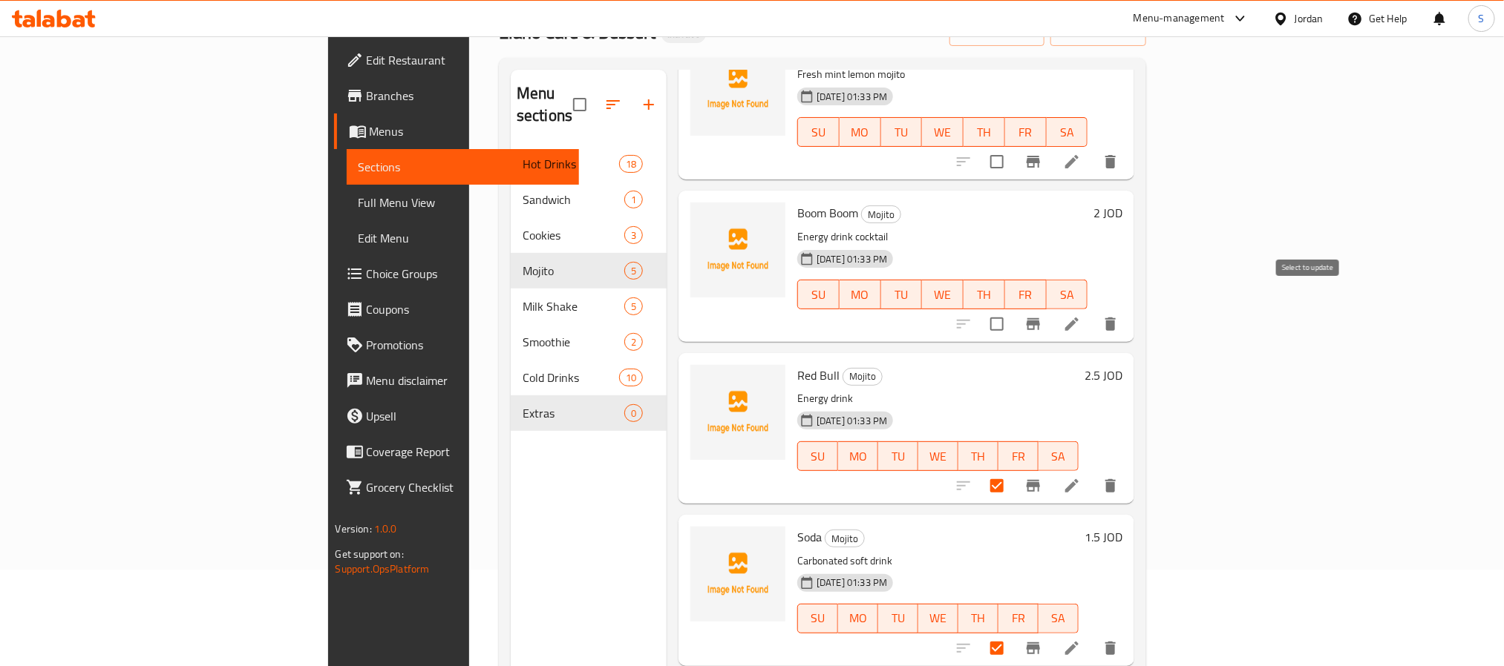
click at [1012, 309] on input "checkbox" at bounding box center [996, 324] width 31 height 31
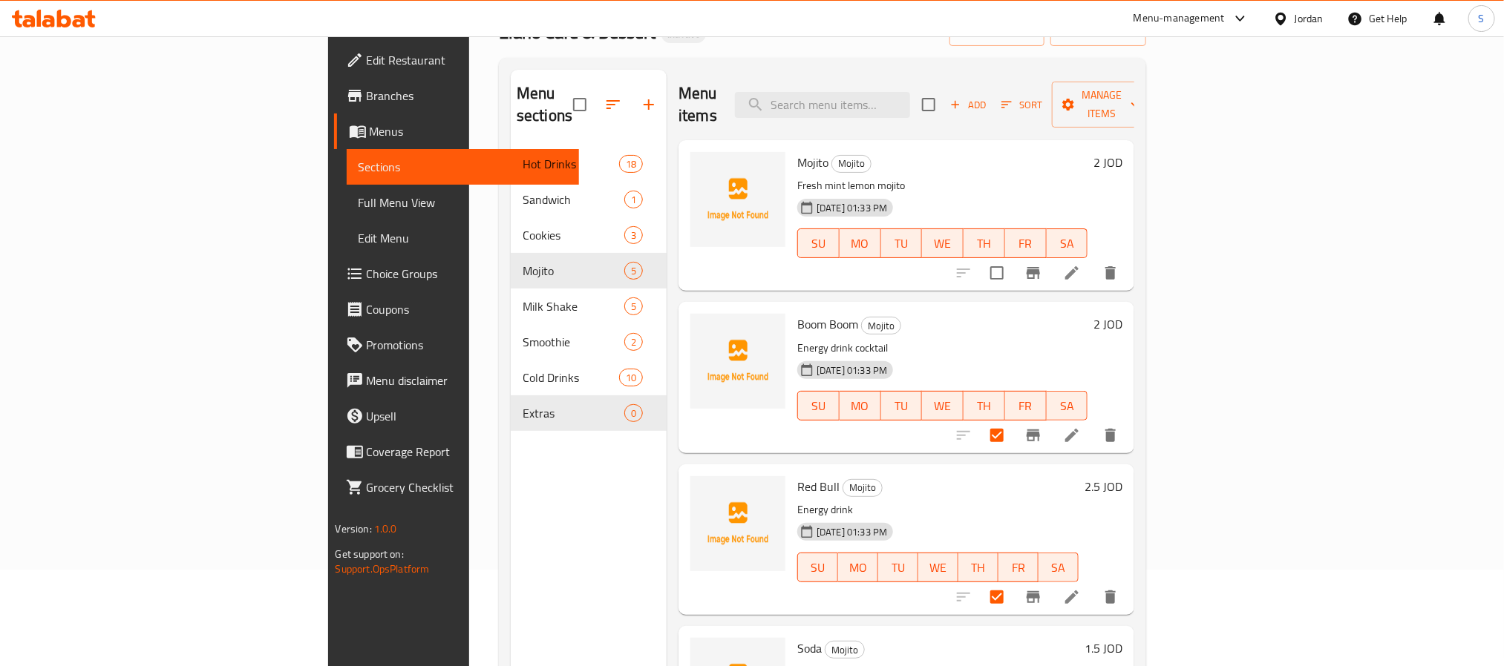
scroll to position [0, 0]
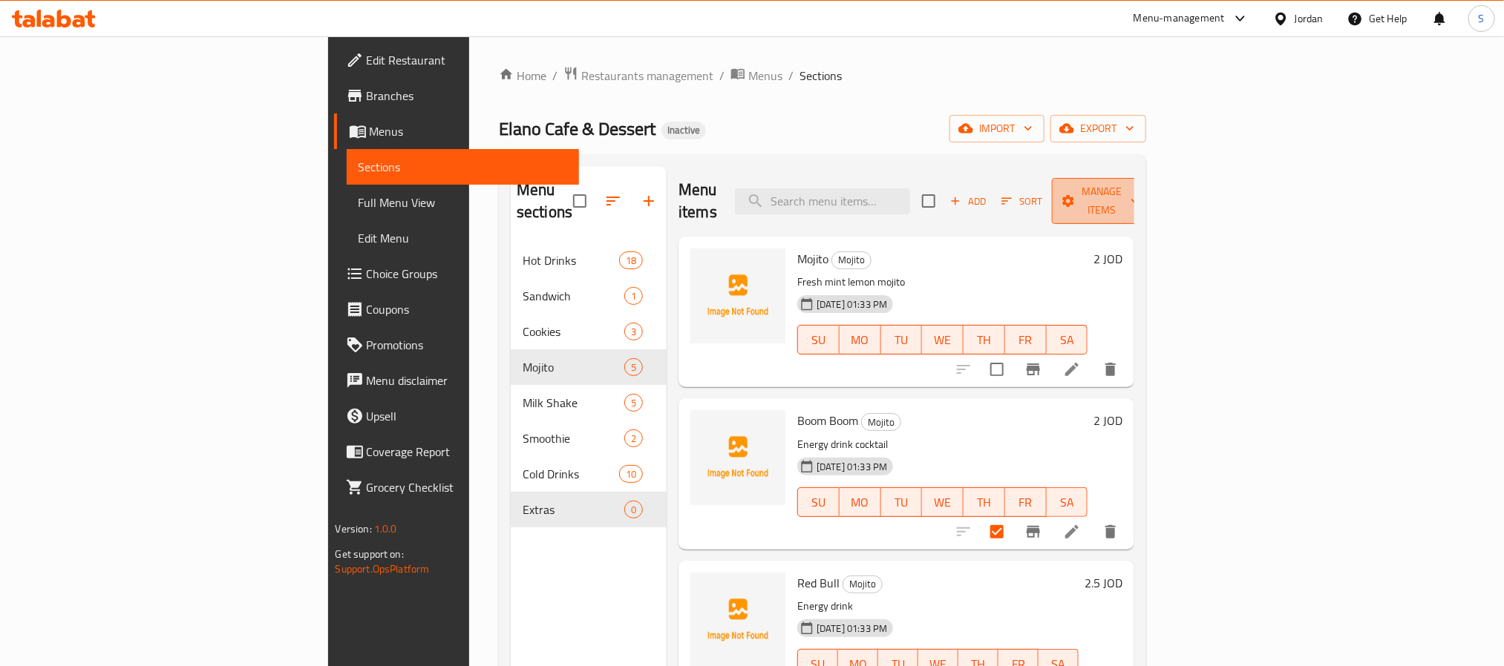
click at [1139, 188] on span "Manage items" at bounding box center [1102, 201] width 76 height 37
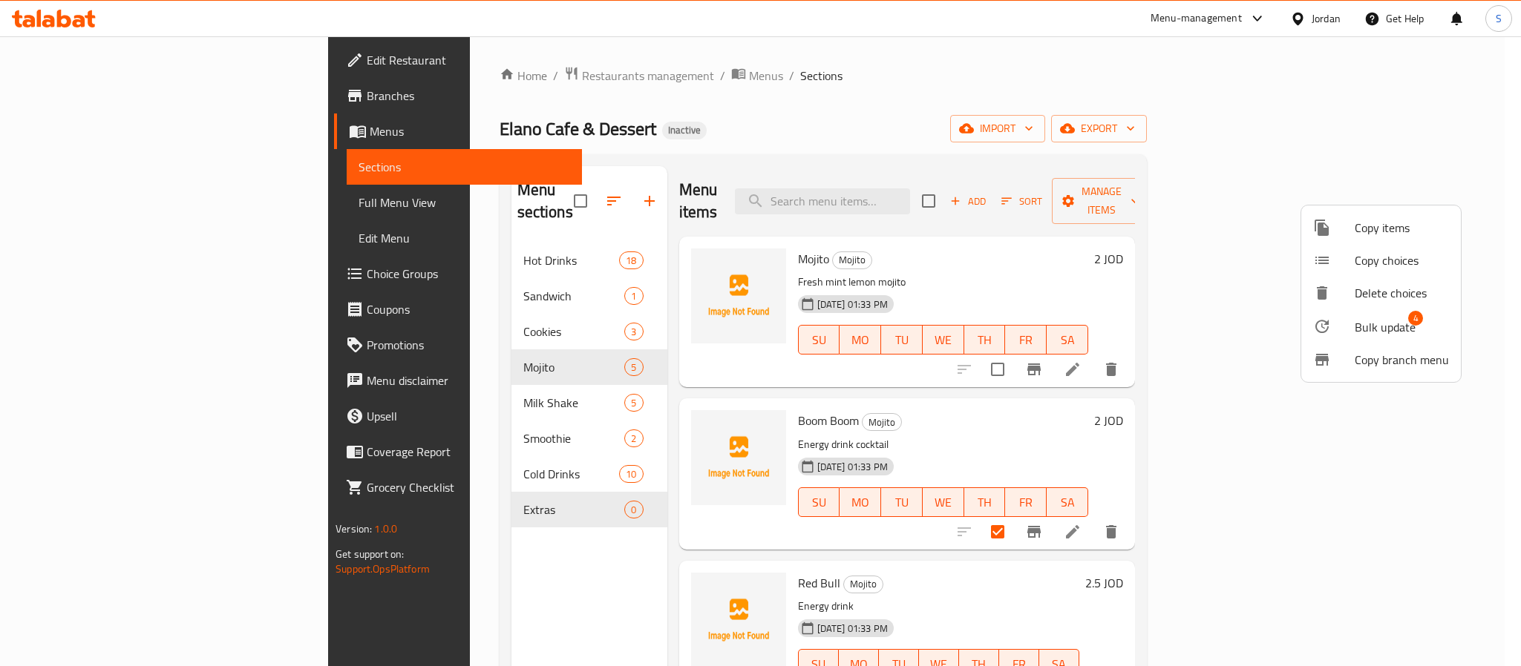
click at [1372, 321] on span "Bulk update" at bounding box center [1384, 327] width 61 height 18
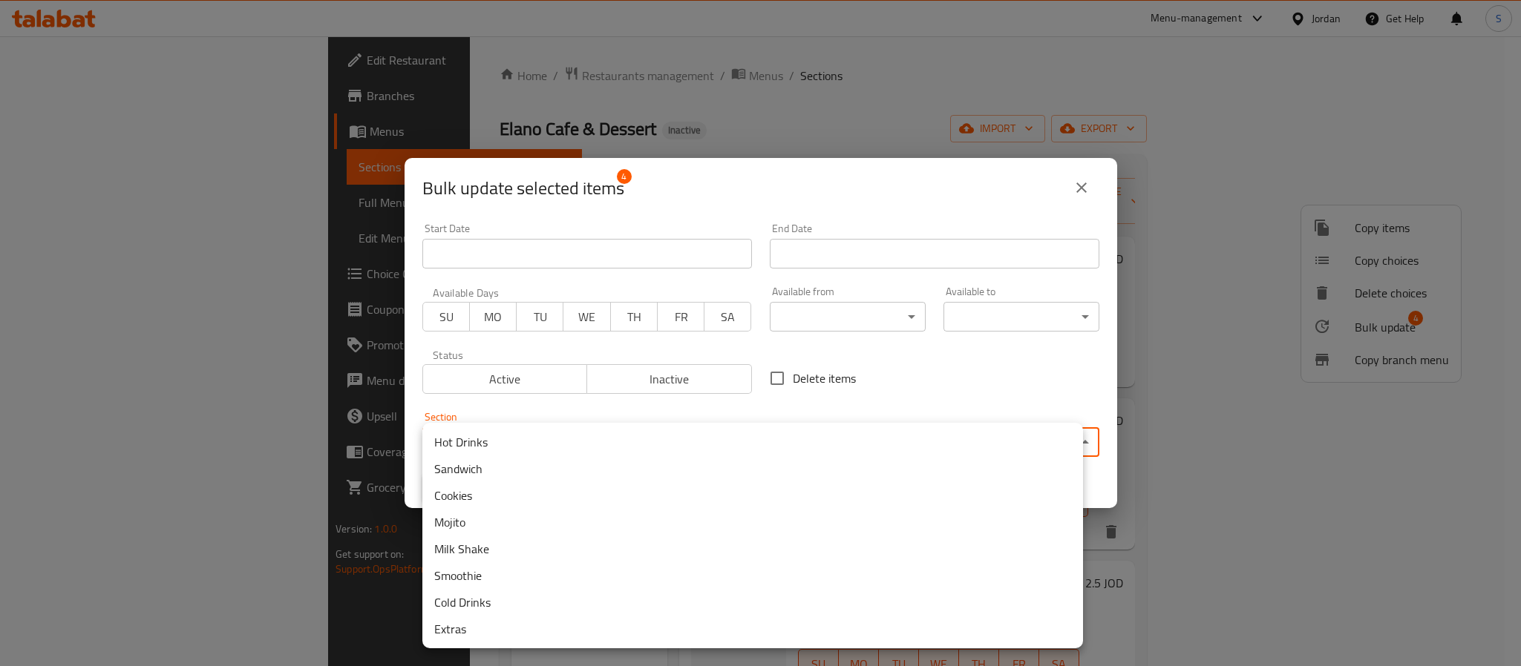
click at [610, 436] on body "​ Menu-management Jordan Get Help S Edit Restaurant Branches Menus Sections Ful…" at bounding box center [760, 351] width 1521 height 630
click at [492, 619] on li "Extras" at bounding box center [752, 629] width 661 height 27
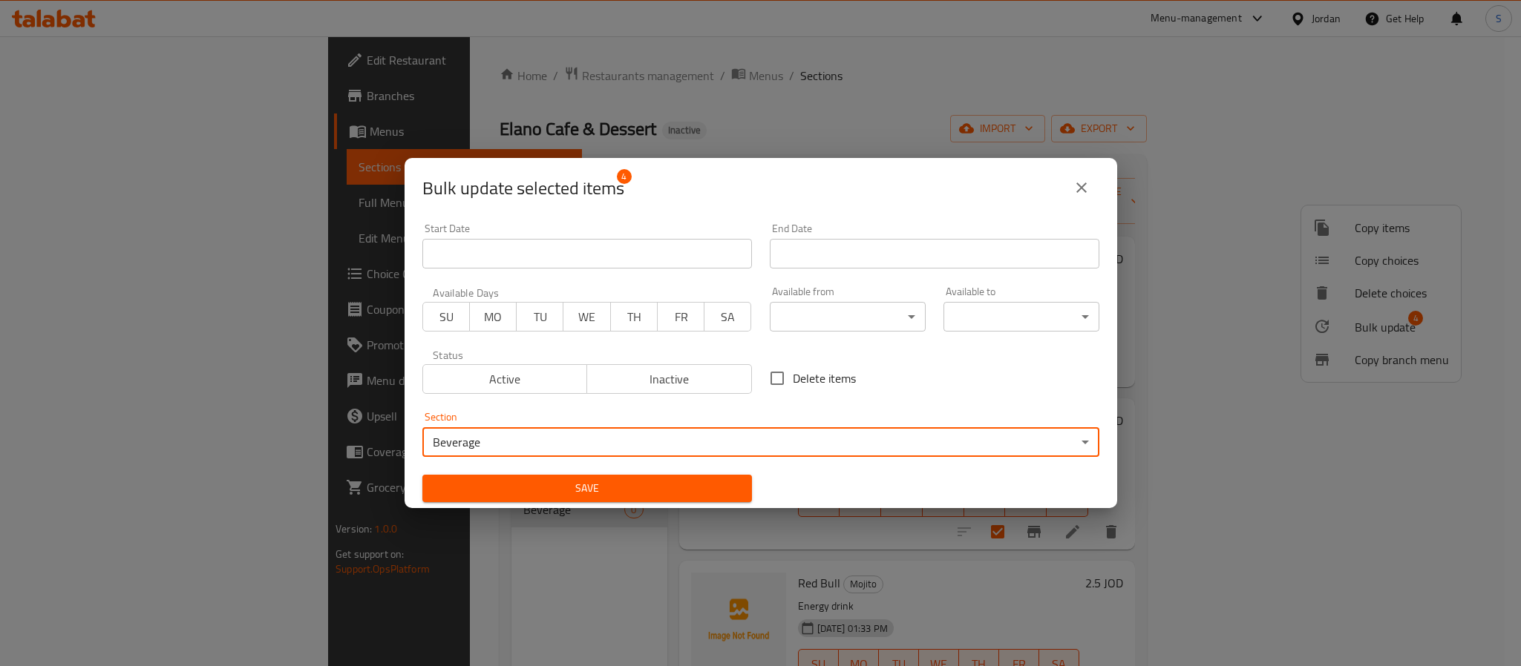
click at [523, 494] on span "Save" at bounding box center [587, 488] width 306 height 19
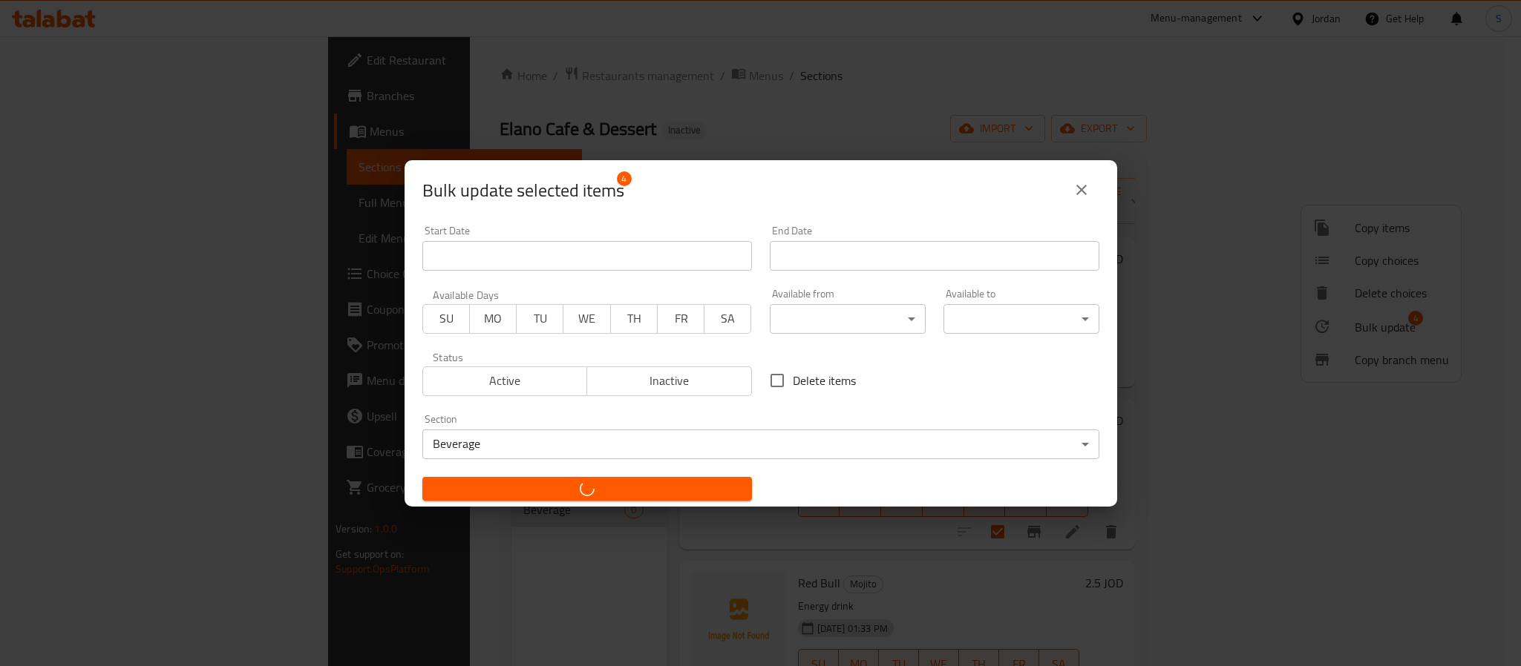
click at [505, 592] on div "Bulk update selected items 4 Start Date Start Date End Date End Date Available …" at bounding box center [760, 333] width 1521 height 666
checkbox input "false"
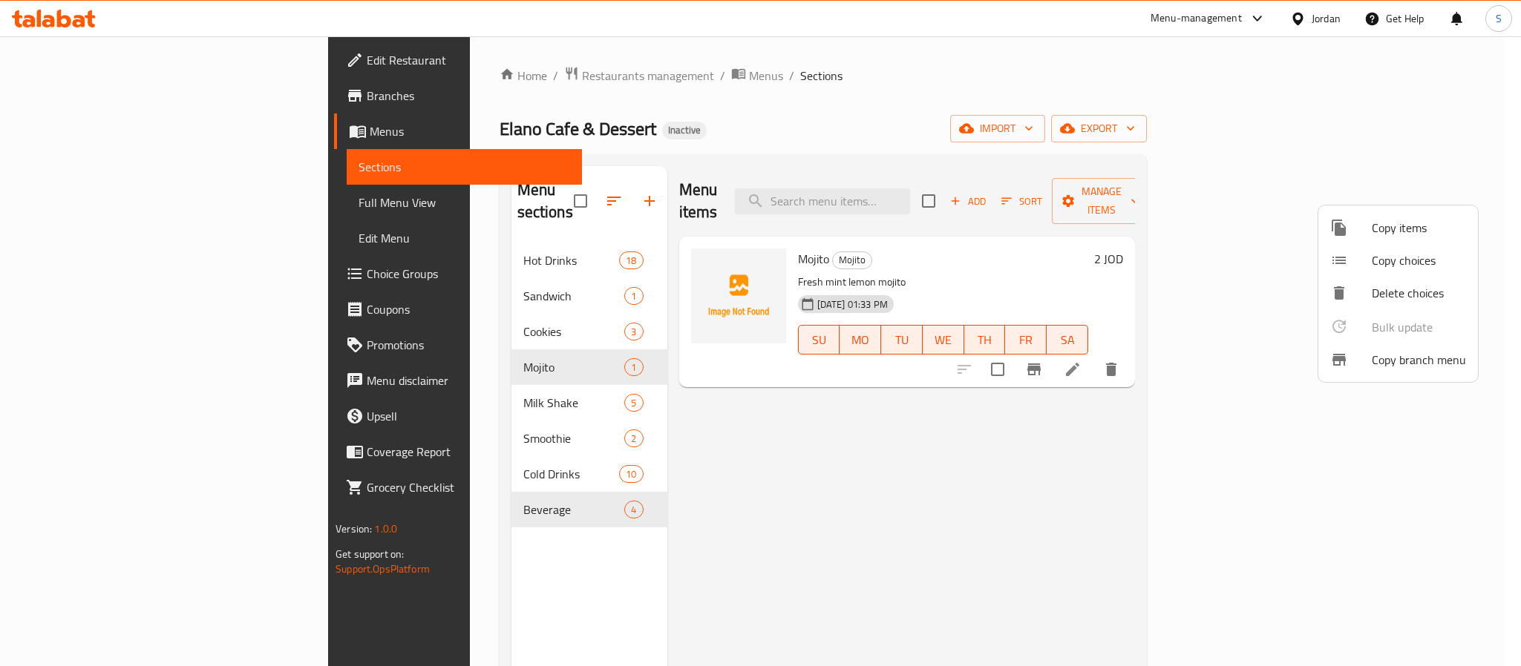
click at [936, 176] on div at bounding box center [760, 333] width 1521 height 666
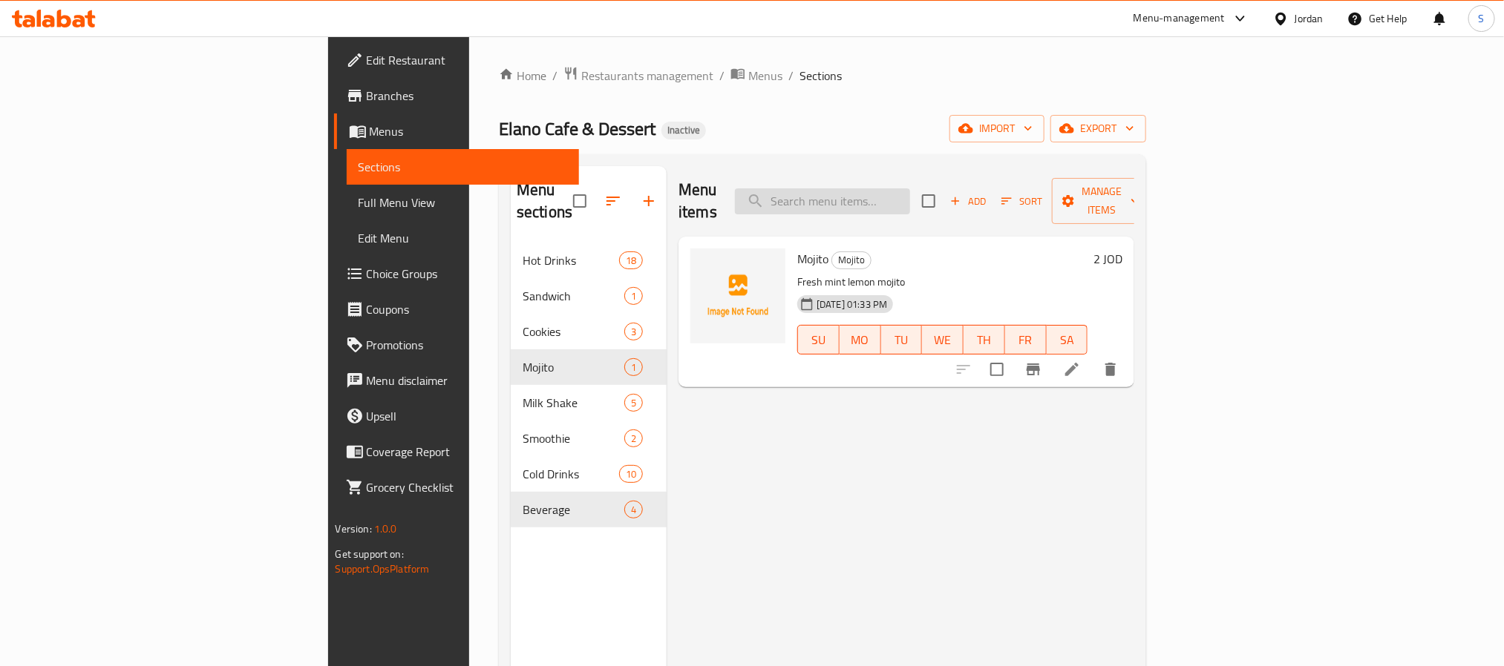
click at [910, 189] on input "search" at bounding box center [822, 202] width 175 height 26
paste input "Milkshake Blueberry"
type input "Milkshake Blueberry"
click at [1092, 356] on li at bounding box center [1072, 369] width 42 height 27
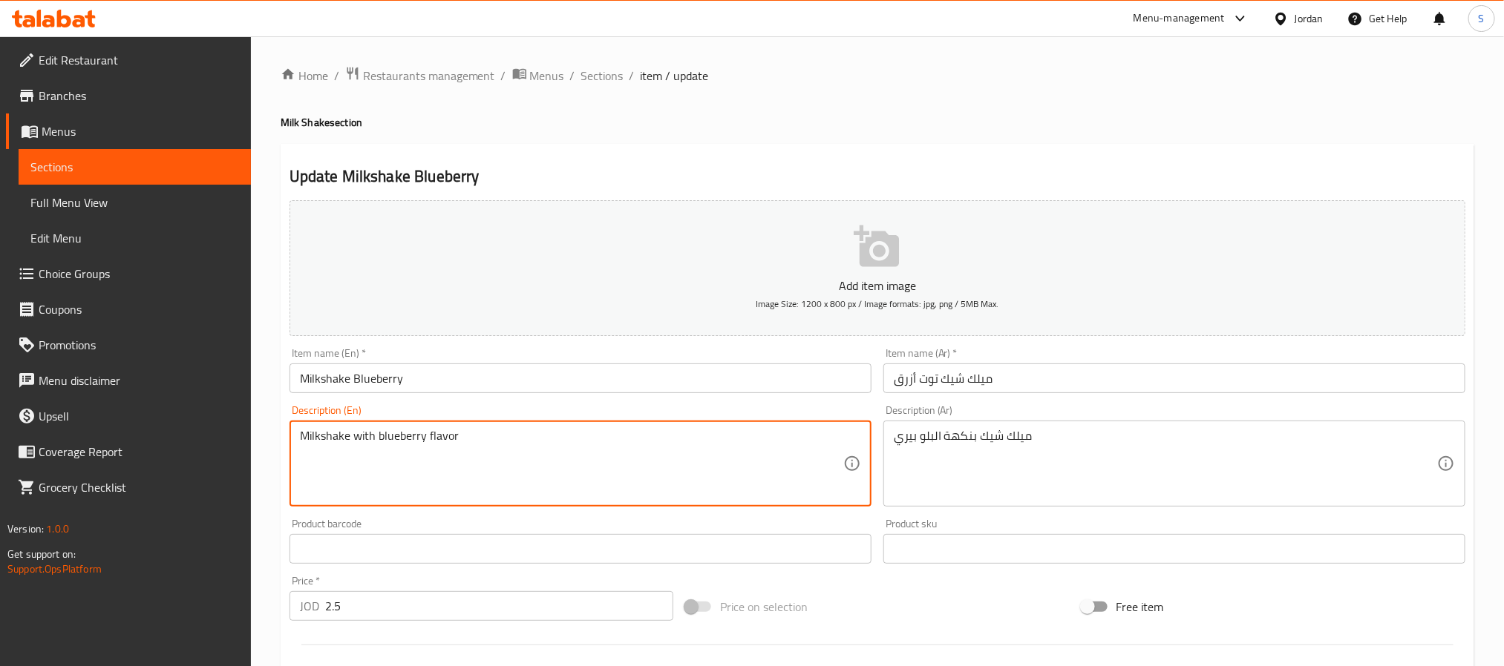
paste textarea "Blueberry flavored milkshake"
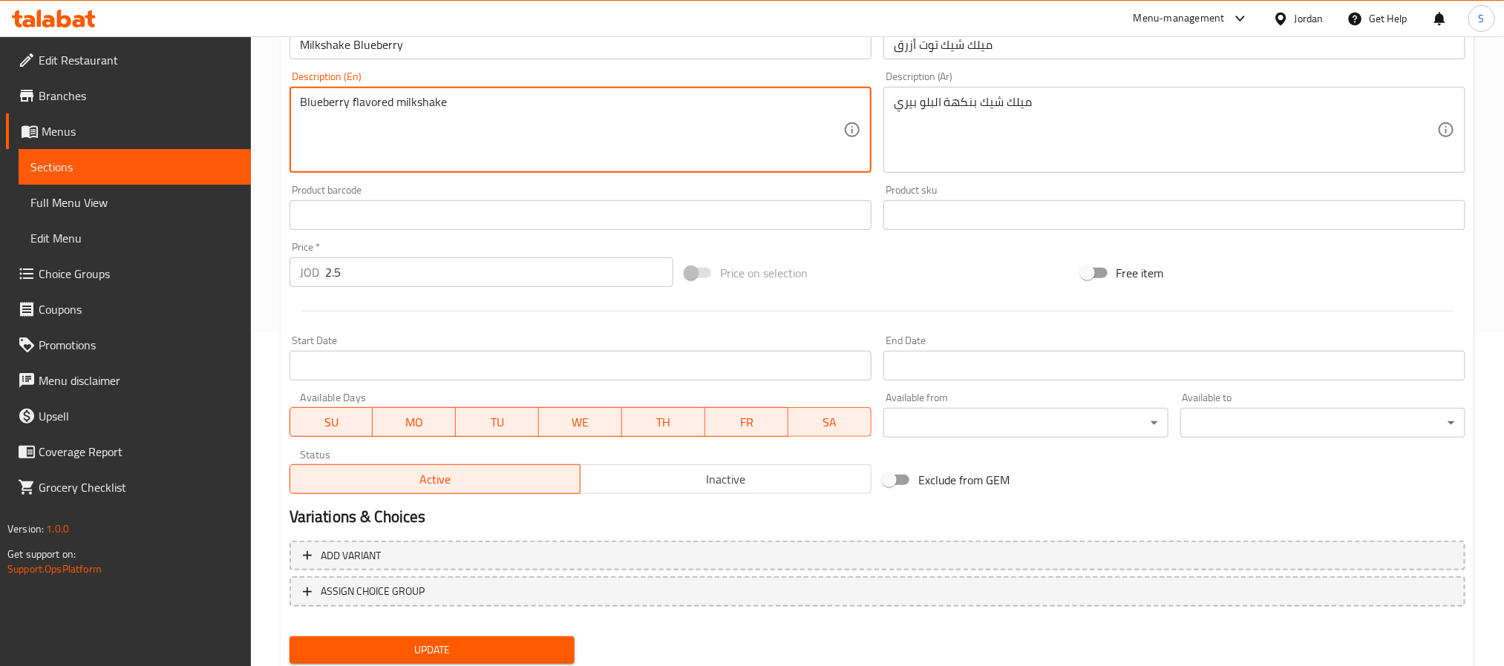
scroll to position [381, 0]
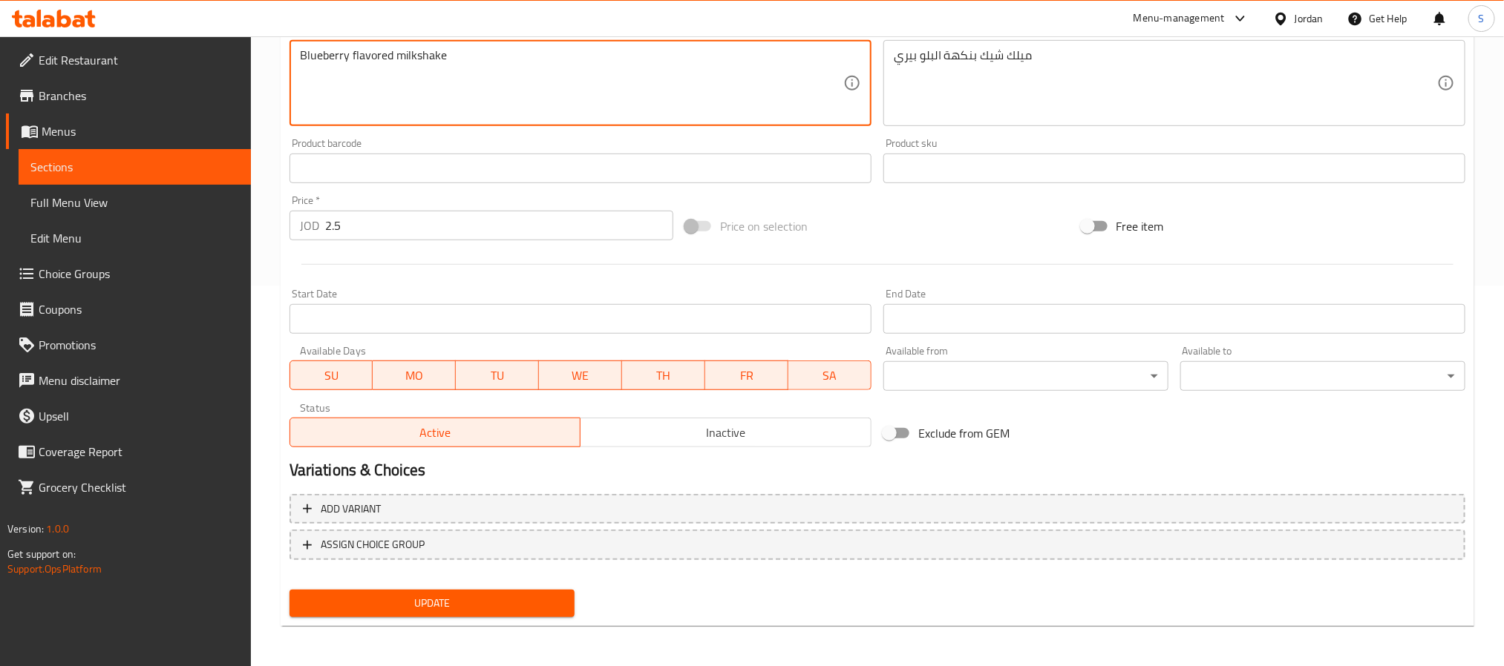
type textarea "Blueberry flavored milkshake"
click at [385, 601] on span "Update" at bounding box center [431, 603] width 261 height 19
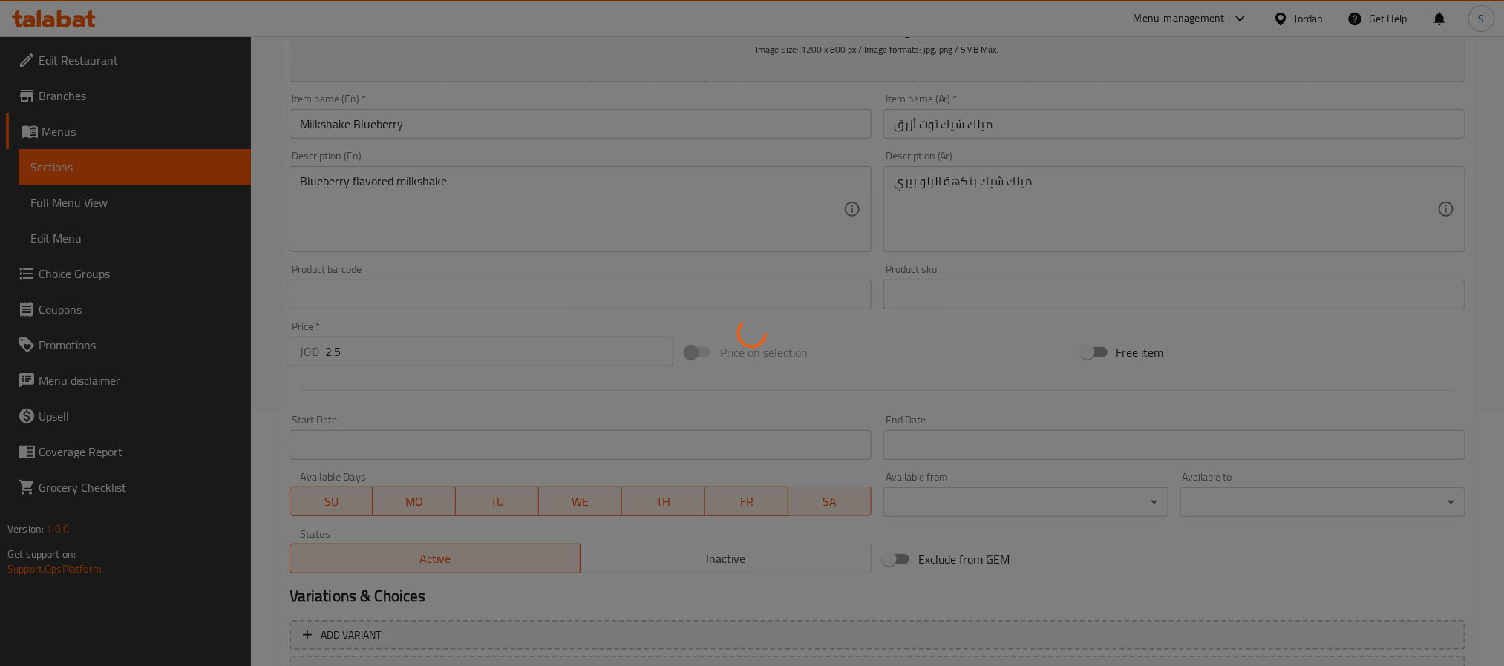
scroll to position [0, 0]
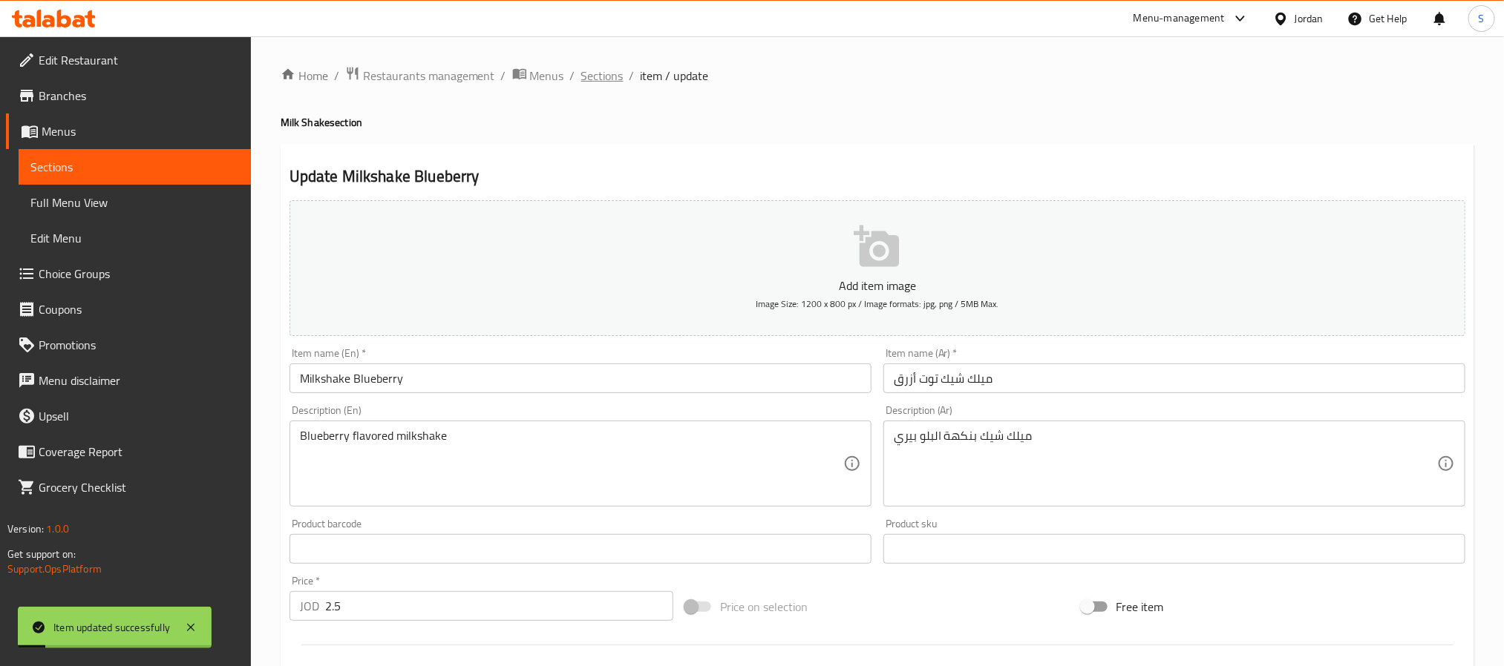
click at [600, 67] on span "Sections" at bounding box center [602, 76] width 42 height 18
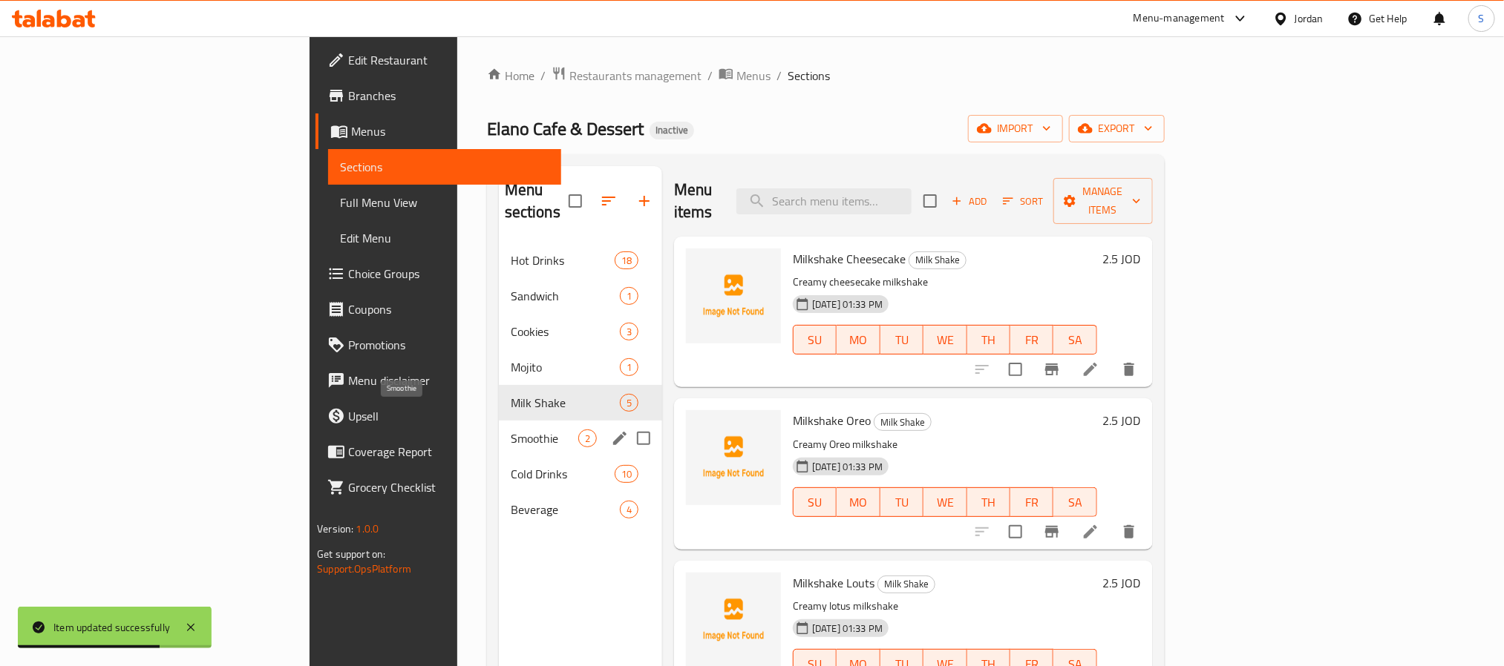
click at [511, 430] on span "Smoothie" at bounding box center [545, 439] width 68 height 18
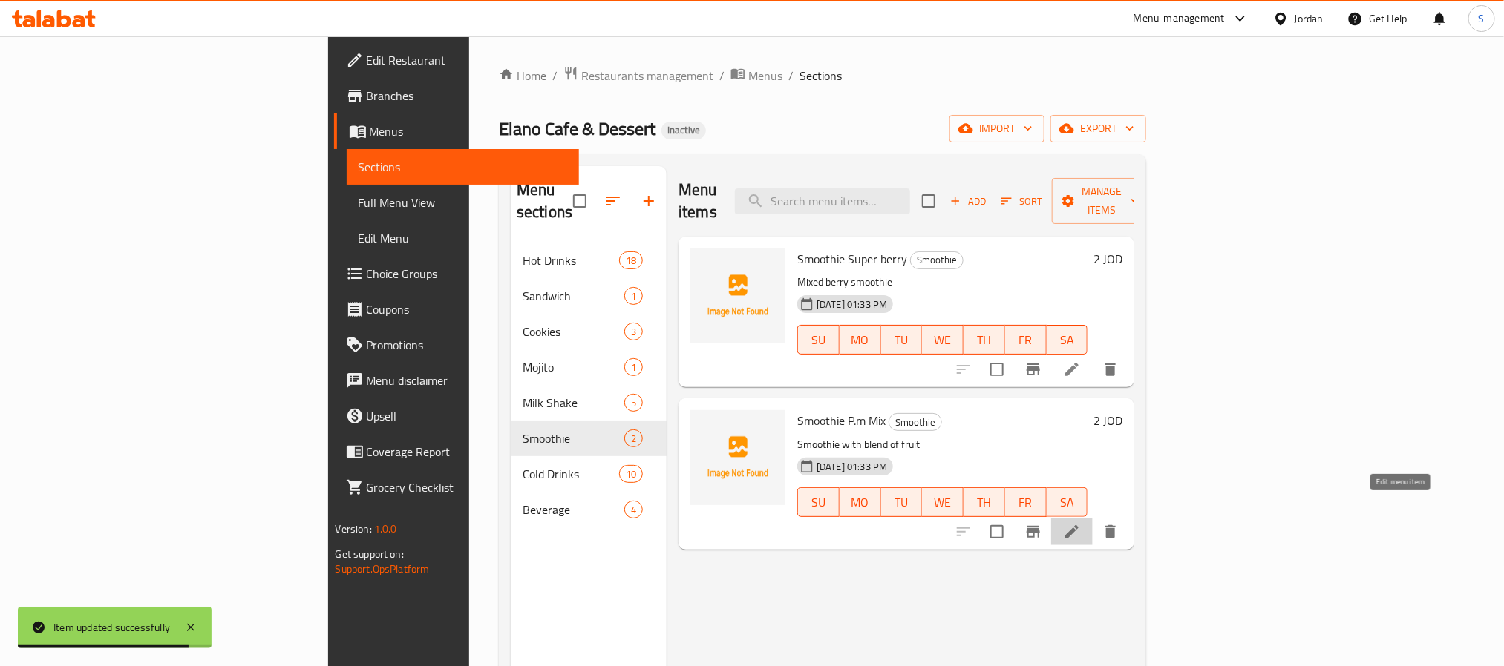
click at [1081, 523] on icon at bounding box center [1072, 532] width 18 height 18
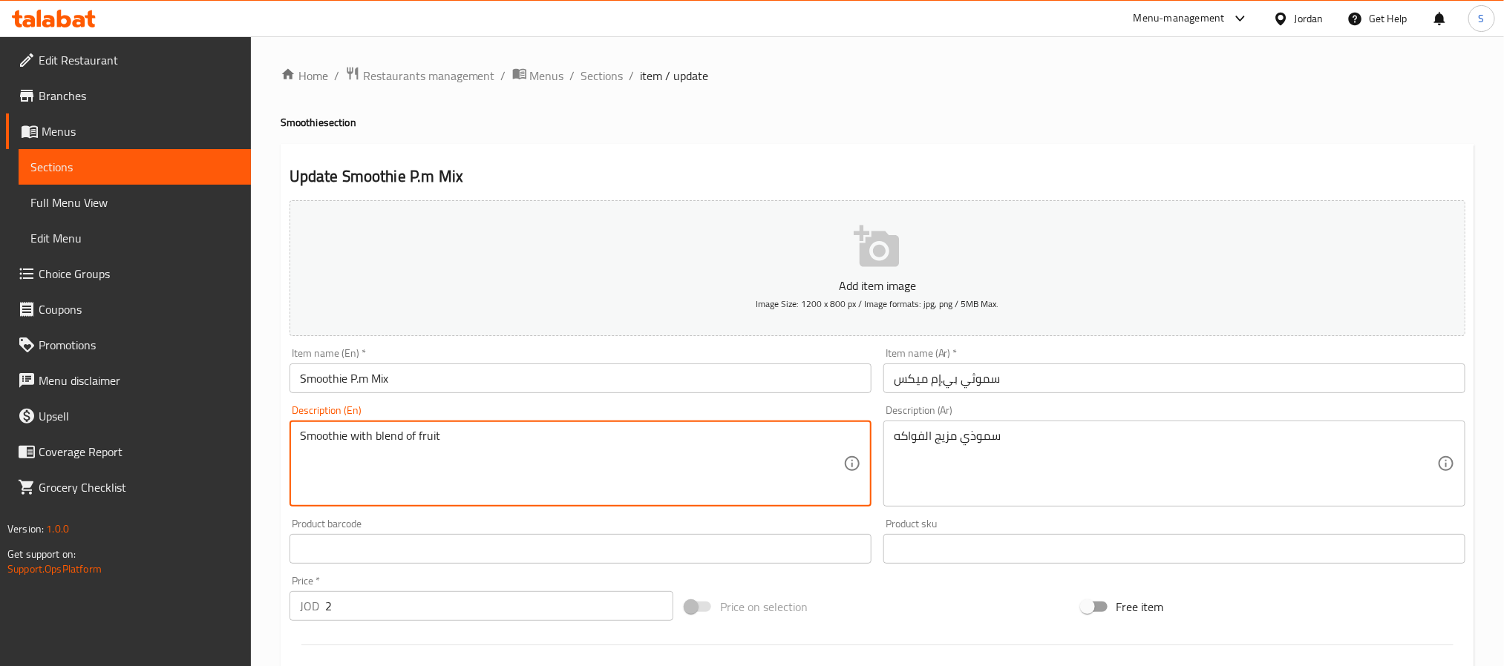
paste textarea "Fruit mix smoothie"
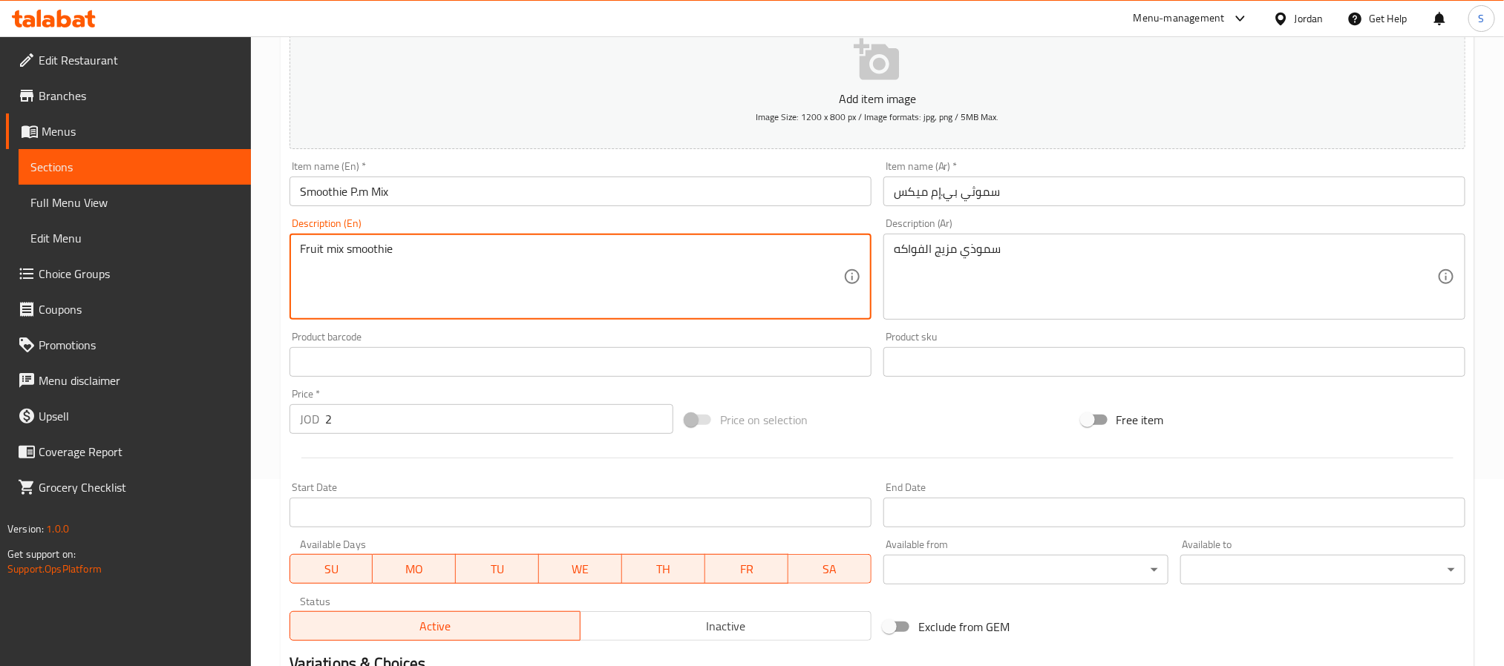
scroll to position [223, 0]
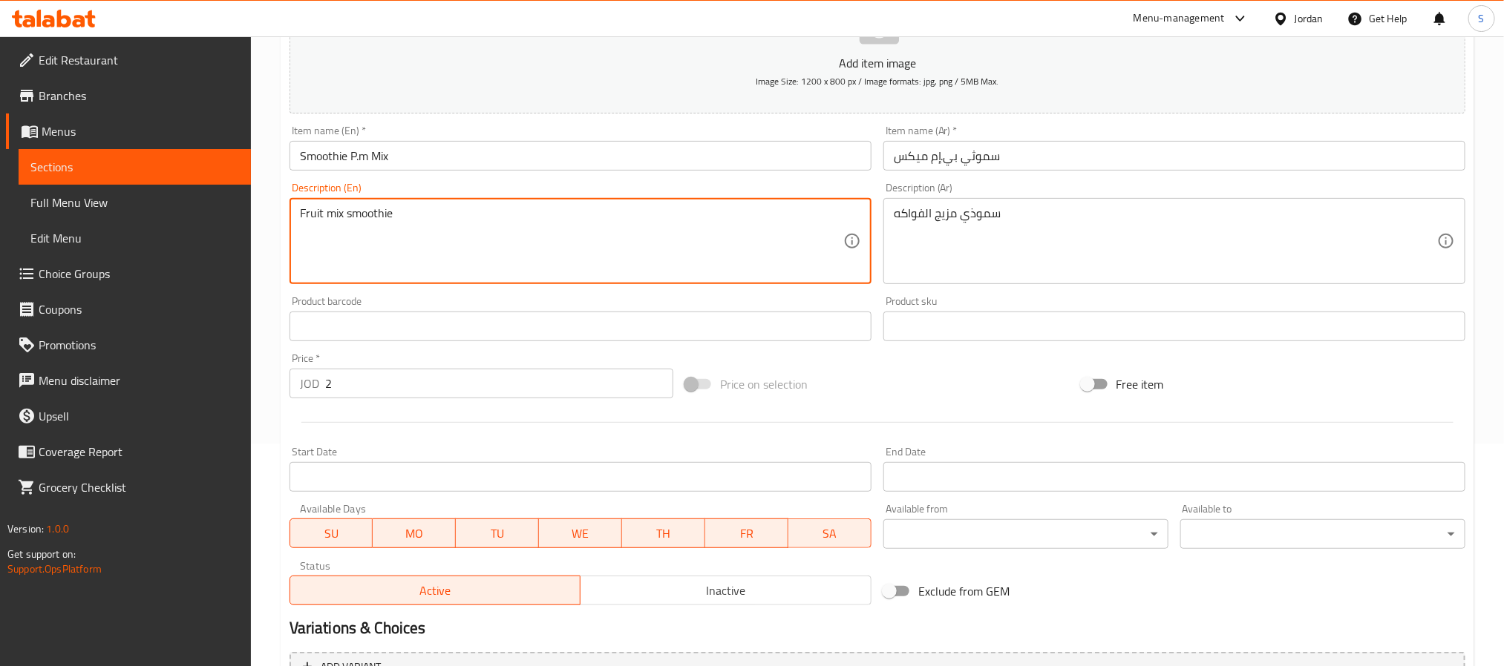
type textarea "Fruit mix smoothie"
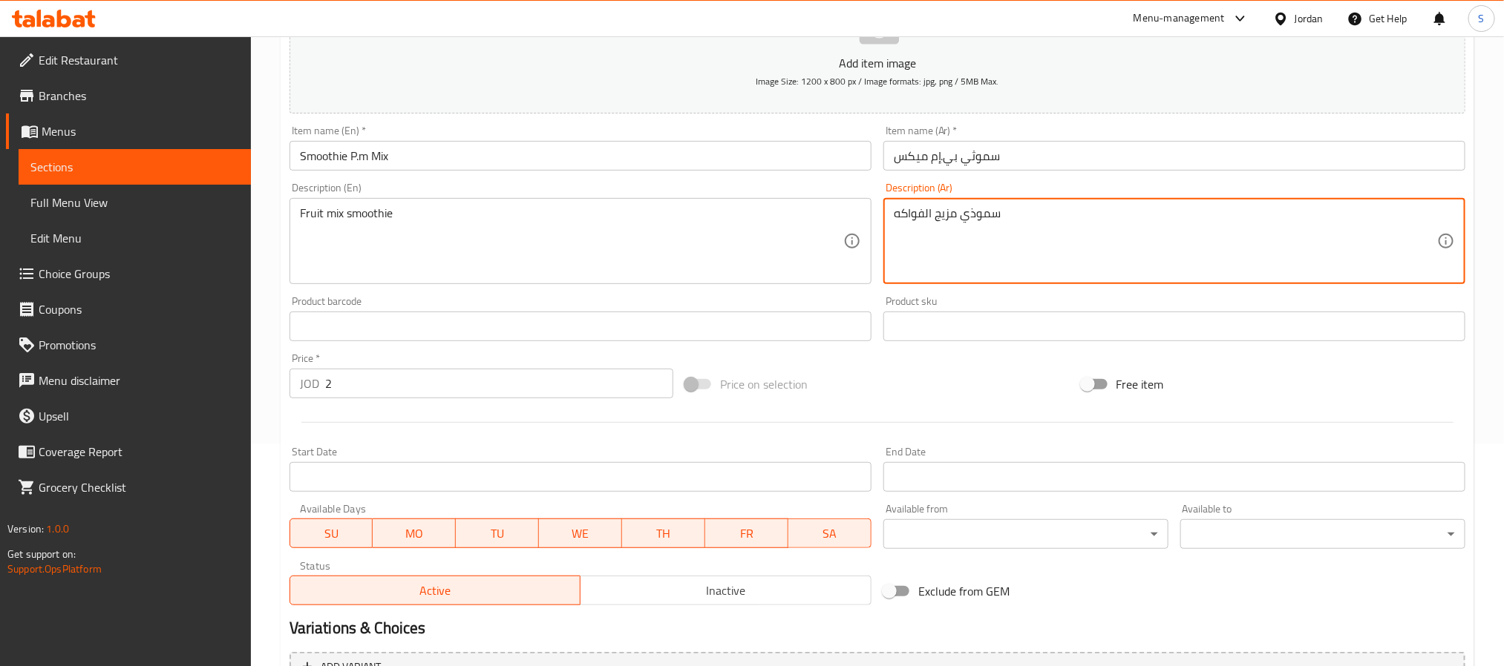
click at [945, 214] on textarea "سموذي مزيج الفواكه" at bounding box center [1165, 241] width 543 height 71
drag, startPoint x: 923, startPoint y: 207, endPoint x: 931, endPoint y: 209, distance: 9.2
click at [931, 209] on textarea "سموذي ميكس الفواكه" at bounding box center [1165, 241] width 543 height 71
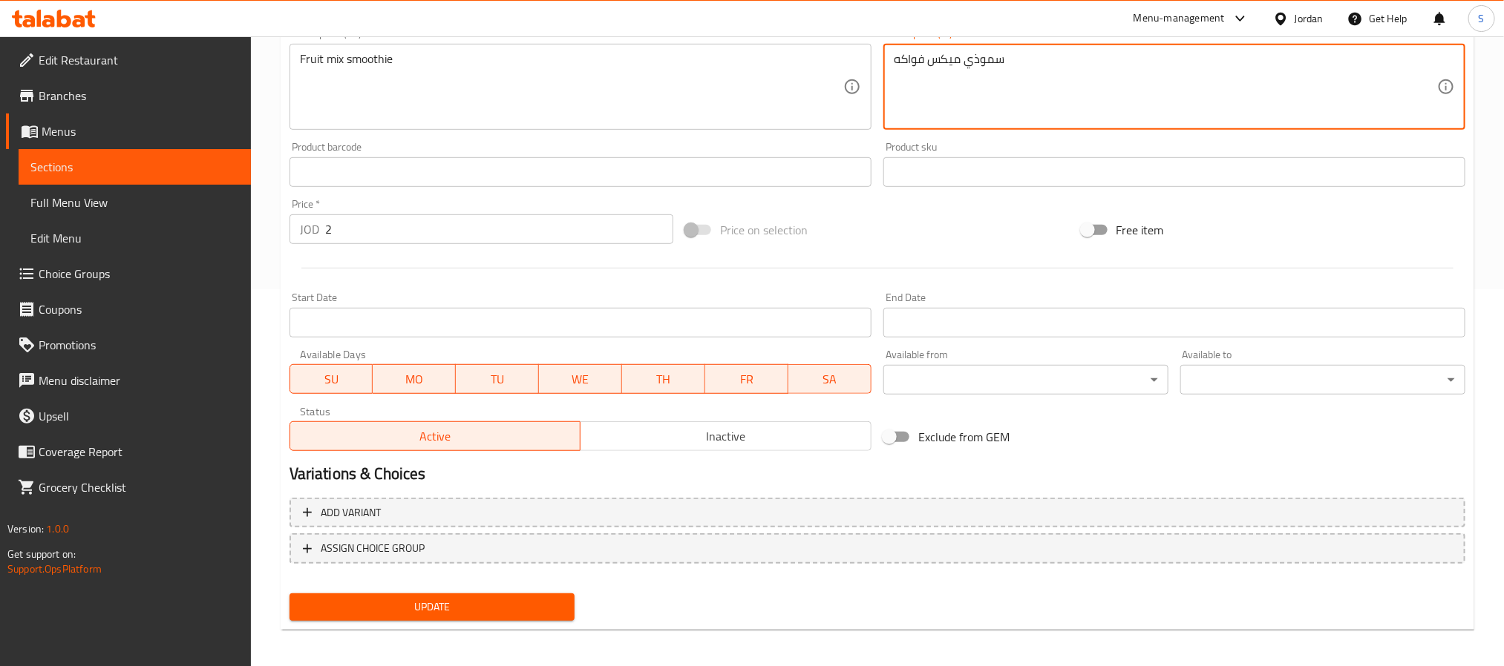
scroll to position [381, 0]
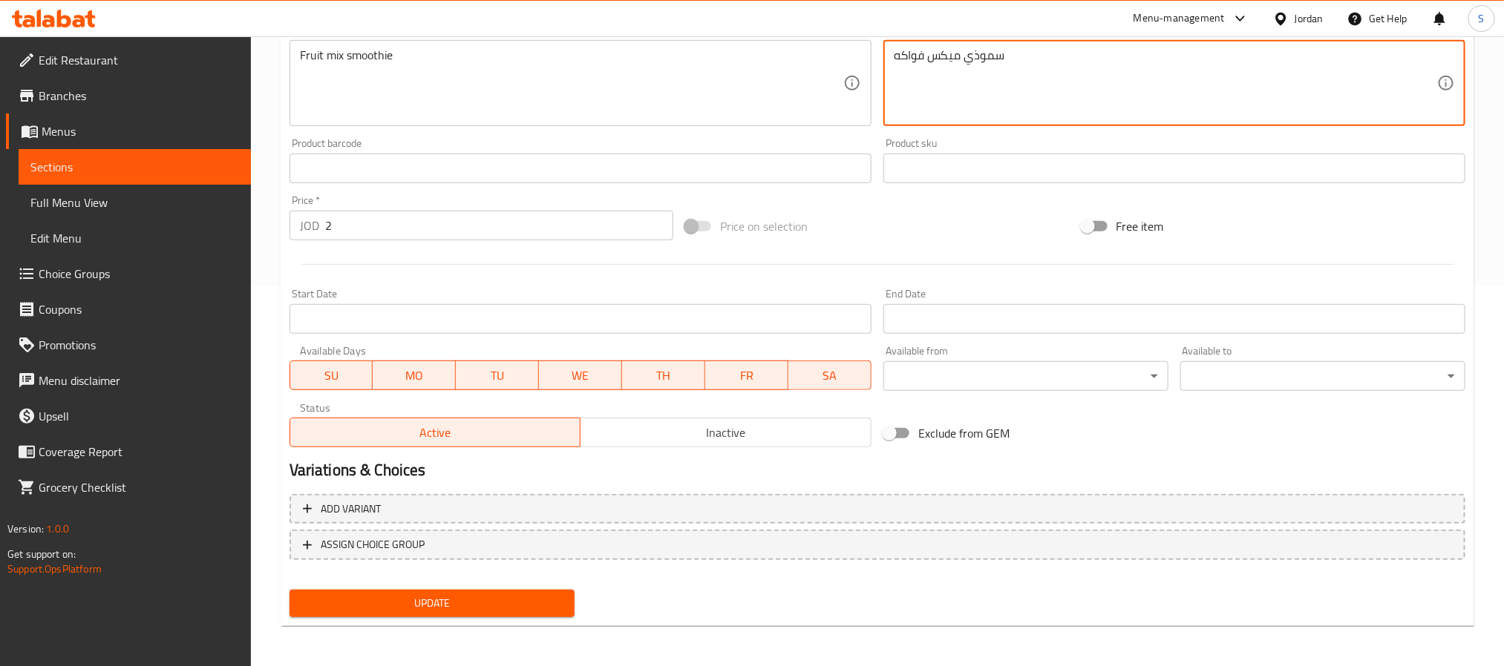
type textarea "سموذي ميكس فواكه"
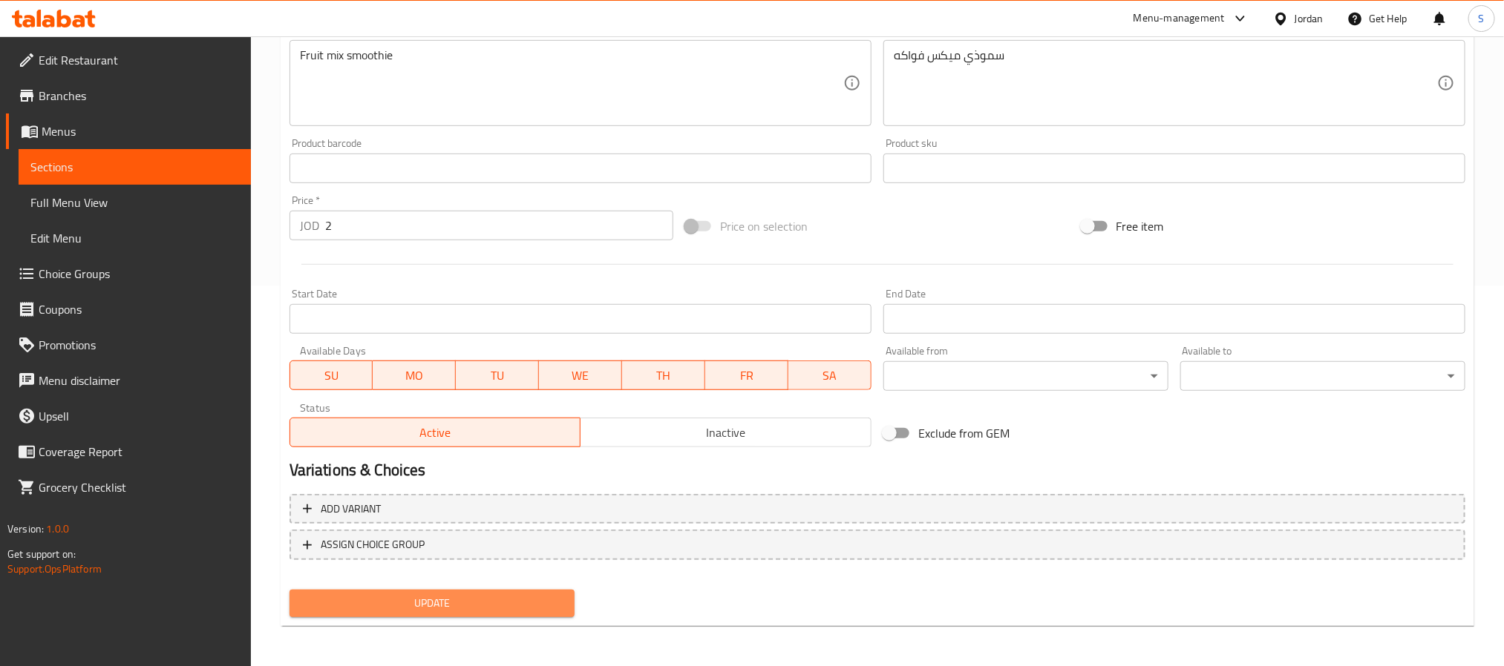
click at [404, 602] on span "Update" at bounding box center [431, 603] width 261 height 19
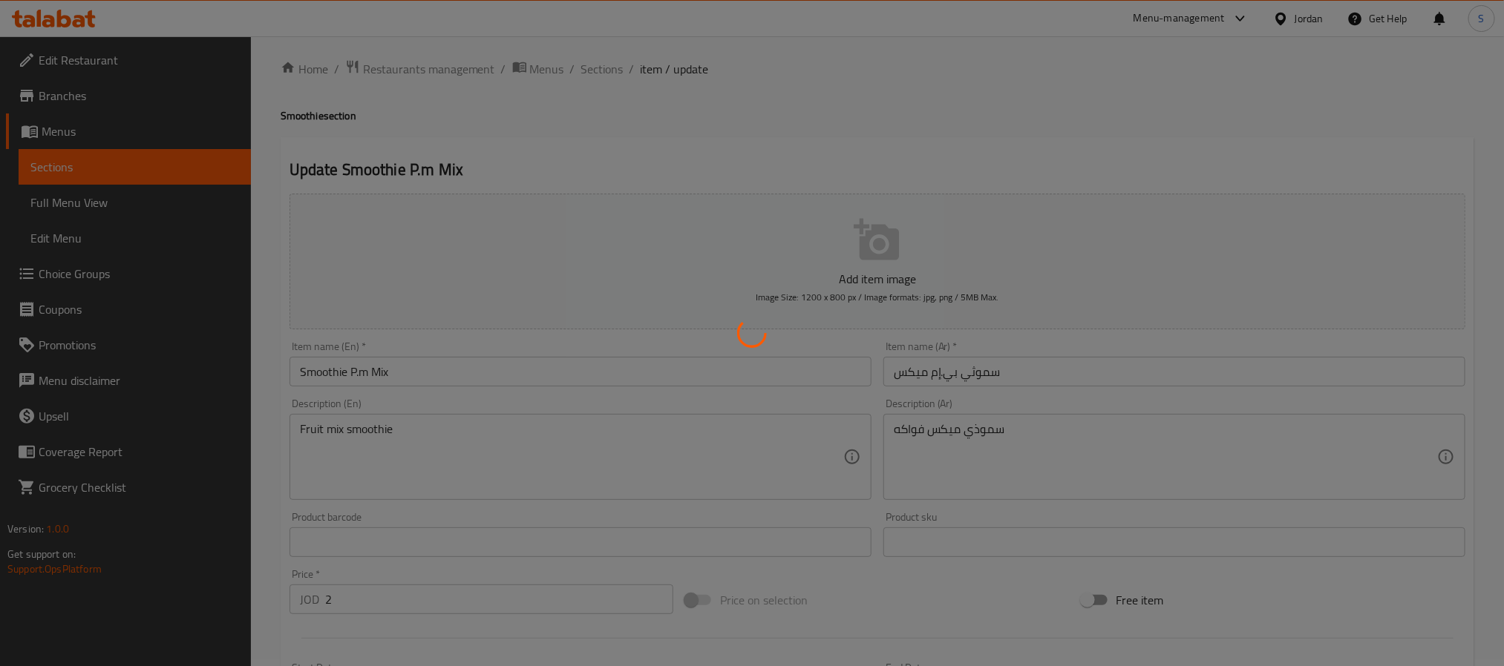
scroll to position [0, 0]
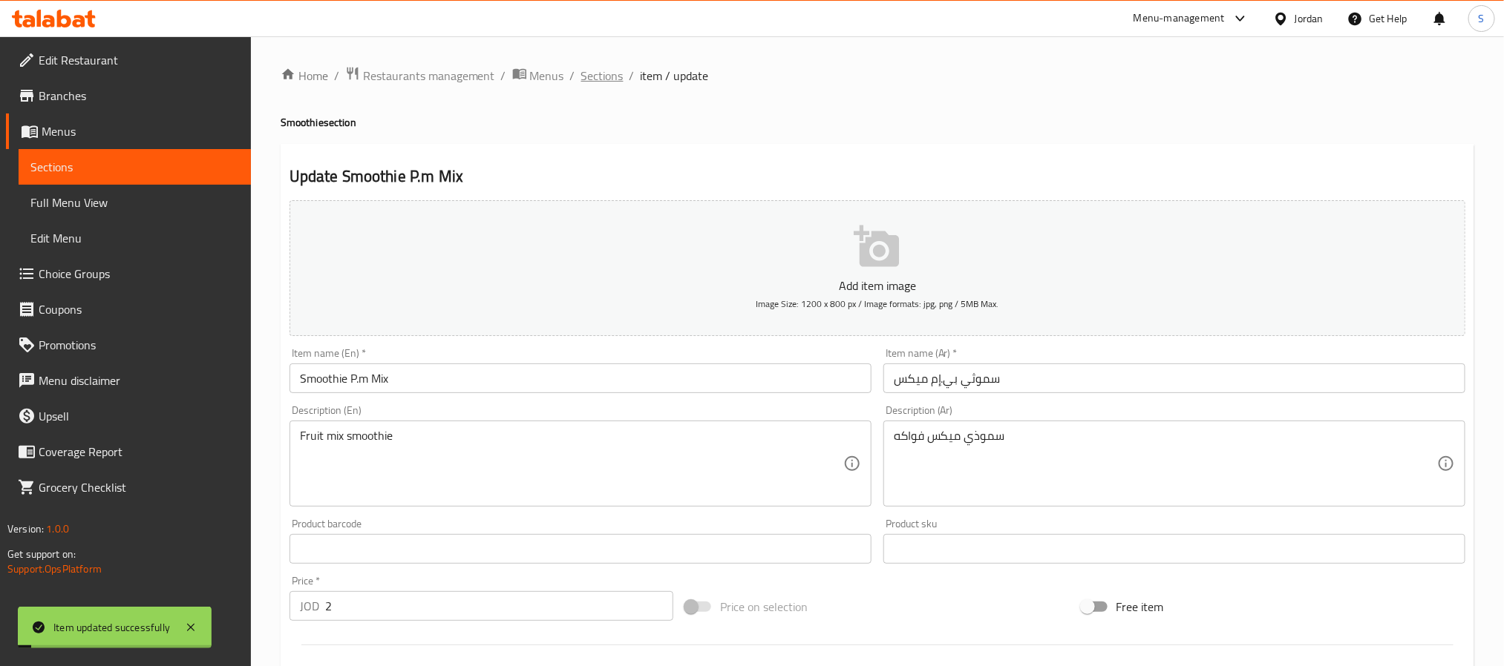
click at [597, 80] on span "Sections" at bounding box center [602, 76] width 42 height 18
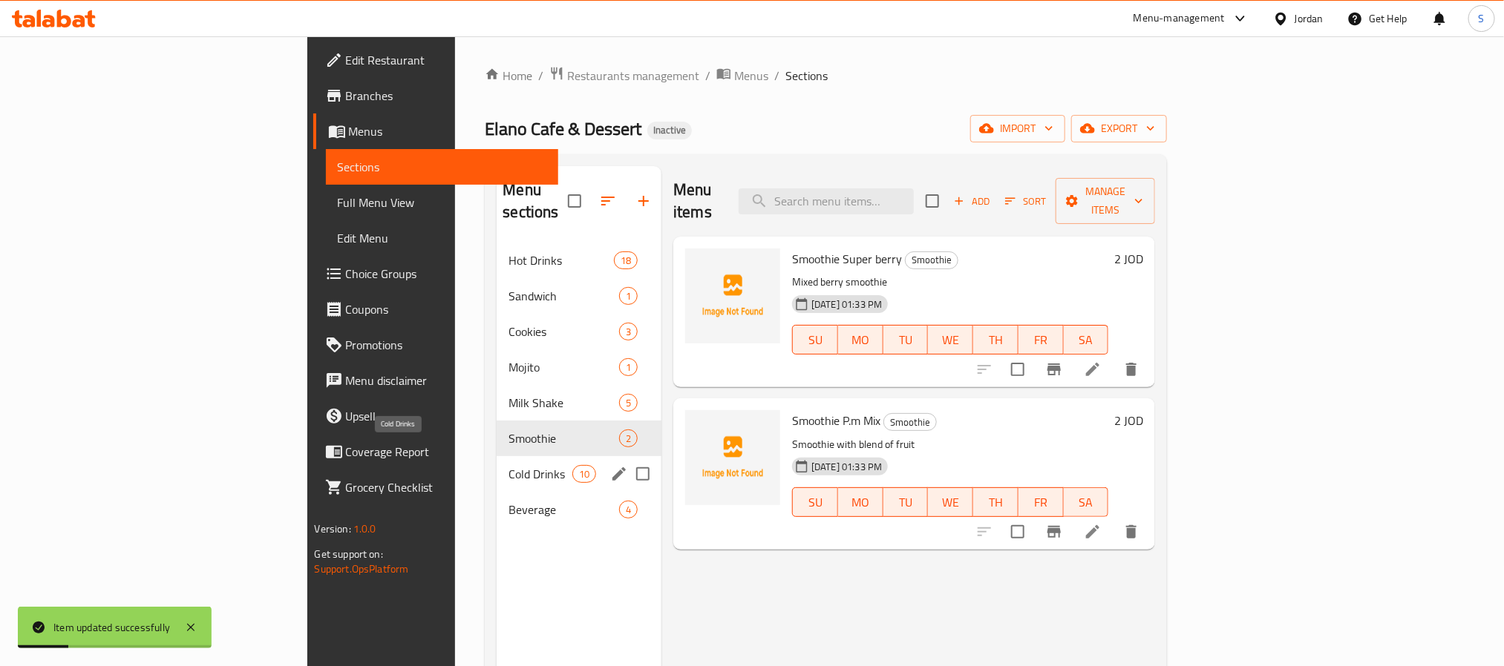
click at [508, 465] on span "Cold Drinks" at bounding box center [539, 474] width 63 height 18
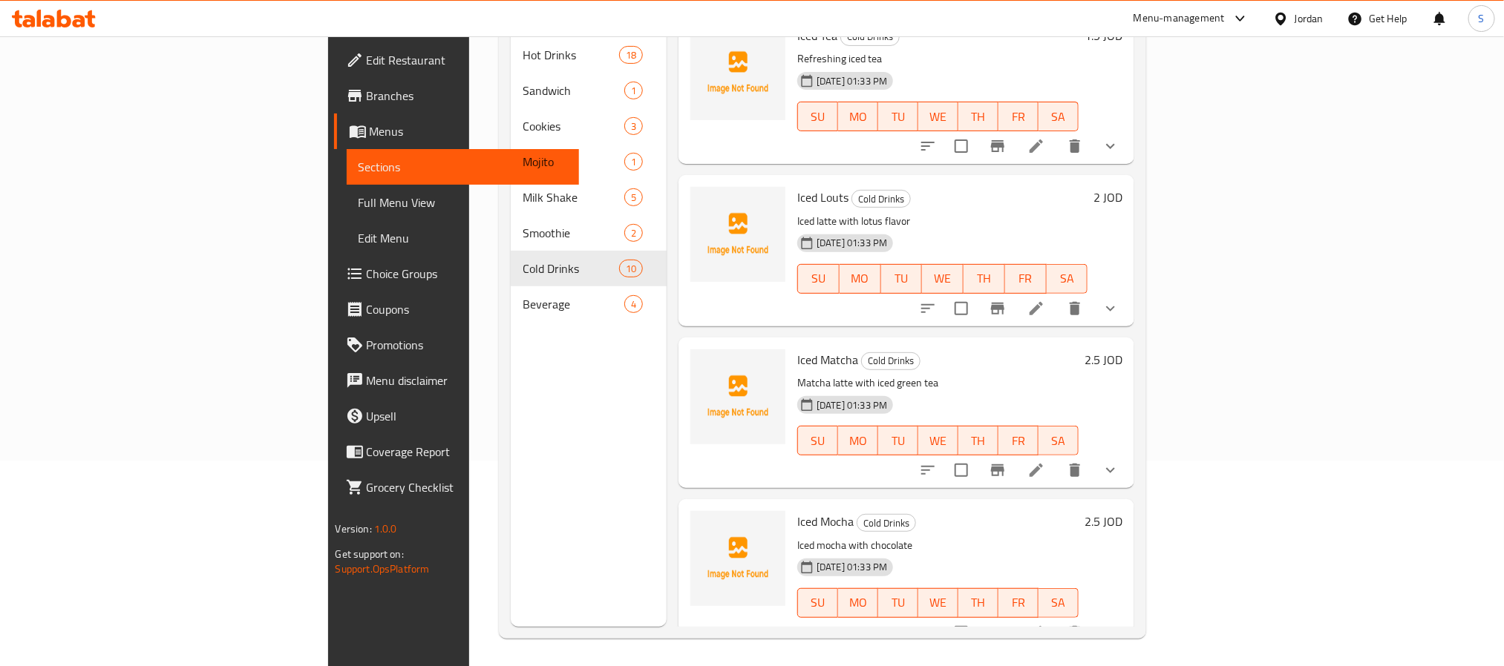
scroll to position [208, 0]
click at [1057, 455] on li at bounding box center [1036, 468] width 42 height 27
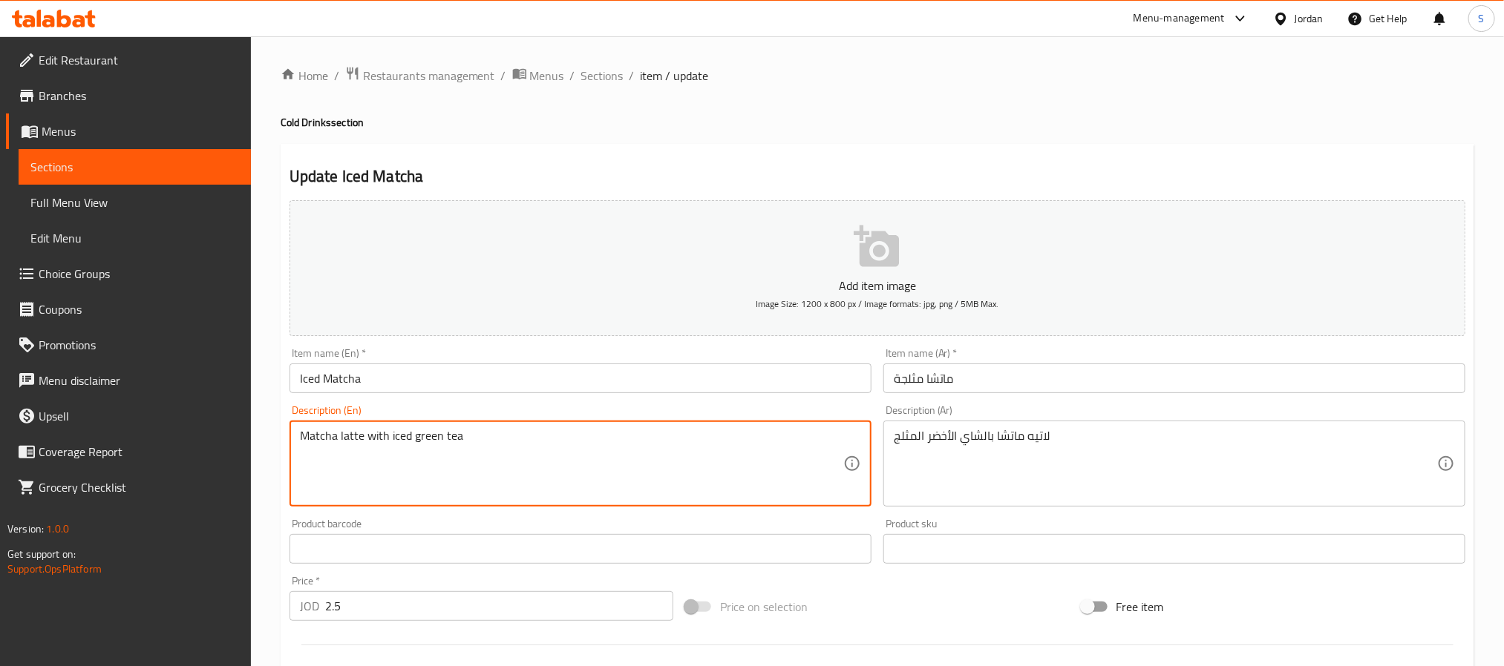
paste textarea "Iced green tea matcha latte"
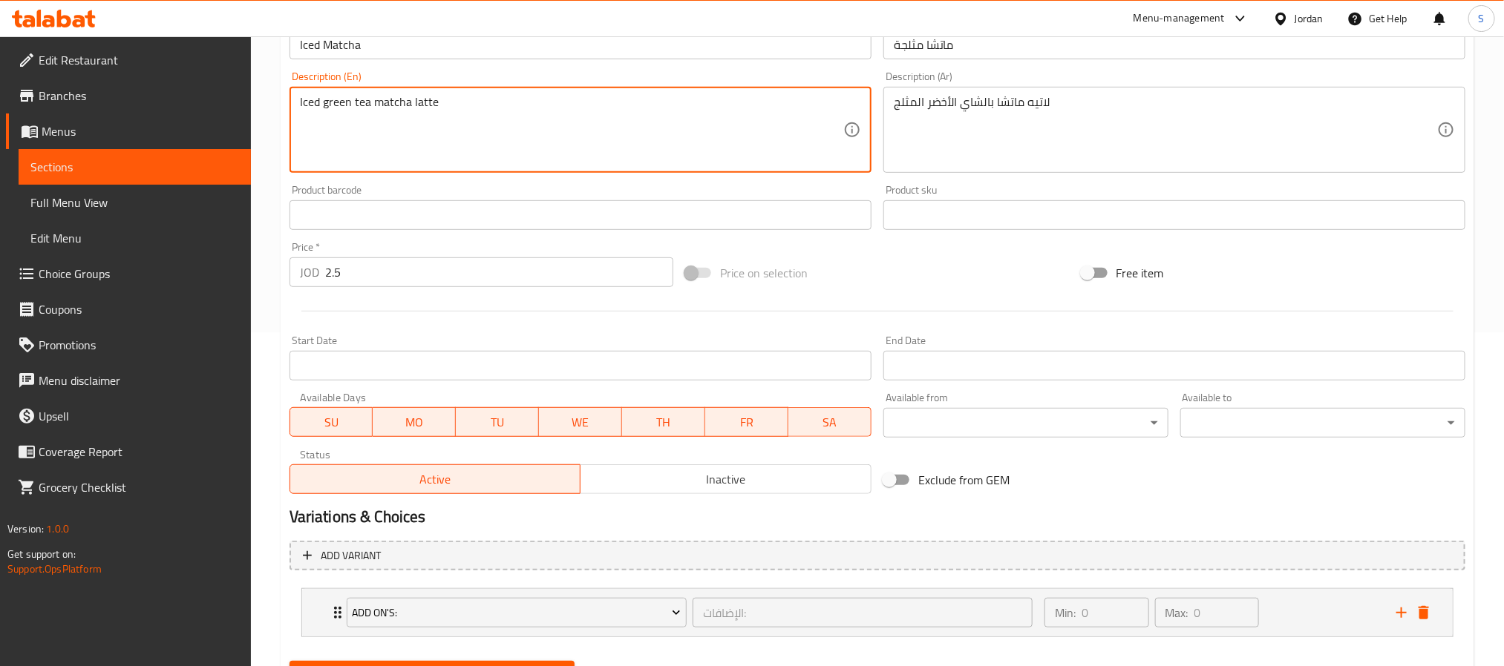
scroll to position [407, 0]
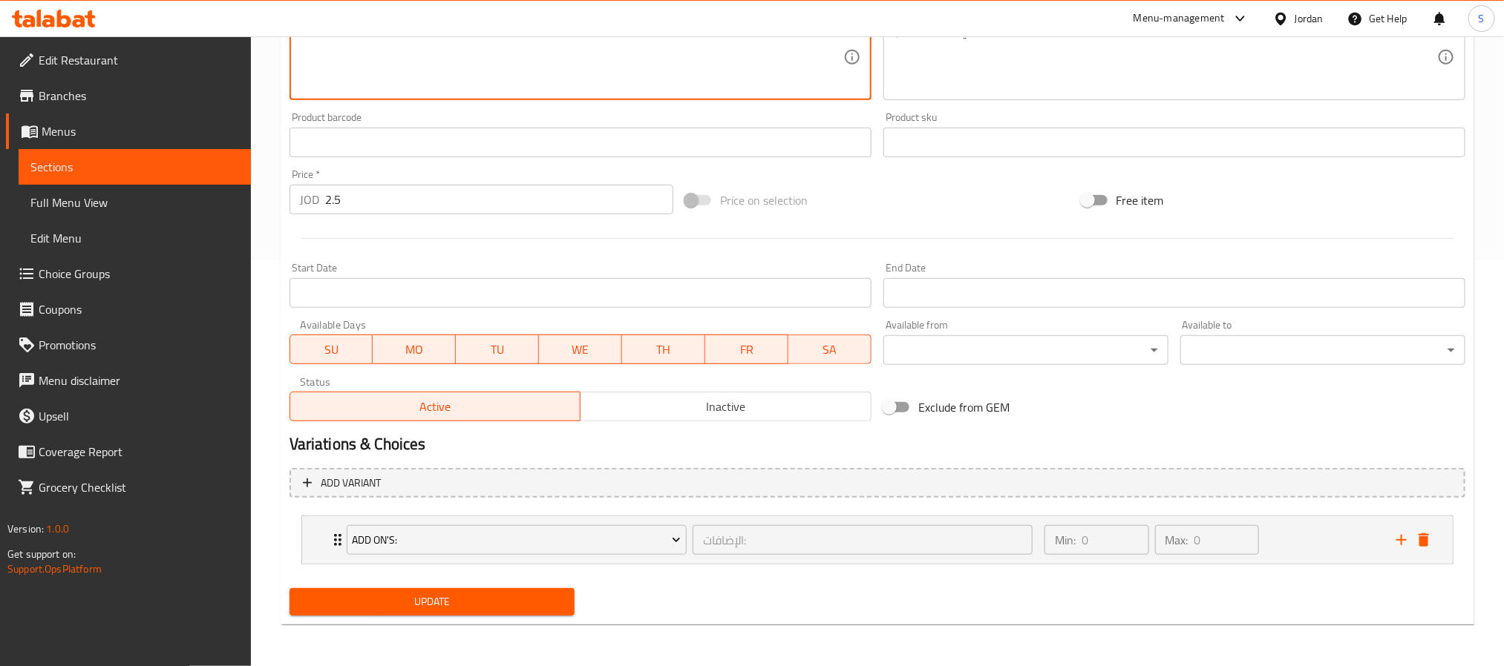
type textarea "Iced green tea matcha latte"
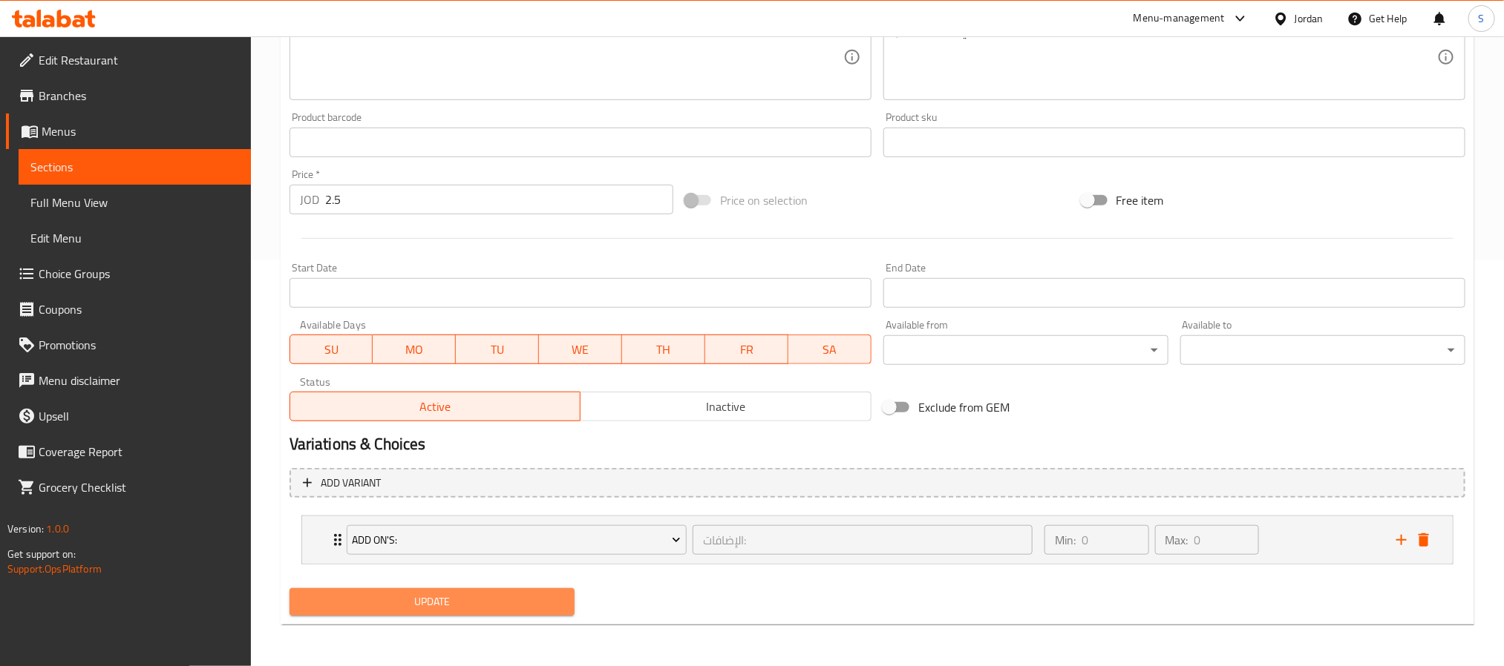
click at [383, 603] on span "Update" at bounding box center [431, 602] width 261 height 19
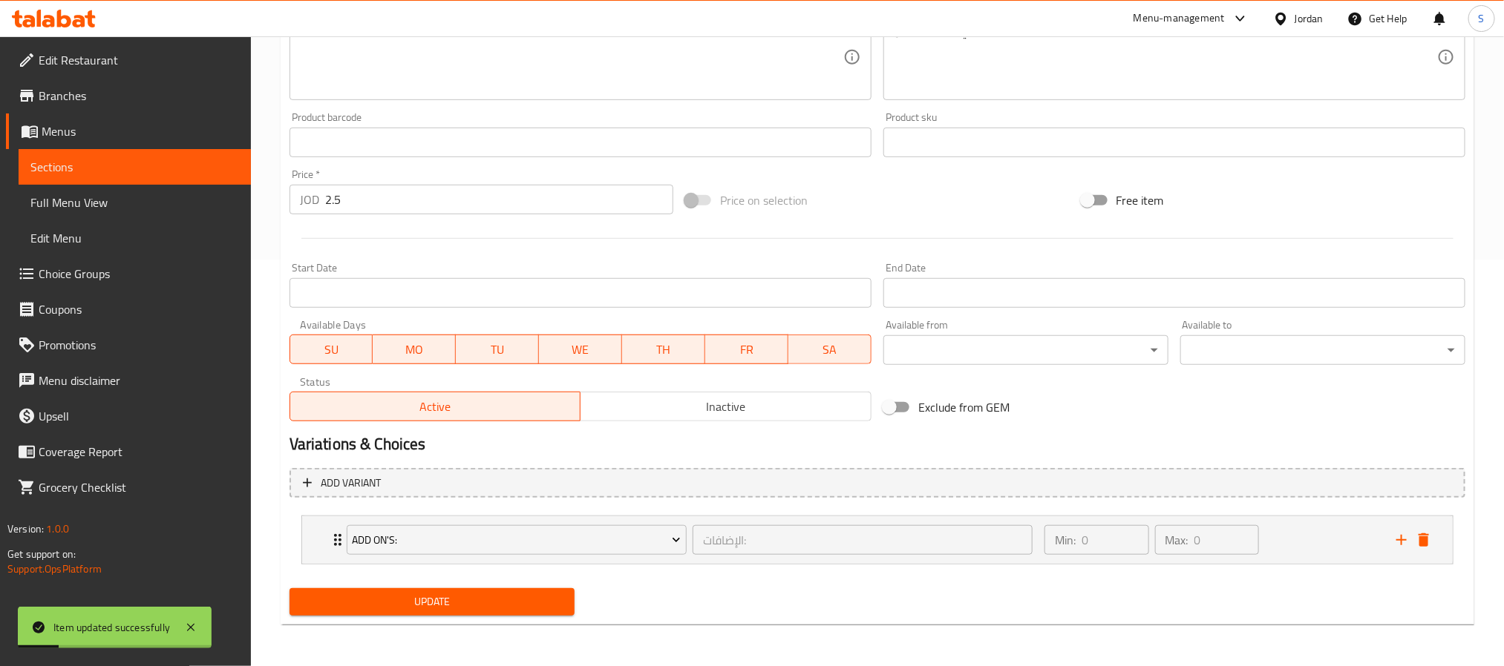
click at [466, 617] on div "Update" at bounding box center [432, 602] width 297 height 39
click at [524, 594] on span "Update" at bounding box center [431, 602] width 261 height 19
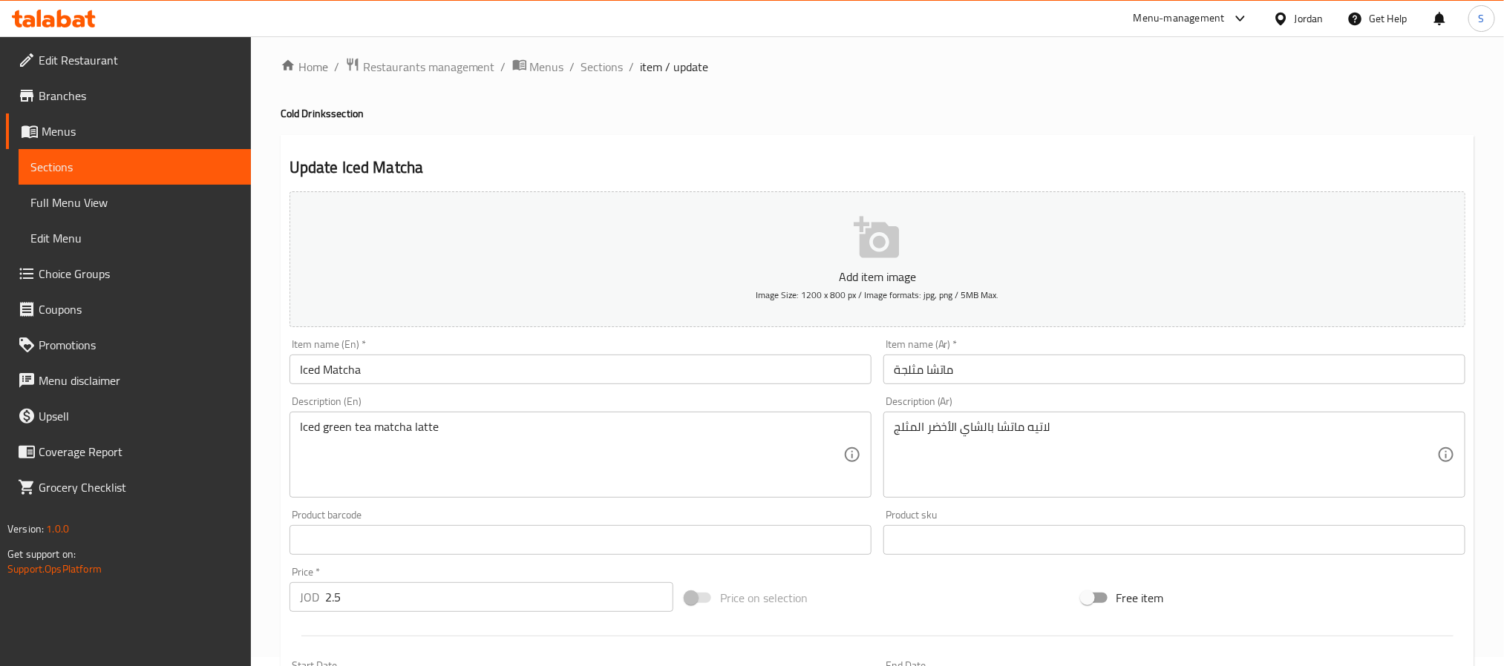
scroll to position [0, 0]
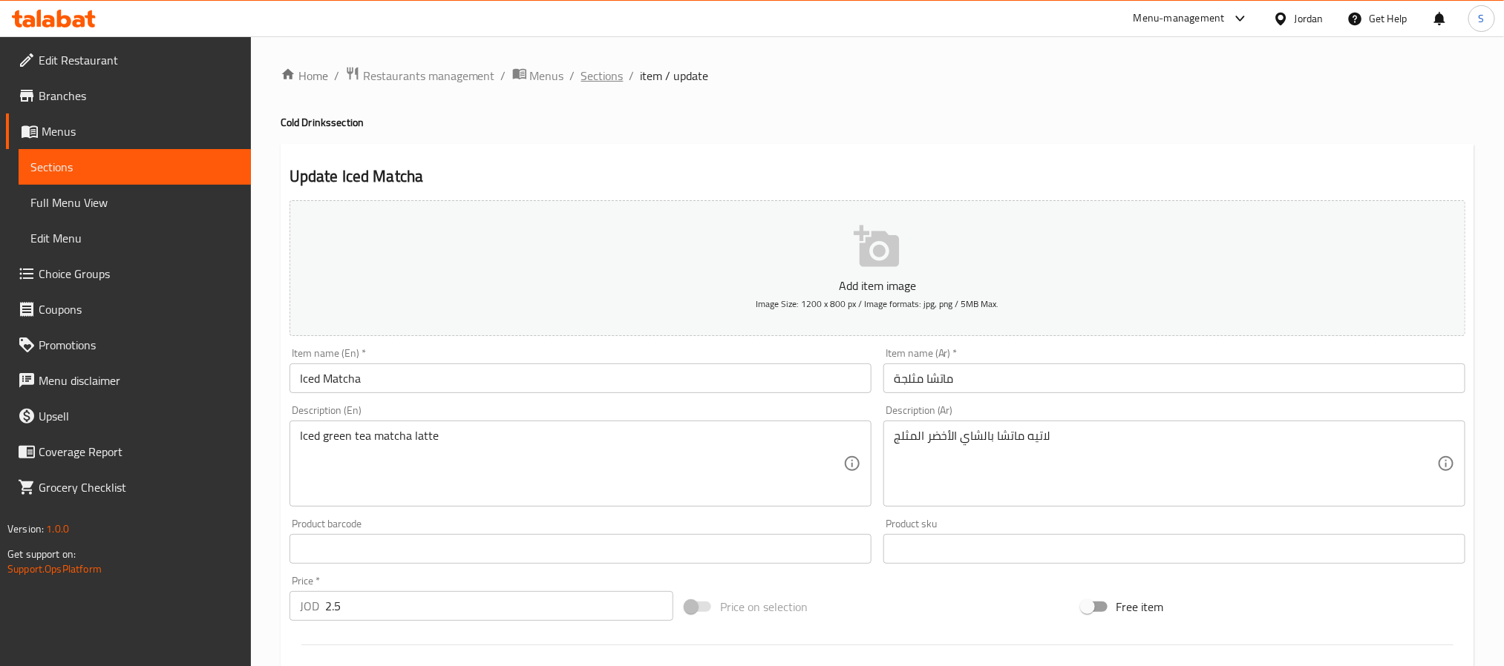
click at [584, 83] on span "Sections" at bounding box center [602, 76] width 42 height 18
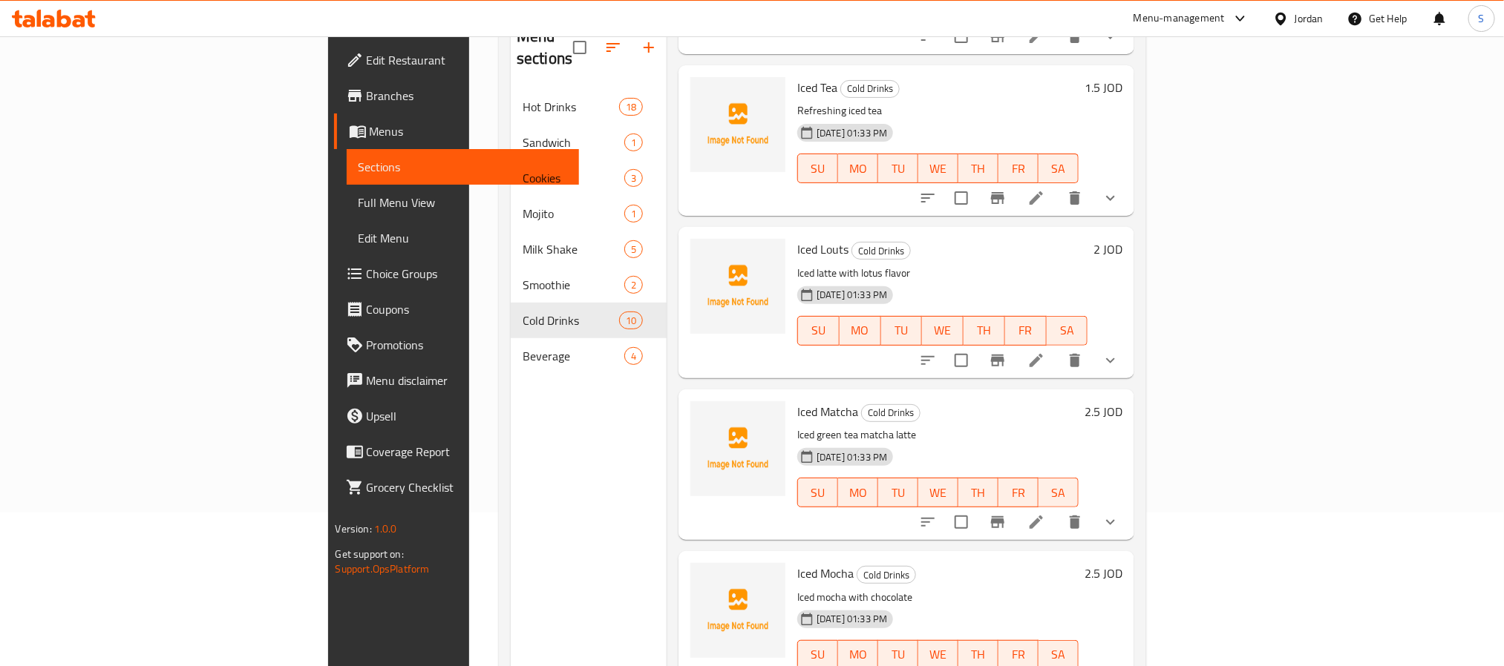
scroll to position [208, 0]
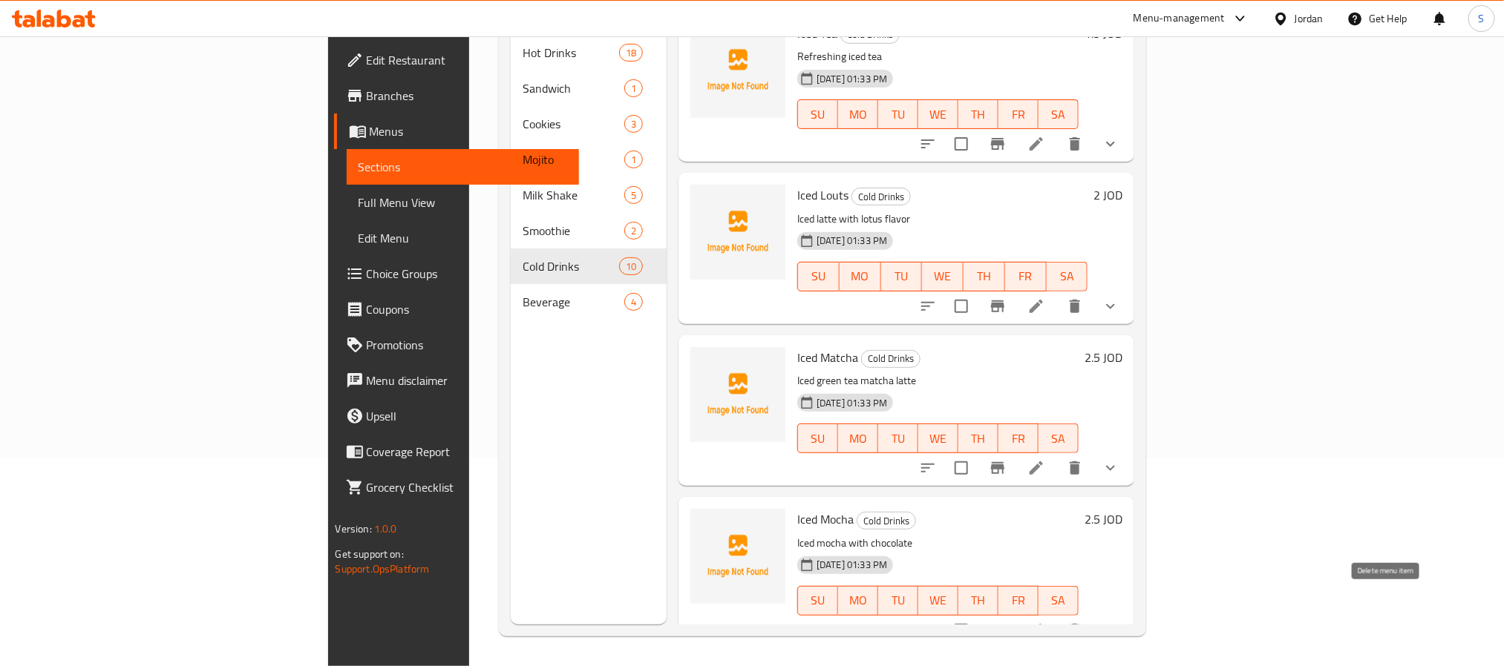
click at [1080, 624] on icon "delete" at bounding box center [1074, 630] width 10 height 13
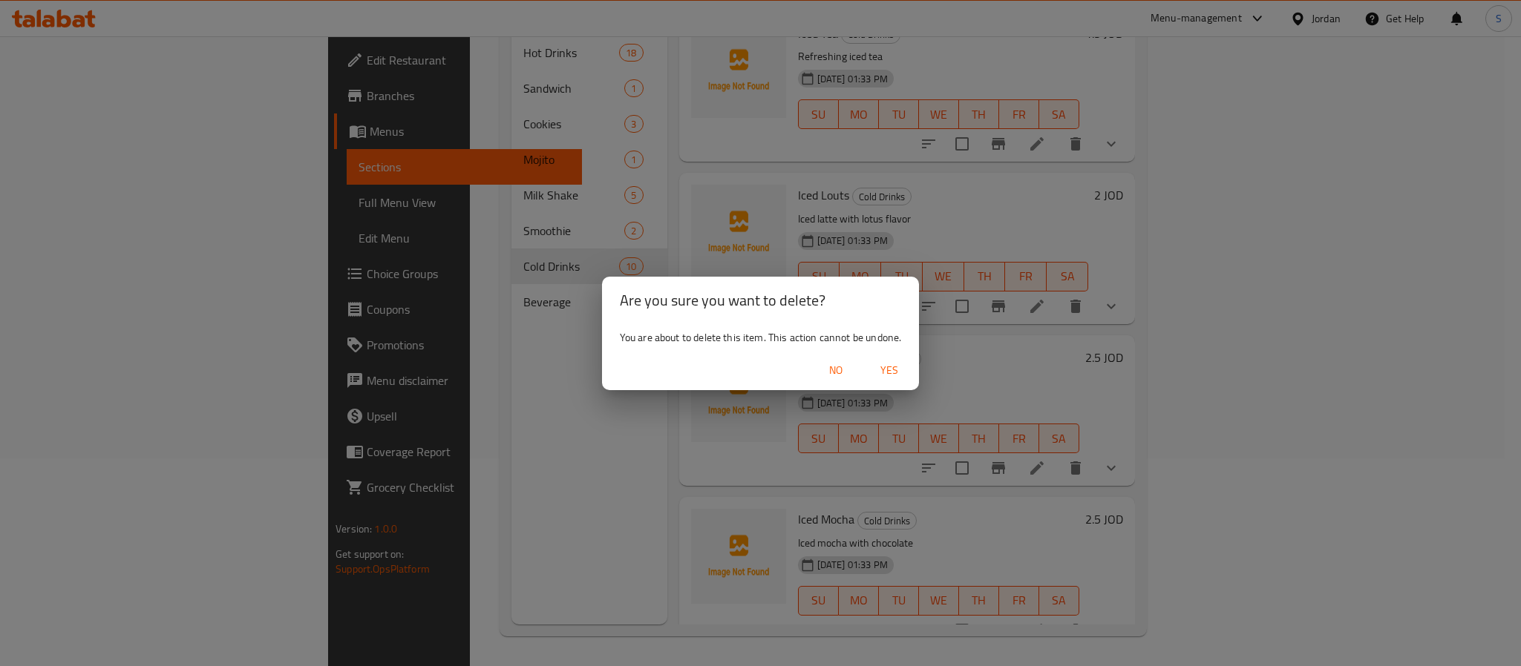
click at [879, 366] on span "Yes" at bounding box center [889, 370] width 36 height 19
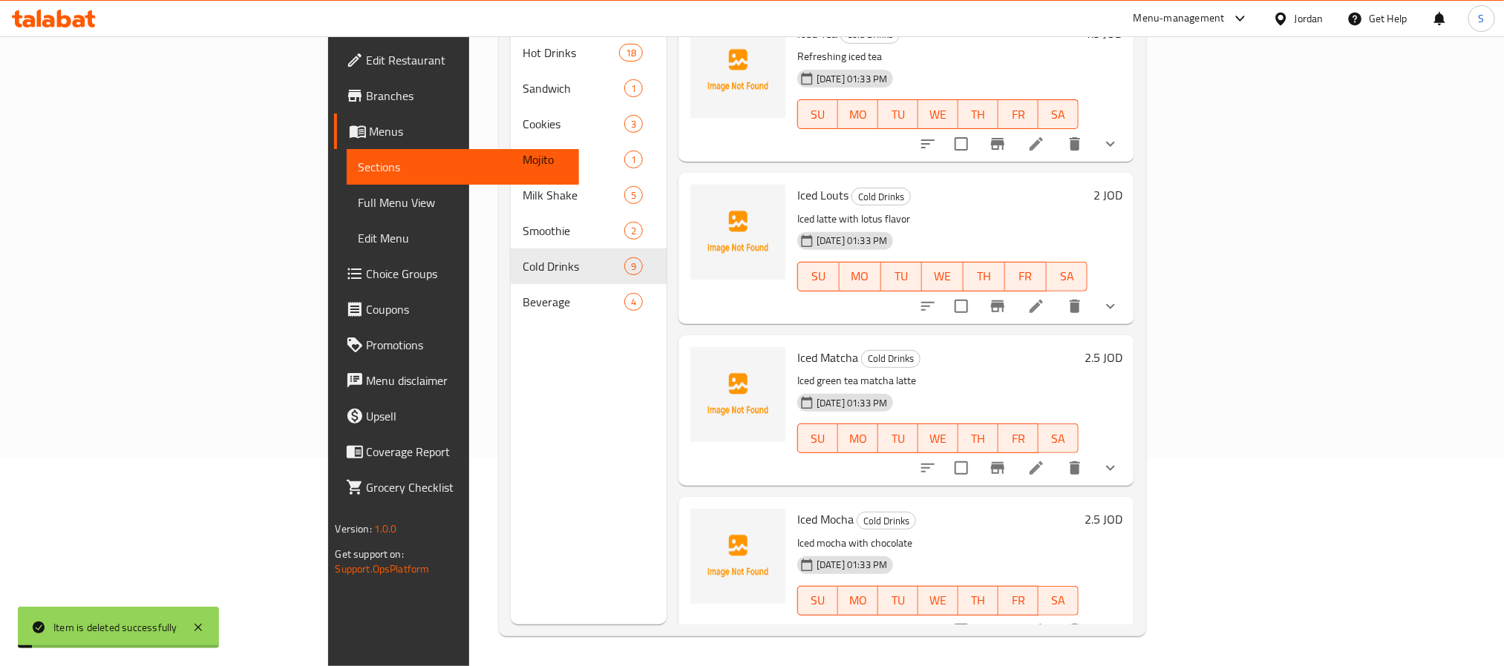
scroll to position [828, 0]
click at [367, 88] on span "Branches" at bounding box center [467, 96] width 200 height 18
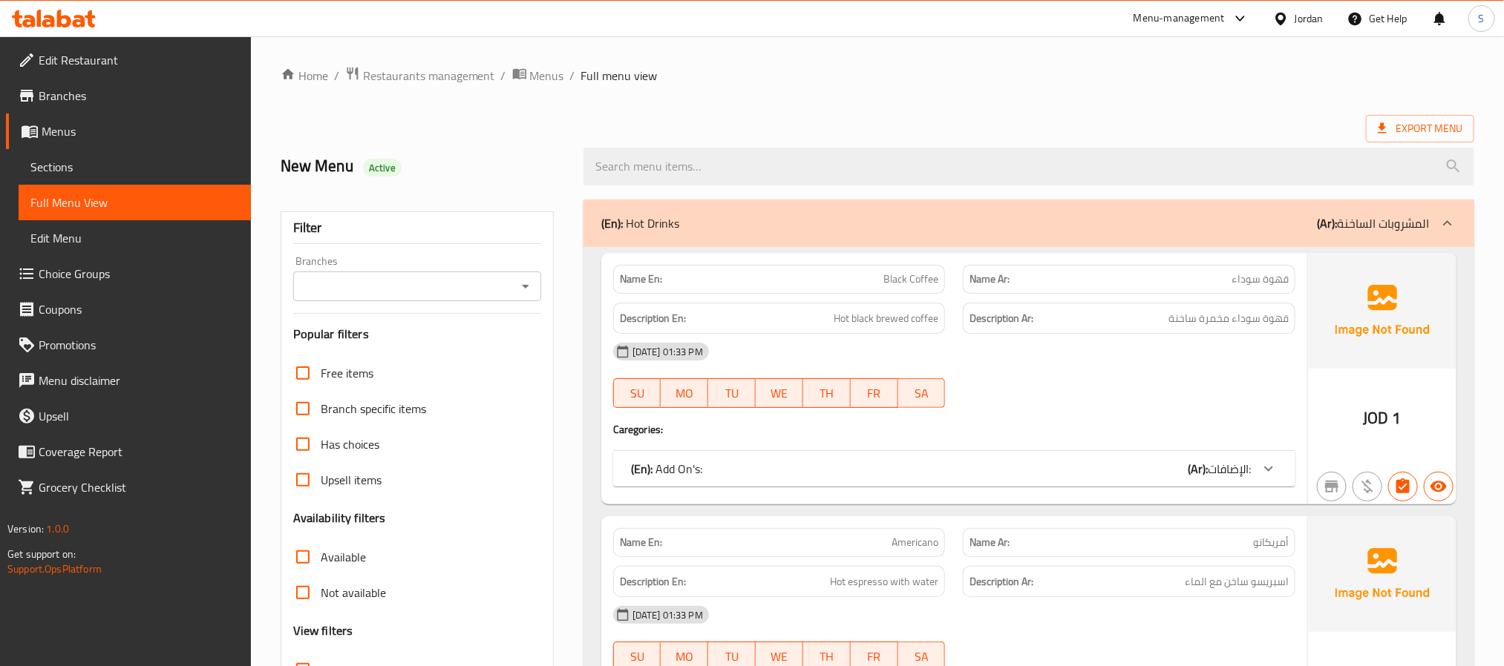
click at [829, 232] on div "(En): Hot Drinks (Ar): المشروبات الساخنة" at bounding box center [1015, 223] width 828 height 18
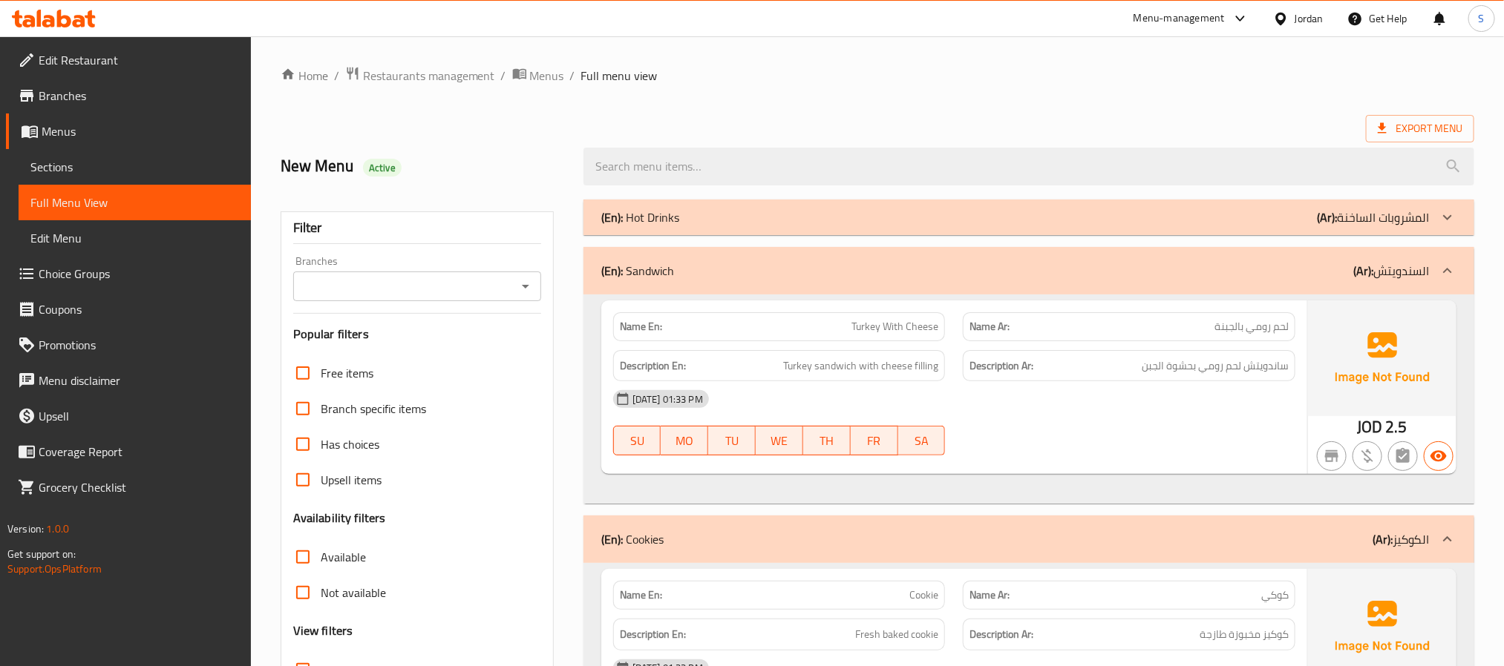
click at [822, 265] on div "(En): Sandwich (Ar): السندويتش" at bounding box center [1015, 271] width 828 height 18
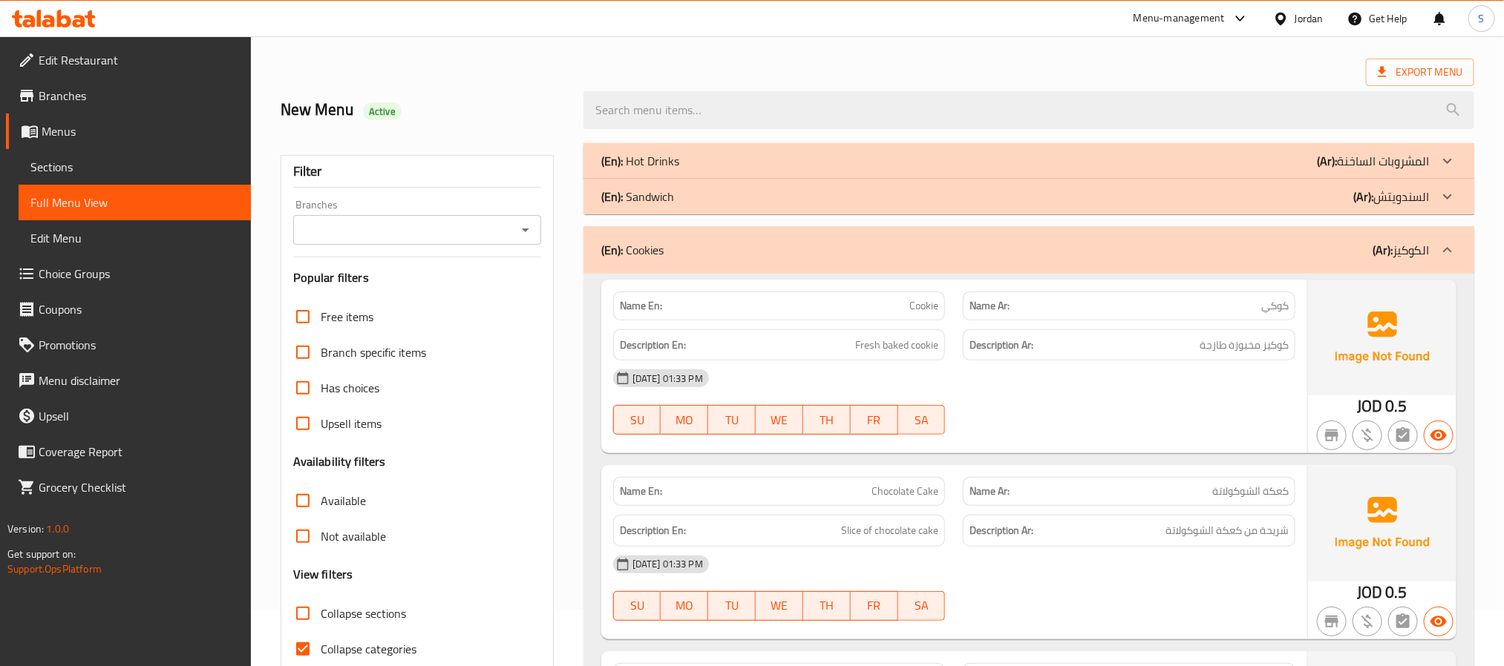
scroll to position [111, 0]
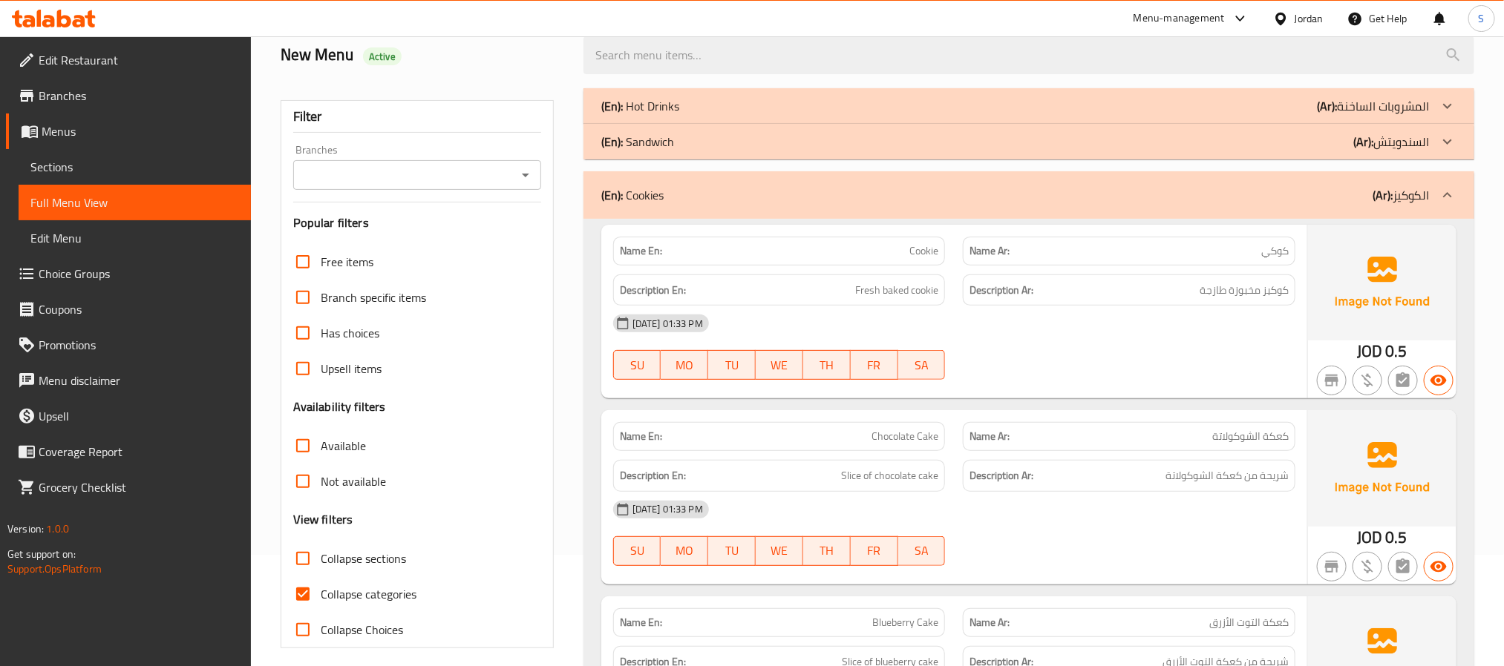
click at [858, 190] on div "(En): Cookies (Ar): الكوكيز" at bounding box center [1015, 195] width 828 height 18
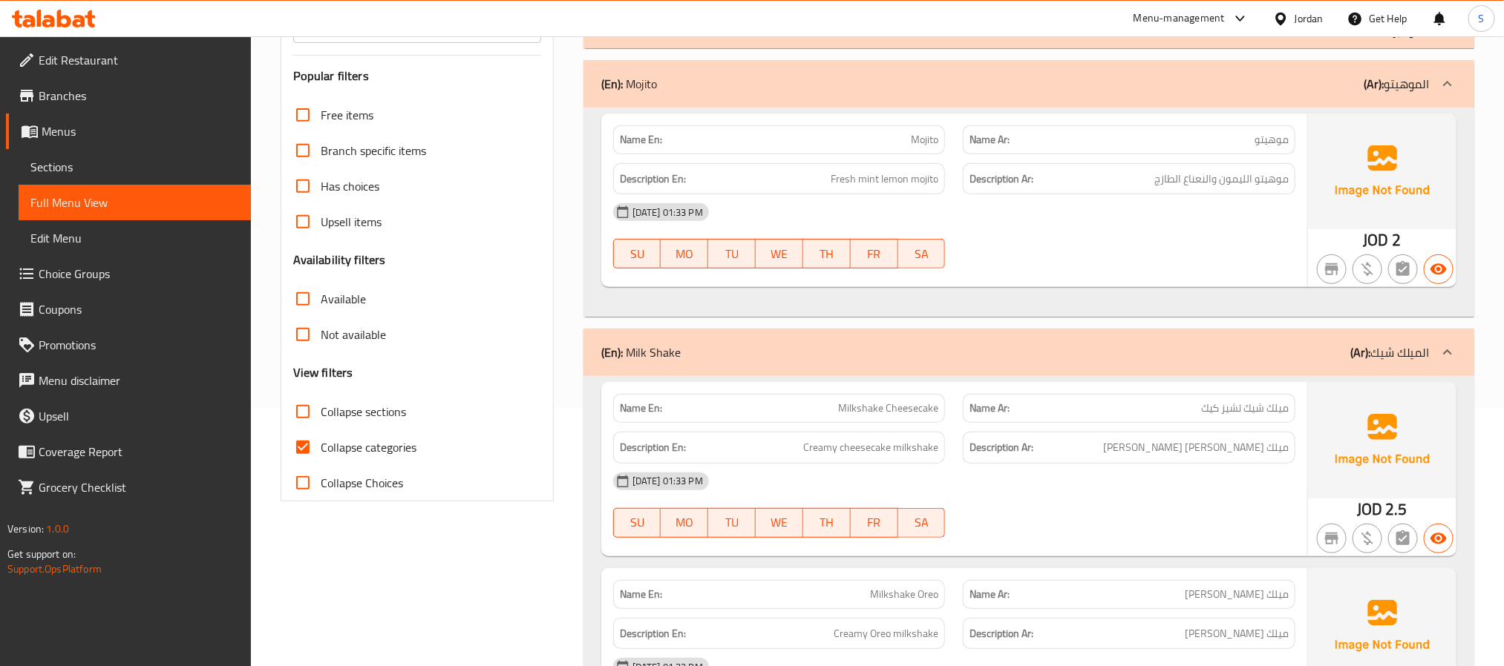
scroll to position [223, 0]
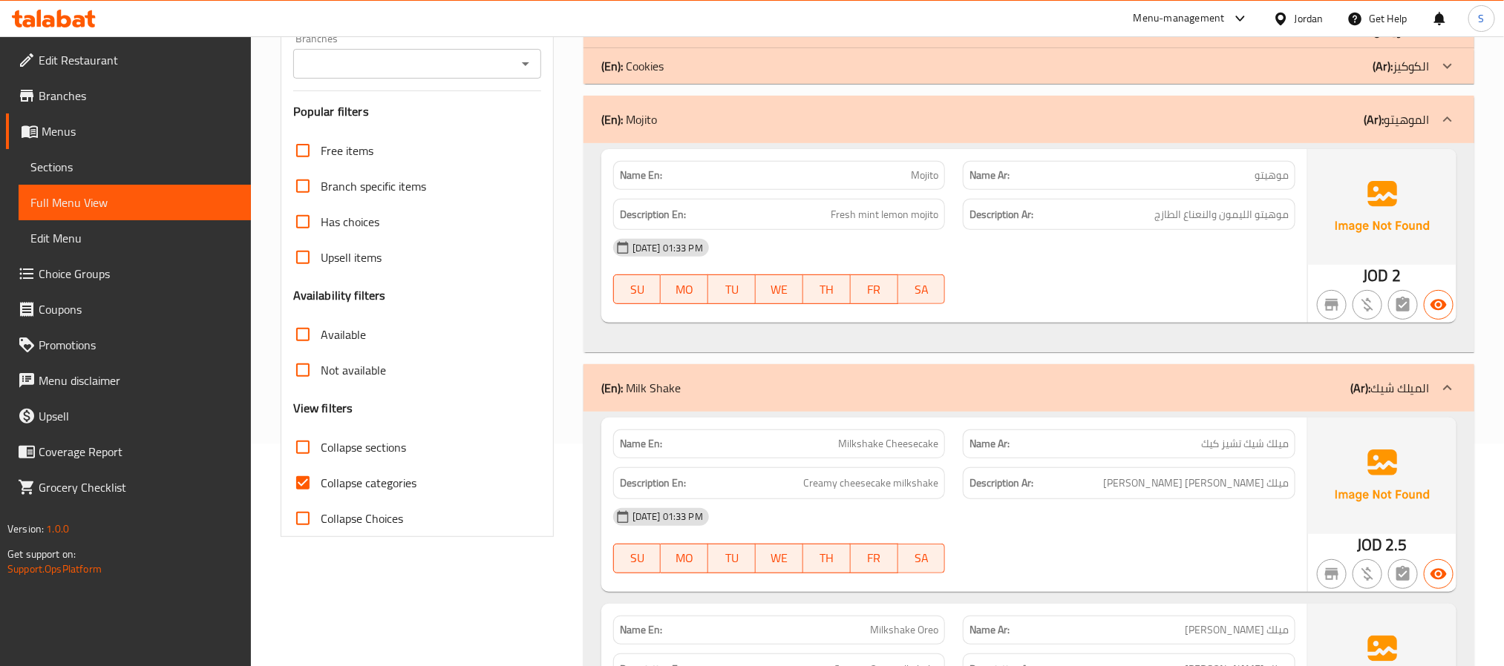
click at [951, 122] on div "(En): Mojito (Ar): الموهيتو" at bounding box center [1015, 120] width 828 height 18
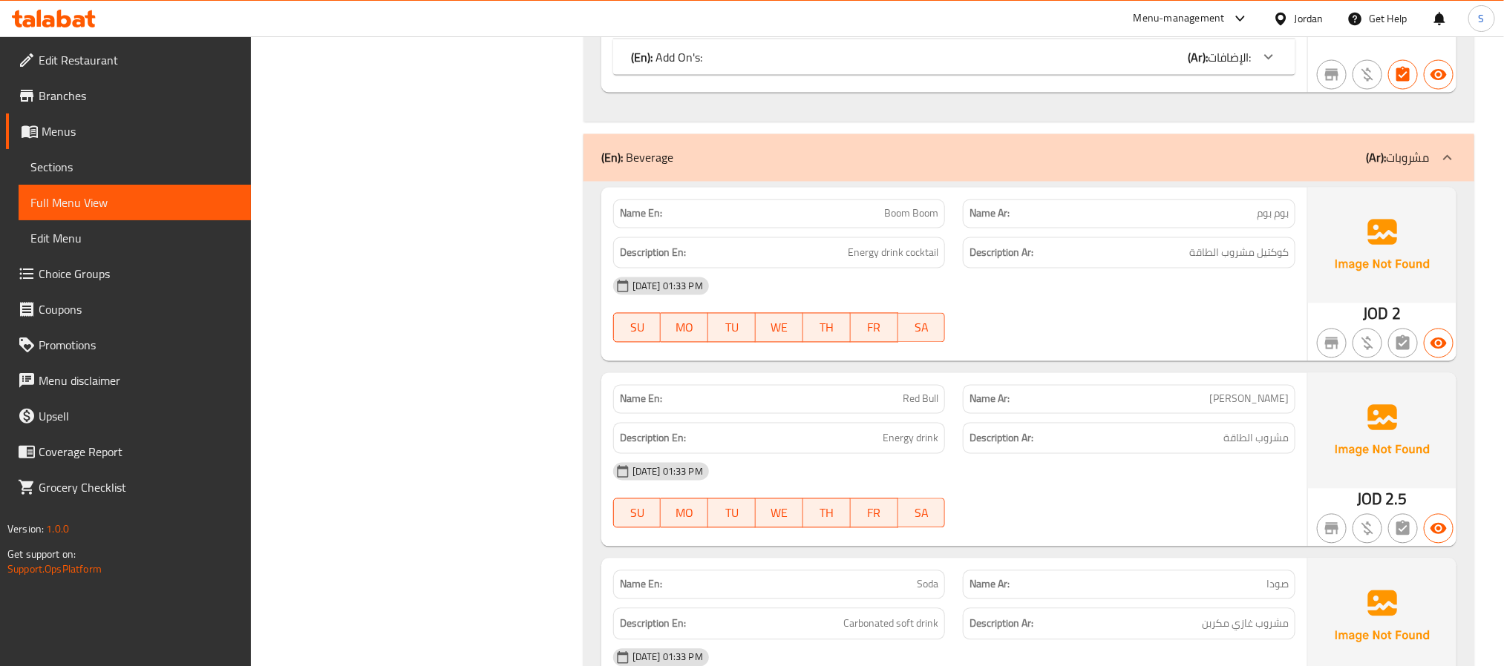
scroll to position [4291, 0]
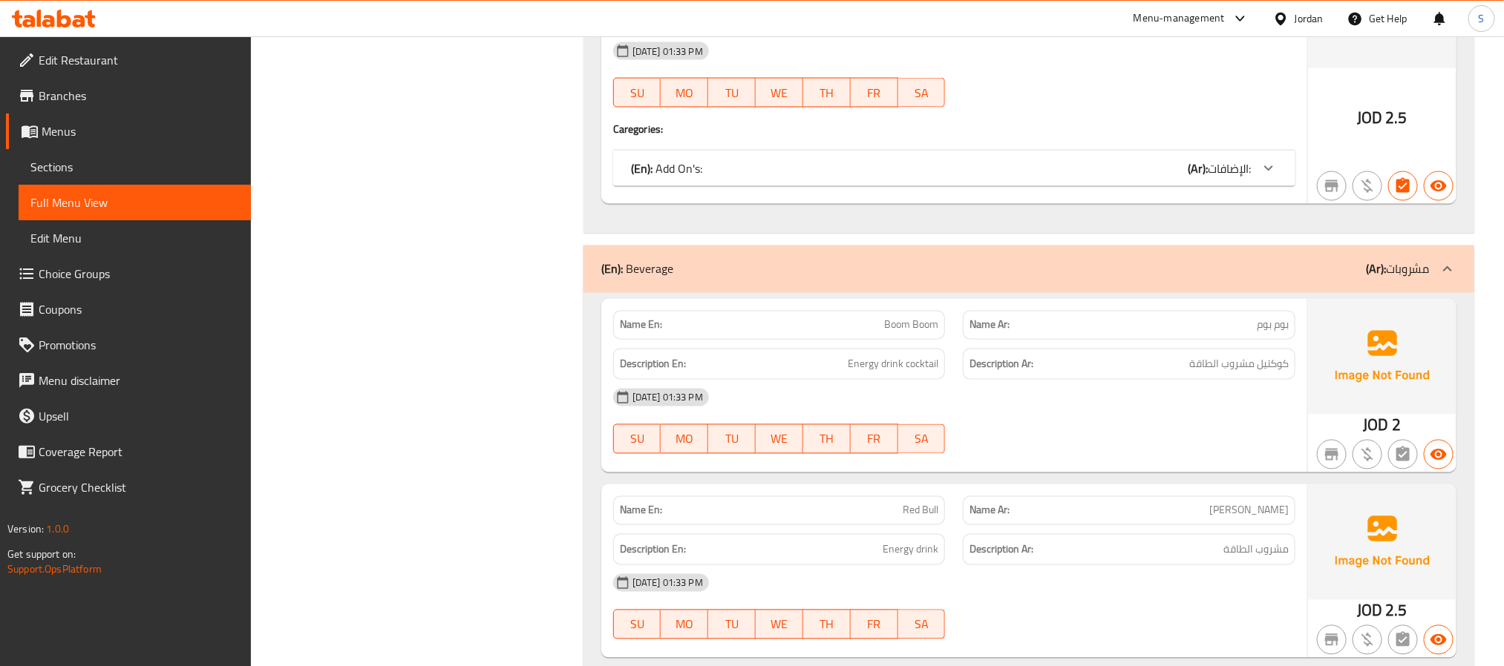
click at [871, 278] on div "(En): Beverage (Ar): مشروبات" at bounding box center [1015, 270] width 828 height 18
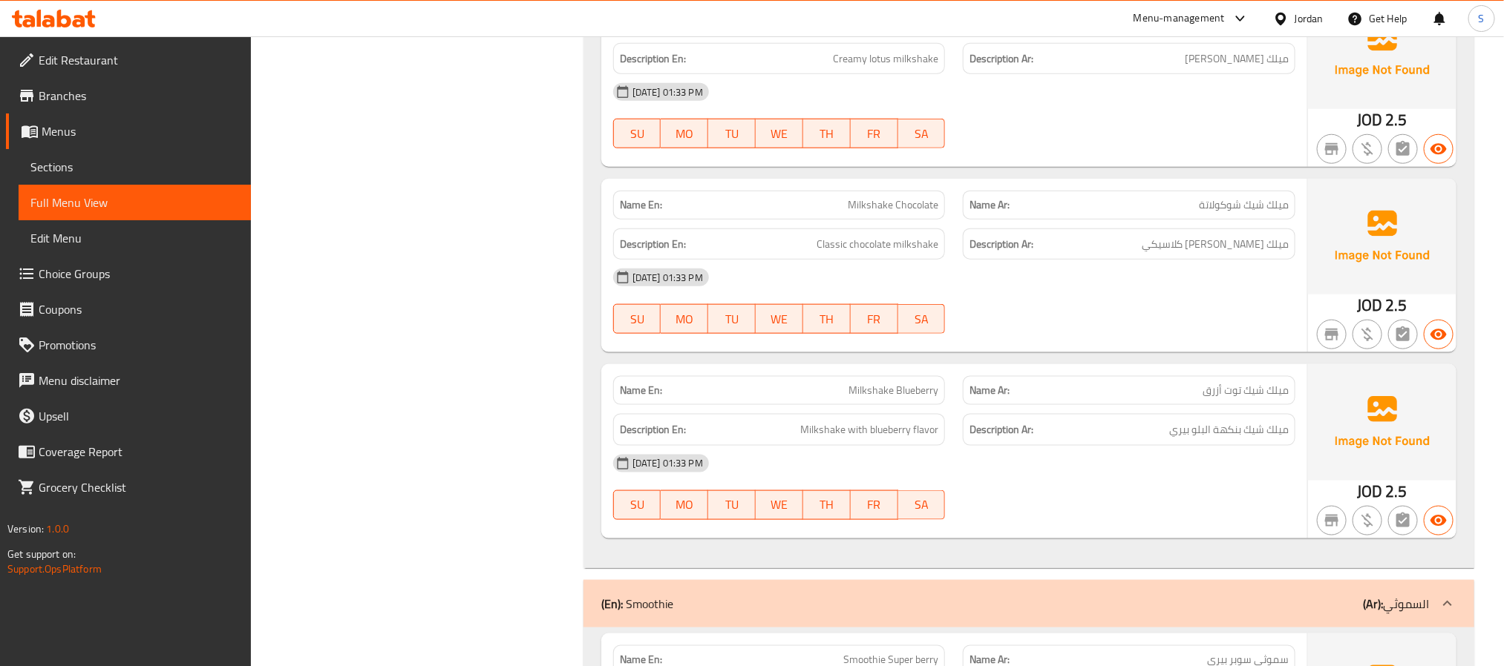
scroll to position [837, 0]
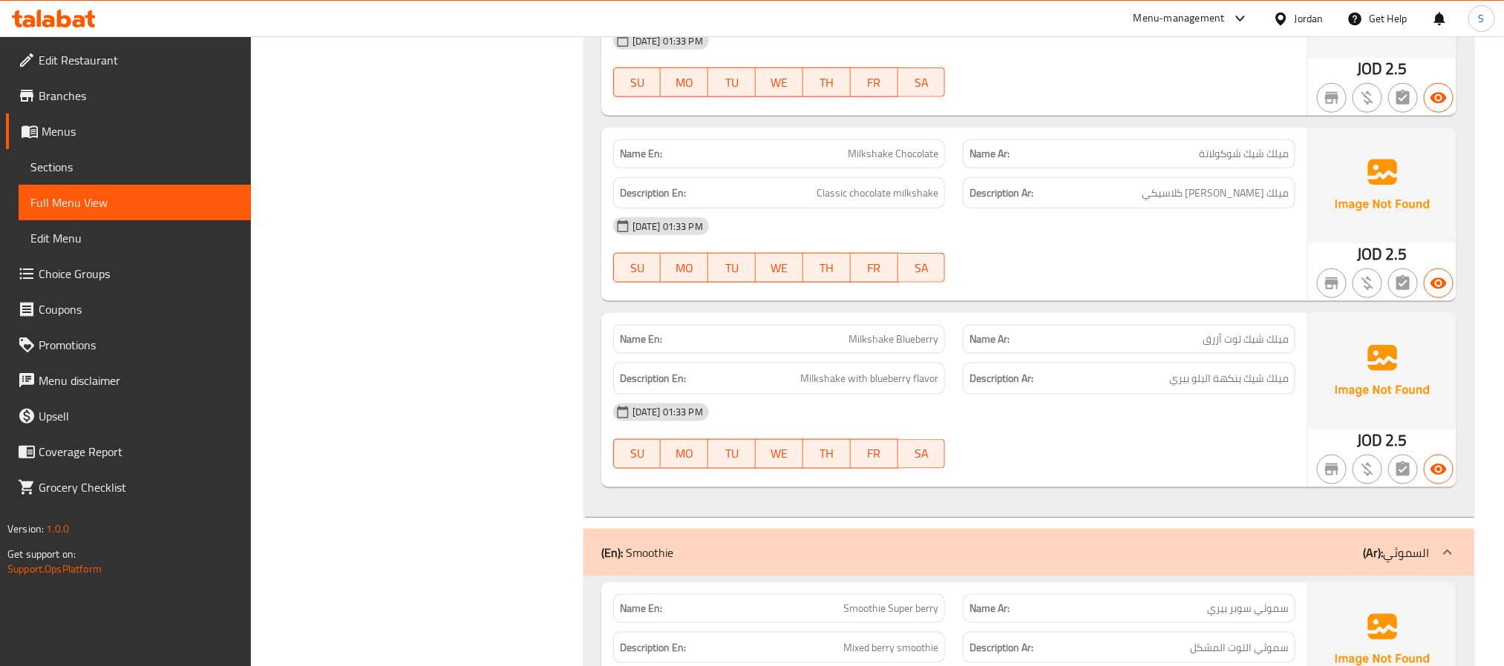
click at [865, 344] on span "Milkshake Blueberry" at bounding box center [893, 340] width 90 height 16
copy span "Milkshake Blueberry"
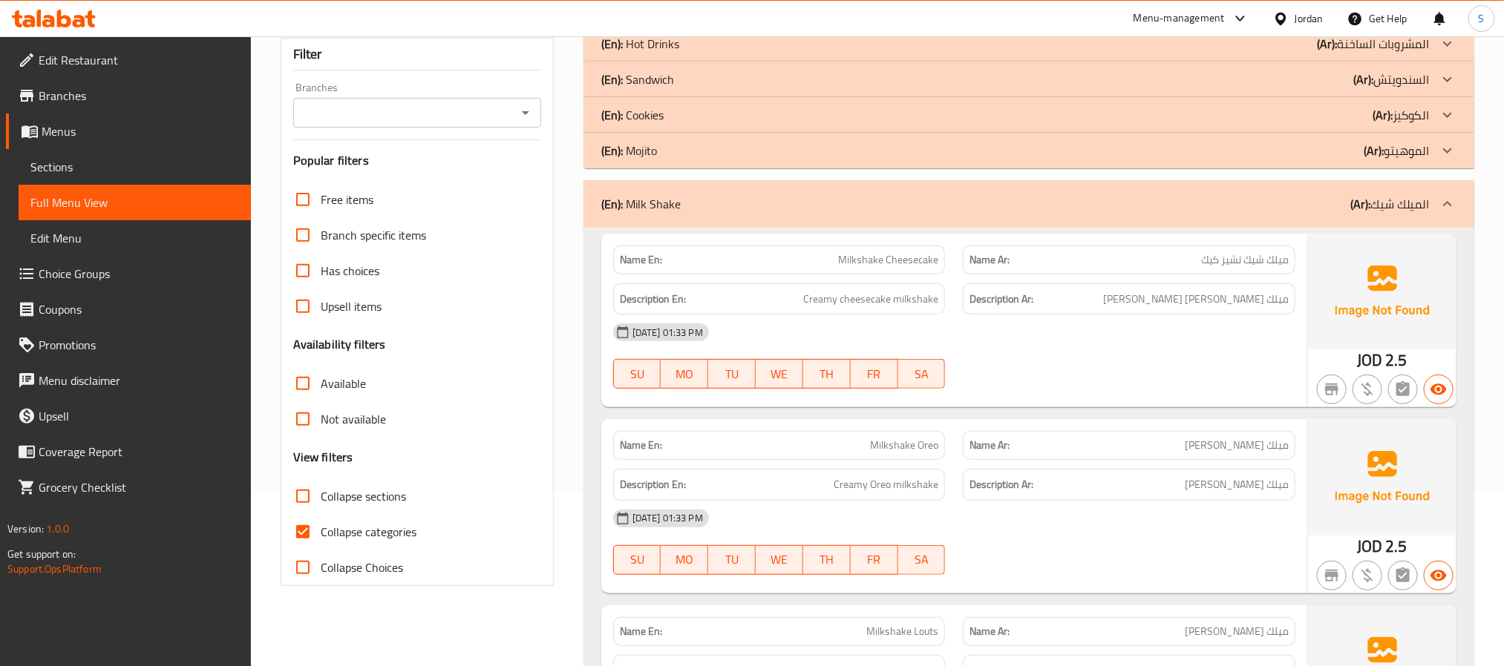
scroll to position [169, 0]
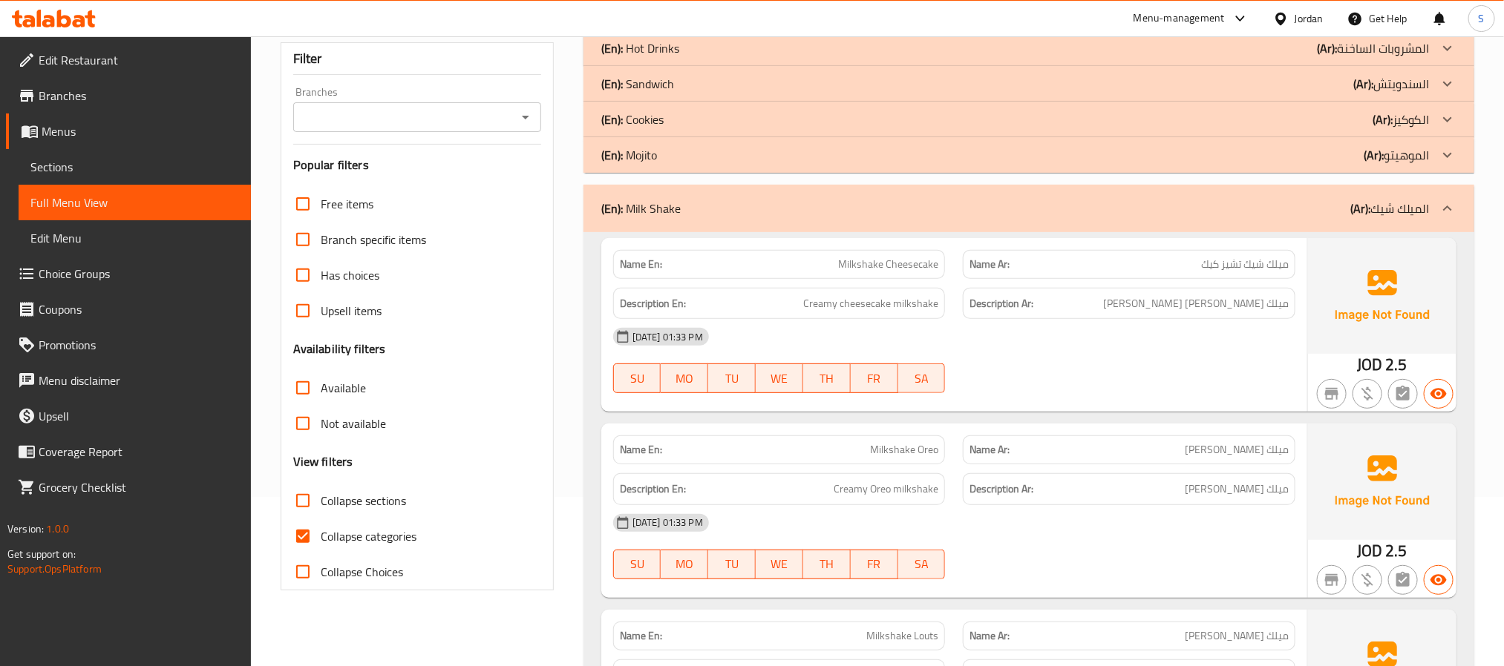
click at [887, 209] on div "(En): Milk Shake (Ar): الميلك شيك" at bounding box center [1015, 209] width 828 height 18
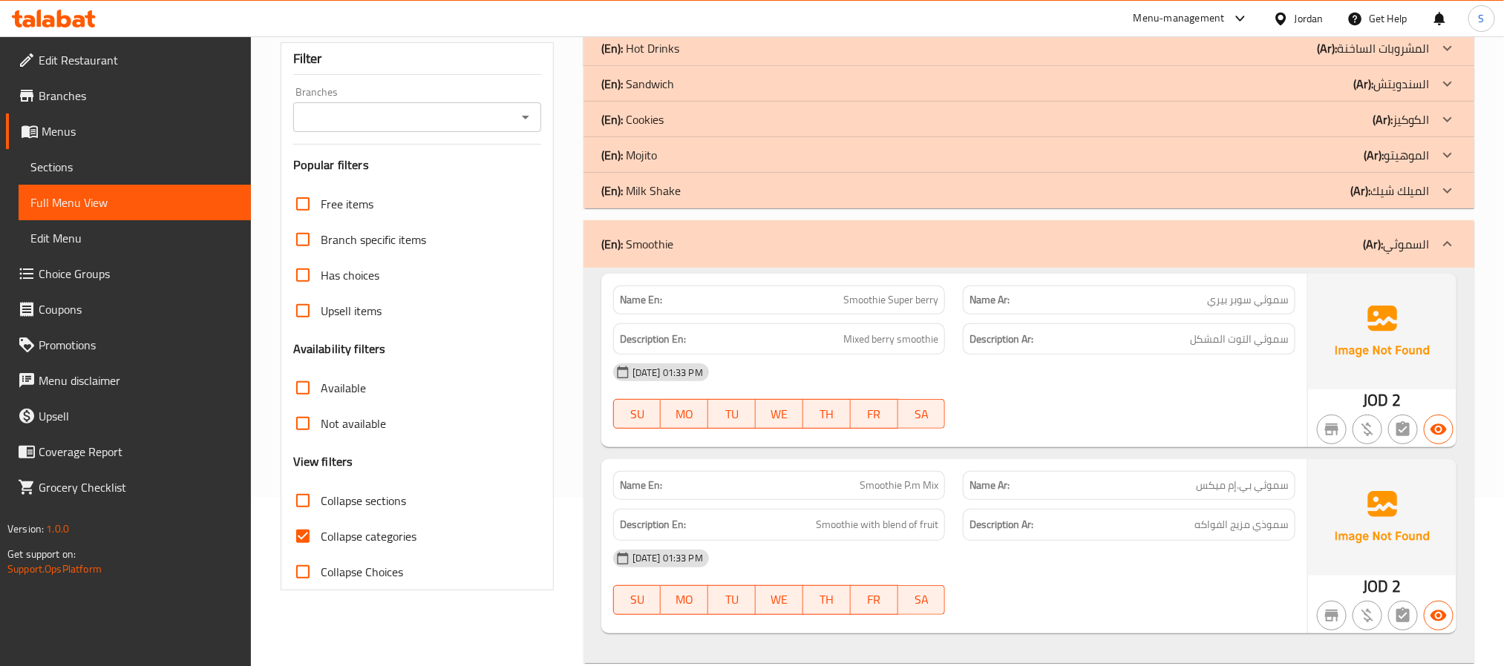
click at [946, 256] on div "(En): Smoothie (Ar): السموثي" at bounding box center [1028, 243] width 891 height 47
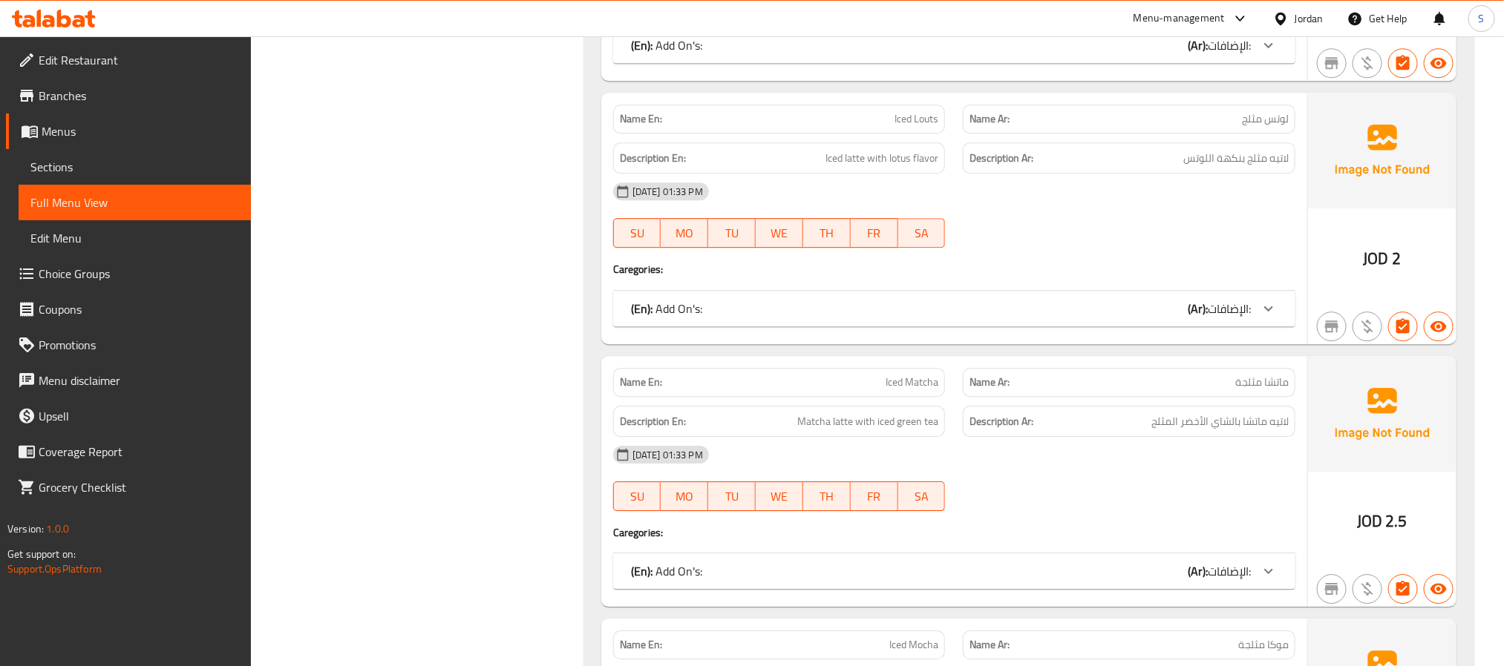
scroll to position [2220, 0]
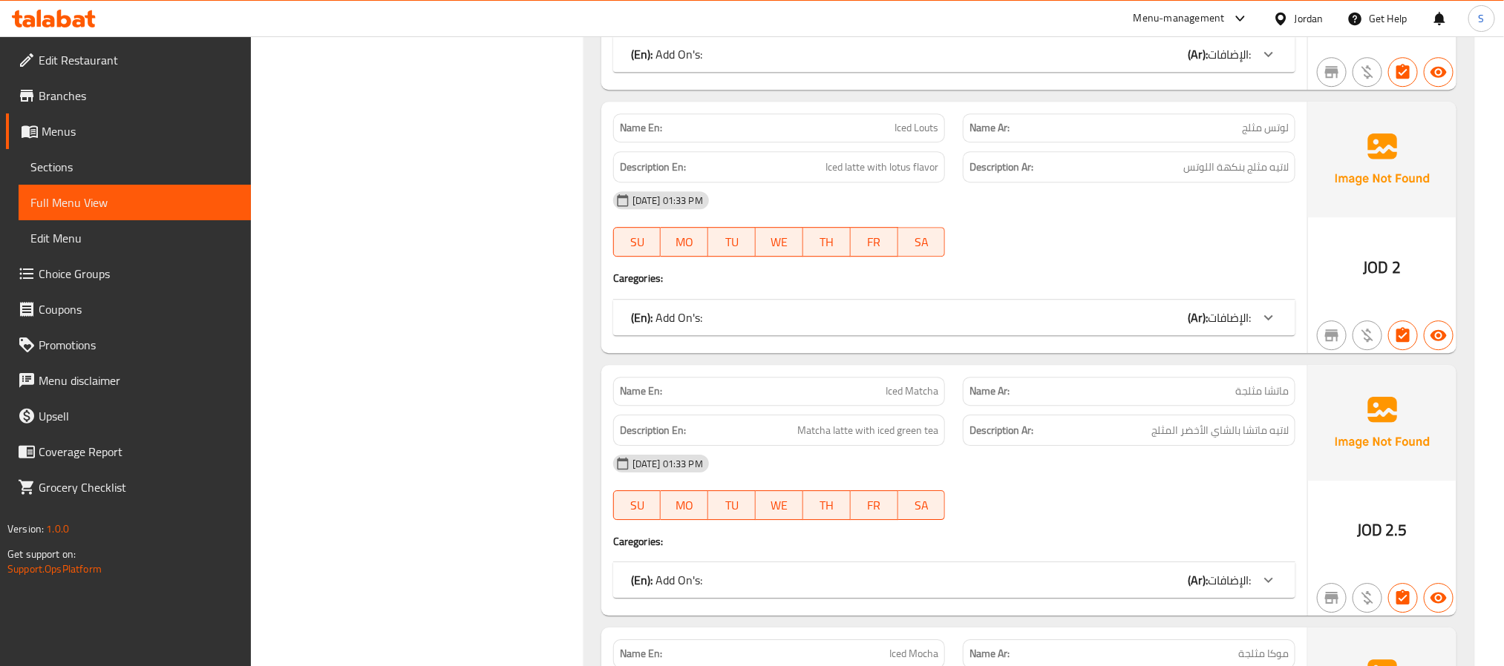
click at [67, 122] on span "Menus" at bounding box center [140, 131] width 197 height 18
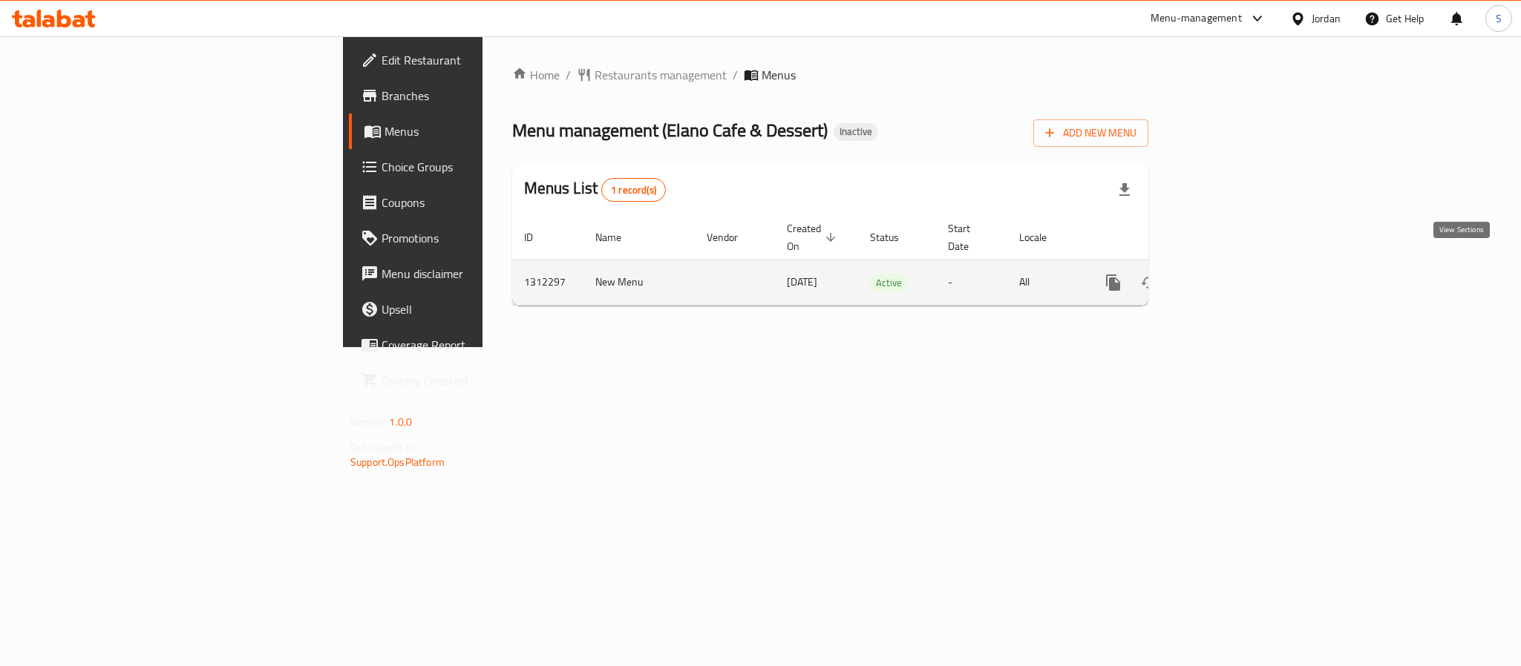
click at [1229, 274] on icon "enhanced table" at bounding box center [1220, 283] width 18 height 18
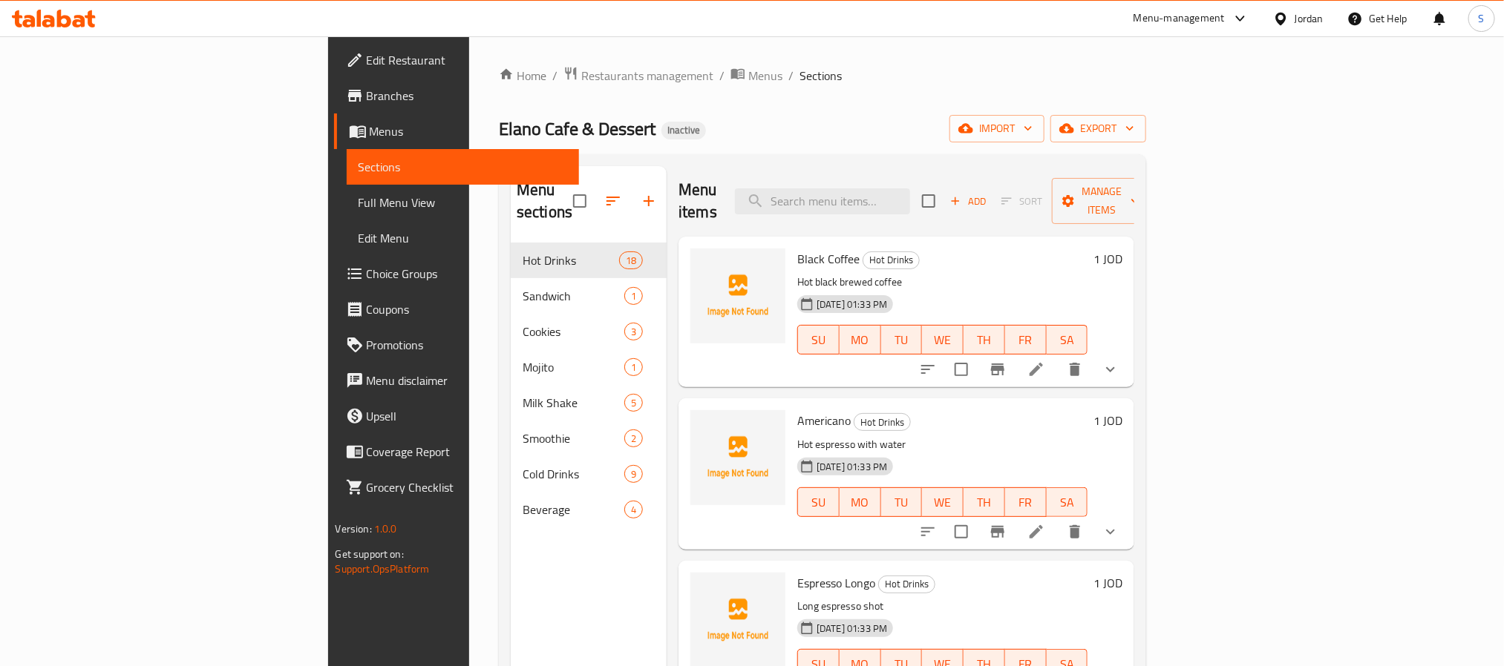
click at [358, 198] on span "Full Menu View" at bounding box center [462, 203] width 209 height 18
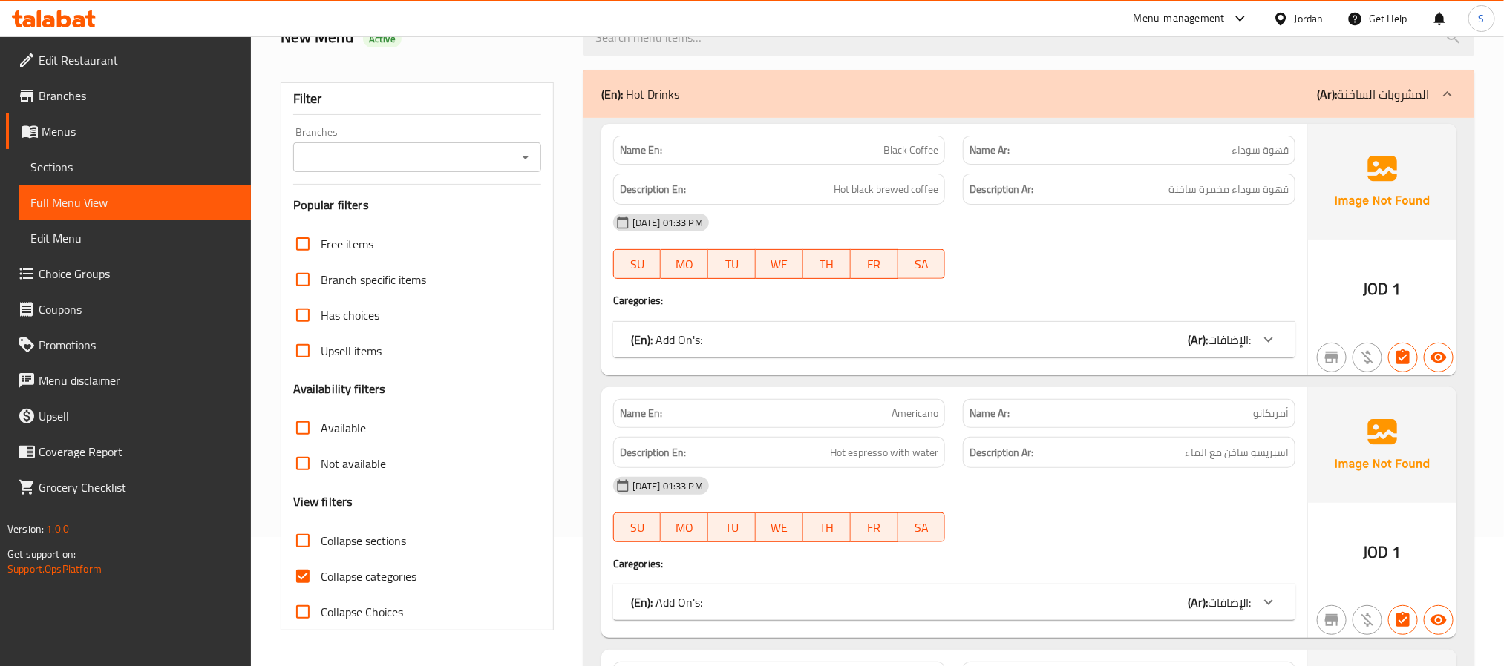
scroll to position [445, 0]
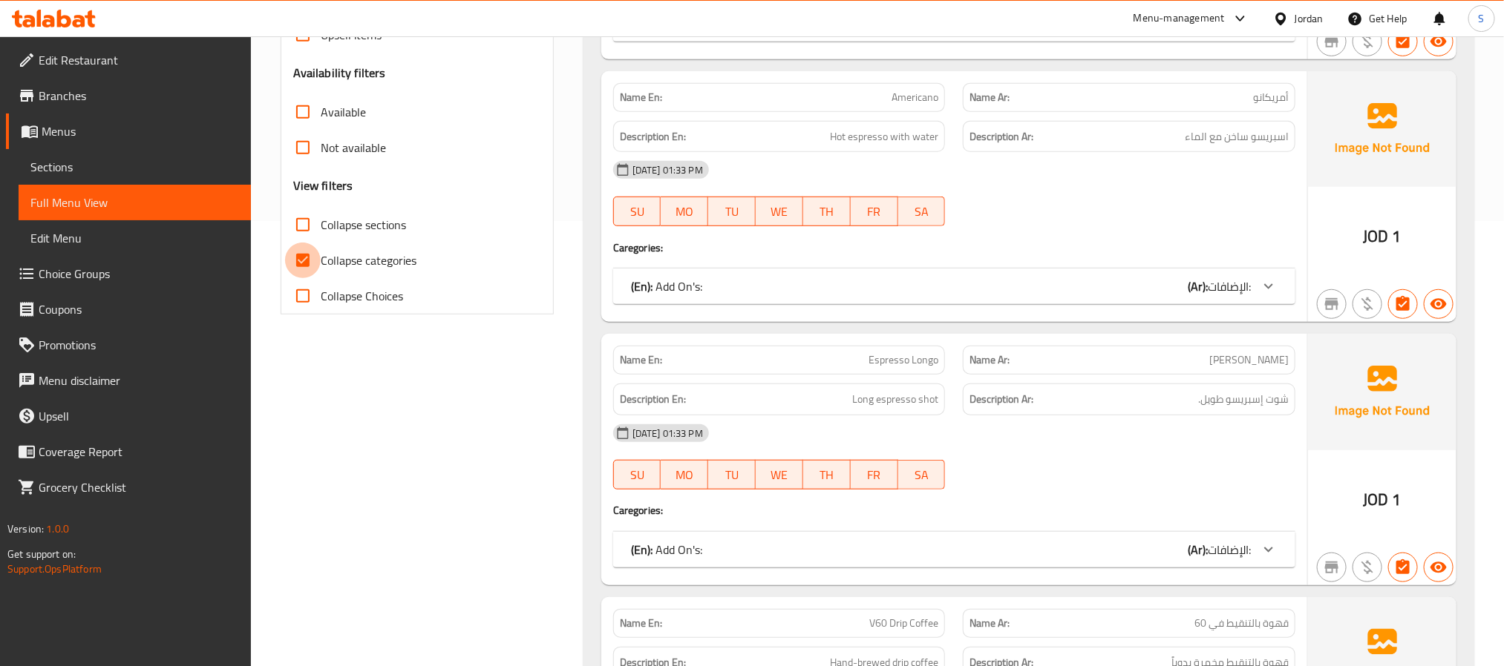
click at [305, 269] on input "Collapse categories" at bounding box center [303, 261] width 36 height 36
checkbox input "false"
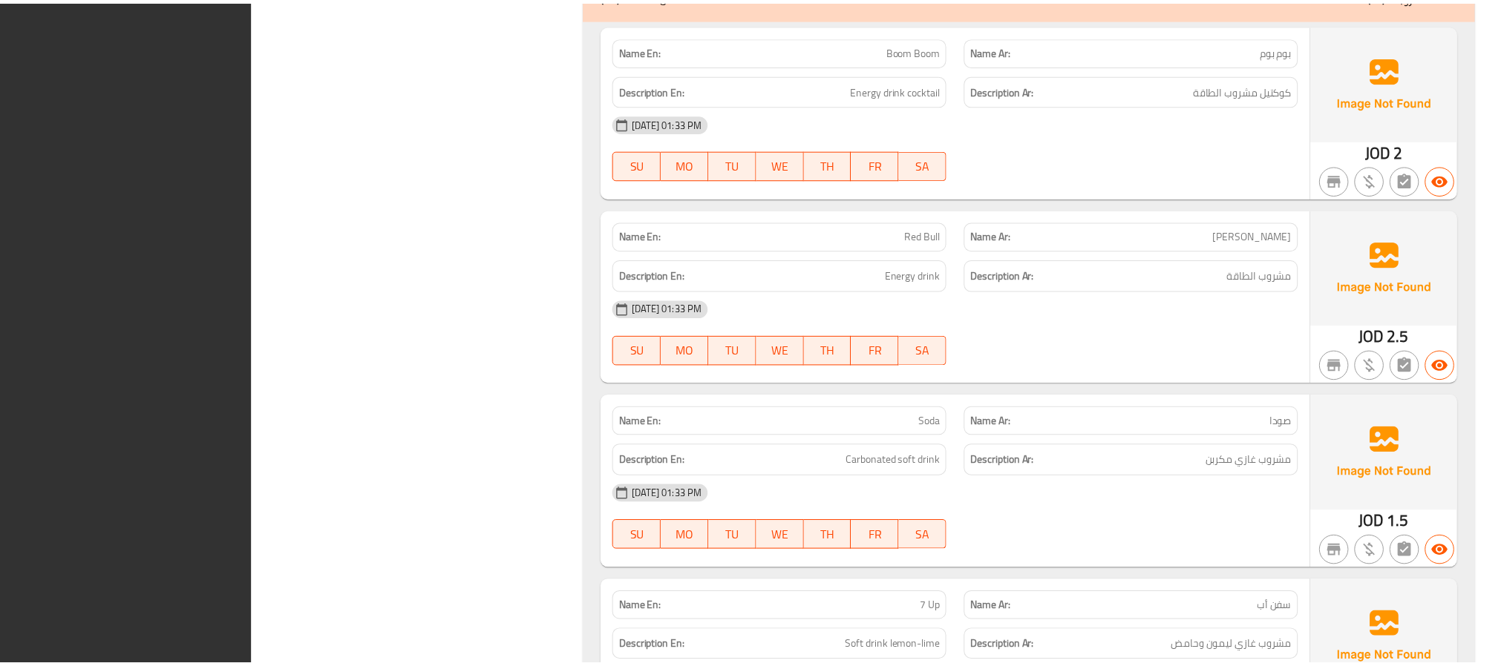
scroll to position [19369, 0]
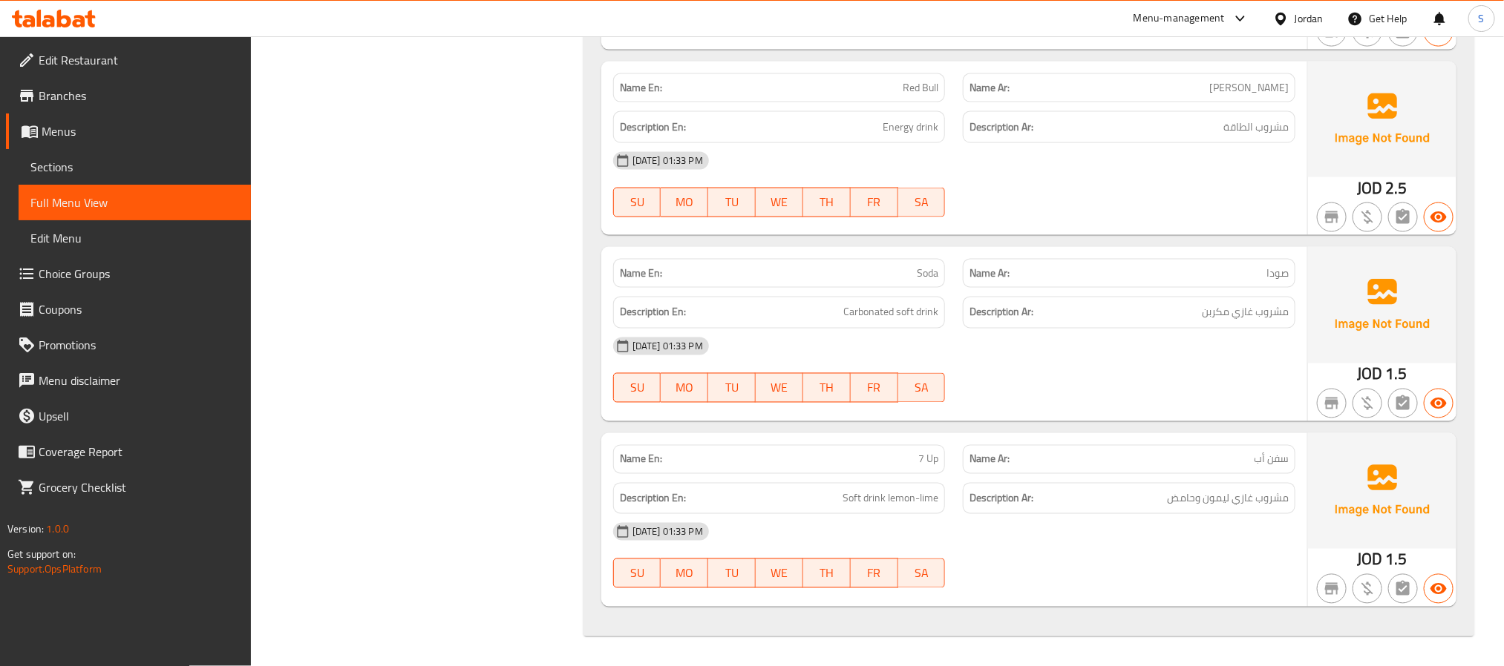
click at [73, 134] on span "Menus" at bounding box center [140, 131] width 197 height 18
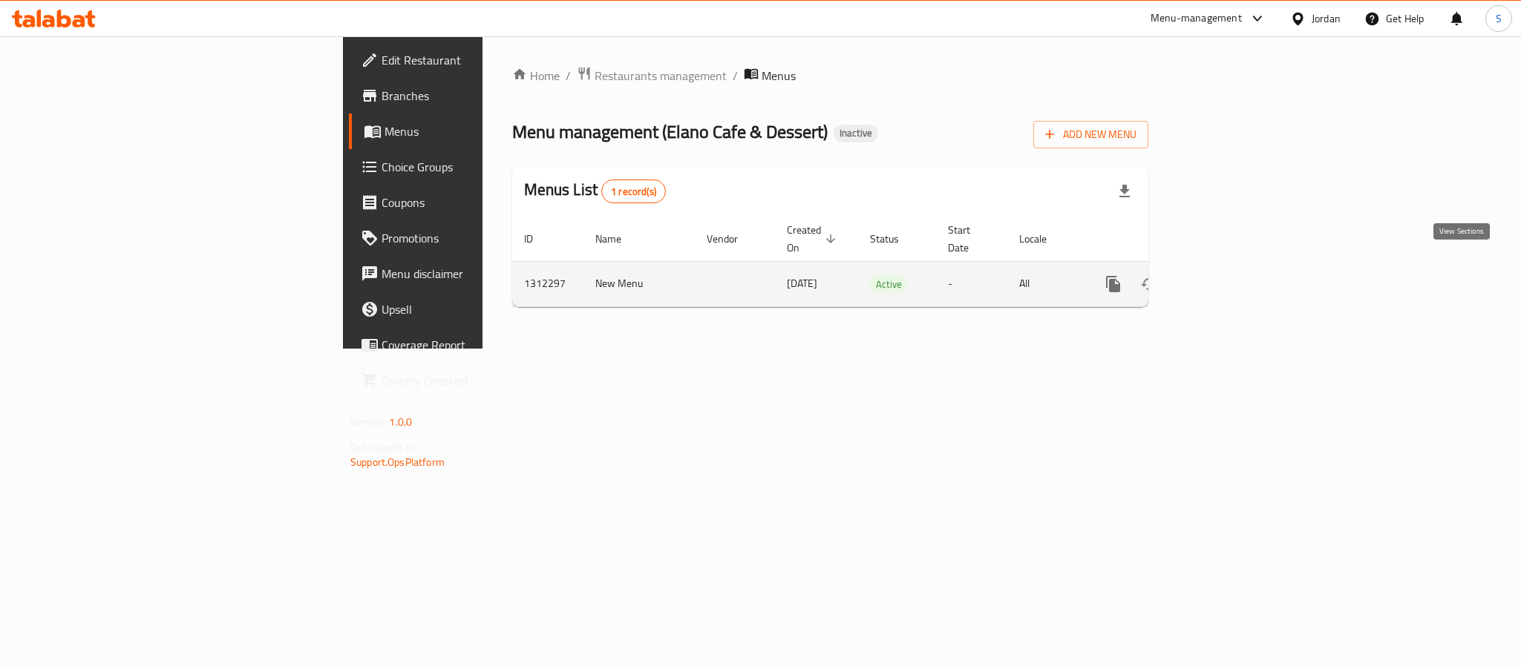
click at [1227, 278] on icon "enhanced table" at bounding box center [1219, 284] width 13 height 13
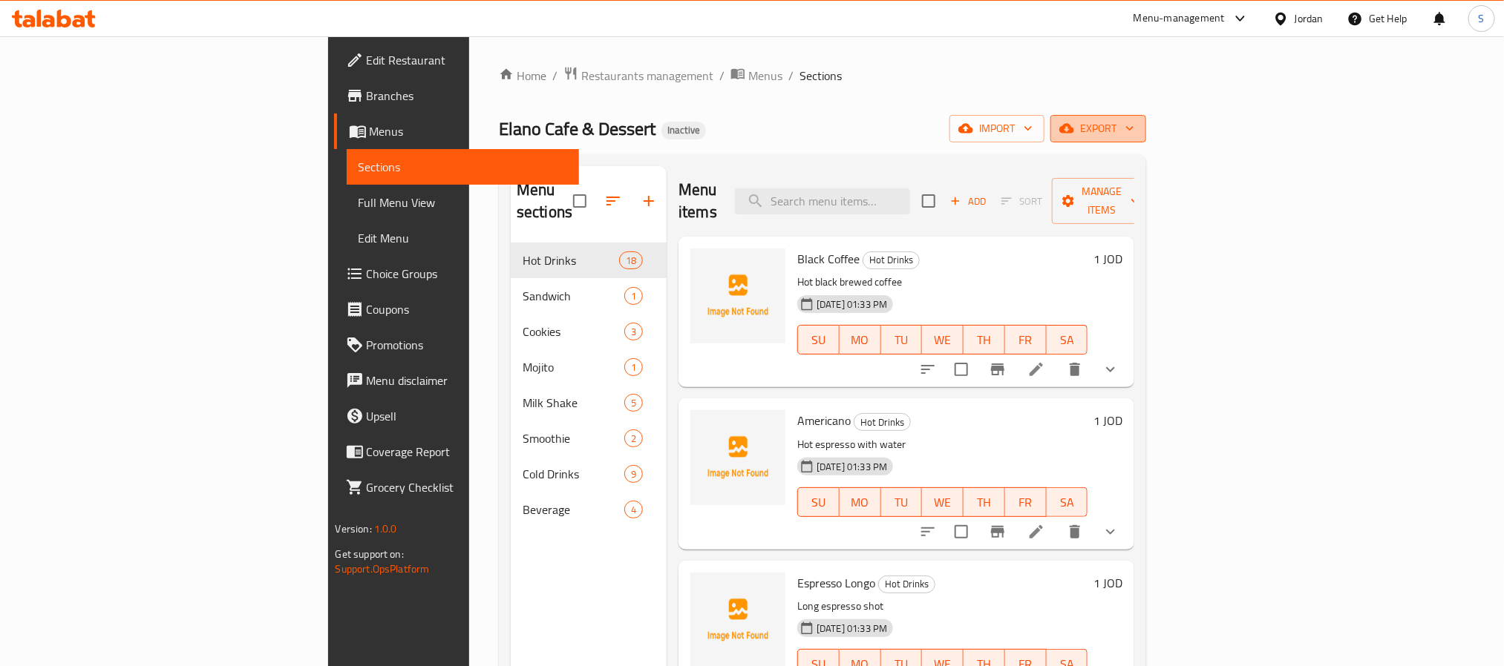
click at [1134, 123] on span "export" at bounding box center [1098, 128] width 72 height 19
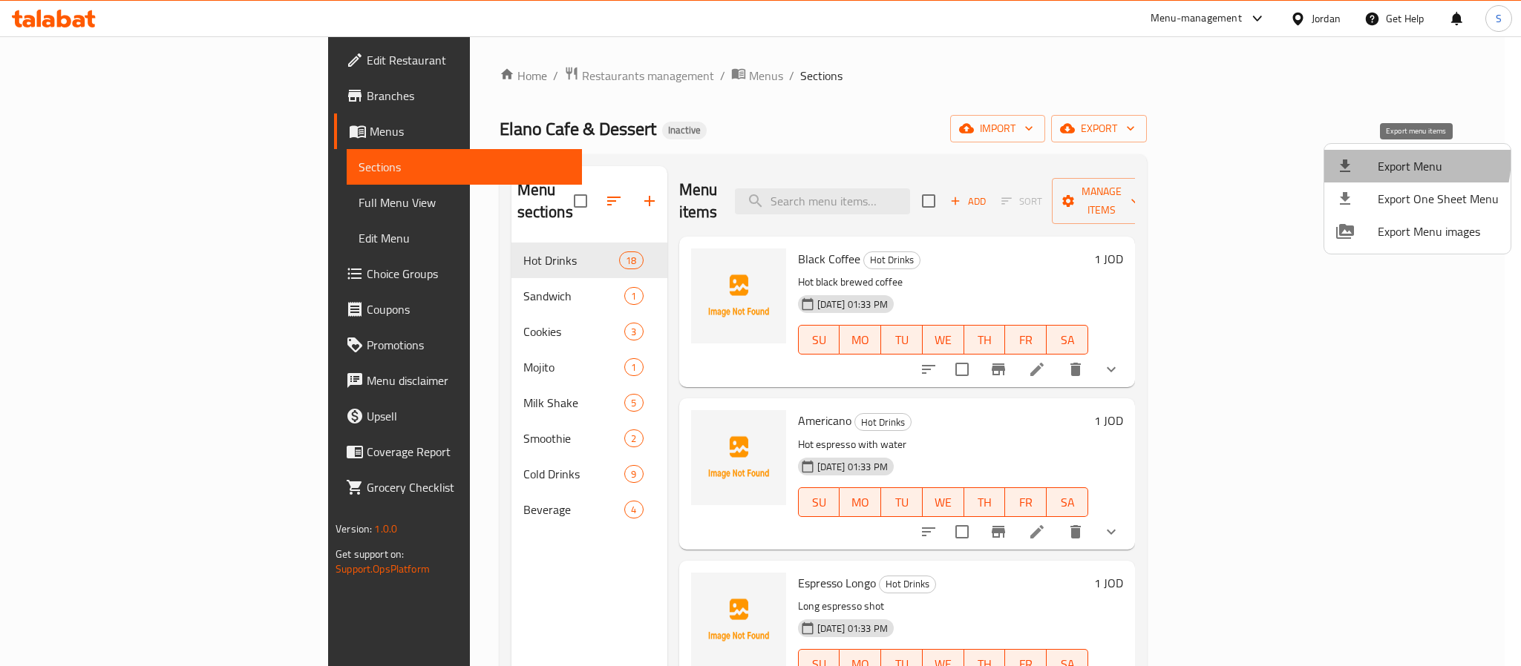
click at [1383, 157] on span "Export Menu" at bounding box center [1437, 166] width 121 height 18
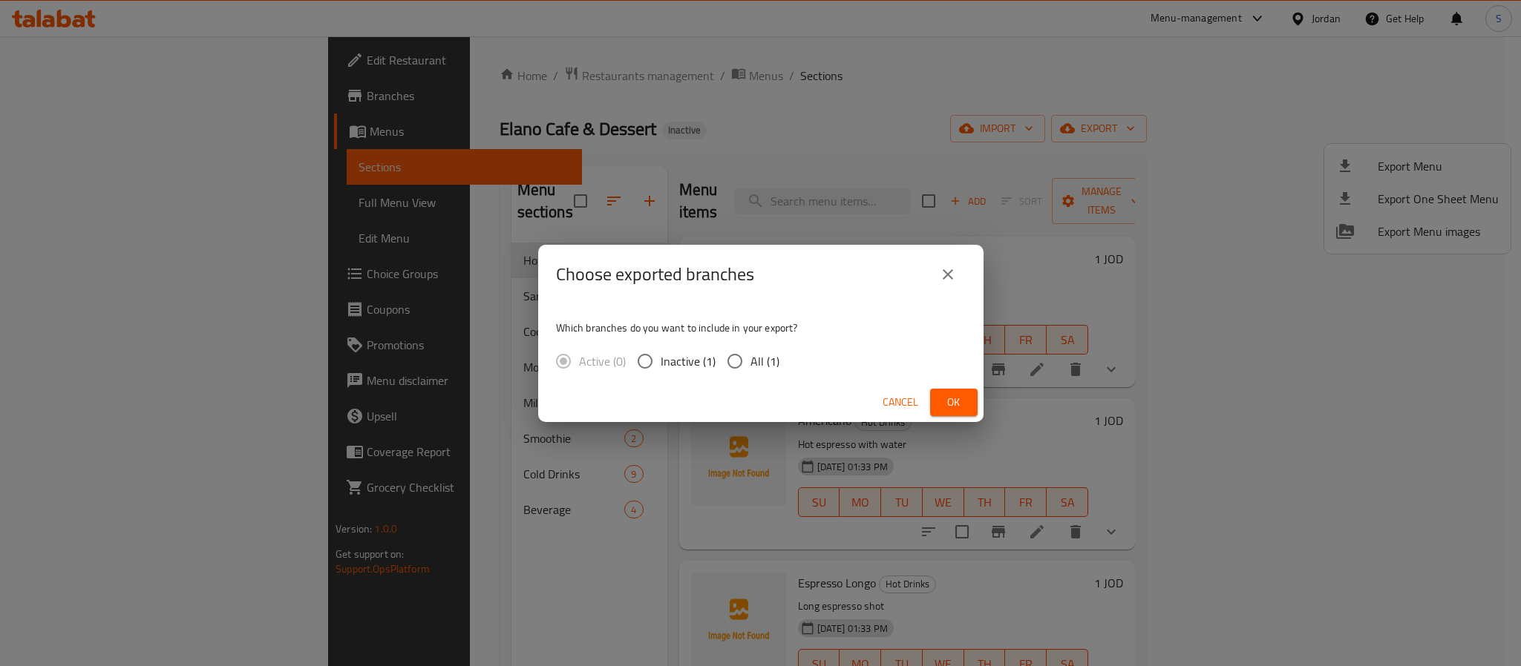
click at [766, 358] on span "All (1)" at bounding box center [764, 362] width 29 height 18
click at [750, 358] on input "All (1)" at bounding box center [734, 361] width 31 height 31
radio input "true"
click at [938, 399] on button "Ok" at bounding box center [953, 402] width 47 height 27
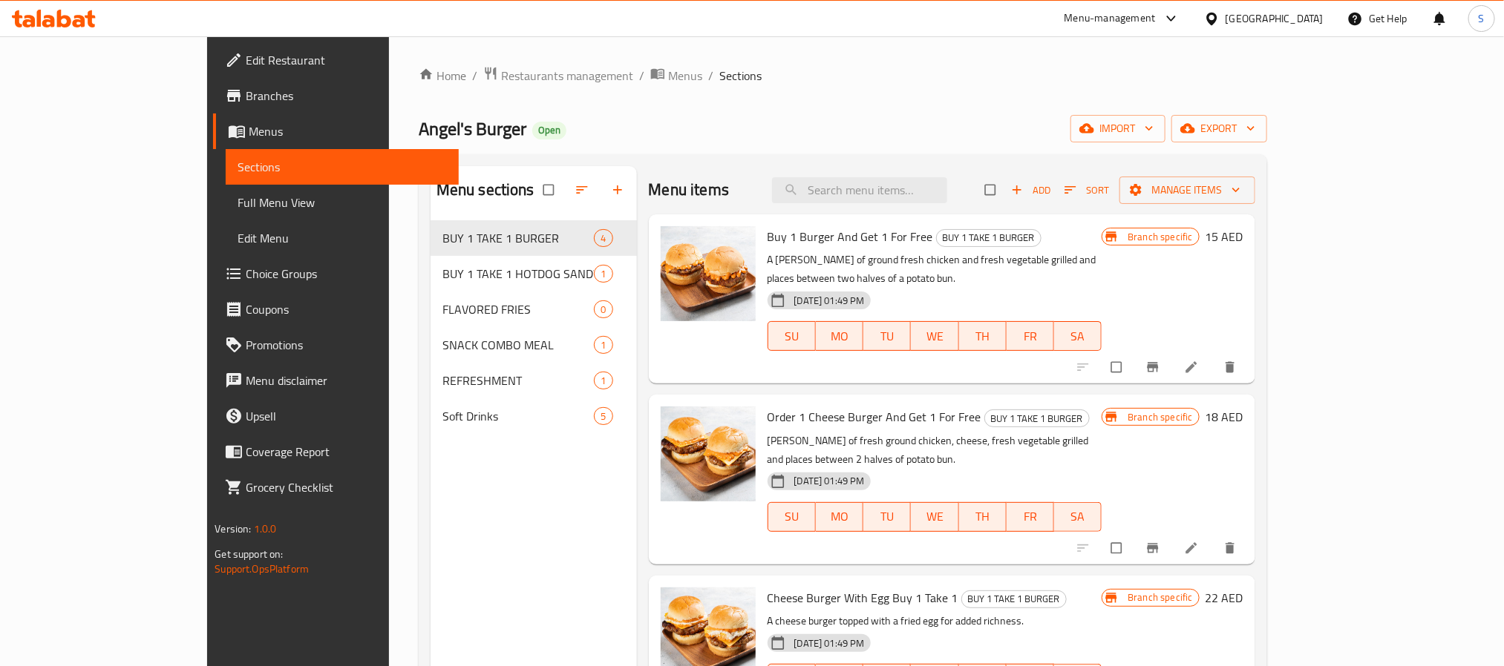
click at [76, 20] on icon at bounding box center [79, 21] width 13 height 13
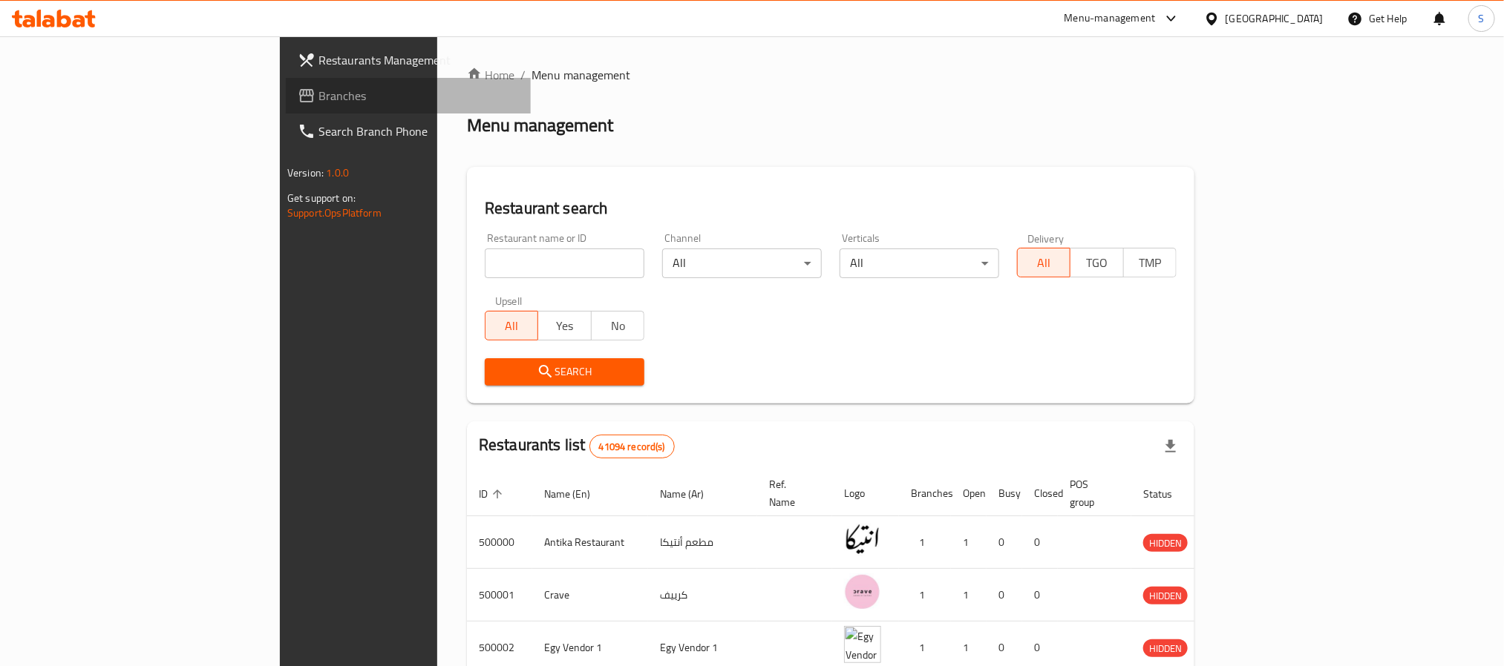
click at [318, 96] on span "Branches" at bounding box center [418, 96] width 200 height 18
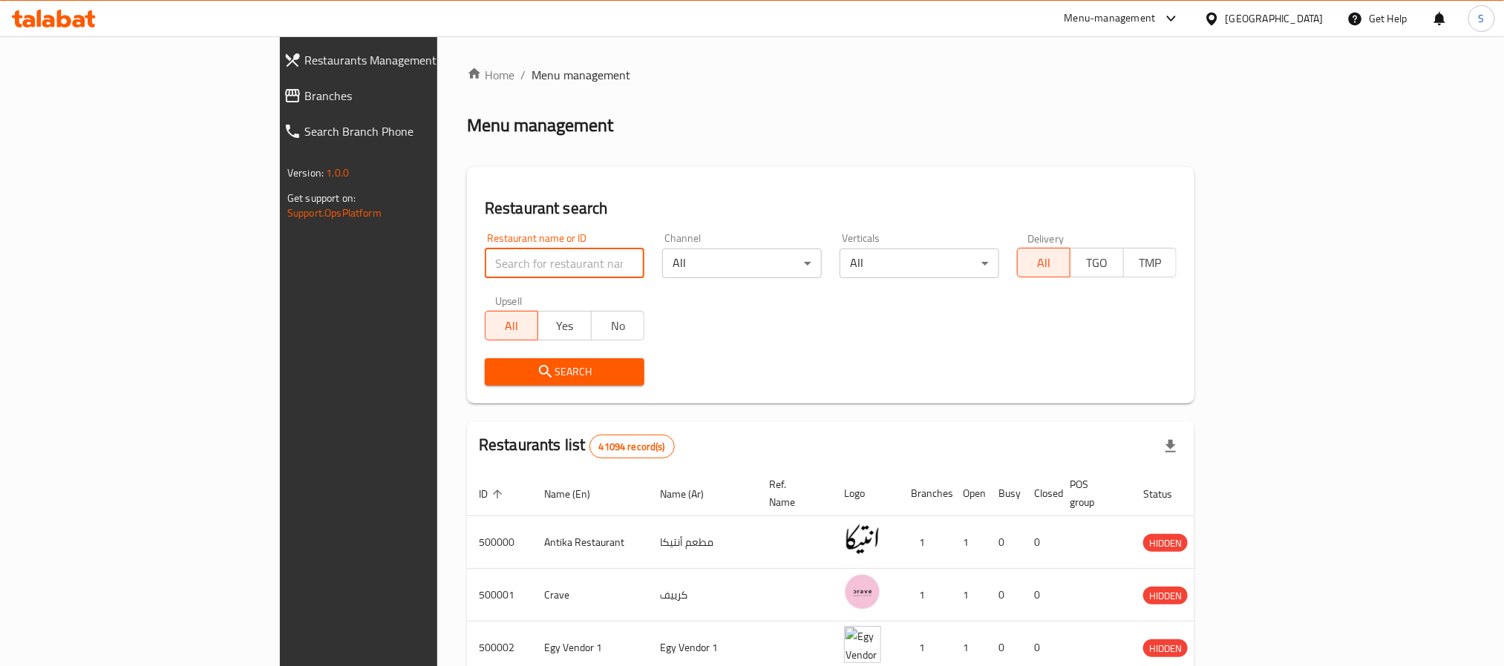
click at [485, 268] on input "search" at bounding box center [565, 264] width 160 height 30
paste input "5abzino"
type input "5abzino"
click button "Search" at bounding box center [565, 371] width 160 height 27
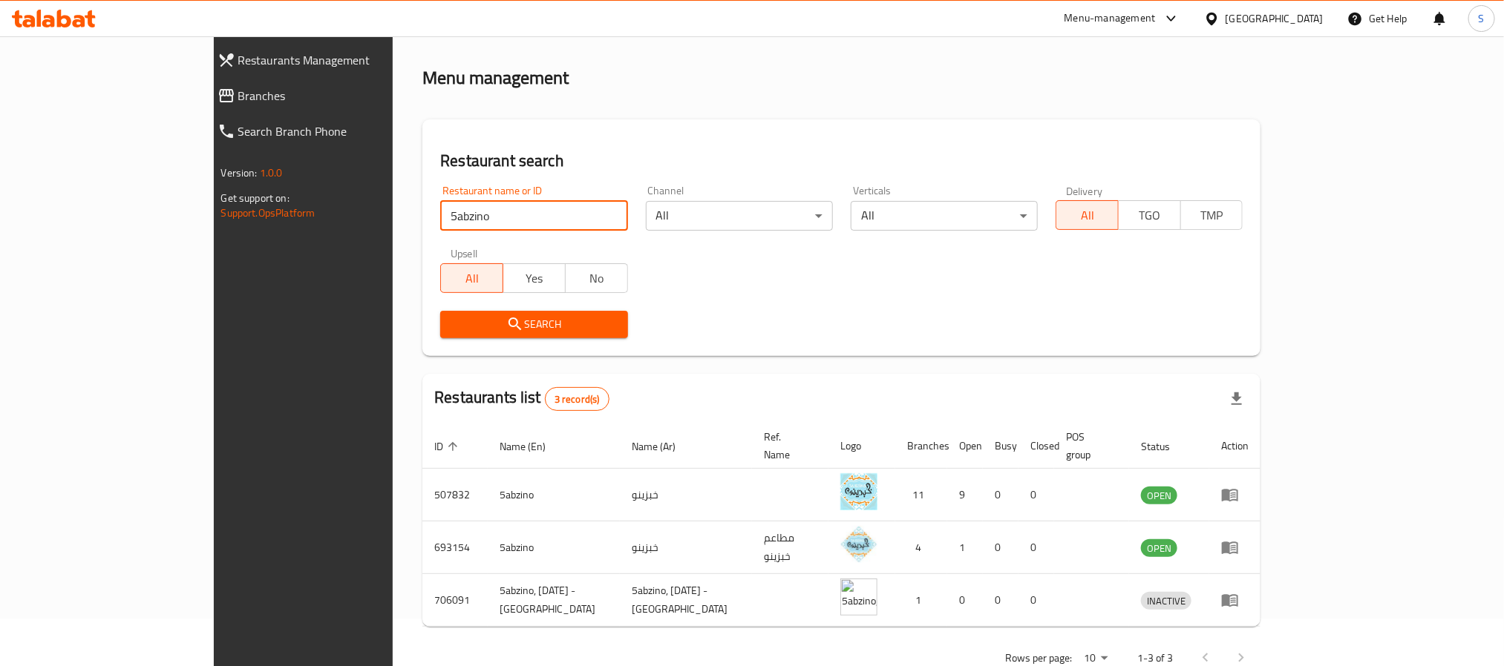
scroll to position [73, 0]
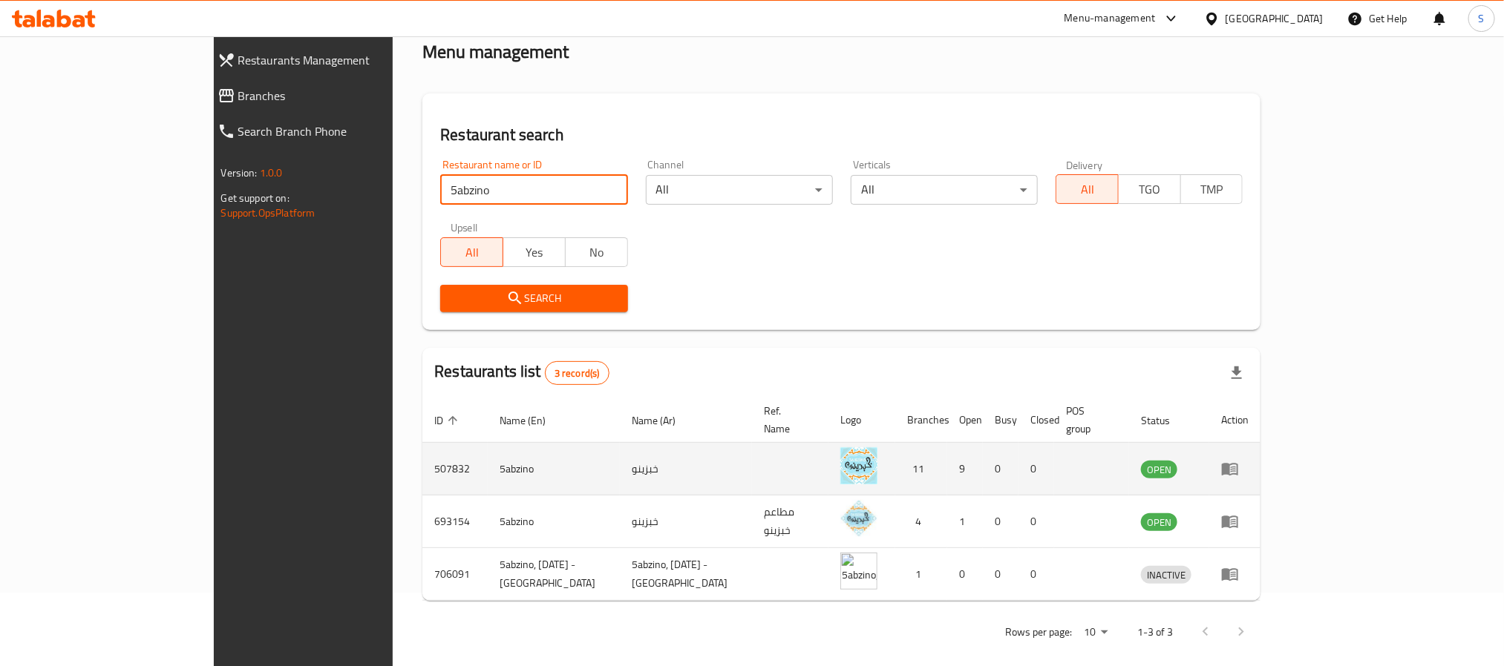
click at [620, 453] on td "خبزينو" at bounding box center [686, 469] width 132 height 53
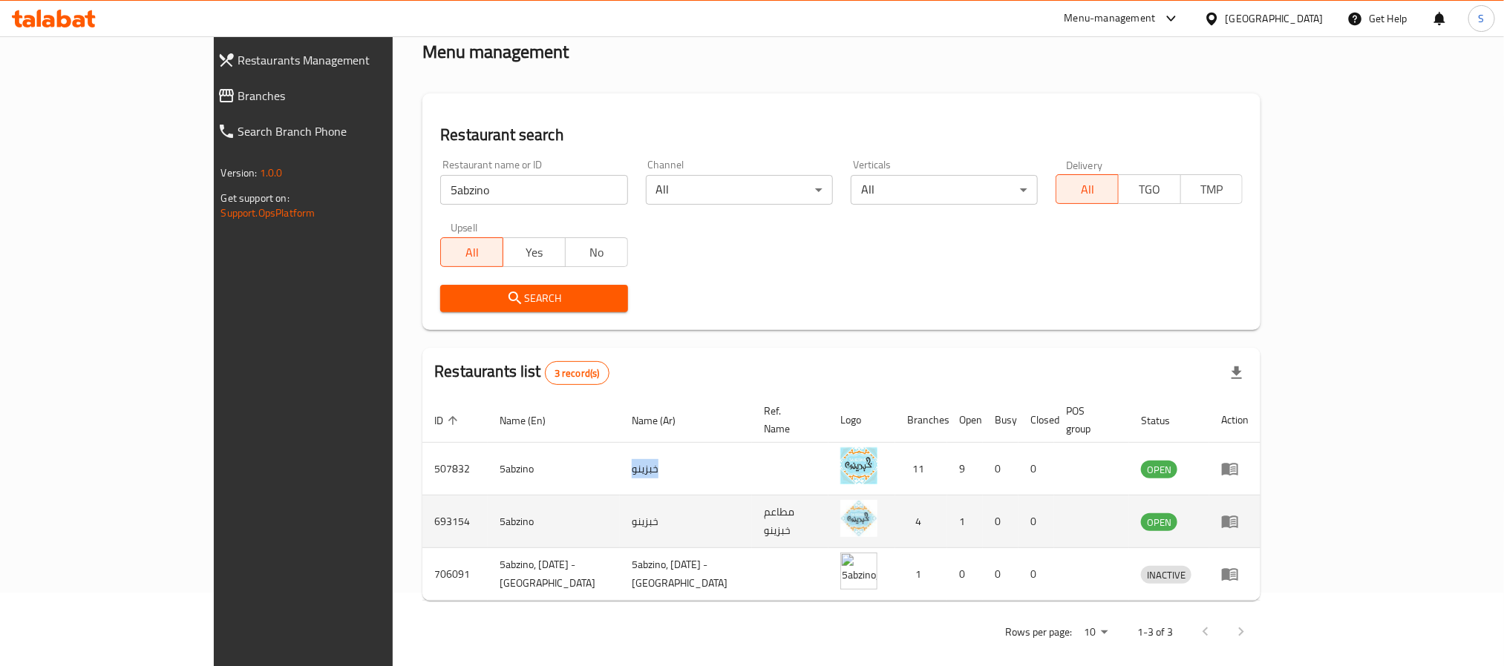
copy td "خبزينو"
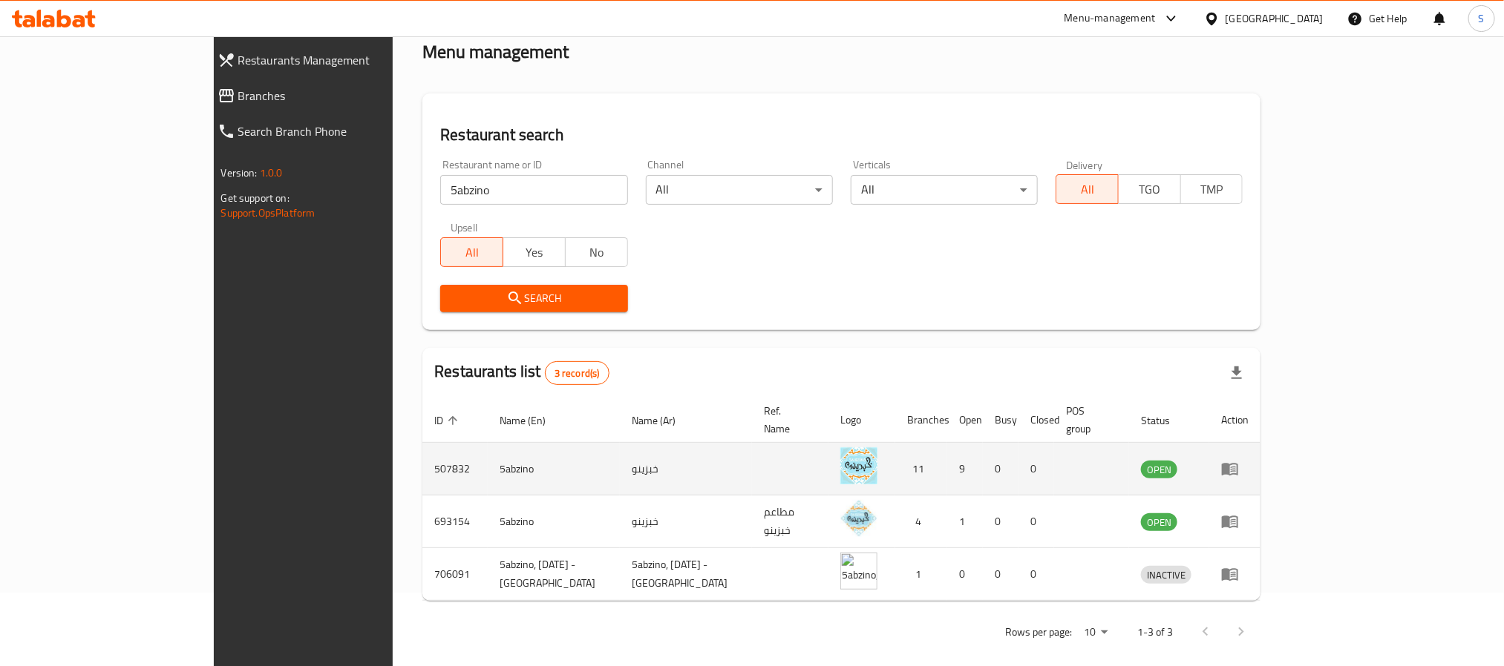
click at [488, 451] on td "5abzino" at bounding box center [554, 469] width 132 height 53
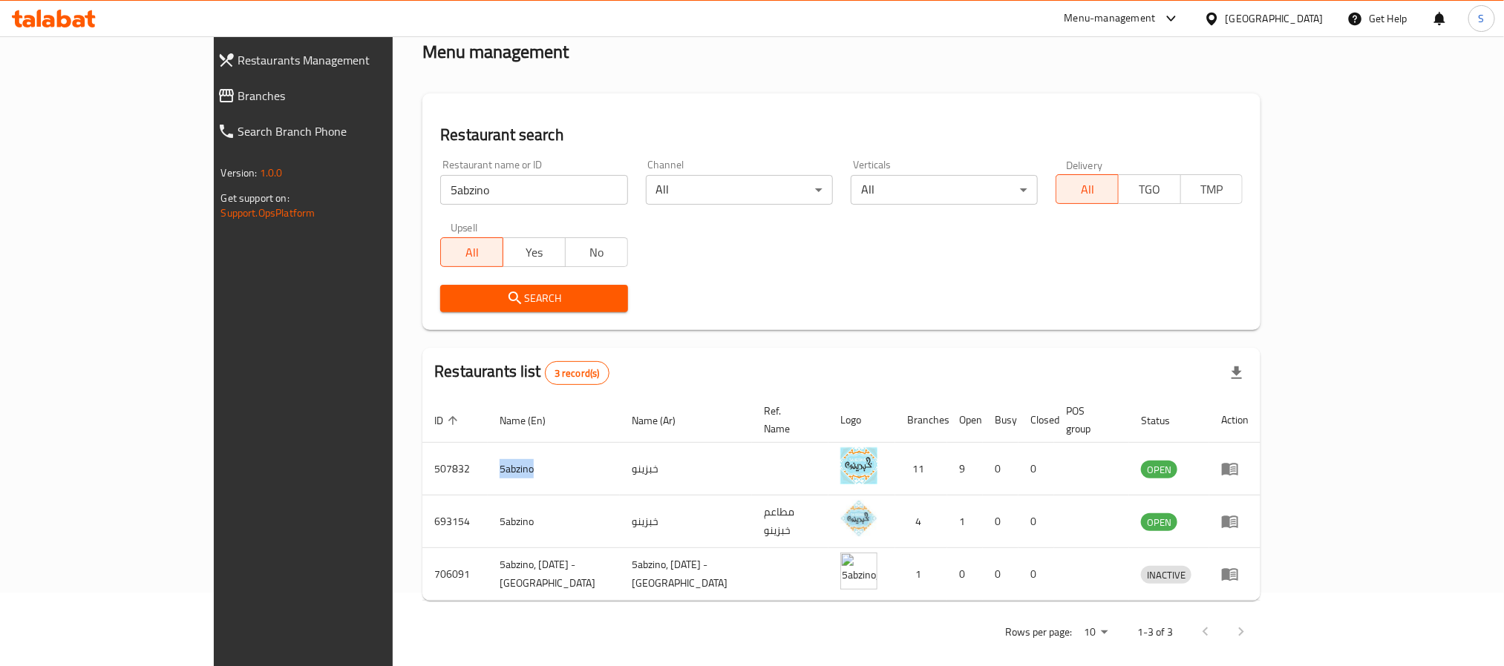
copy td "5abzino"
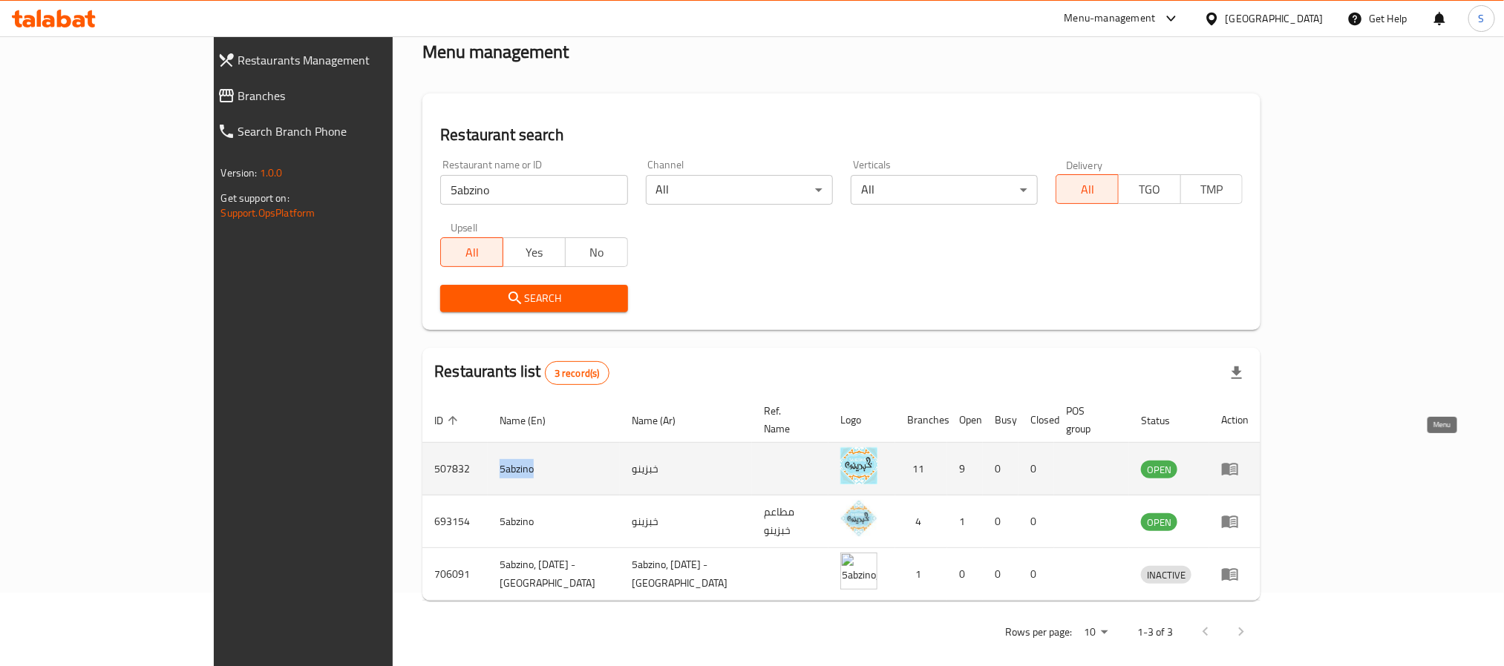
click at [1236, 467] on icon "enhanced table" at bounding box center [1233, 470] width 5 height 6
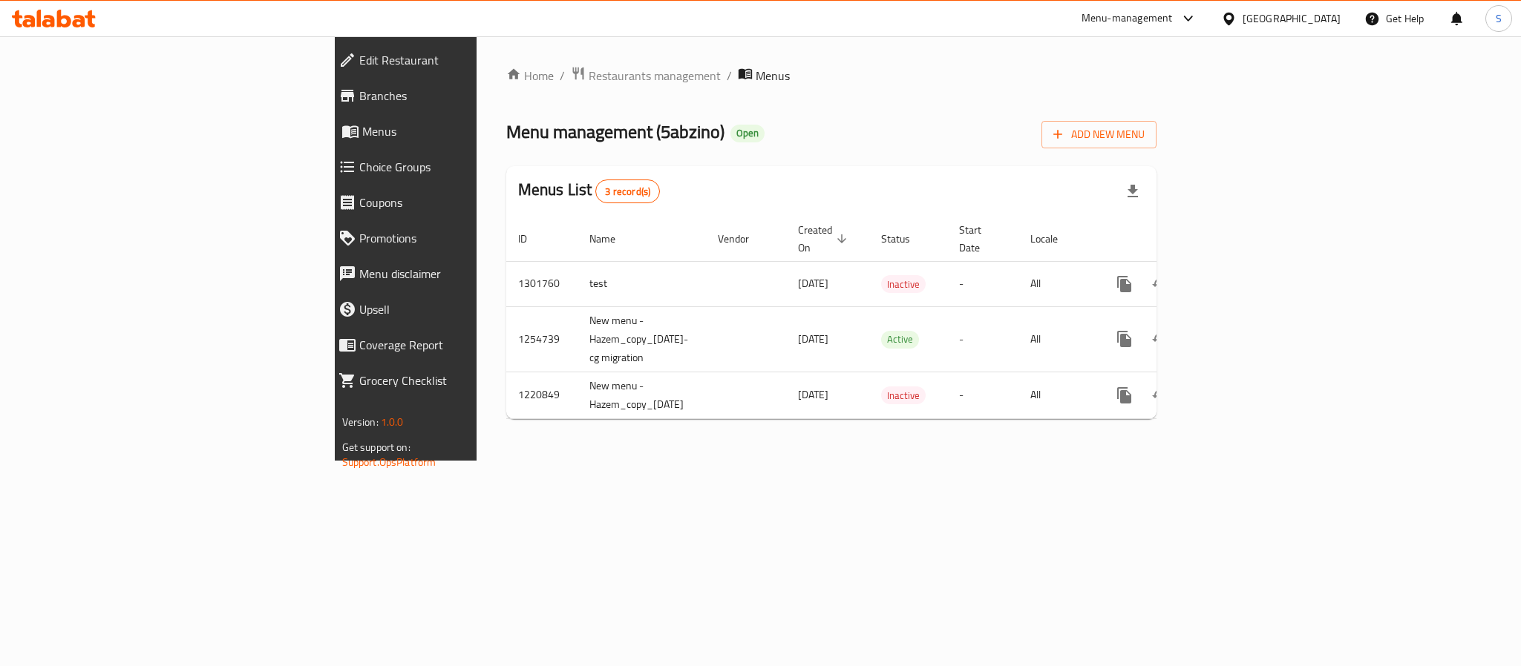
click at [359, 63] on span "Edit Restaurant" at bounding box center [467, 60] width 217 height 18
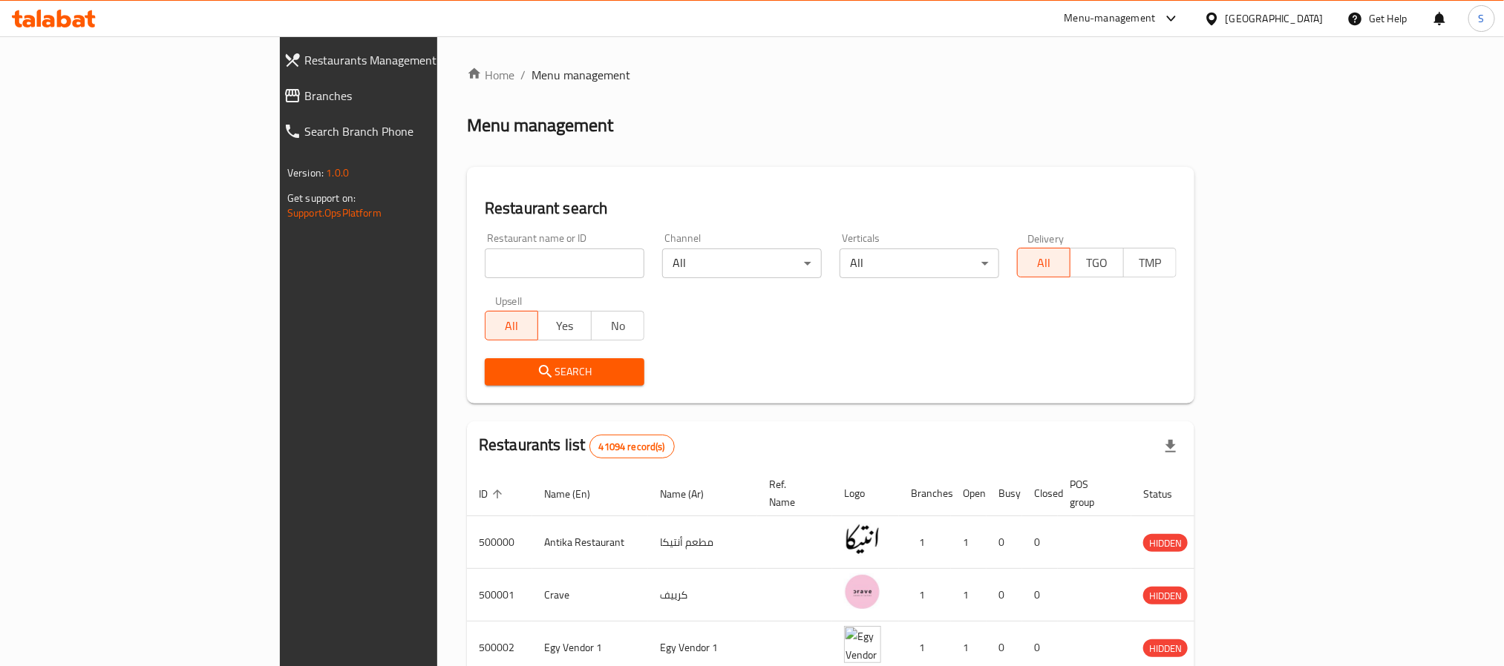
click at [492, 266] on input "search" at bounding box center [565, 264] width 160 height 30
paste input "5abzino"
type input "5abzino"
click button "Search" at bounding box center [565, 371] width 160 height 27
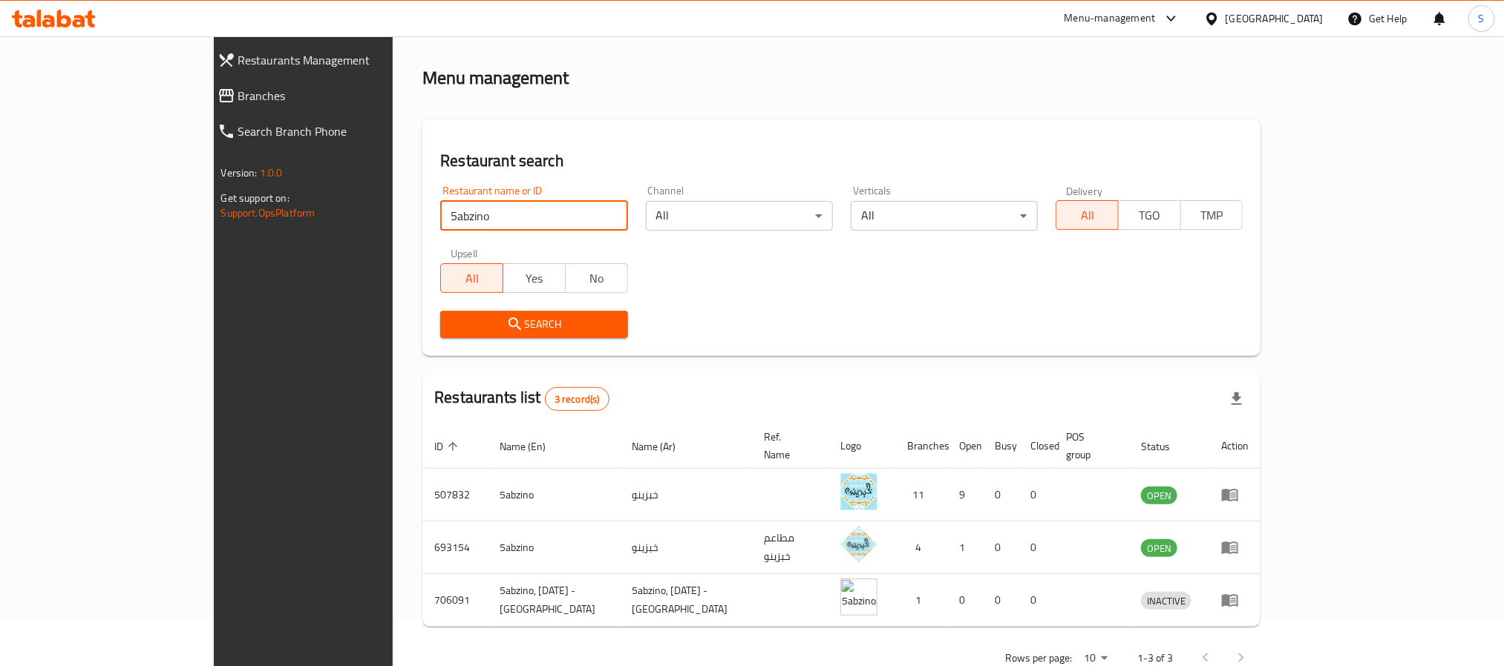
scroll to position [73, 0]
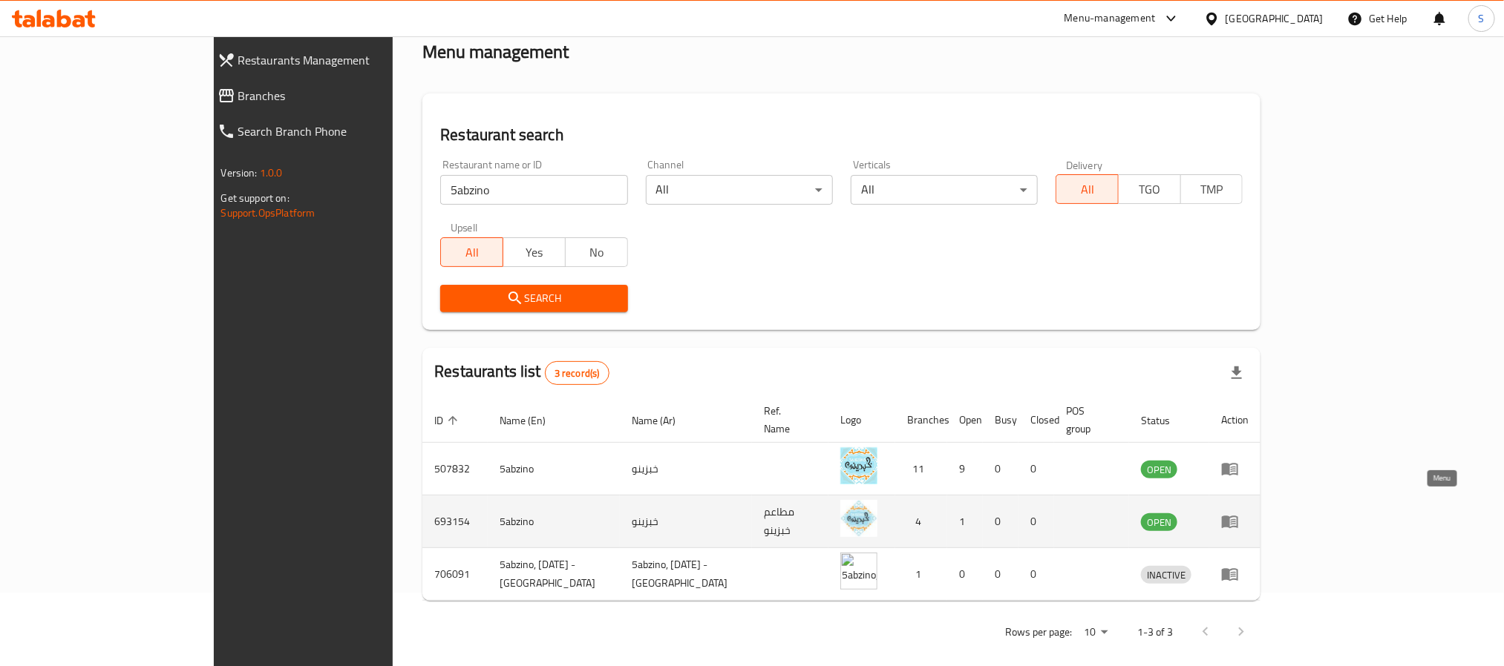
click at [1239, 513] on icon "enhanced table" at bounding box center [1230, 522] width 18 height 18
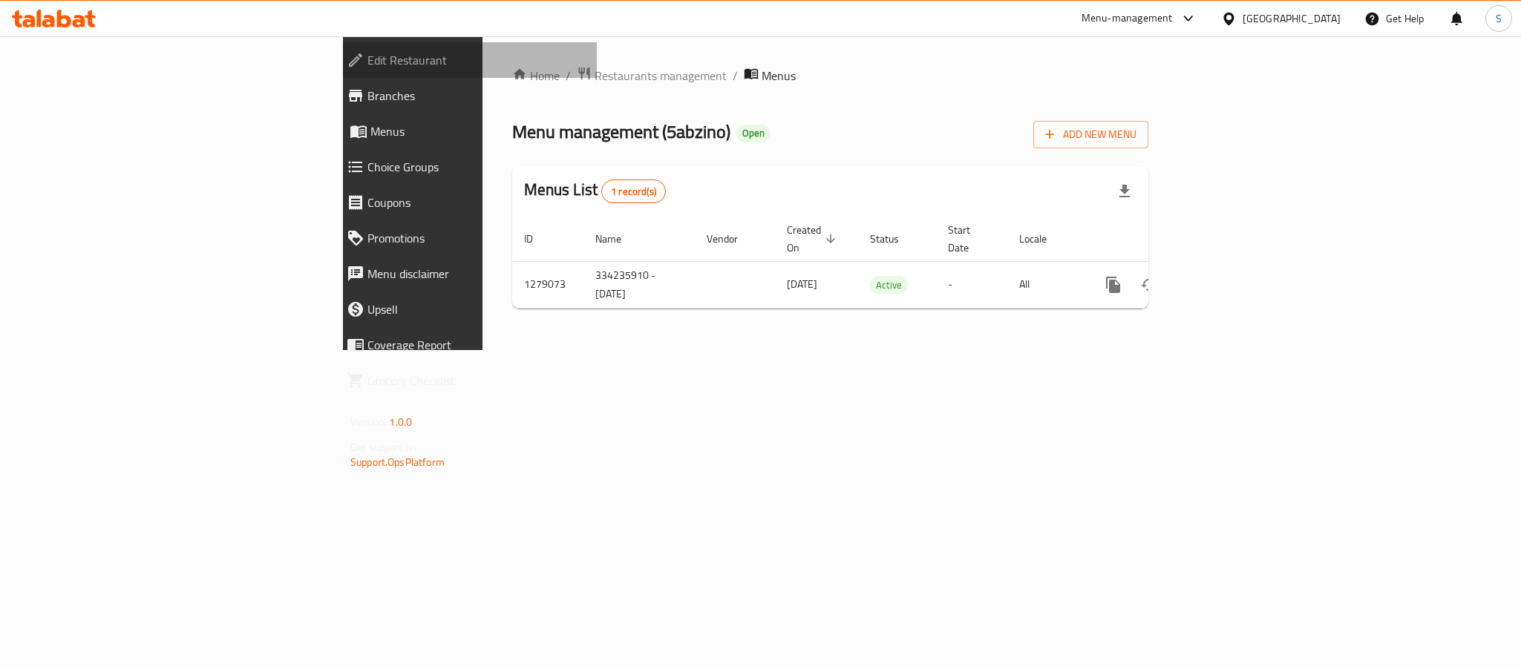
click at [367, 63] on span "Edit Restaurant" at bounding box center [475, 60] width 217 height 18
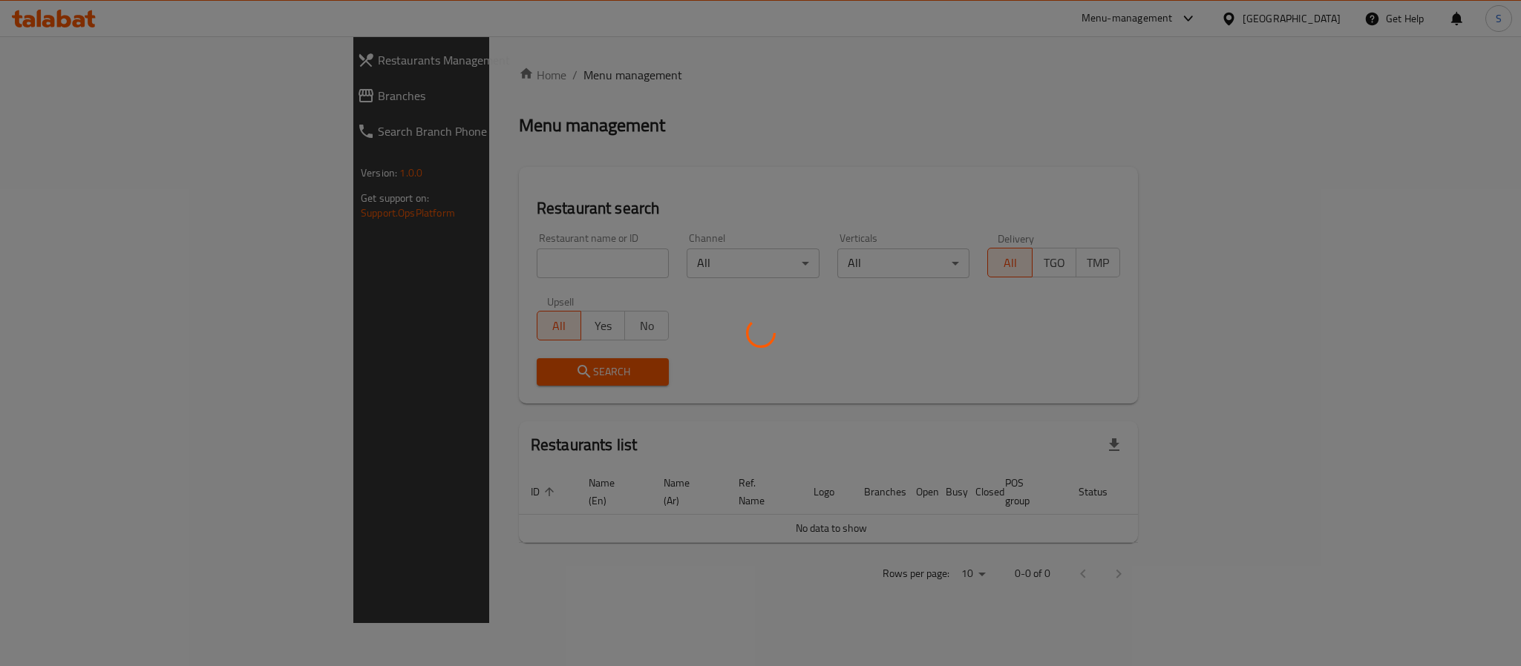
click at [425, 263] on div at bounding box center [760, 333] width 1521 height 666
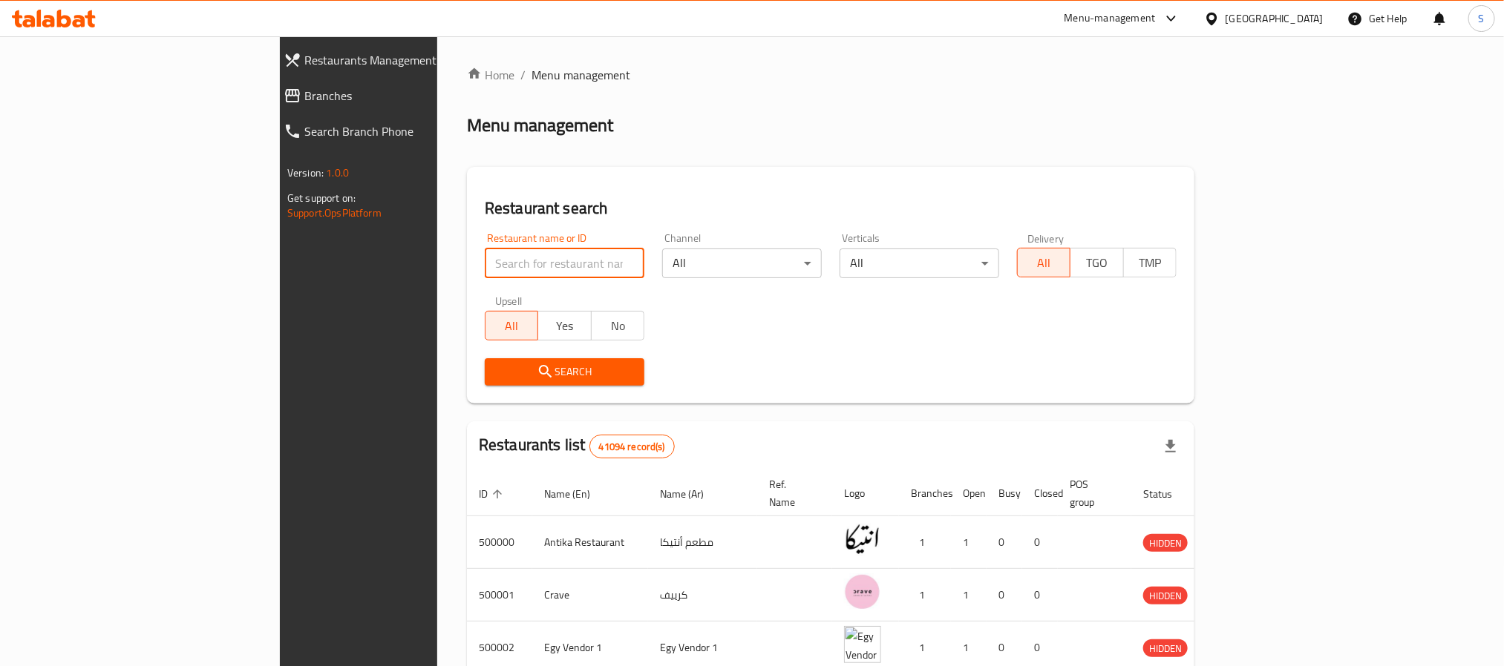
click at [485, 249] on input "search" at bounding box center [565, 264] width 160 height 30
paste input "5abzino"
type input "5abzino"
click button "Search" at bounding box center [565, 371] width 160 height 27
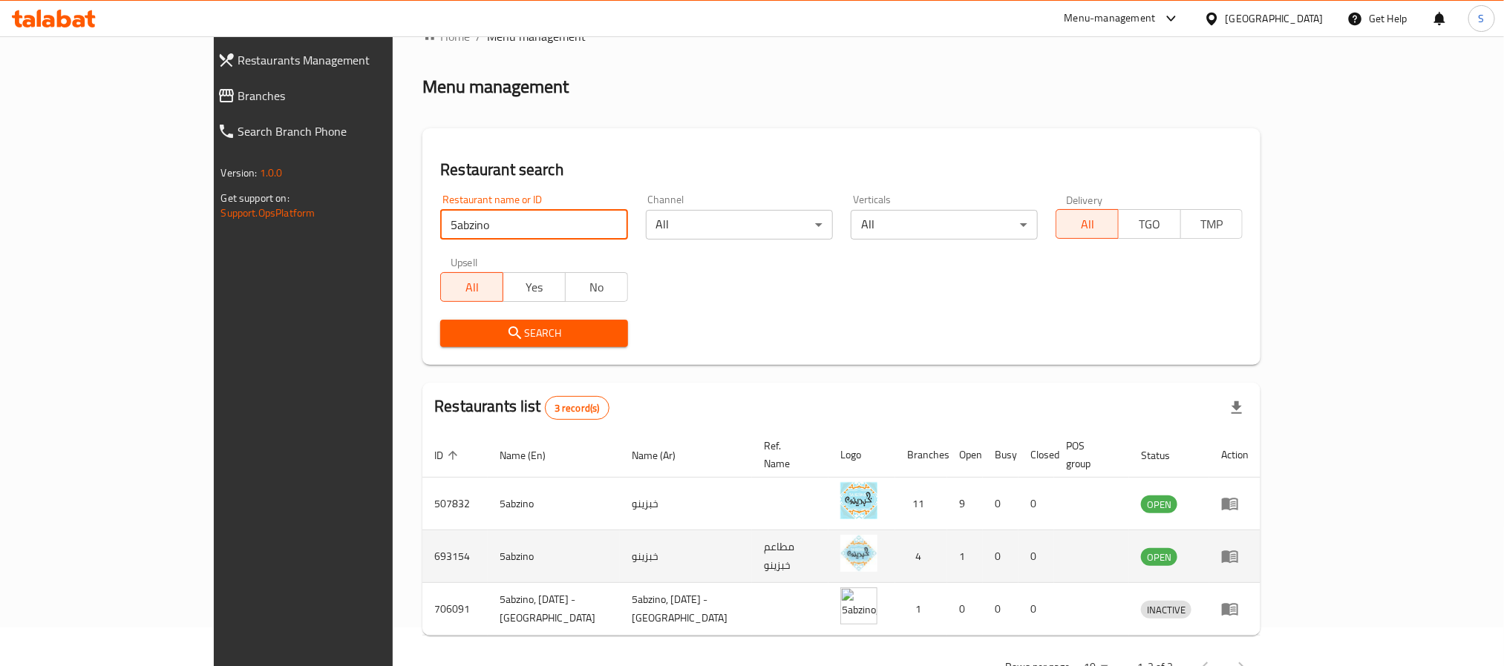
scroll to position [73, 0]
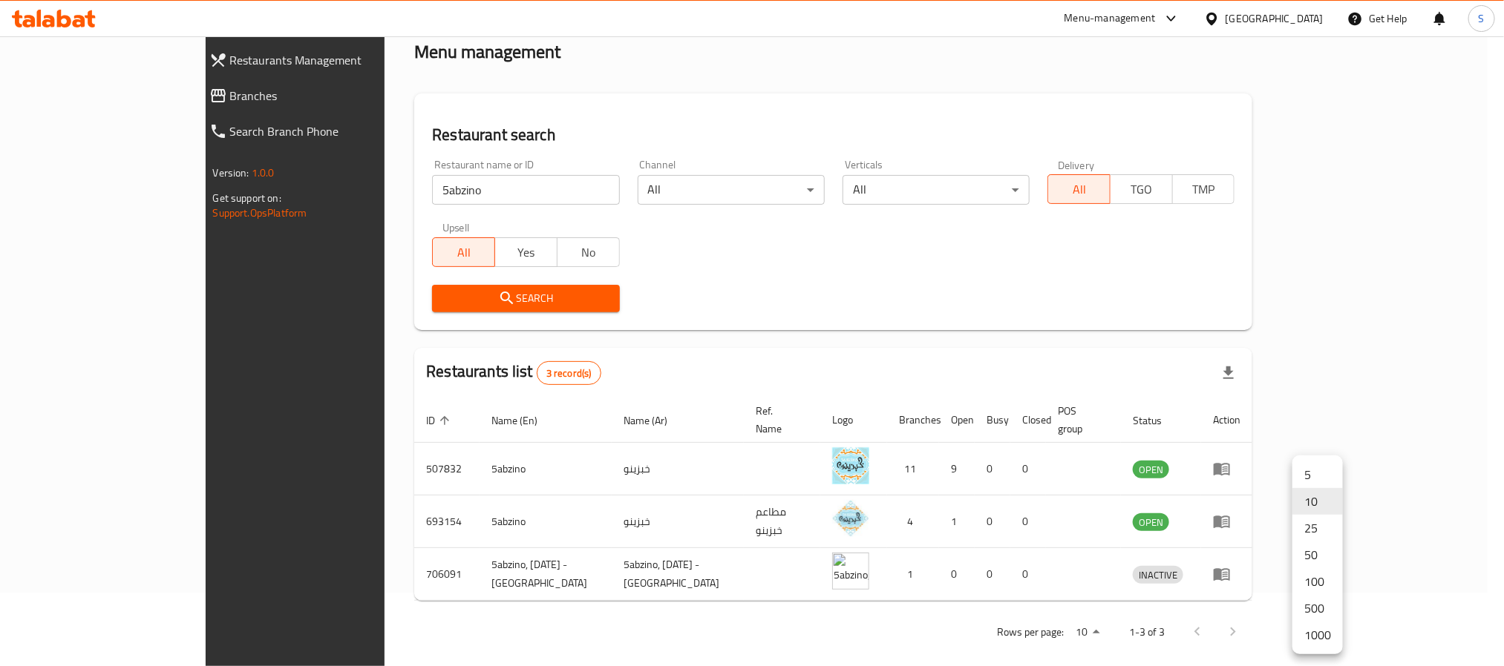
click at [1309, 593] on body "​ Menu-management Egypt Get Help S Restaurants Management Branches Search Branc…" at bounding box center [752, 278] width 1504 height 630
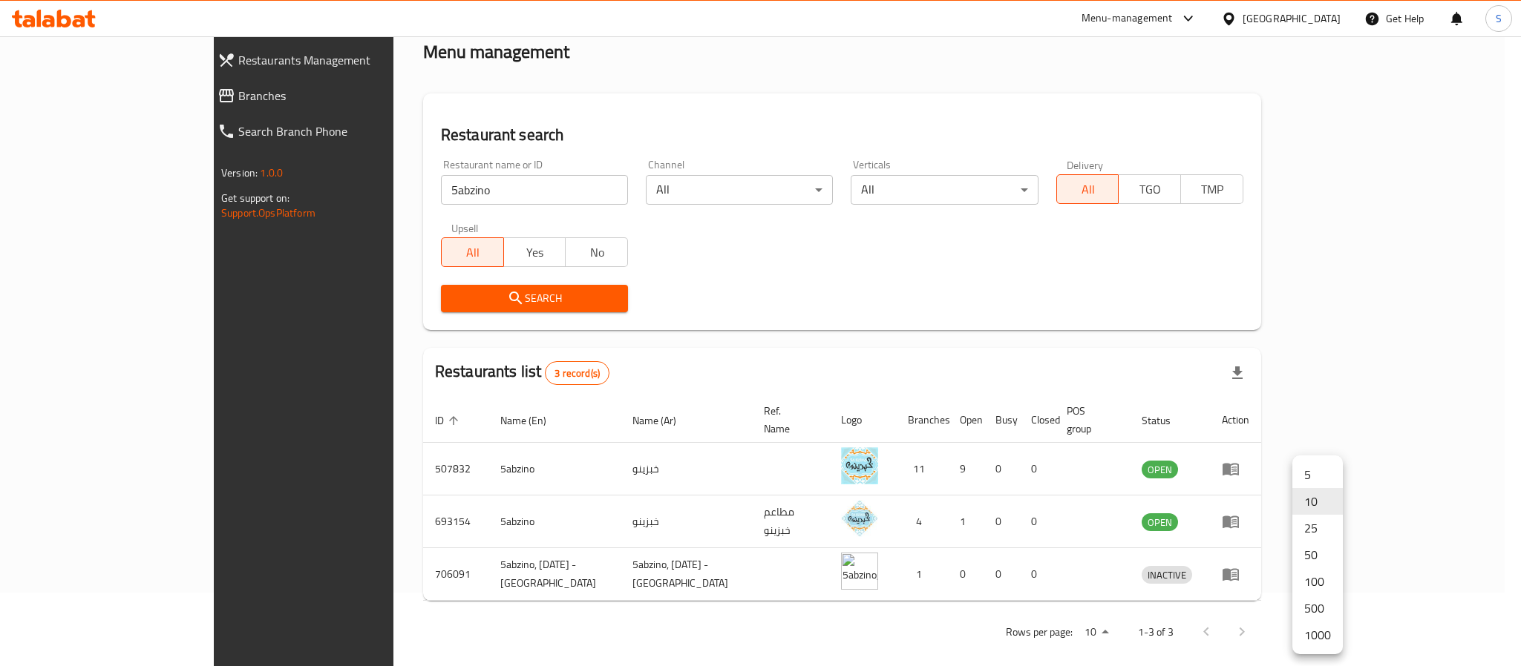
click at [1312, 633] on li "1000" at bounding box center [1317, 635] width 50 height 27
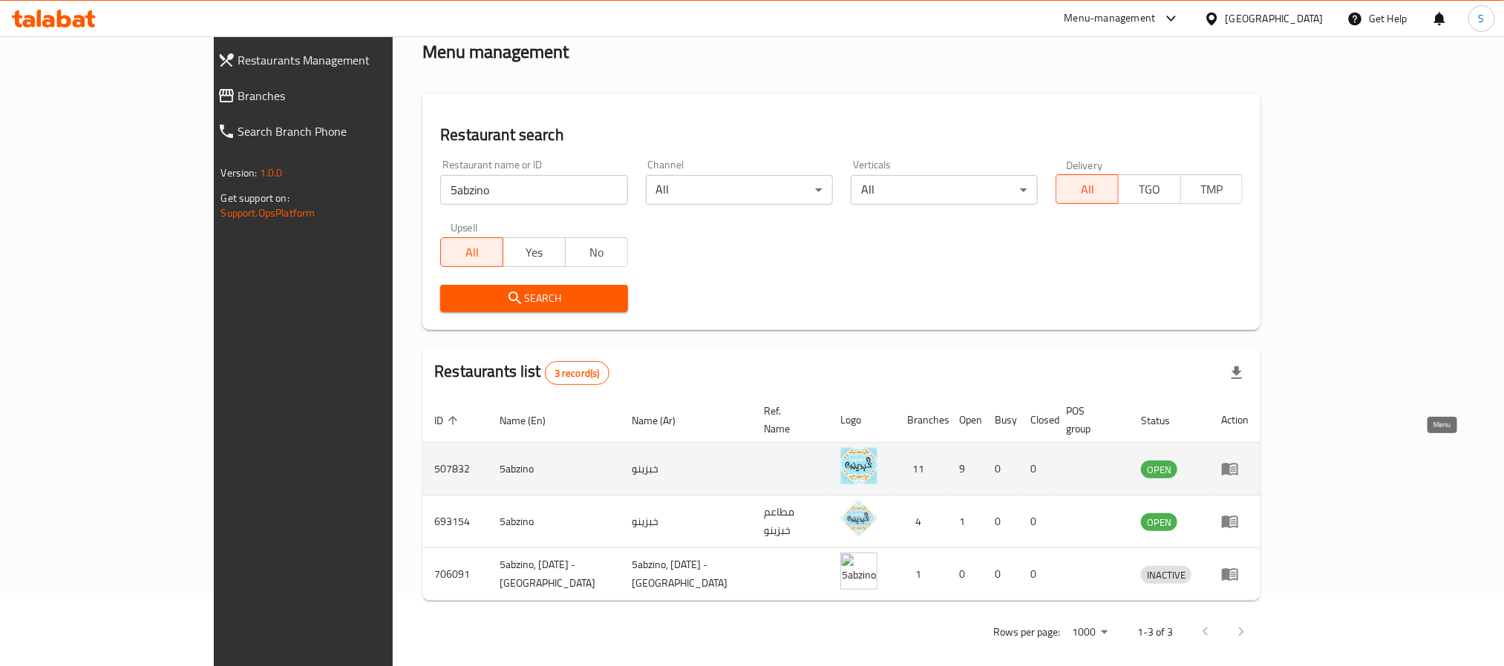
click at [1238, 464] on icon "enhanced table" at bounding box center [1230, 470] width 16 height 13
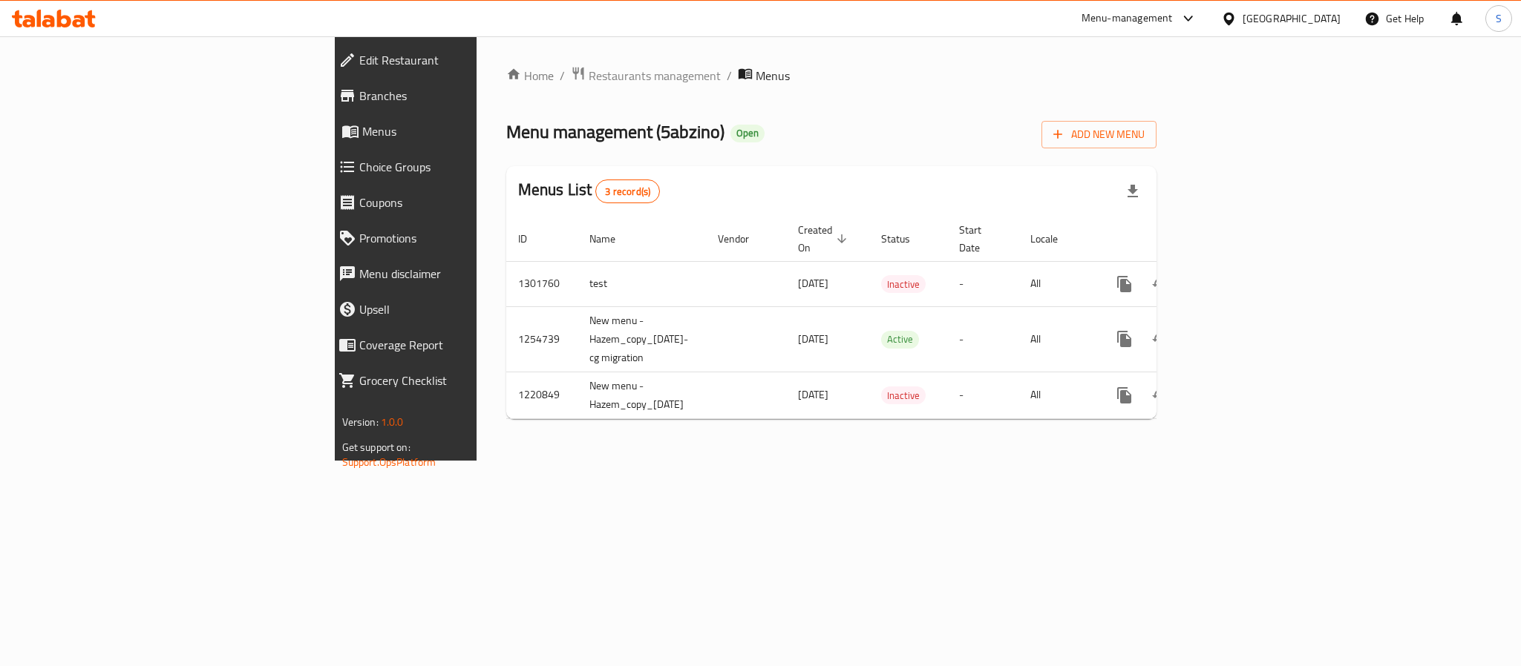
click at [359, 62] on span "Edit Restaurant" at bounding box center [467, 60] width 217 height 18
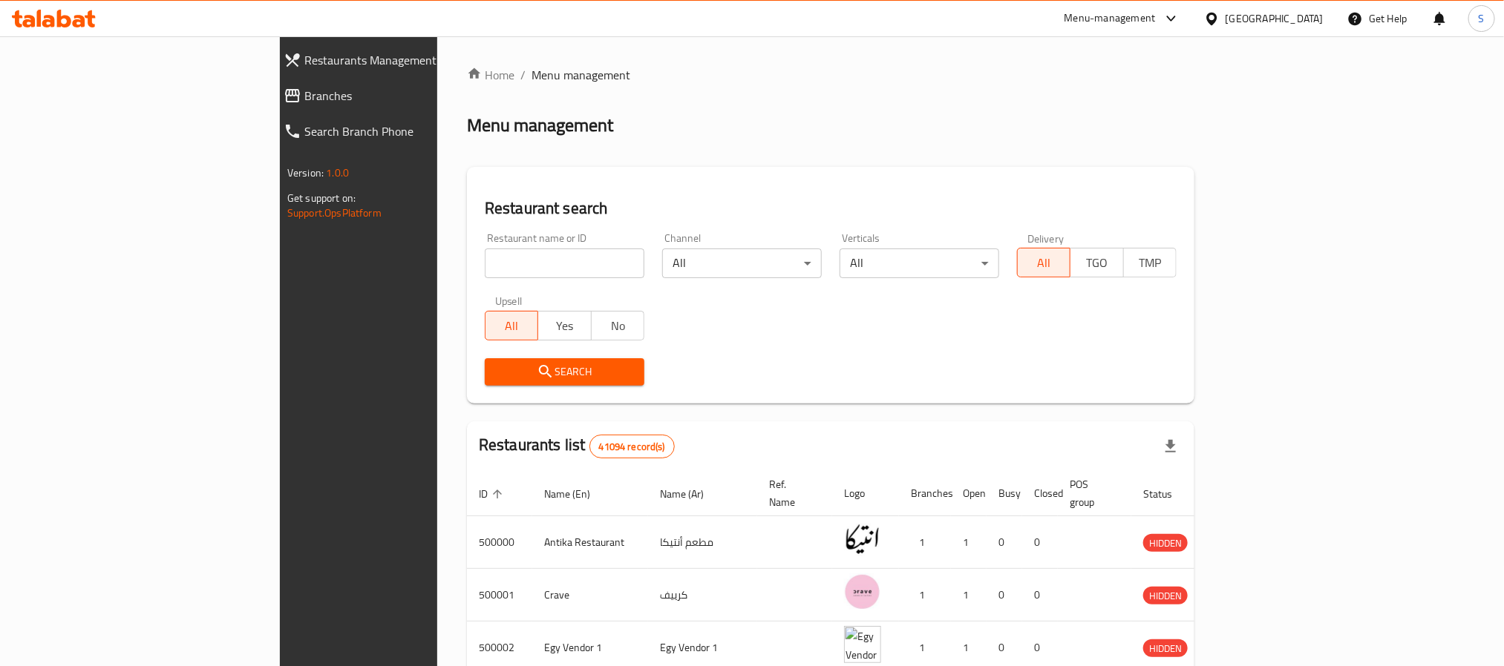
click at [304, 92] on span "Branches" at bounding box center [411, 96] width 214 height 18
click at [304, 100] on span "Branches" at bounding box center [411, 96] width 214 height 18
